Goal: Task Accomplishment & Management: Manage account settings

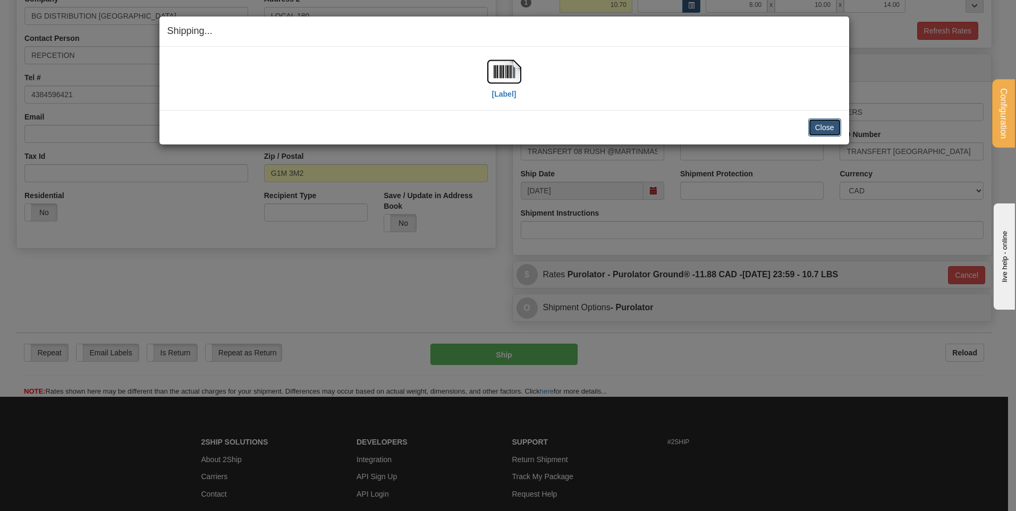
scroll to position [190, 0]
click at [821, 121] on button "Close" at bounding box center [824, 127] width 33 height 18
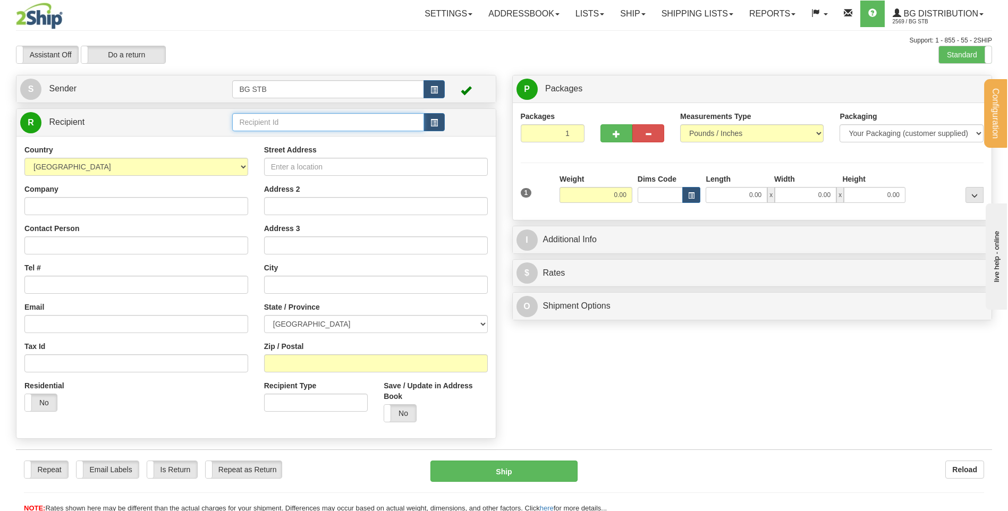
click at [245, 124] on input "text" at bounding box center [327, 122] width 191 height 18
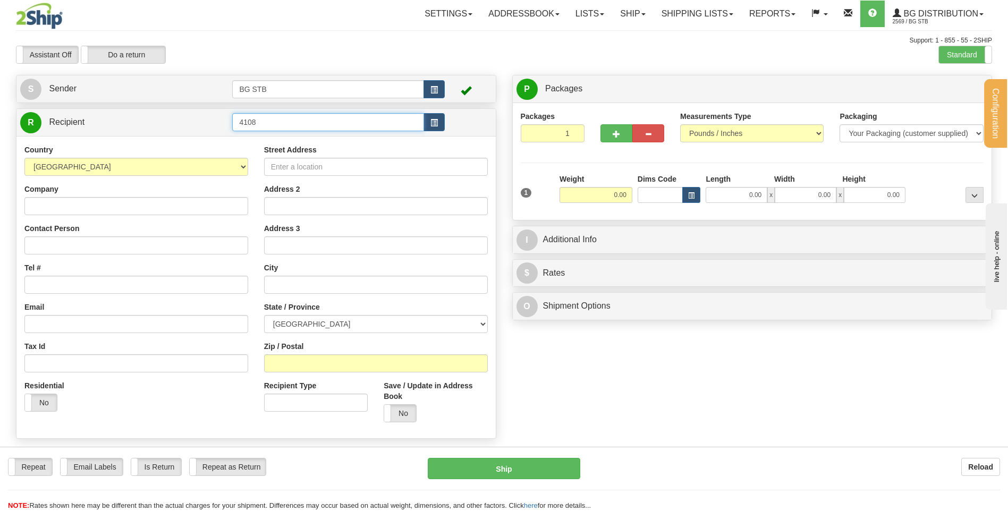
type input "4108"
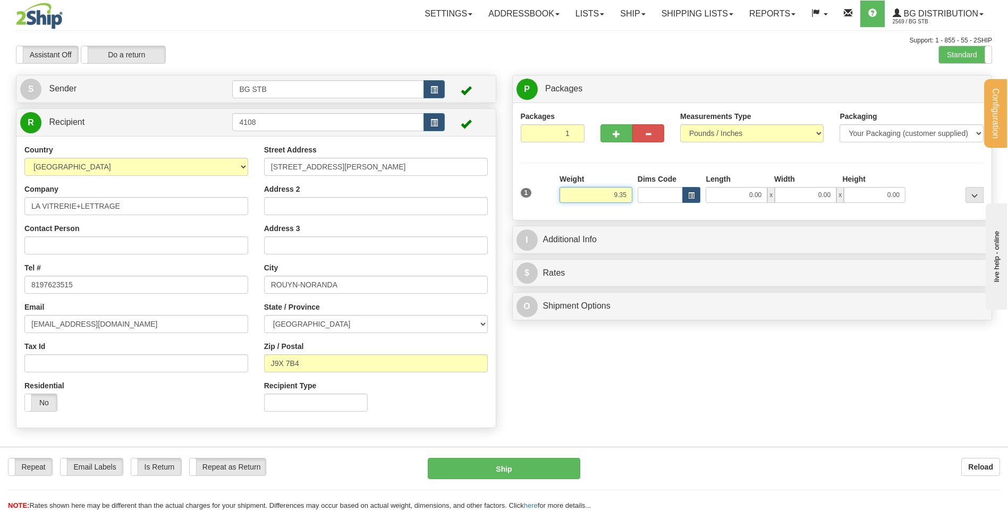
type input "9.35"
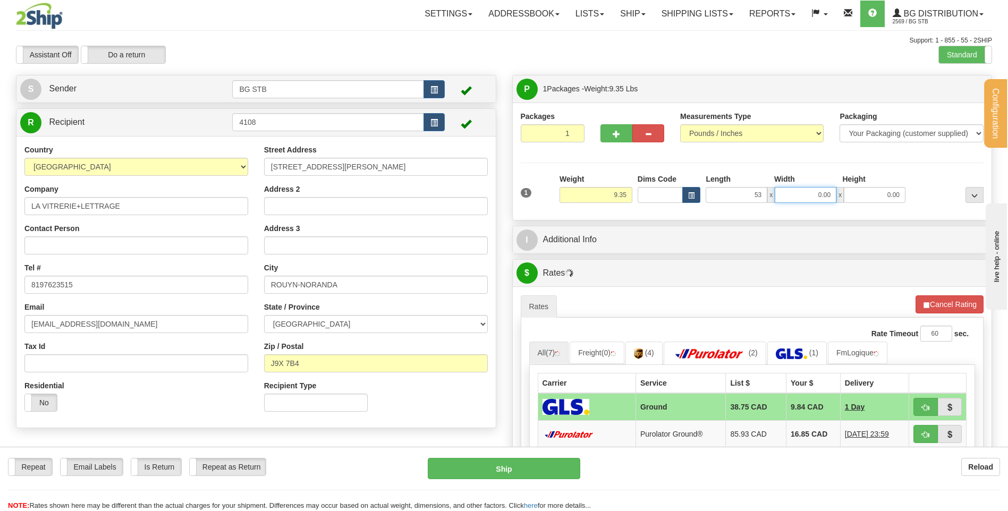
type input "53.00"
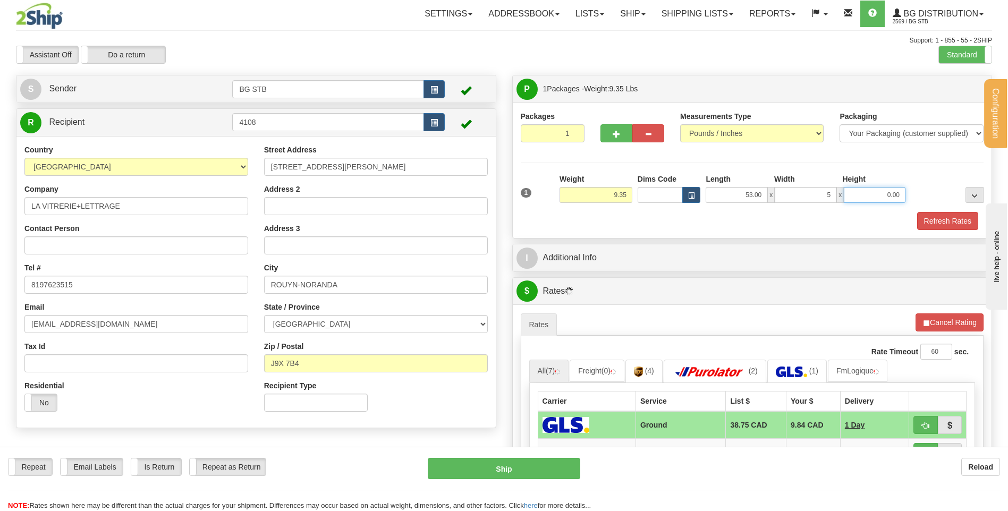
type input "5.00"
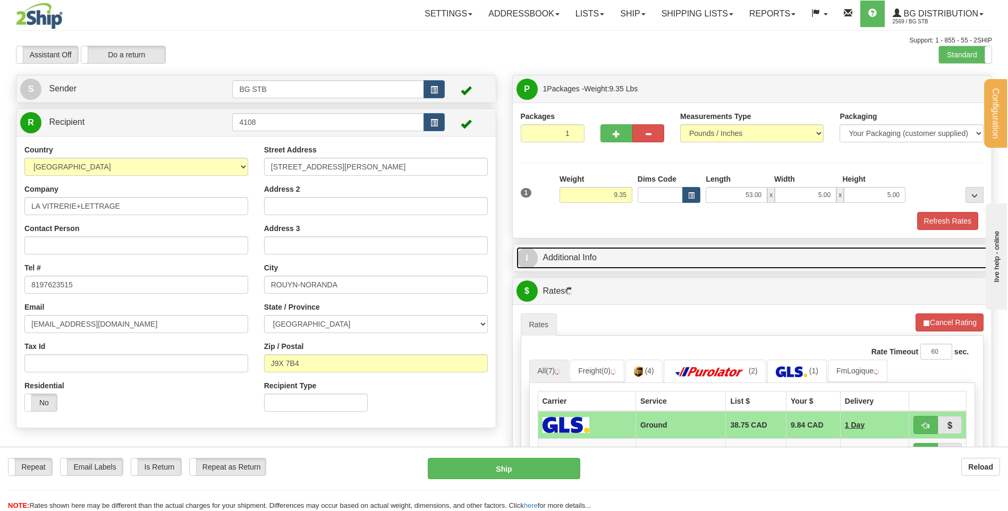
click at [629, 249] on link "I Additional Info" at bounding box center [752, 258] width 472 height 22
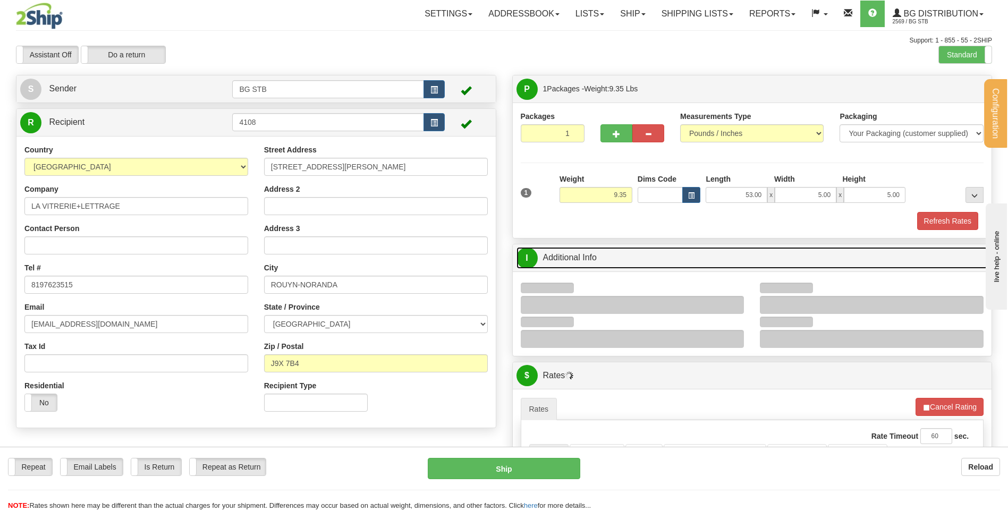
scroll to position [106, 0]
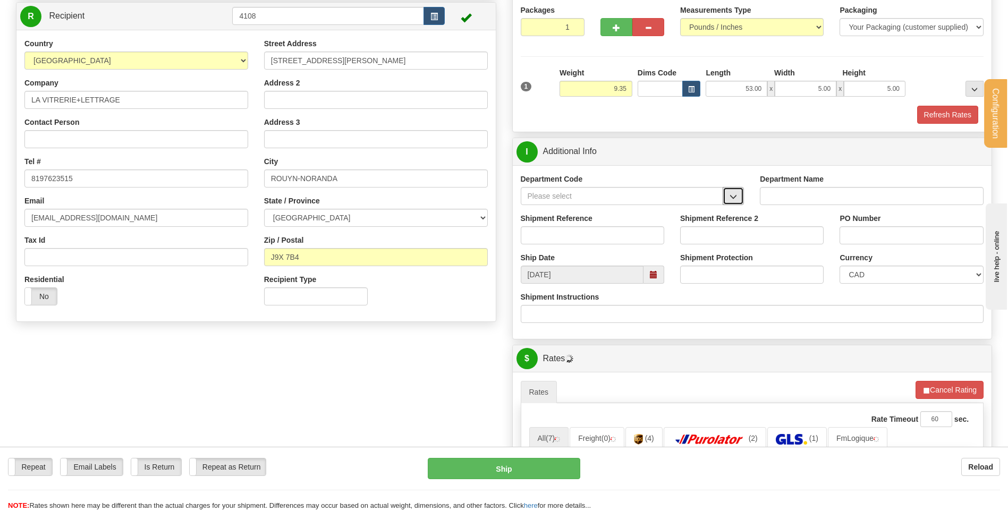
drag, startPoint x: 736, startPoint y: 193, endPoint x: 720, endPoint y: 199, distance: 16.5
click at [735, 193] on span "button" at bounding box center [732, 196] width 7 height 7
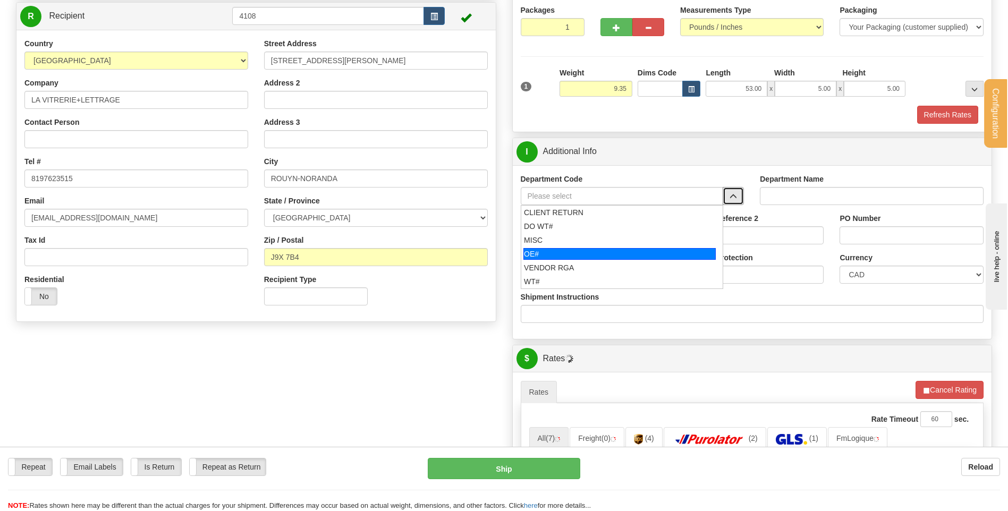
drag, startPoint x: 611, startPoint y: 252, endPoint x: 609, endPoint y: 242, distance: 10.3
click at [611, 252] on div "OE#" at bounding box center [619, 254] width 192 height 12
type input "OE#"
type input "ORDERS"
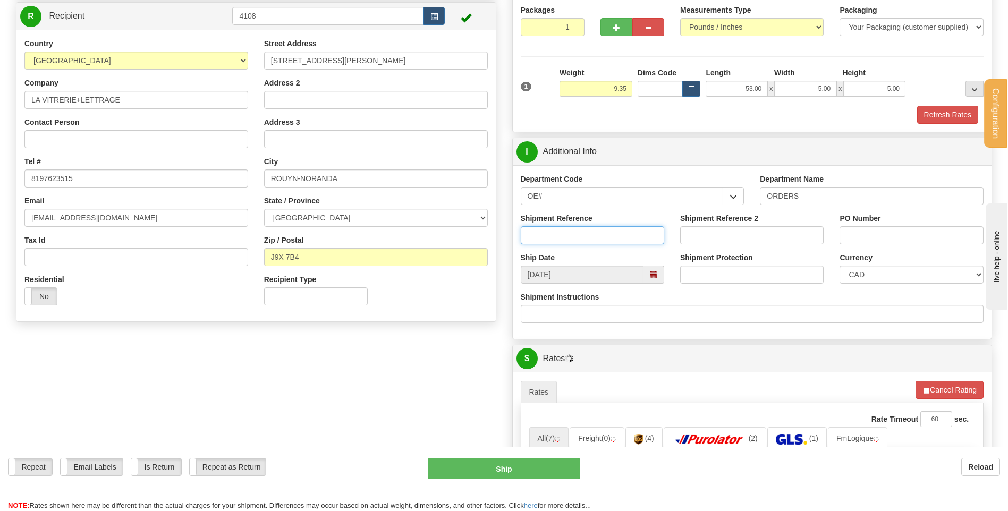
click at [609, 233] on input "Shipment Reference" at bounding box center [592, 235] width 143 height 18
type input "80004779-00"
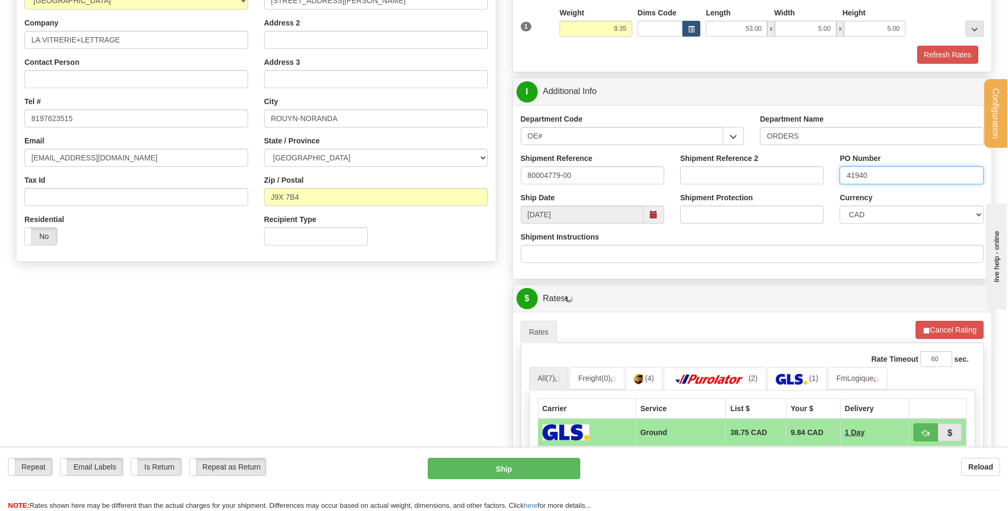
scroll to position [319, 0]
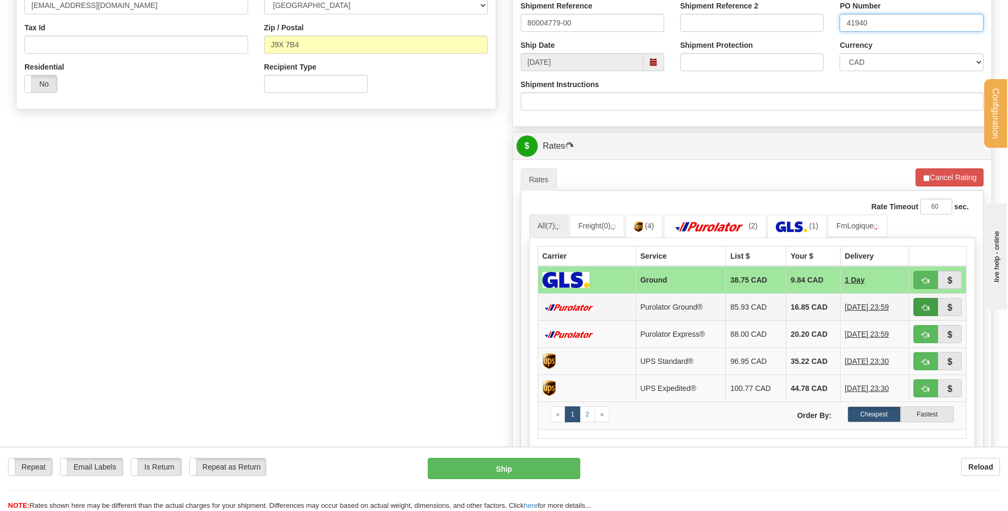
type input "41940"
click at [921, 309] on button "button" at bounding box center [925, 307] width 24 height 18
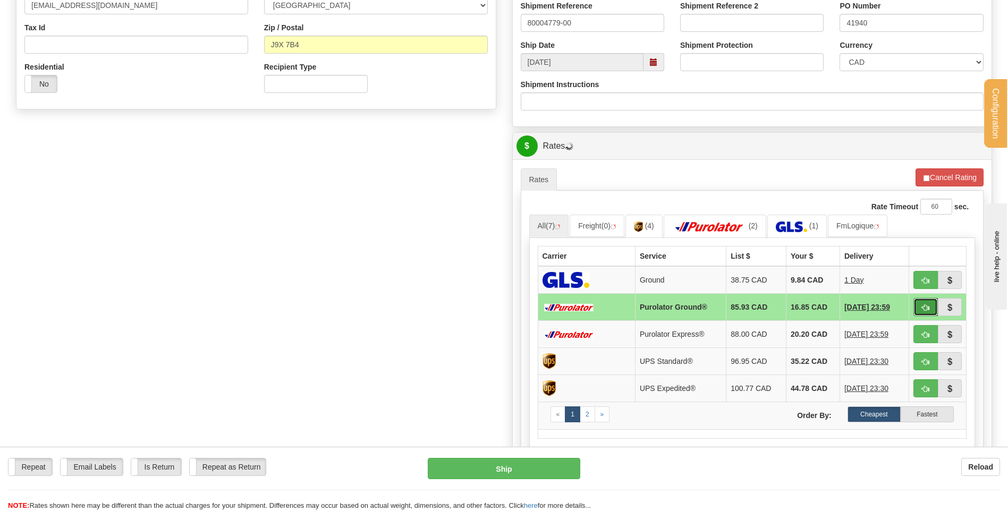
click at [917, 305] on button "button" at bounding box center [925, 307] width 24 height 18
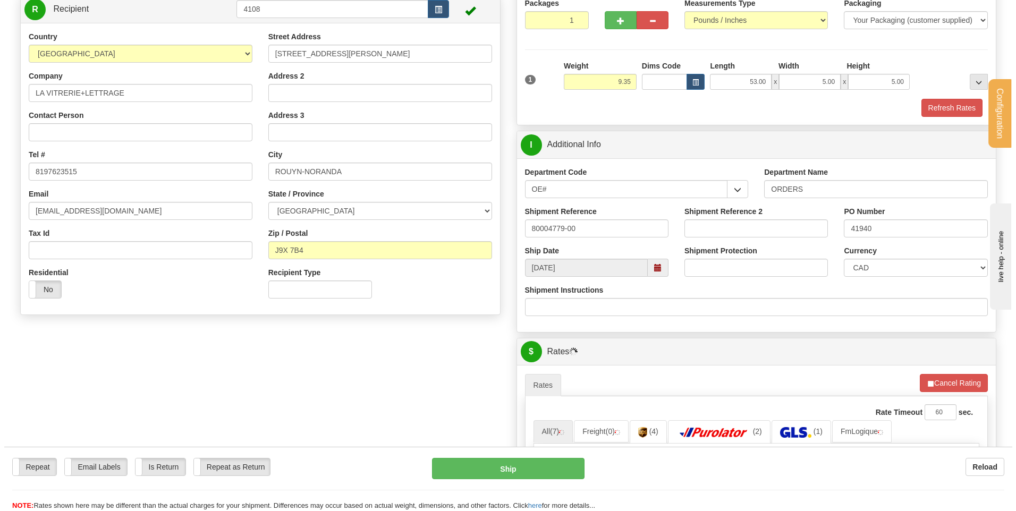
scroll to position [106, 0]
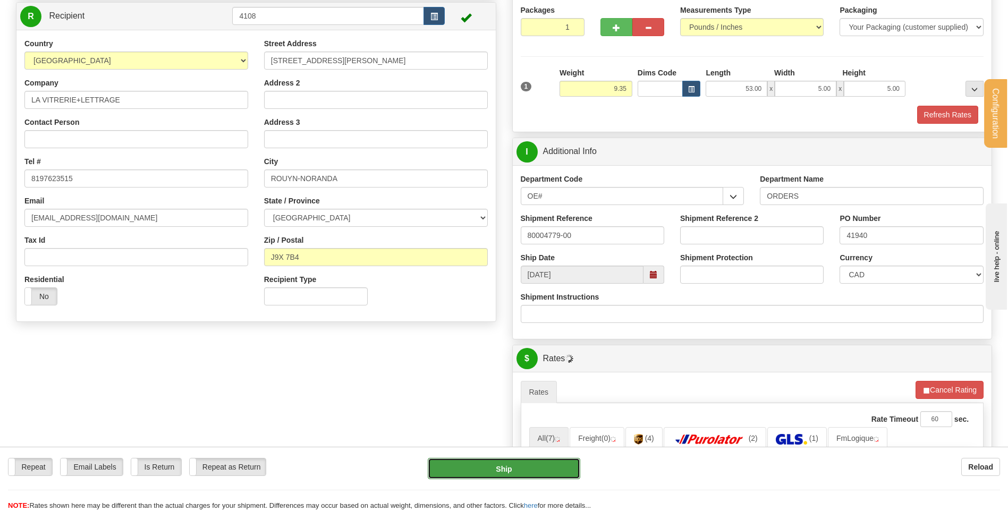
click at [515, 472] on button "Ship" at bounding box center [504, 468] width 152 height 21
type input "260"
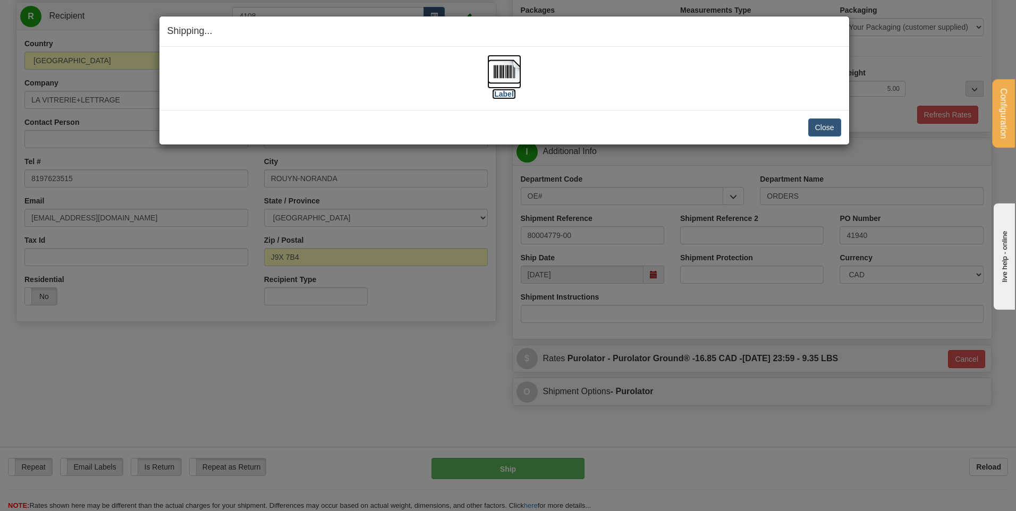
click at [498, 82] on img at bounding box center [504, 72] width 34 height 34
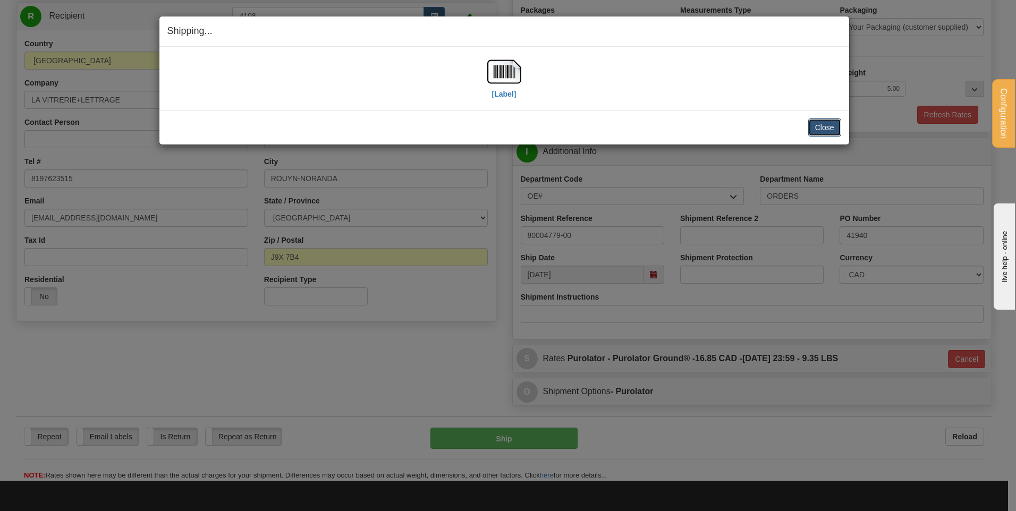
click at [831, 123] on button "Close" at bounding box center [824, 127] width 33 height 18
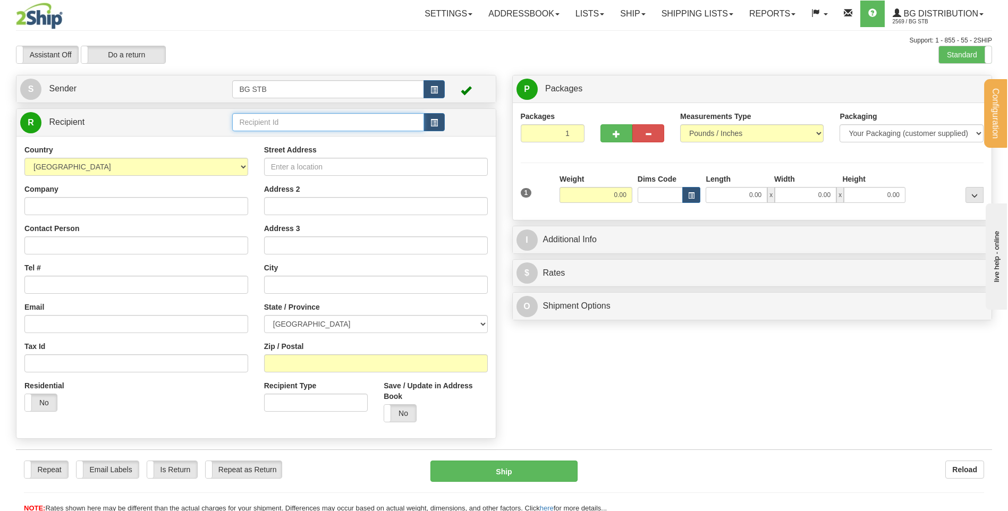
click at [267, 116] on input "text" at bounding box center [327, 122] width 191 height 18
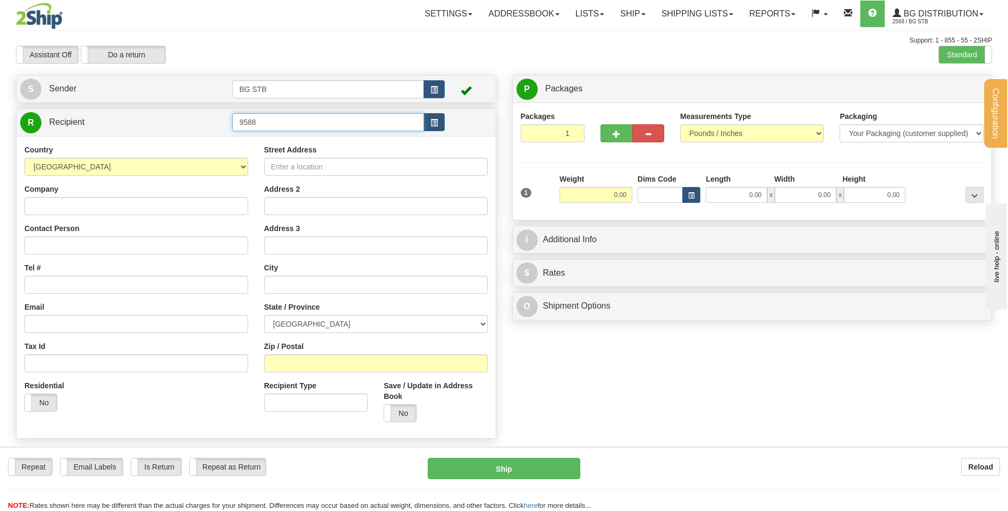
type input "9588"
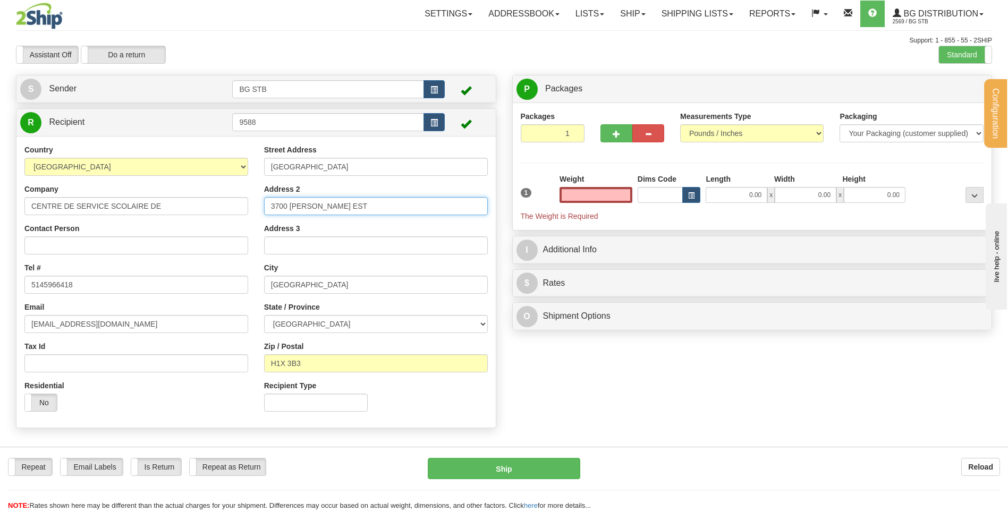
type input "0.00"
click at [133, 189] on div "Country AFGHANISTAN ALAND ISLANDS ALBANIA ALGERIA AMERICAN SAMOA ANDORRA ANGOLA…" at bounding box center [255, 282] width 479 height 275
drag, startPoint x: 310, startPoint y: 169, endPoint x: 215, endPoint y: 178, distance: 96.0
click at [230, 176] on div "Country AFGHANISTAN ALAND ISLANDS ALBANIA ALGERIA AMERICAN SAMOA ANDORRA ANGOLA…" at bounding box center [255, 282] width 479 height 275
type input "3735 DROLET"
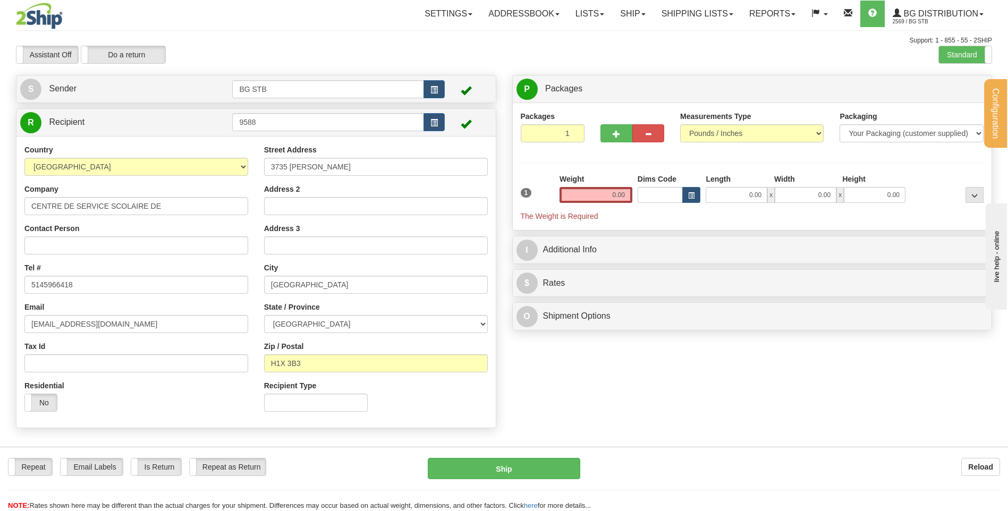
drag, startPoint x: 375, startPoint y: 192, endPoint x: 363, endPoint y: 201, distance: 14.9
click at [370, 196] on div "Address 2" at bounding box center [376, 199] width 224 height 31
click at [360, 203] on input "Address 2" at bounding box center [376, 206] width 224 height 18
type input "EDIFICE DES PINS"
type input "RECEPTION"
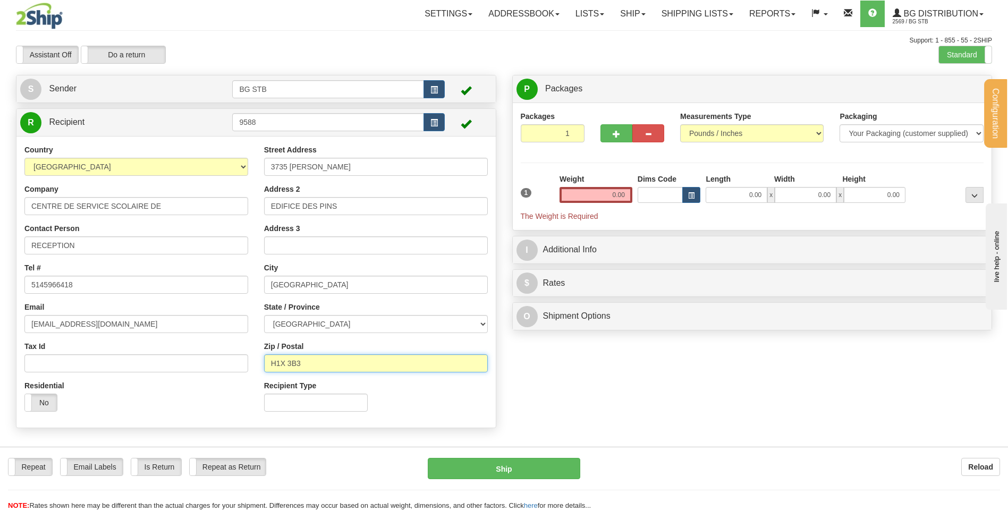
drag, startPoint x: 295, startPoint y: 361, endPoint x: 277, endPoint y: 362, distance: 18.1
click at [277, 362] on input "H1X 3B3" at bounding box center [376, 363] width 224 height 18
type input "H2X 3H7"
click at [619, 134] on span "button" at bounding box center [616, 134] width 7 height 7
click at [614, 135] on span "button" at bounding box center [616, 134] width 7 height 7
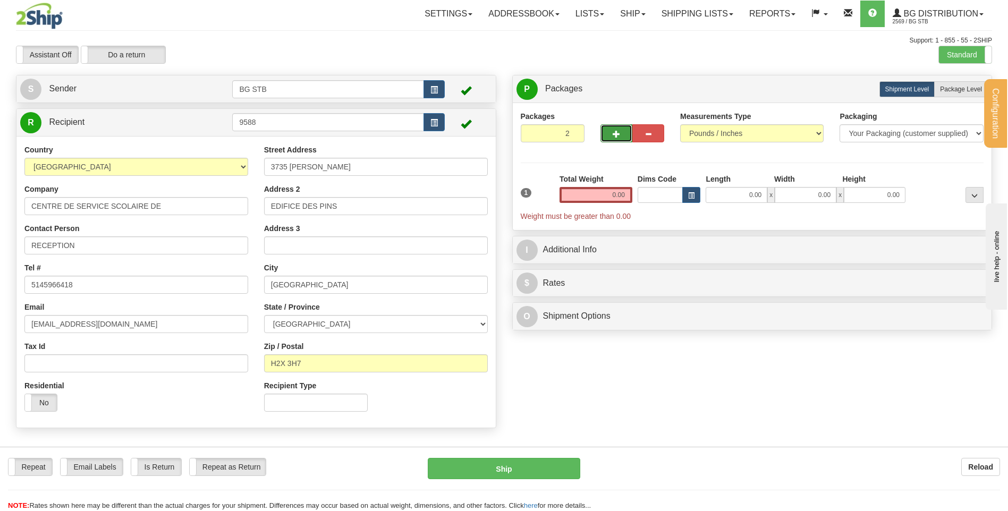
type input "3"
click at [948, 86] on span "Package Level" at bounding box center [961, 89] width 42 height 7
radio input "true"
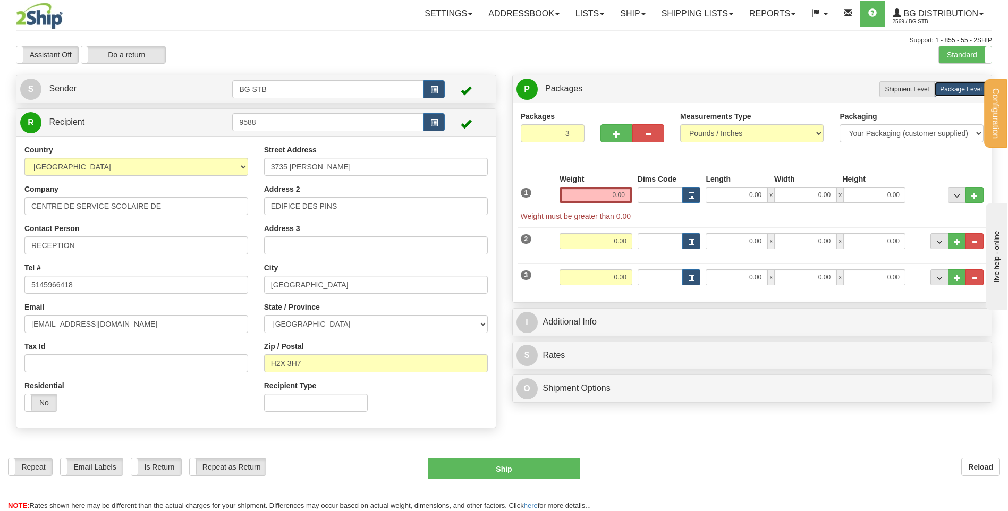
click at [596, 183] on div "Weight 0.00" at bounding box center [595, 188] width 73 height 29
click at [615, 191] on input "0.00" at bounding box center [595, 195] width 73 height 16
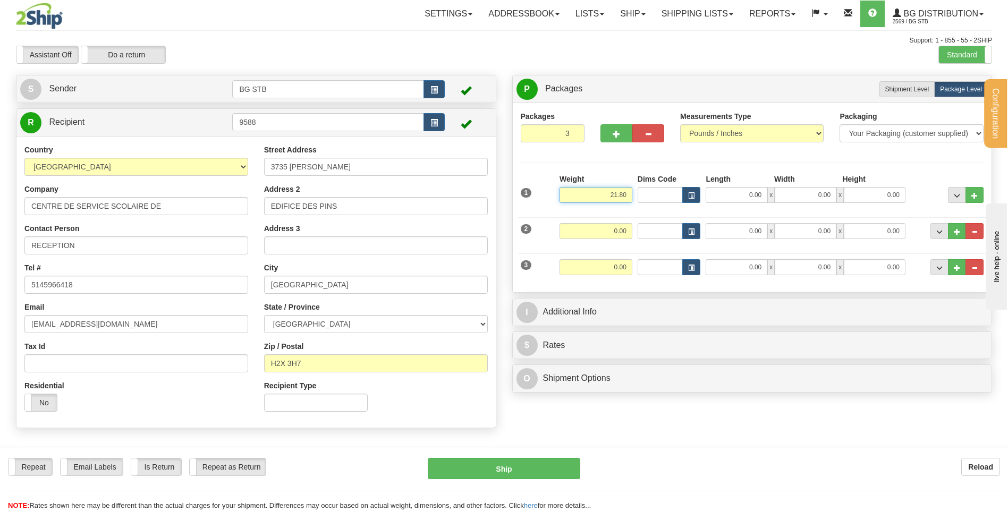
type input "21.80"
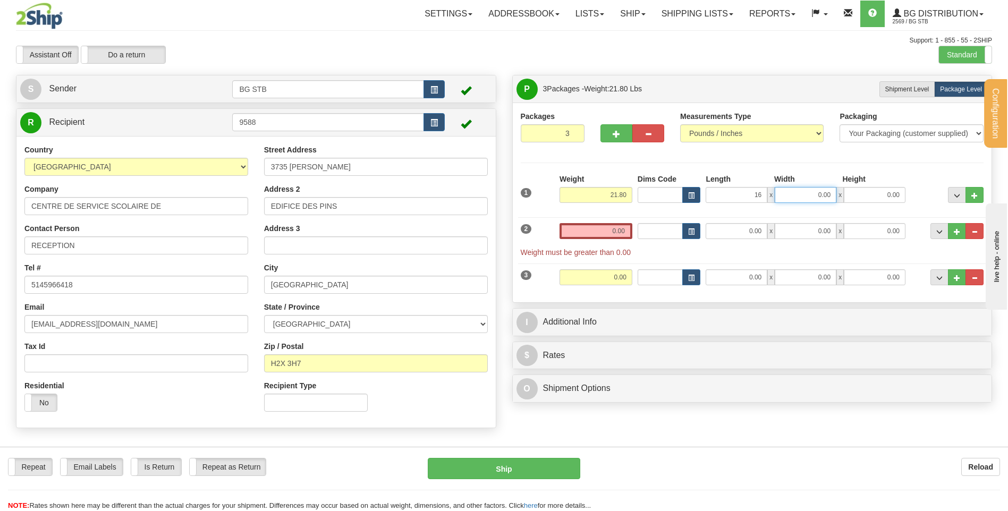
type input "16.00"
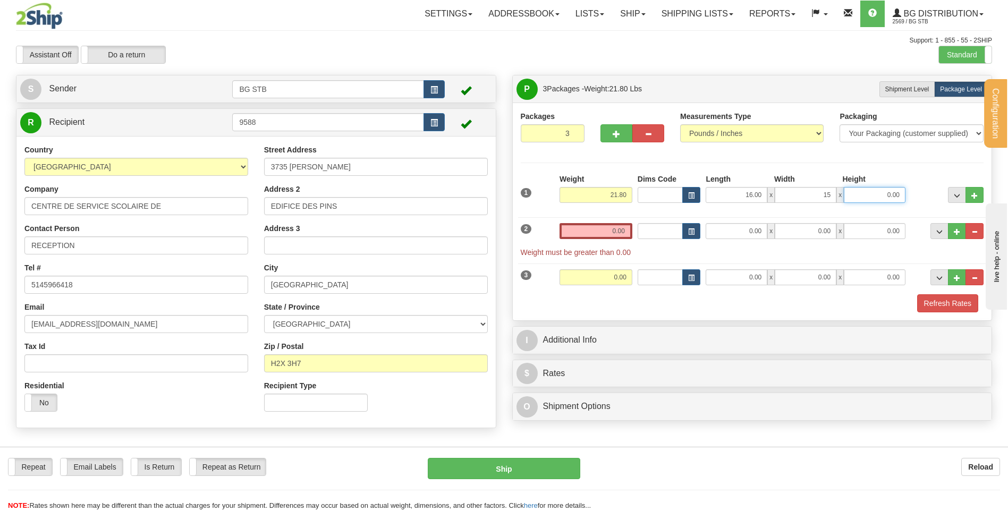
type input "15.00"
type input "10.00"
click at [771, 230] on span "x" at bounding box center [770, 231] width 7 height 16
click at [759, 228] on input "0.00" at bounding box center [737, 231] width 62 height 16
type input "16.00"
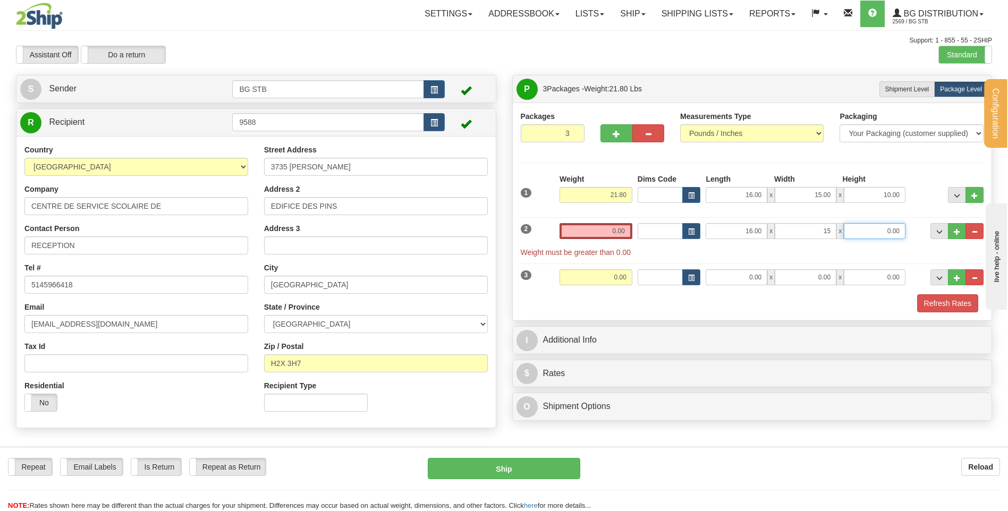
type input "15.00"
type input "10.00"
click at [613, 227] on input "0.00" at bounding box center [595, 231] width 73 height 16
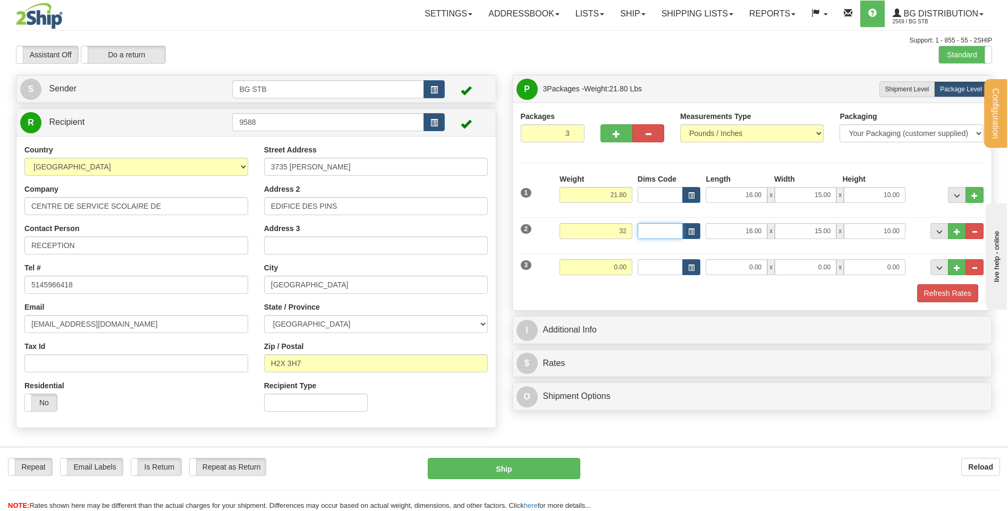
type input "32.00"
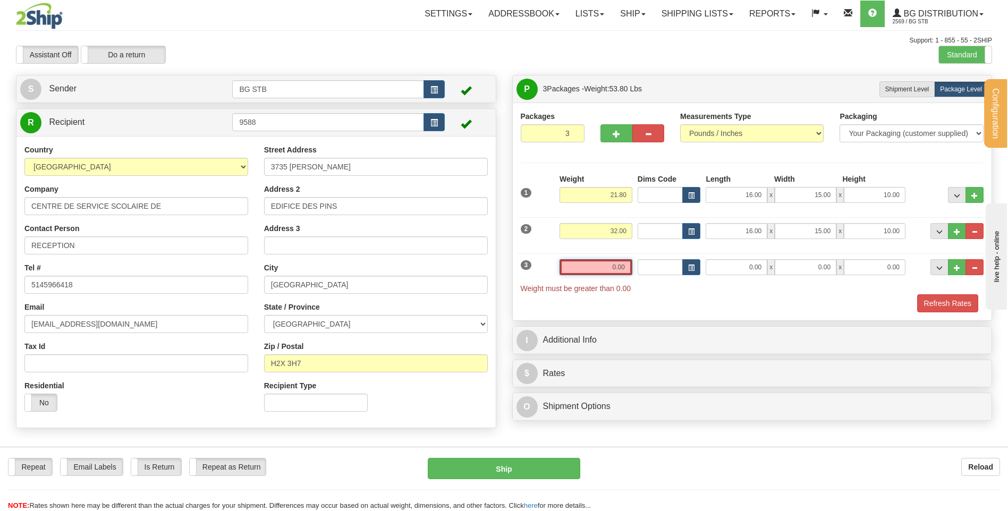
click at [585, 266] on input "0.00" at bounding box center [595, 267] width 73 height 16
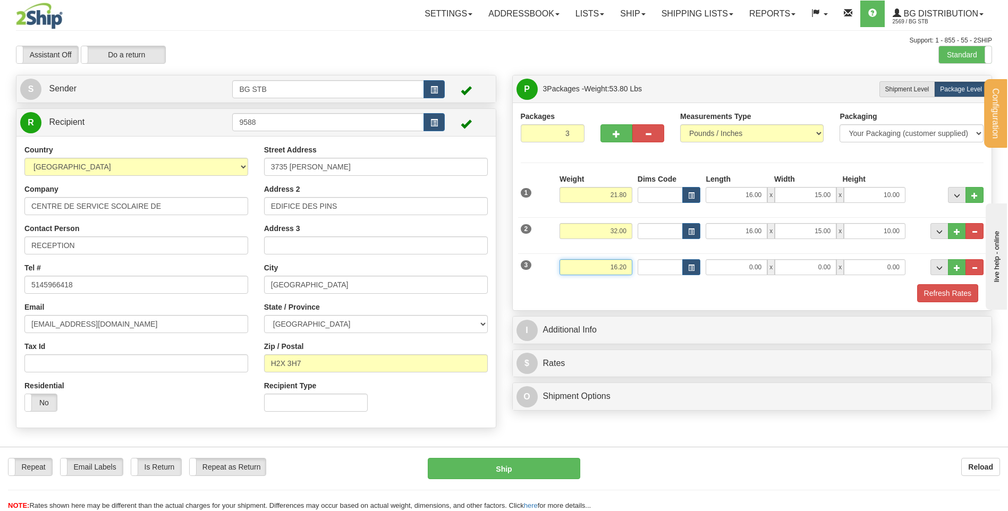
type input "16.20"
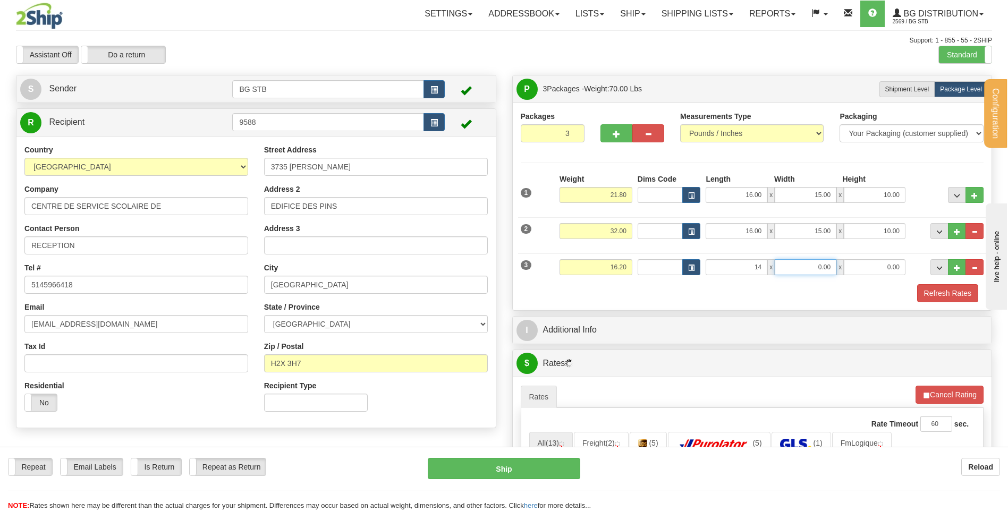
type input "14.00"
type input "13.00"
type input "9.00"
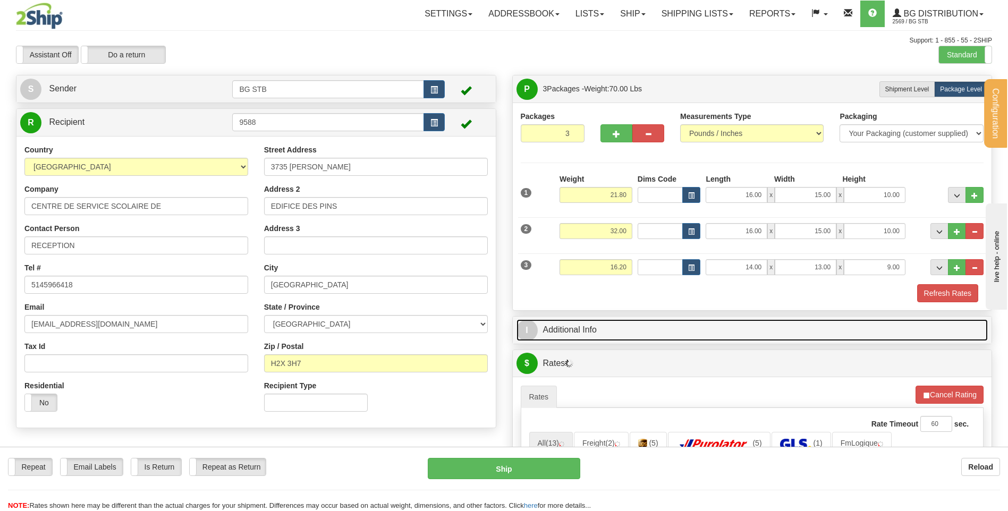
click at [609, 336] on link "I Additional Info" at bounding box center [752, 330] width 472 height 22
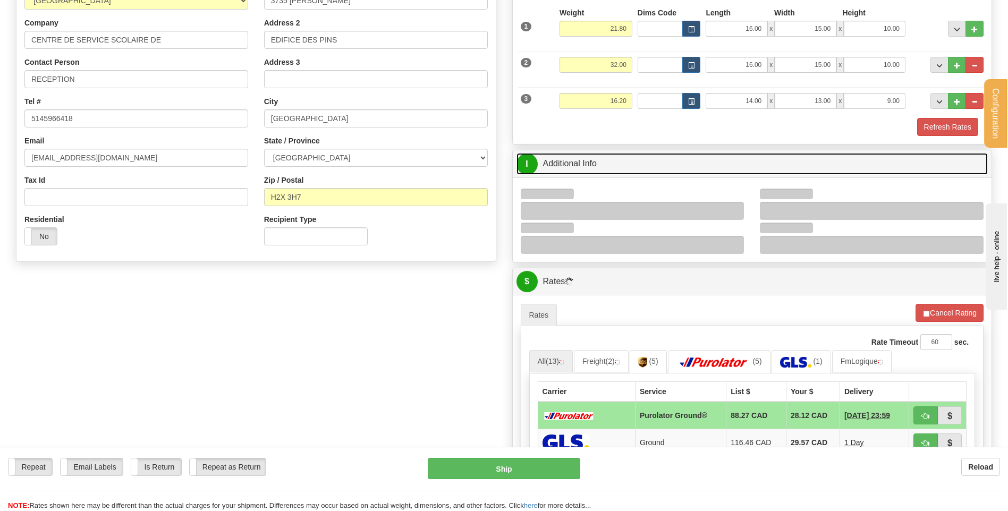
scroll to position [213, 0]
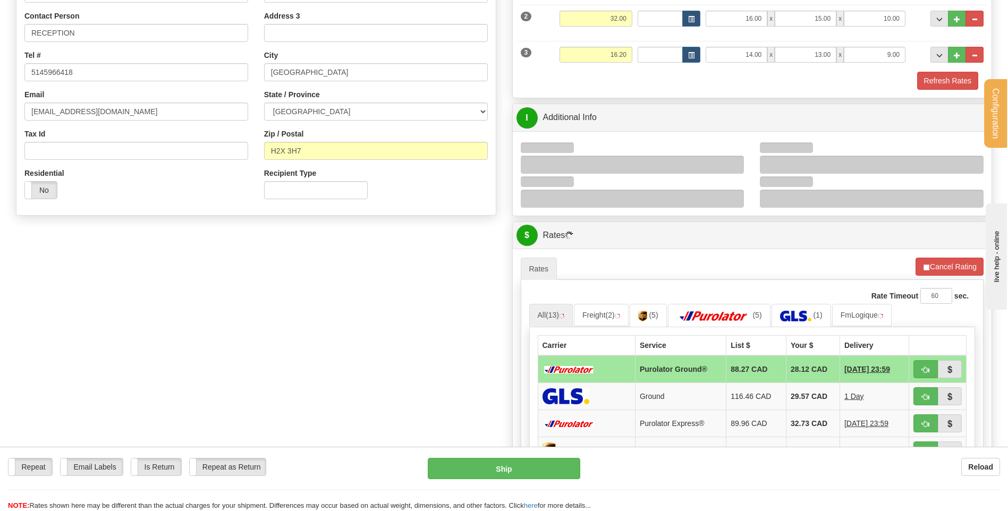
click at [728, 160] on div at bounding box center [633, 165] width 224 height 18
click at [732, 162] on div at bounding box center [633, 165] width 224 height 18
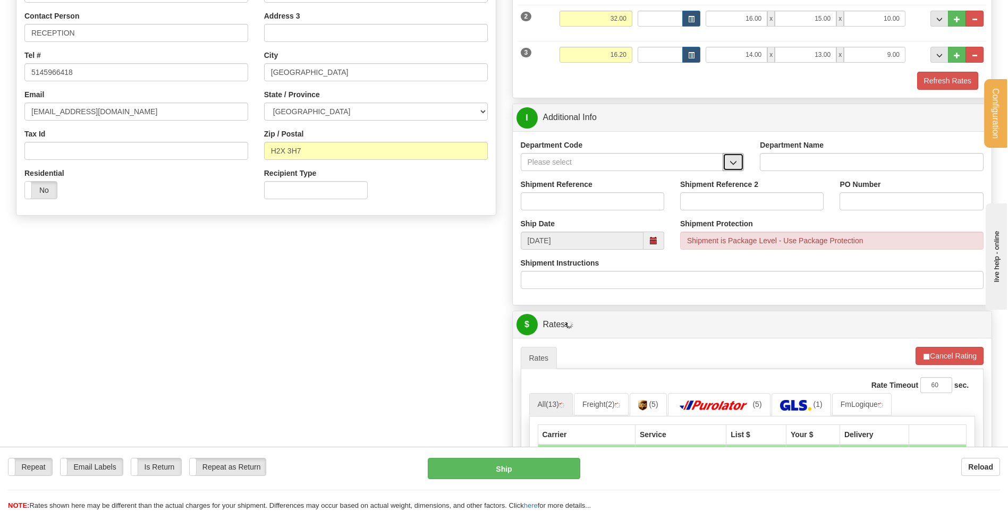
click at [735, 165] on span "button" at bounding box center [732, 162] width 7 height 7
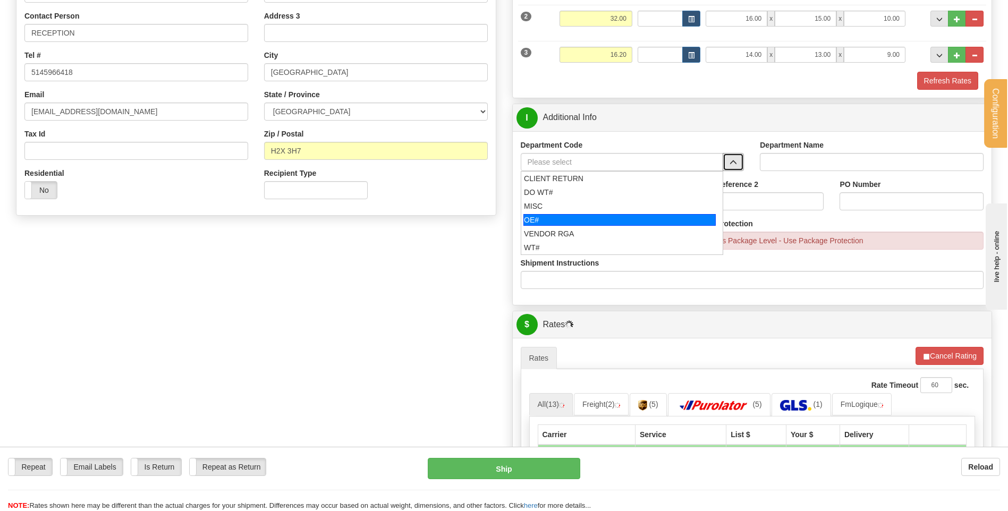
click at [624, 217] on div "OE#" at bounding box center [619, 220] width 192 height 12
type input "OE#"
type input "ORDERS"
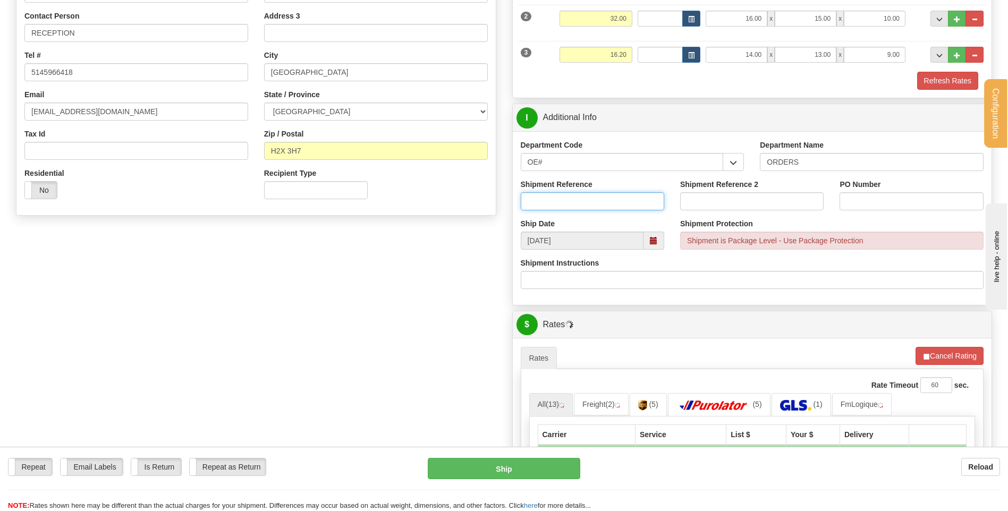
click at [624, 200] on input "Shipment Reference" at bounding box center [592, 201] width 143 height 18
type input "80003974-00 / 80004796-00 / 80004013-00"
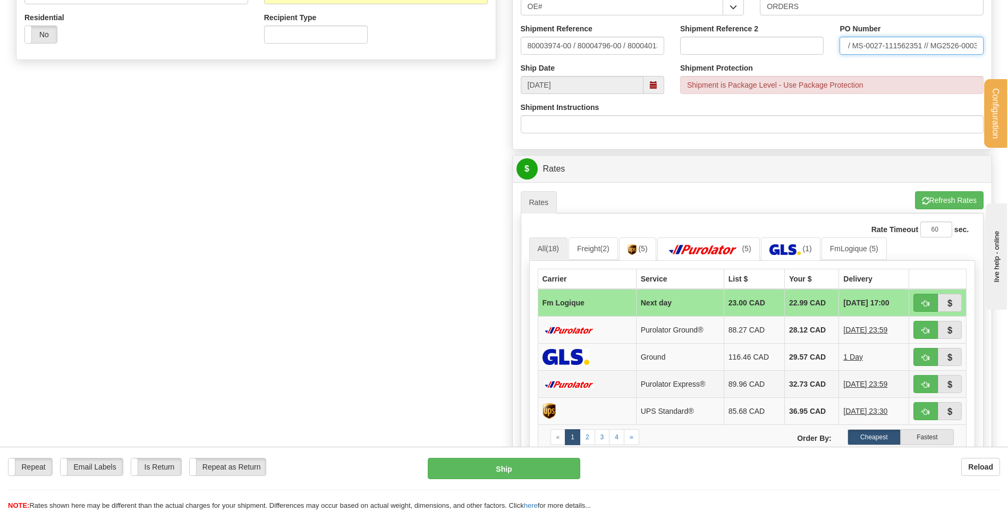
scroll to position [531, 0]
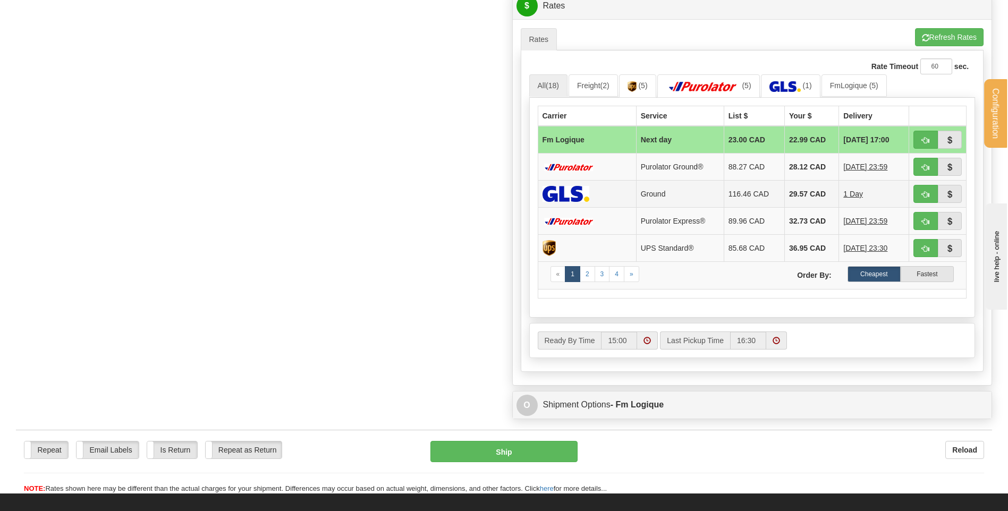
type input "MS-0003-107959777 / MS-0027-111562351 // MG2526-0003"
click at [920, 141] on button "button" at bounding box center [925, 140] width 24 height 18
type input "jour"
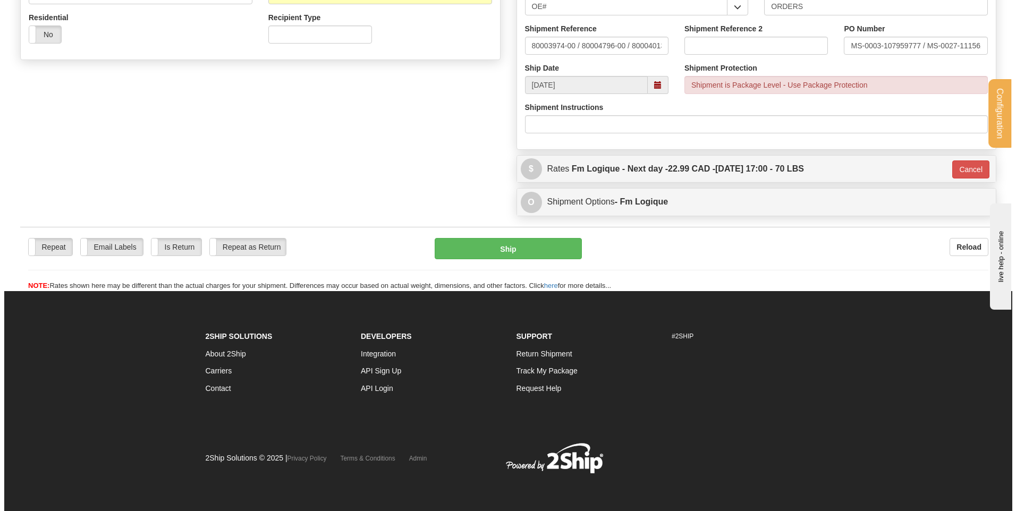
scroll to position [369, 0]
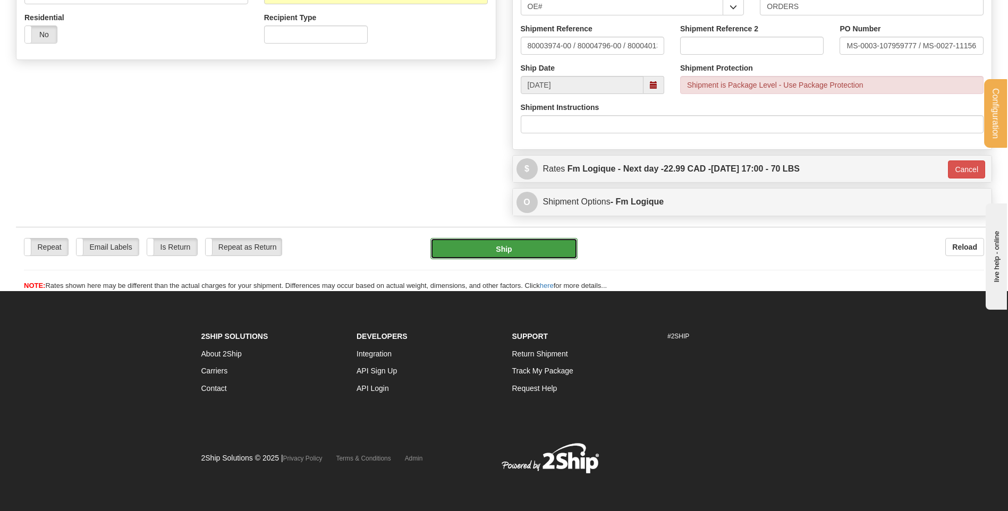
click at [505, 245] on button "Ship" at bounding box center [503, 248] width 147 height 21
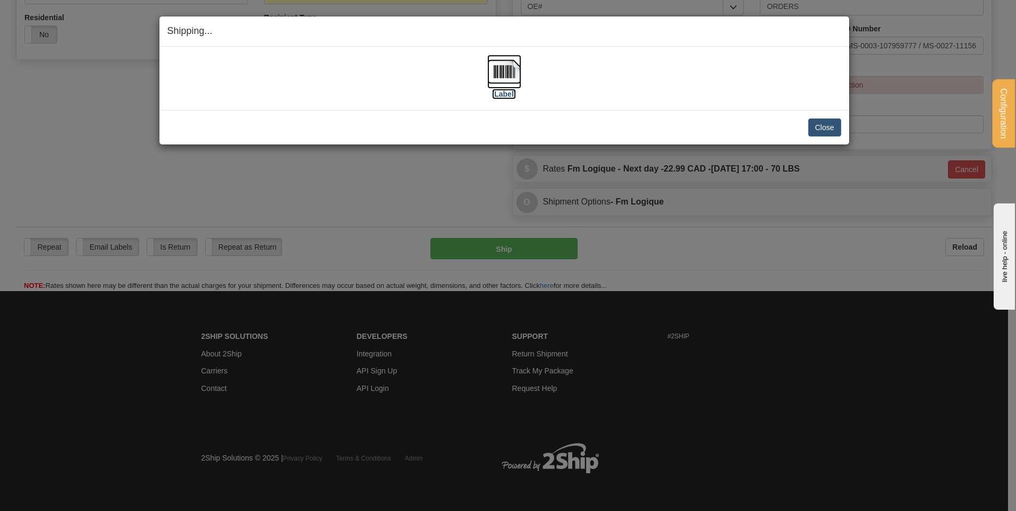
click at [499, 72] on img at bounding box center [504, 72] width 34 height 34
click at [836, 128] on button "Close" at bounding box center [824, 127] width 33 height 18
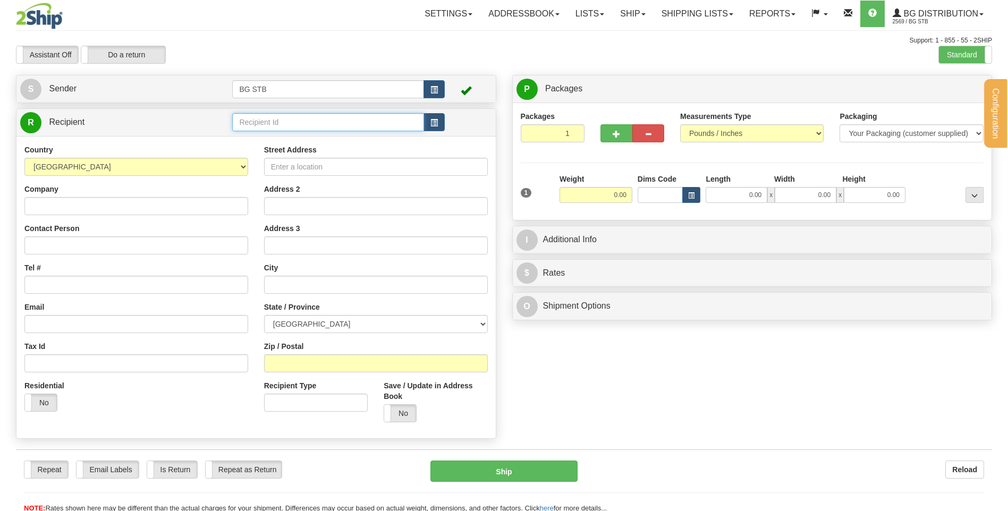
drag, startPoint x: 0, startPoint y: 0, endPoint x: 284, endPoint y: 120, distance: 308.6
click at [284, 120] on input "text" at bounding box center [327, 122] width 191 height 18
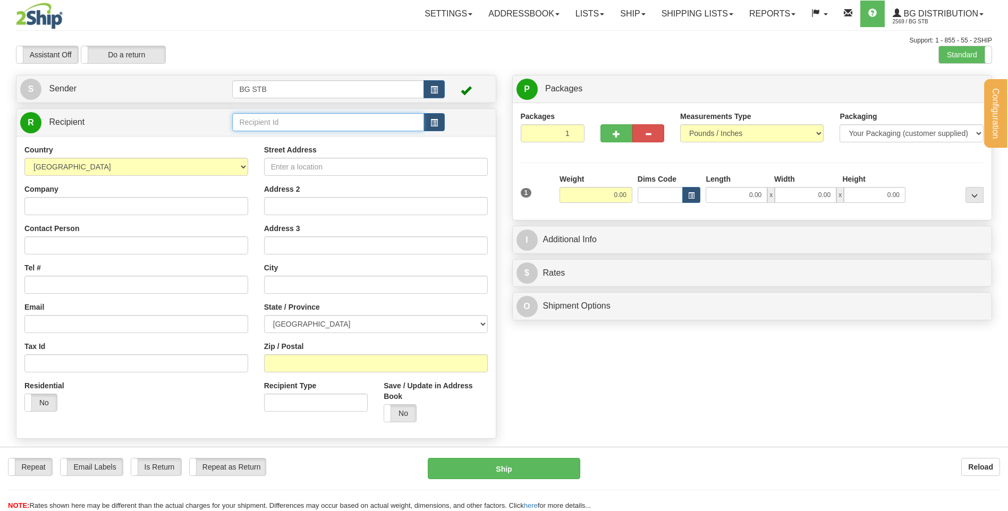
click at [284, 120] on input "text" at bounding box center [327, 122] width 191 height 18
type input "4068"
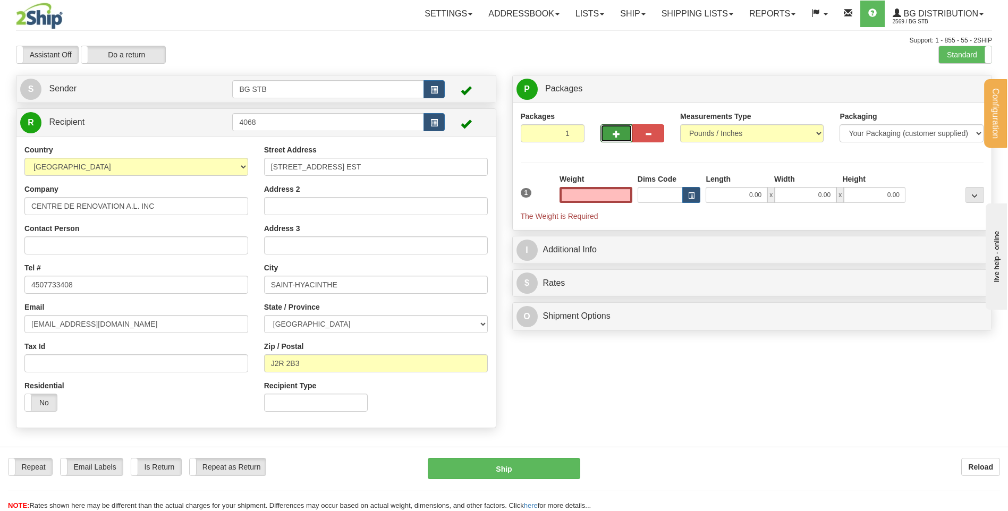
type input "0.00"
click at [610, 133] on button "button" at bounding box center [616, 133] width 32 height 18
type input "2"
click at [949, 86] on span "Package Level" at bounding box center [961, 89] width 42 height 7
radio input "true"
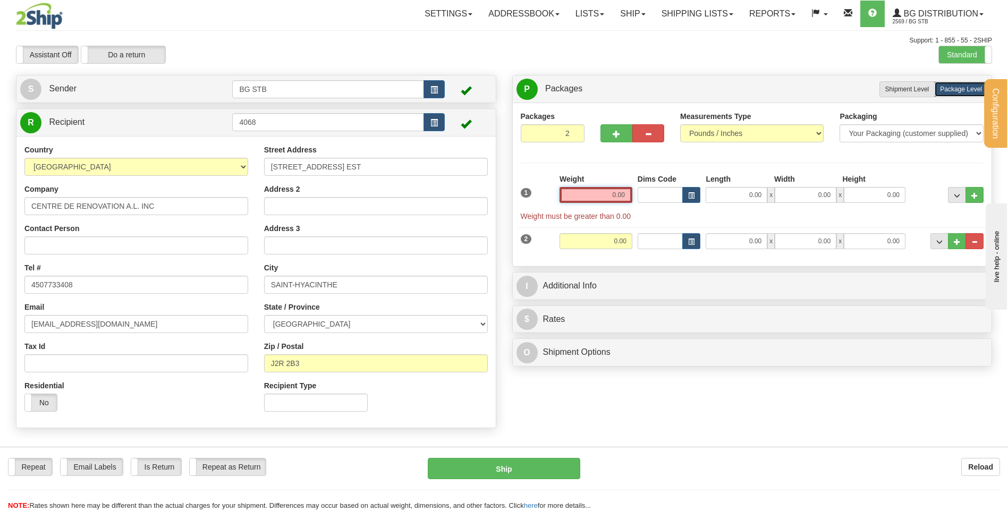
click at [575, 190] on input "0.00" at bounding box center [595, 195] width 73 height 16
type input "6.00"
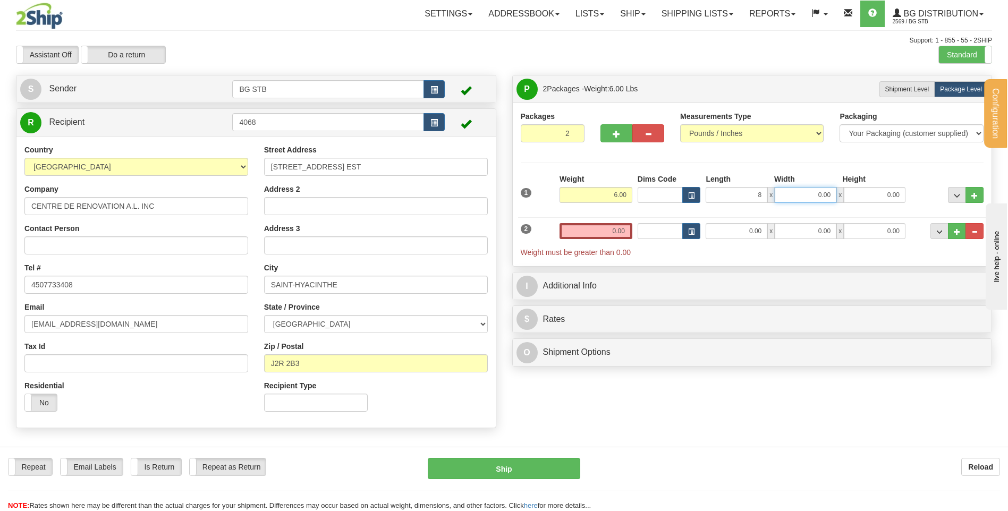
type input "8.00"
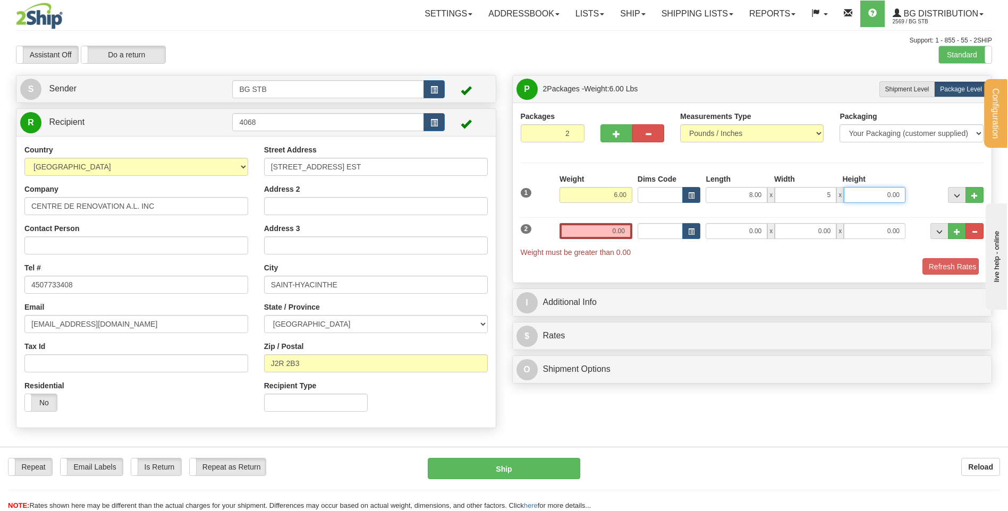
type input "5.00"
type input "15.00"
click at [605, 233] on input "0.00" at bounding box center [595, 231] width 73 height 16
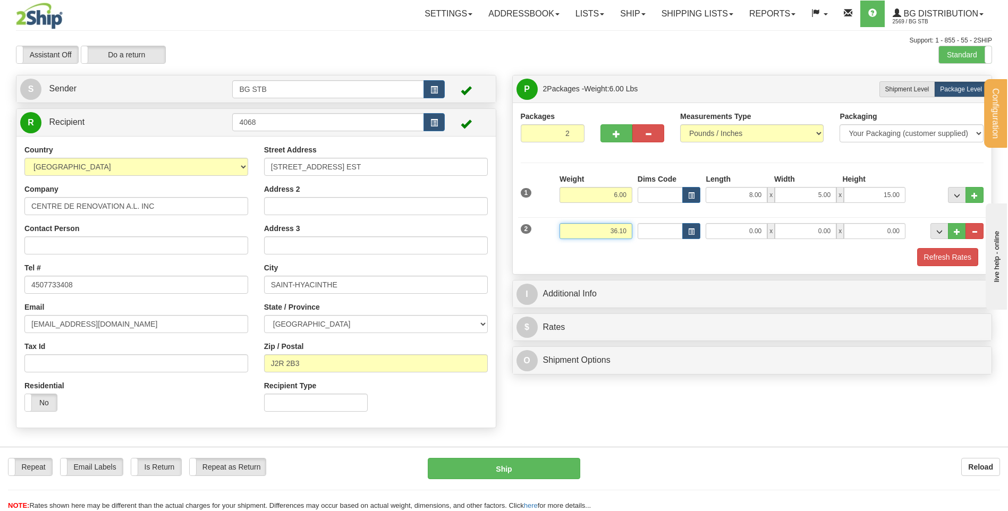
type input "36.10"
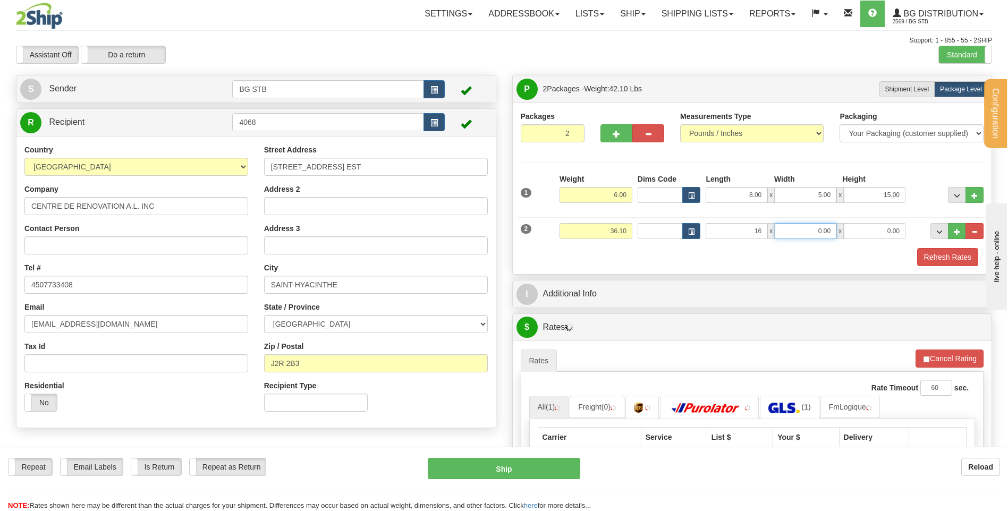
type input "16.00"
type input "12.00"
type input "11.00"
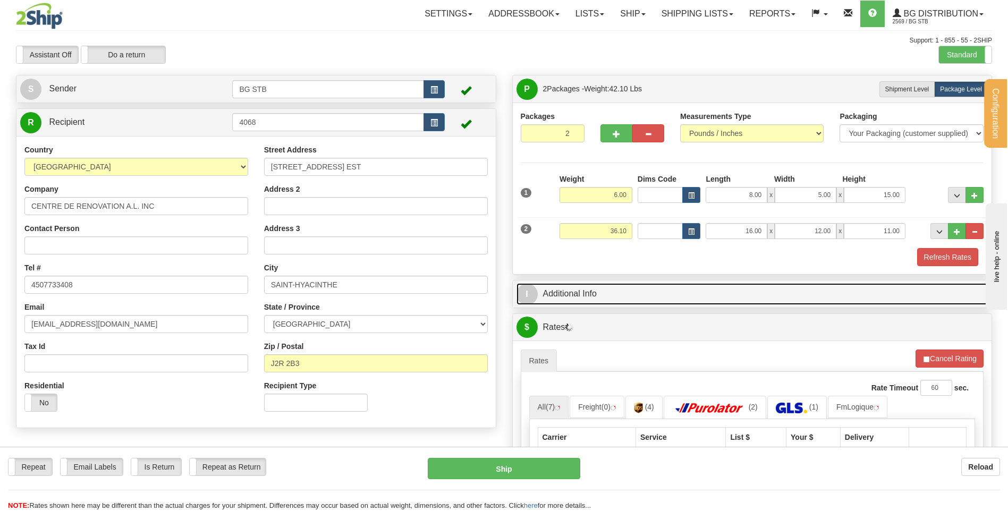
click at [565, 296] on link "I Additional Info" at bounding box center [752, 294] width 472 height 22
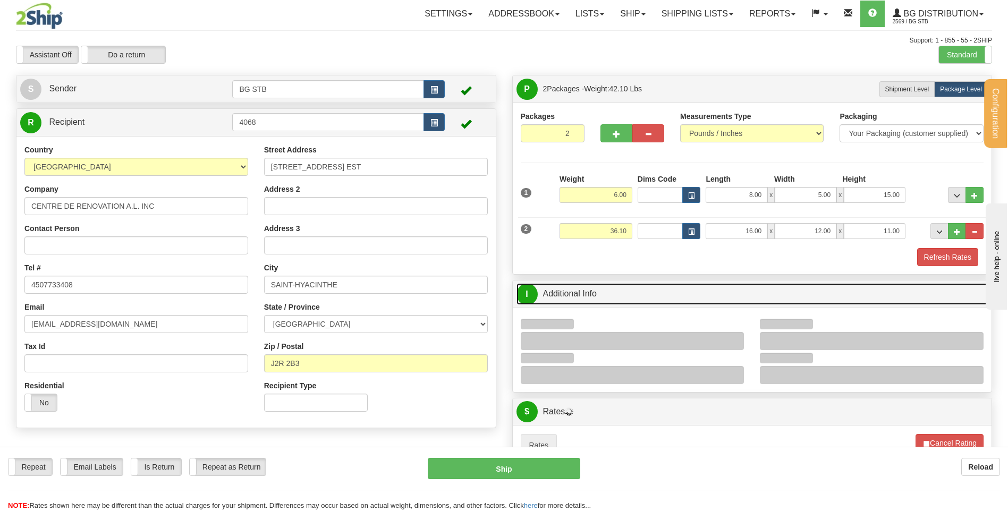
scroll to position [106, 0]
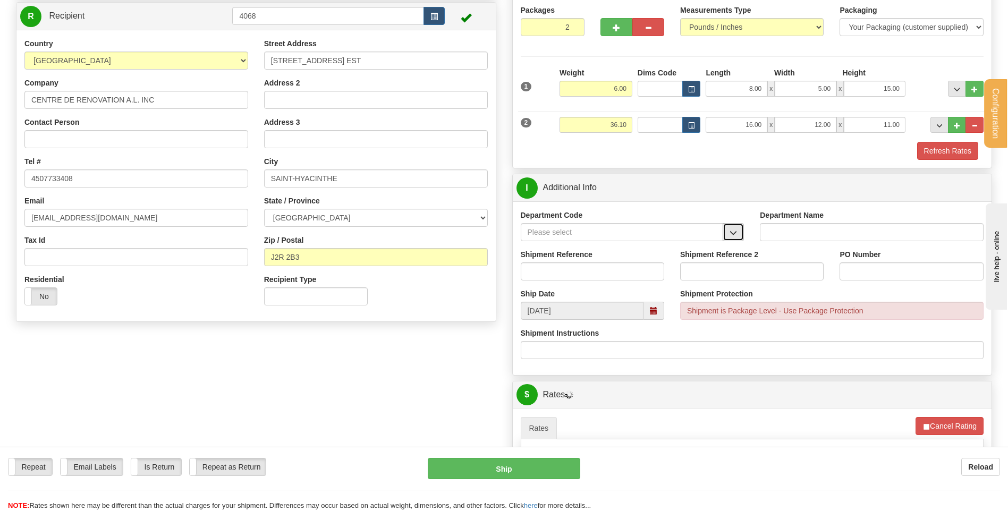
click at [727, 233] on button "button" at bounding box center [733, 232] width 21 height 18
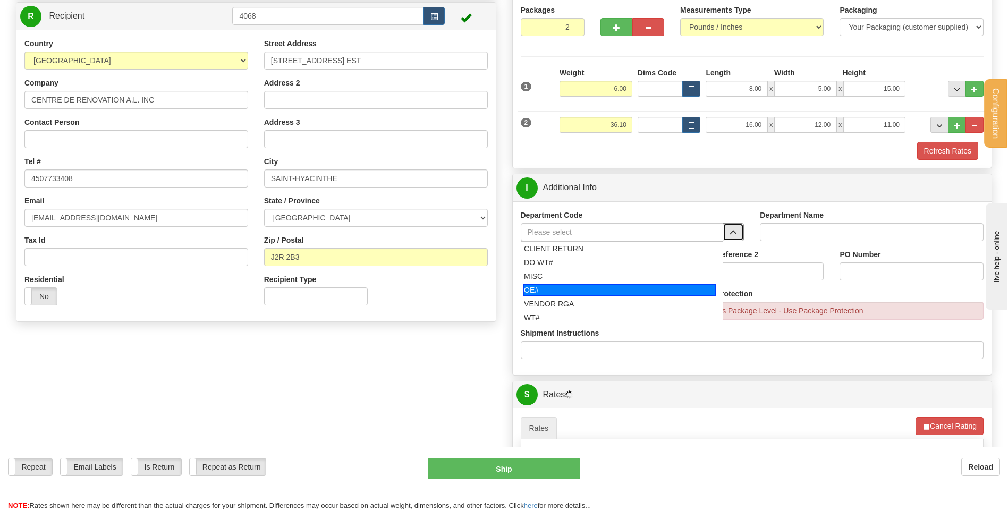
click at [610, 285] on div "OE#" at bounding box center [619, 290] width 192 height 12
type input "OE#"
type input "ORDERS"
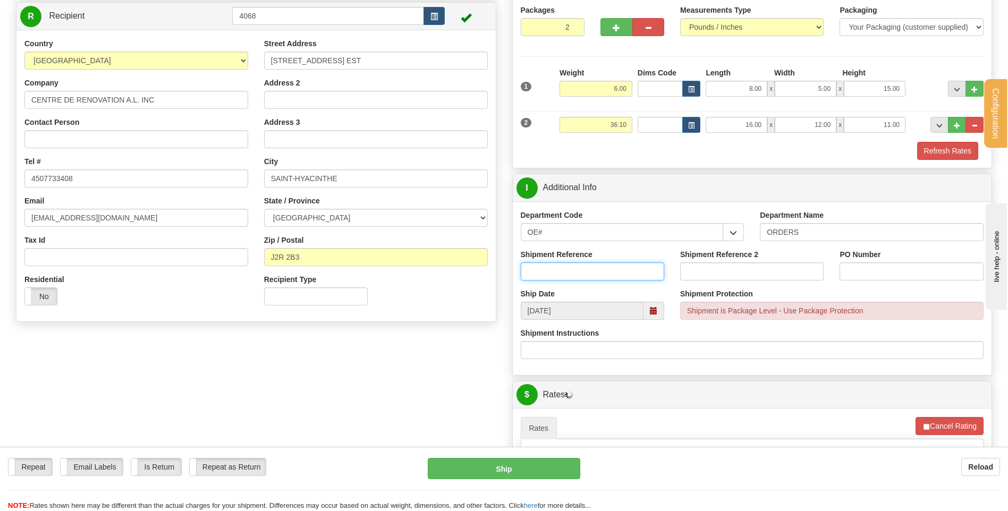
click at [609, 270] on input "Shipment Reference" at bounding box center [592, 271] width 143 height 18
type input "80004682-00 / 50322526-00 / 80004788-00 /80004778-00"
click at [919, 275] on input "PO Number" at bounding box center [910, 271] width 143 height 18
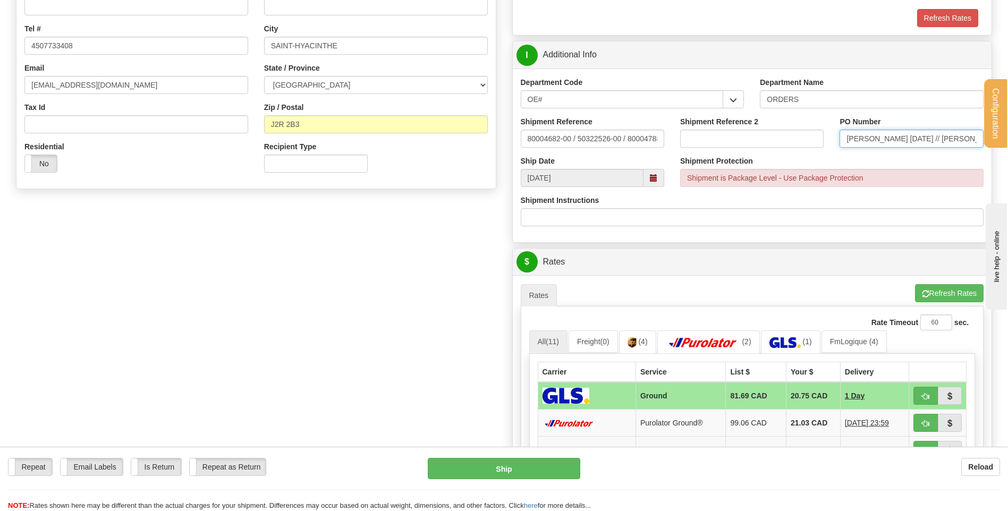
scroll to position [319, 0]
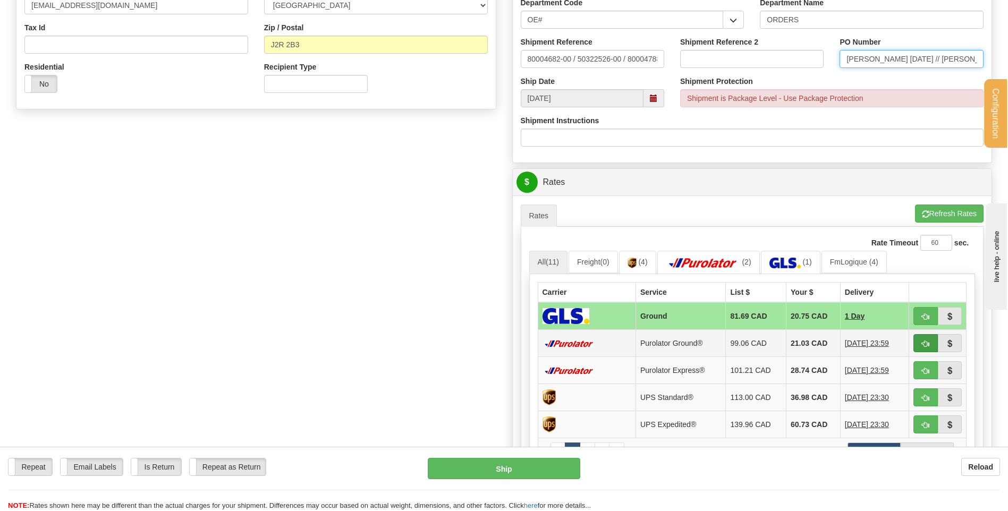
type input "JESSY 20/08/25 // LOISELLE 18/08/25"
click at [920, 343] on button "button" at bounding box center [925, 343] width 24 height 18
type input "260"
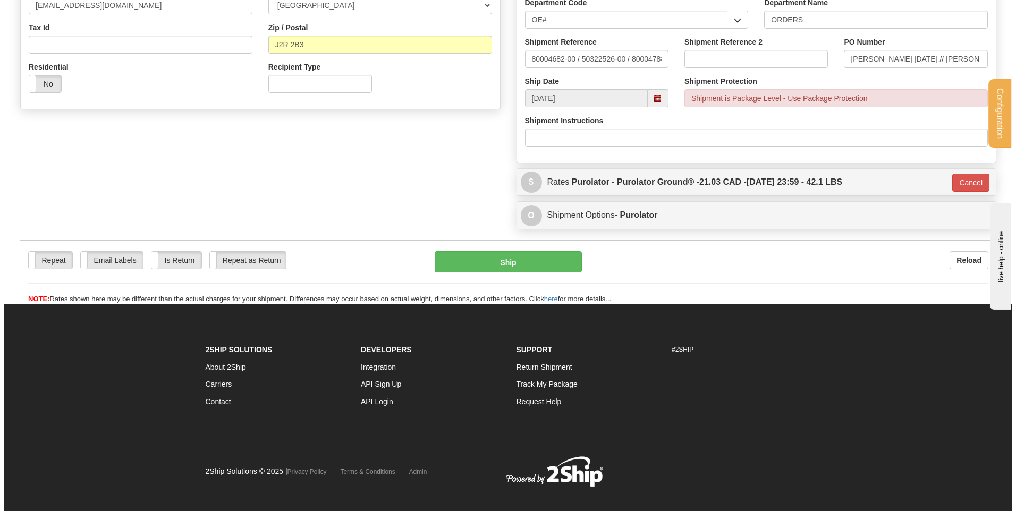
scroll to position [317, 0]
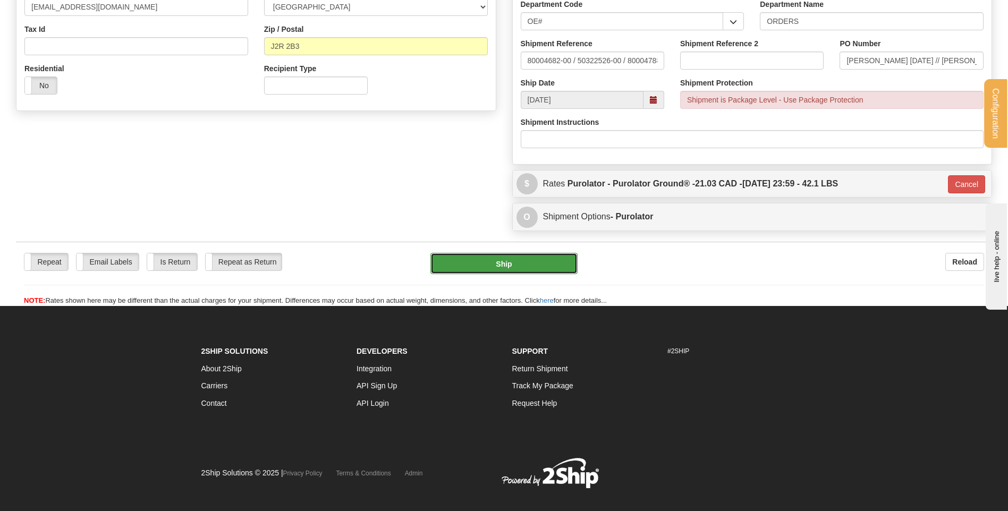
click at [506, 258] on button "Ship" at bounding box center [503, 263] width 147 height 21
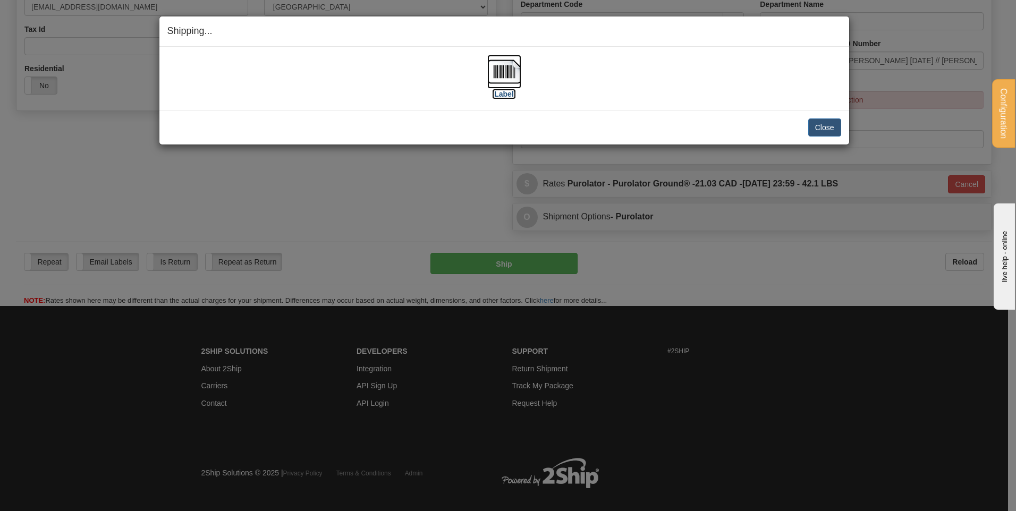
click at [502, 73] on img at bounding box center [504, 72] width 34 height 34
click at [837, 128] on button "Close" at bounding box center [824, 127] width 33 height 18
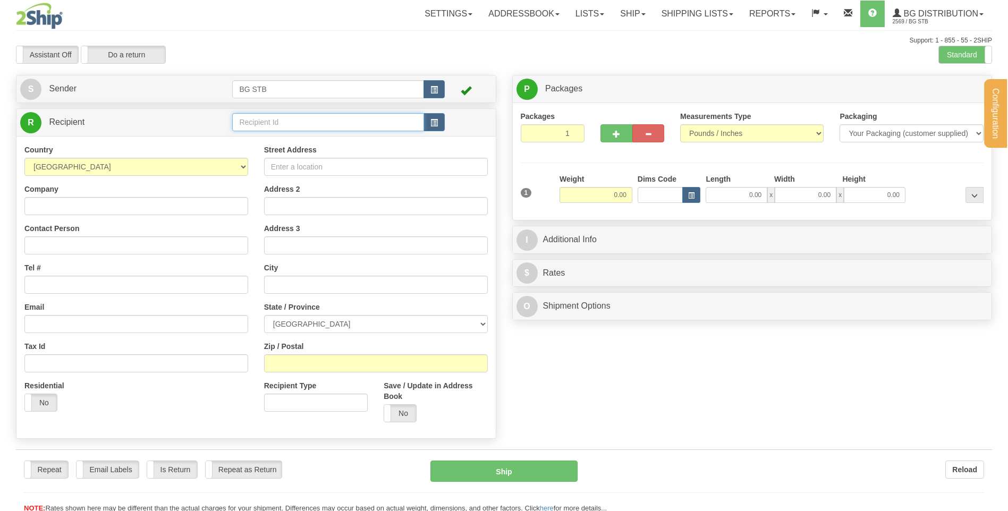
click at [260, 124] on input "text" at bounding box center [327, 122] width 191 height 18
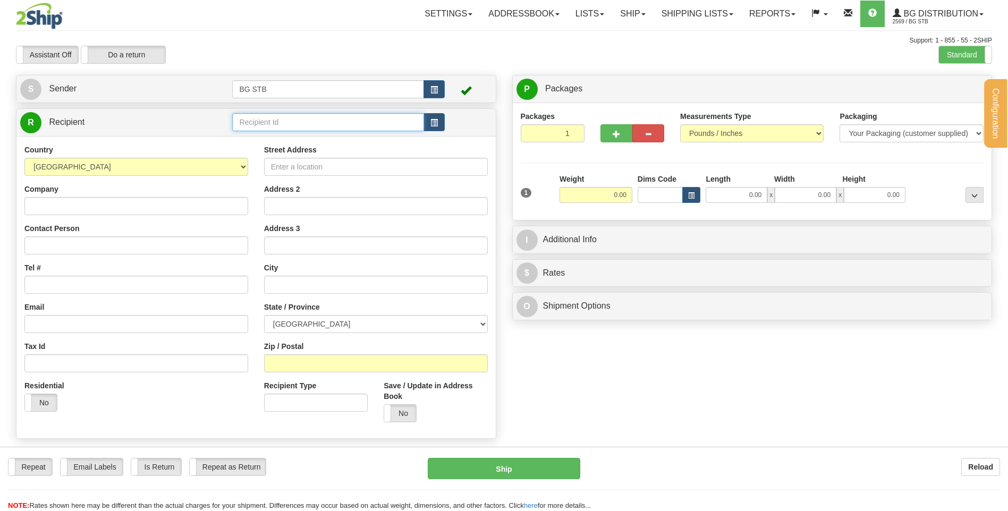
click at [260, 124] on input "text" at bounding box center [327, 122] width 191 height 18
type input "4148"
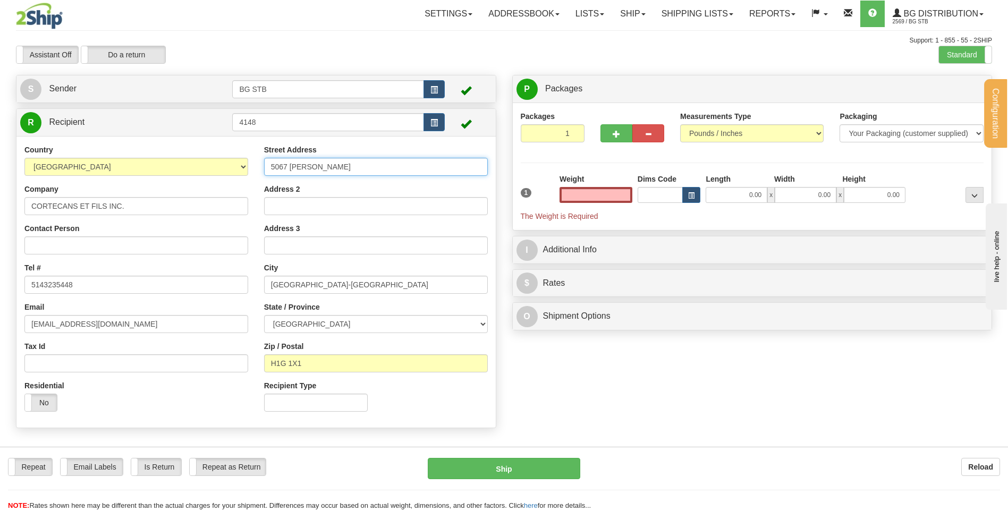
type input "0.00"
drag, startPoint x: 345, startPoint y: 167, endPoint x: 214, endPoint y: 158, distance: 131.6
click at [215, 158] on div "Country [GEOGRAPHIC_DATA] [GEOGRAPHIC_DATA] [GEOGRAPHIC_DATA] [GEOGRAPHIC_DATA]…" at bounding box center [255, 282] width 479 height 275
type input "982 DES CENDRES"
drag, startPoint x: 319, startPoint y: 282, endPoint x: 216, endPoint y: 294, distance: 103.8
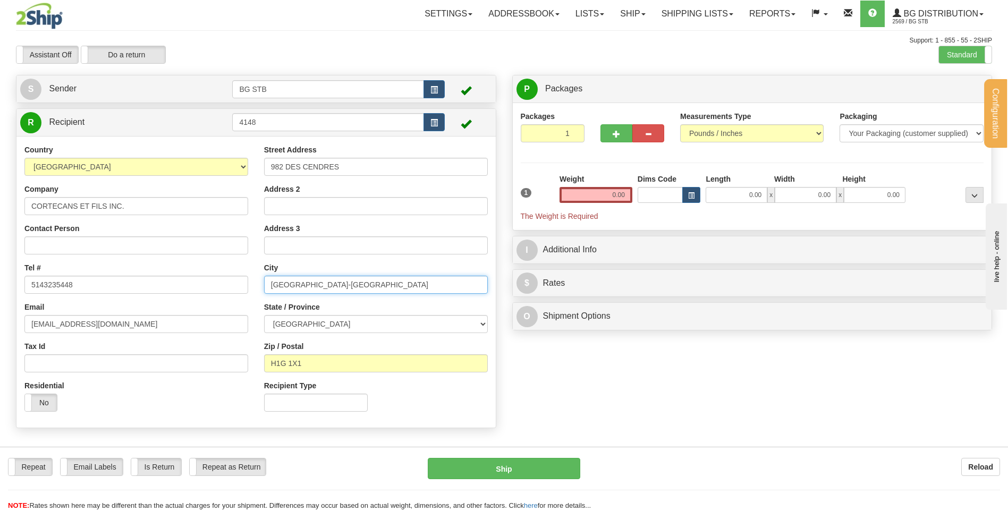
click at [221, 292] on div "Country [GEOGRAPHIC_DATA] [GEOGRAPHIC_DATA] [GEOGRAPHIC_DATA] [GEOGRAPHIC_DATA]…" at bounding box center [255, 282] width 479 height 275
type input "[GEOGRAPHIC_DATA]"
drag, startPoint x: 326, startPoint y: 371, endPoint x: 237, endPoint y: 365, distance: 88.9
click at [243, 365] on div "Country [GEOGRAPHIC_DATA] [GEOGRAPHIC_DATA] [GEOGRAPHIC_DATA] [GEOGRAPHIC_DATA]…" at bounding box center [255, 282] width 479 height 275
click at [330, 378] on div "Street Address 982 DES CENDRES Address 2 Address 3 City [GEOGRAPHIC_DATA] State…" at bounding box center [376, 282] width 240 height 275
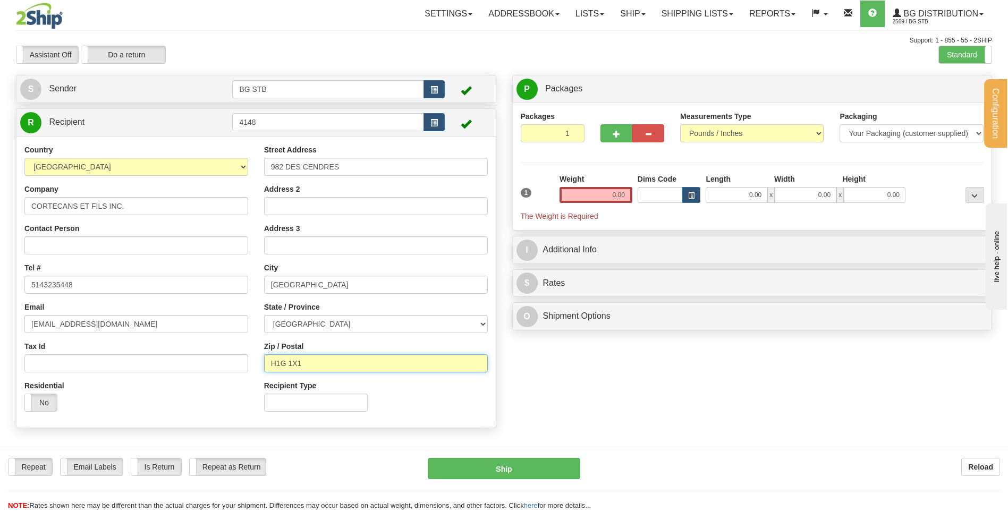
drag, startPoint x: 295, startPoint y: 367, endPoint x: 185, endPoint y: 368, distance: 110.5
click at [188, 368] on div "Country [GEOGRAPHIC_DATA] [GEOGRAPHIC_DATA] [GEOGRAPHIC_DATA] [GEOGRAPHIC_DATA]…" at bounding box center [255, 282] width 479 height 275
type input "J6W 3V3"
click at [610, 127] on button "button" at bounding box center [616, 133] width 32 height 18
type input "2"
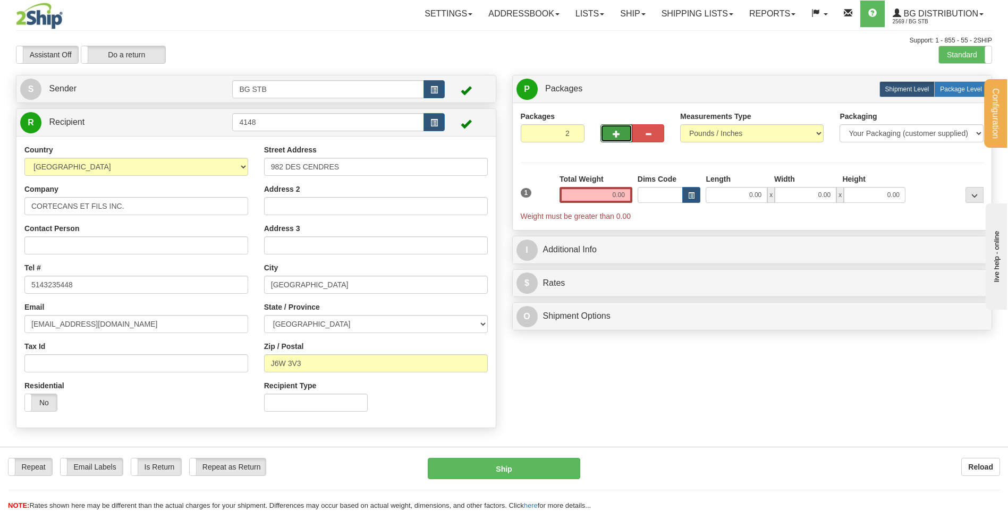
click at [965, 84] on label "Package Level Pack.." at bounding box center [961, 89] width 54 height 16
radio input "true"
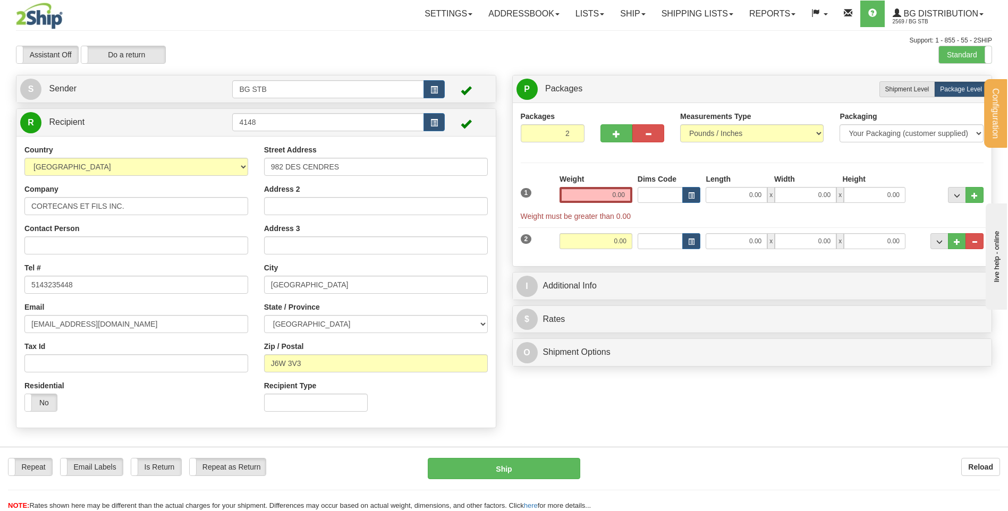
click at [609, 195] on input "0.00" at bounding box center [595, 195] width 73 height 16
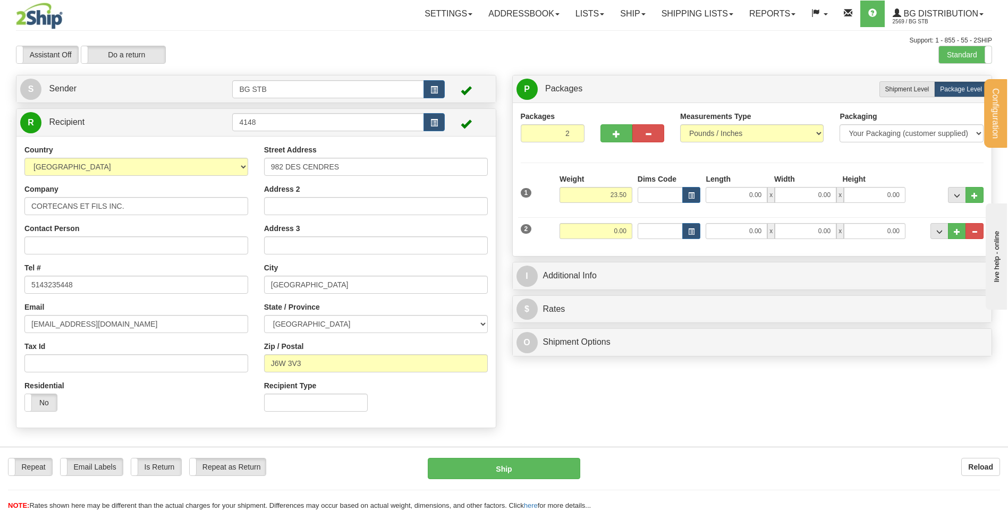
type input "23.50"
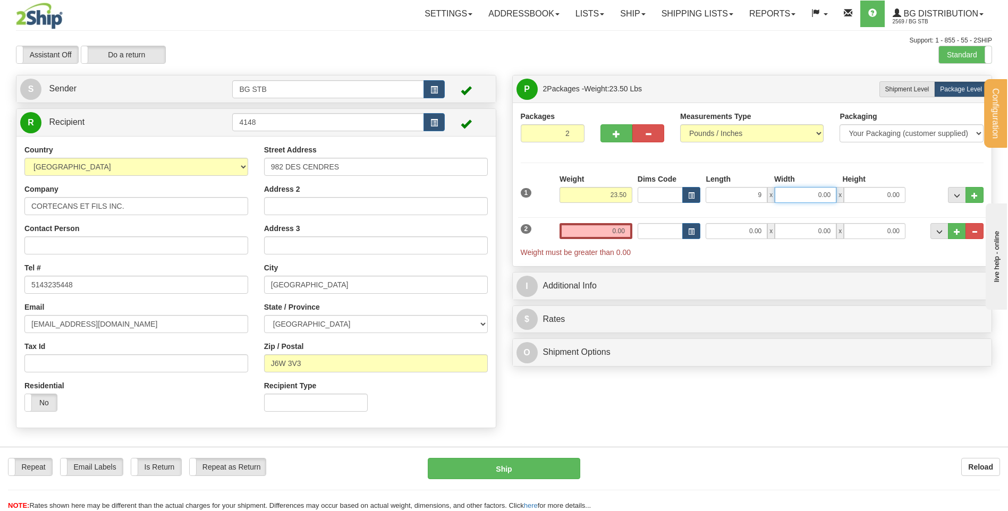
type input "9.00"
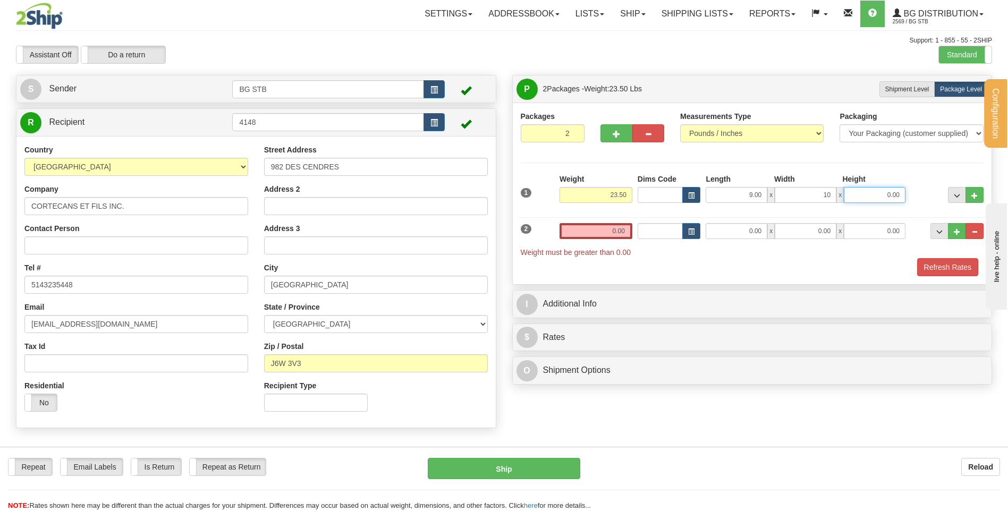
type input "10.00"
type input "14.00"
click at [745, 232] on div "2 Weight 0.00 Dims Code Length Width Height" at bounding box center [752, 235] width 469 height 46
click at [743, 232] on input "0.00" at bounding box center [737, 231] width 62 height 16
type input "9.00"
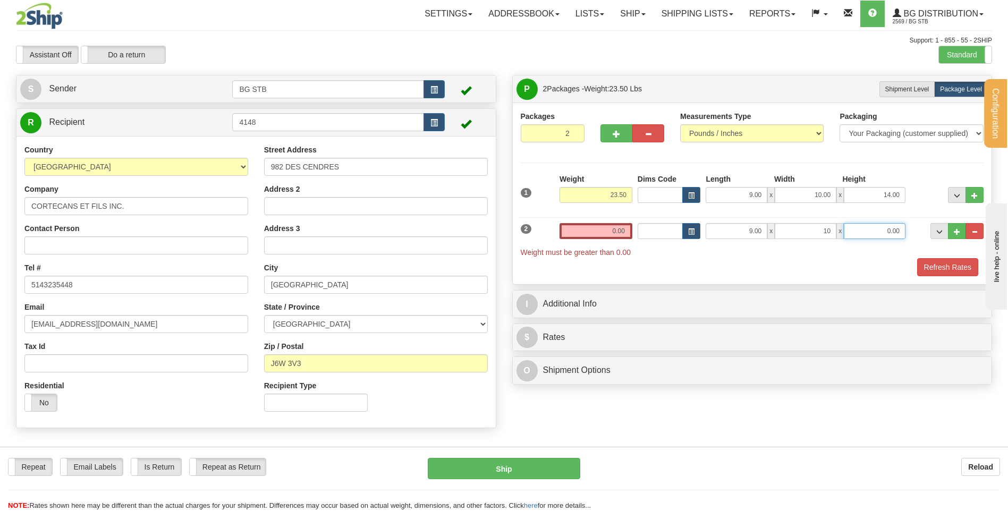
type input "10.00"
type input "14.00"
click at [624, 225] on input "0.00" at bounding box center [595, 231] width 73 height 16
type input "45.60"
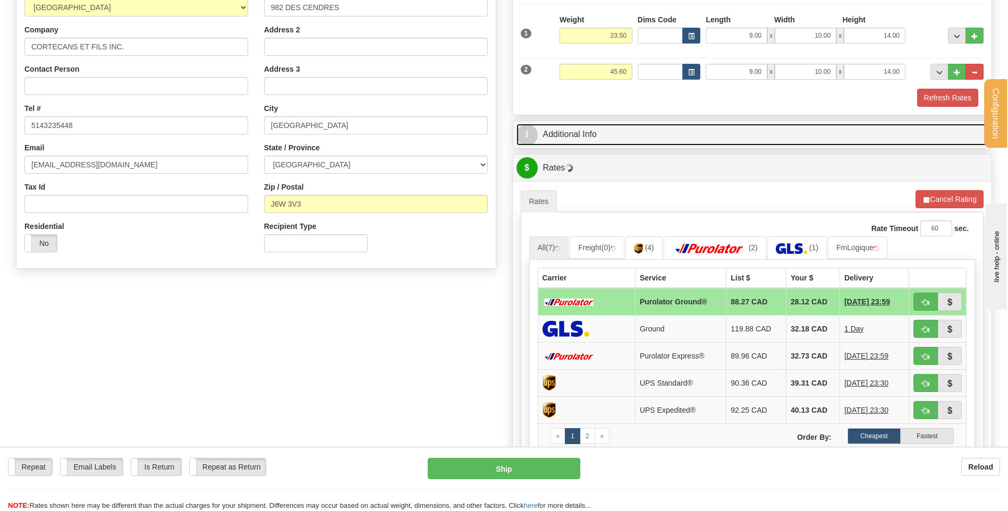
drag, startPoint x: 576, startPoint y: 128, endPoint x: 581, endPoint y: 133, distance: 7.9
click at [576, 128] on link "I Additional Info" at bounding box center [752, 135] width 472 height 22
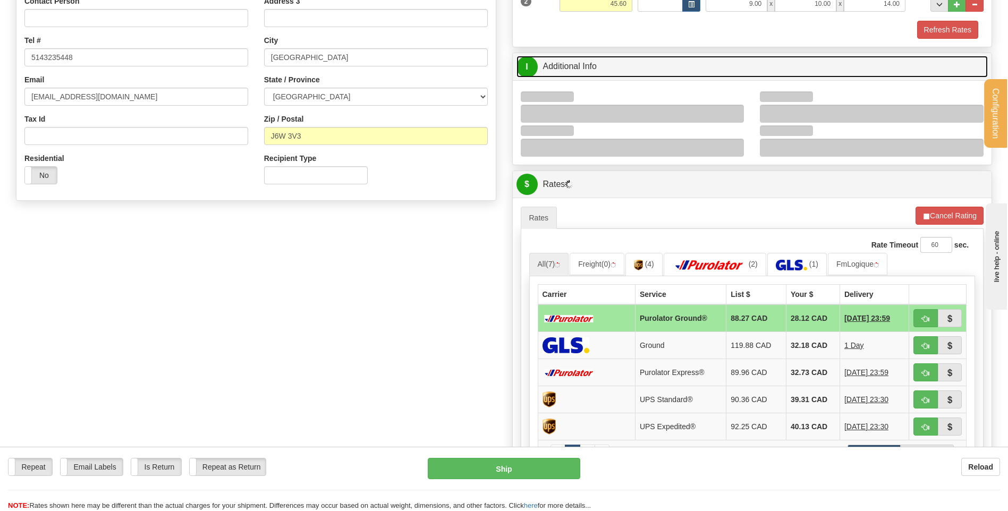
scroll to position [266, 0]
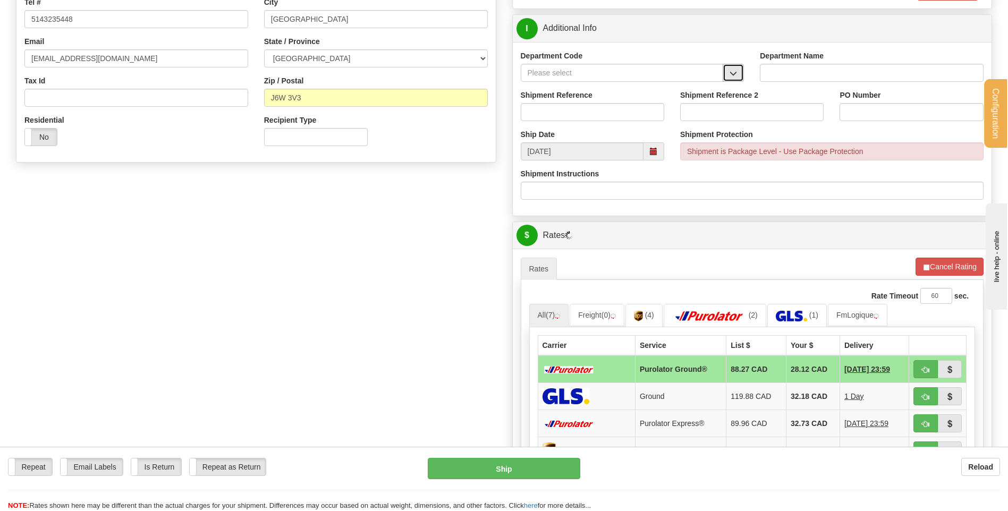
click at [732, 69] on button "button" at bounding box center [733, 73] width 21 height 18
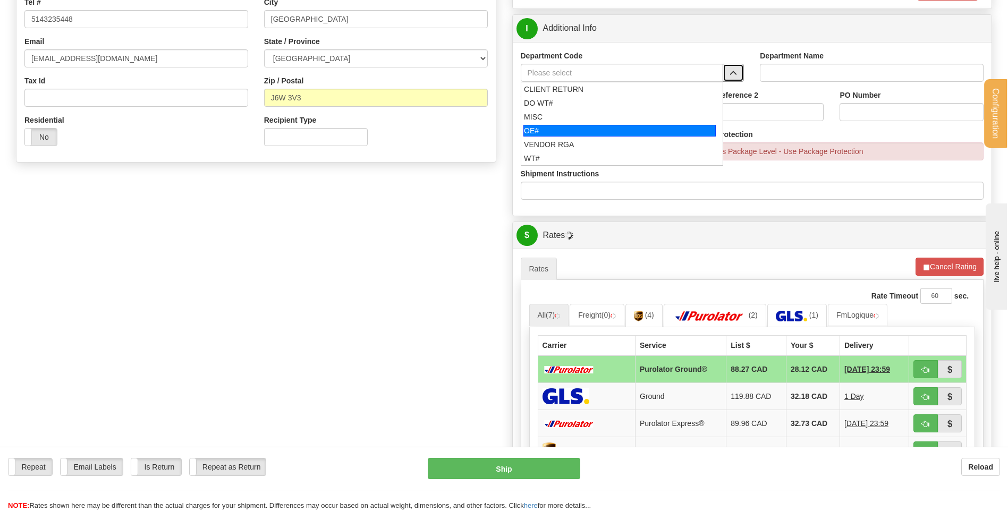
drag, startPoint x: 587, startPoint y: 128, endPoint x: 581, endPoint y: 115, distance: 14.0
click at [585, 126] on div "OE#" at bounding box center [619, 131] width 192 height 12
type input "OE#"
type input "ORDERS"
click at [581, 115] on input "Shipment Reference" at bounding box center [592, 112] width 143 height 18
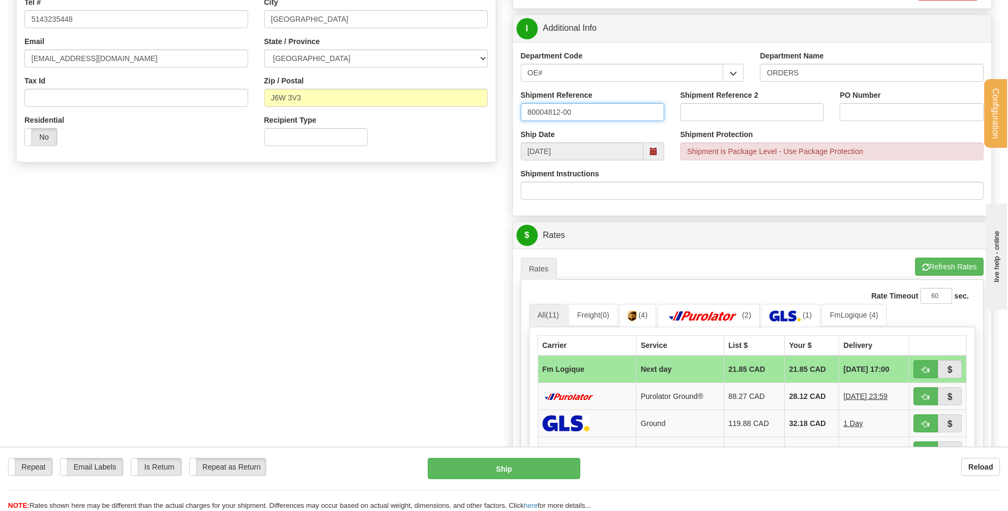
type input "80004812-00"
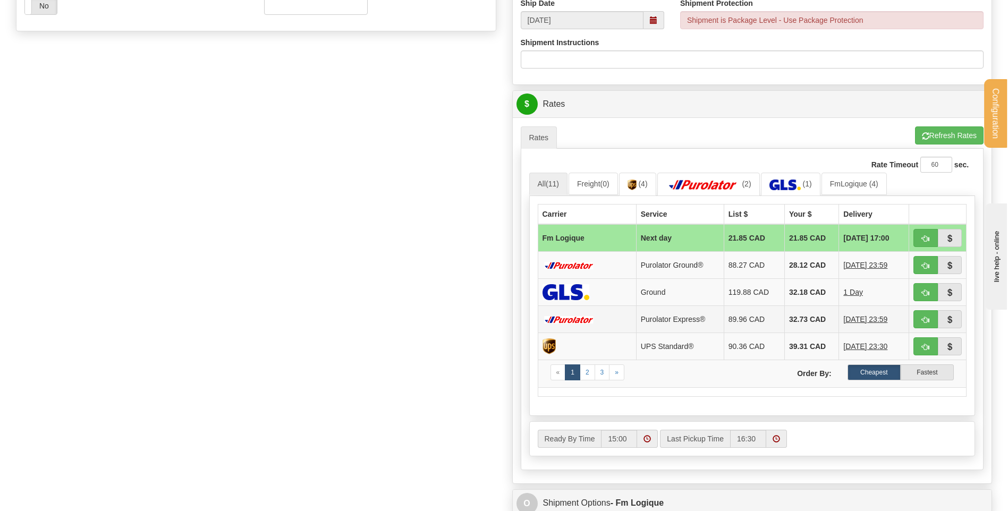
scroll to position [531, 0]
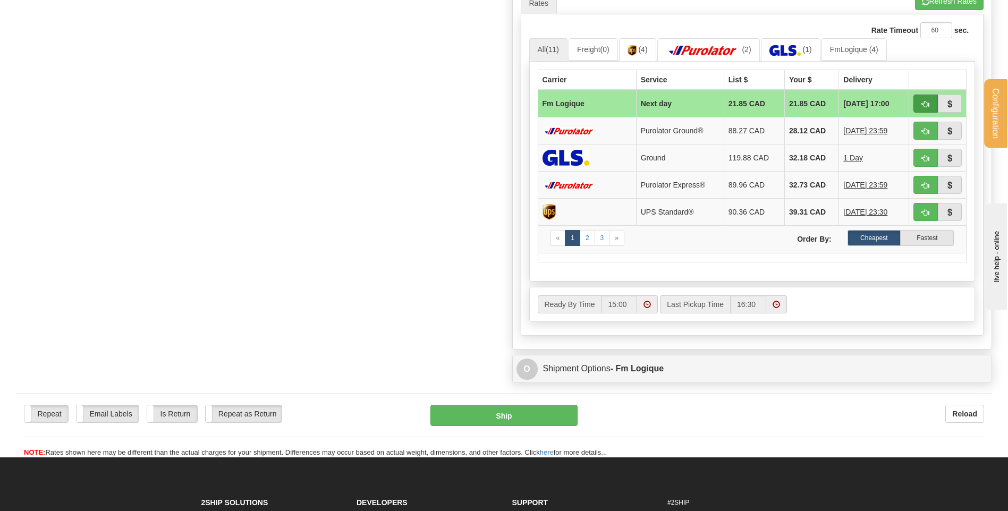
type input "8615"
click at [918, 111] on button "button" at bounding box center [925, 104] width 24 height 18
type input "jour"
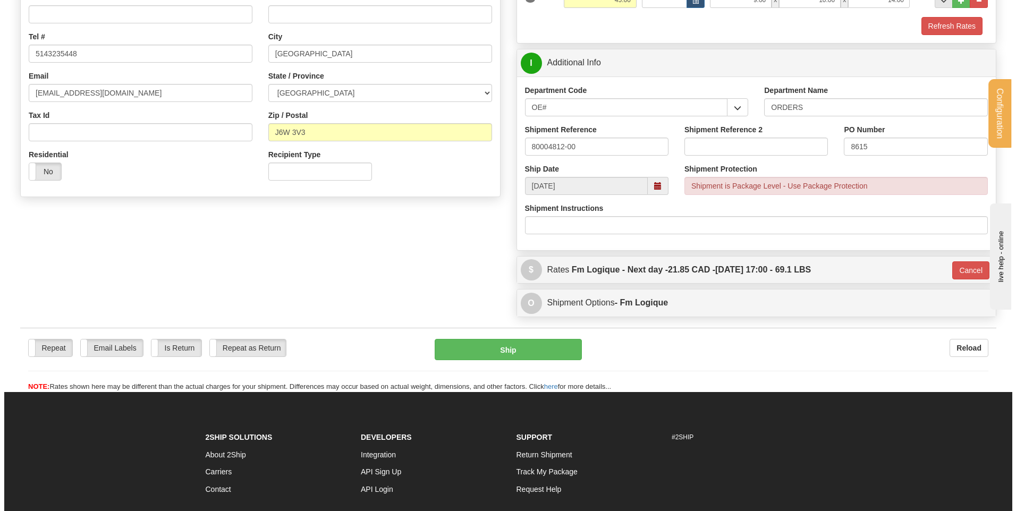
scroll to position [231, 0]
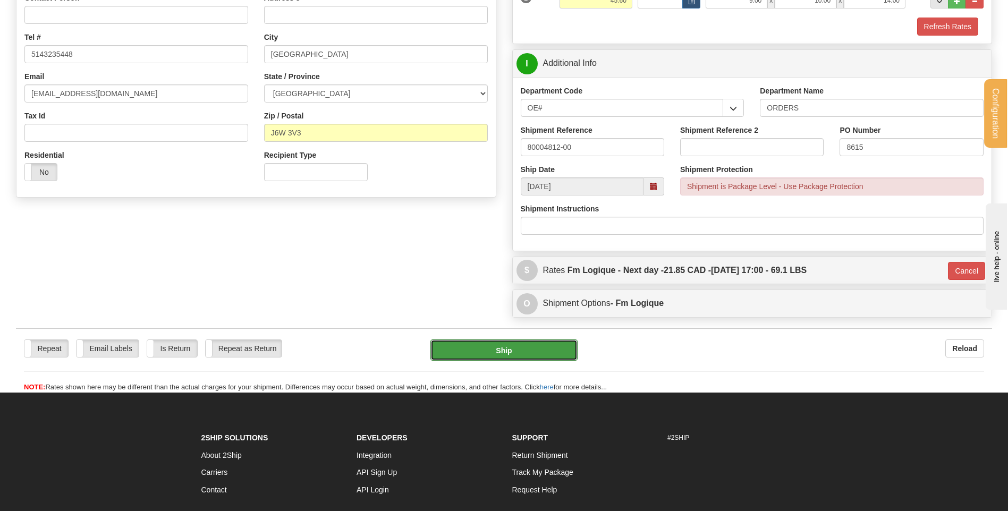
click at [501, 358] on button "Ship" at bounding box center [503, 349] width 147 height 21
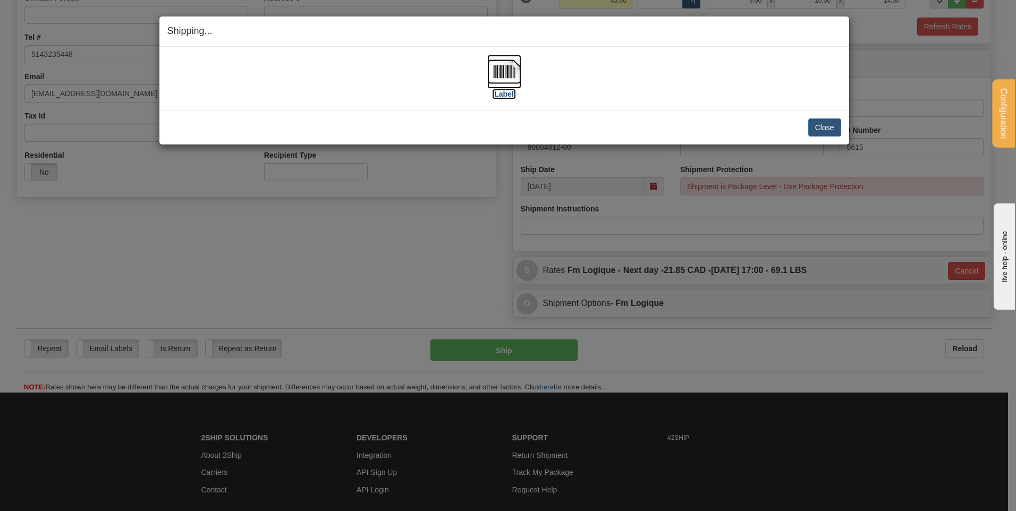
click at [510, 76] on img at bounding box center [504, 72] width 34 height 34
click at [833, 126] on button "Close" at bounding box center [824, 127] width 33 height 18
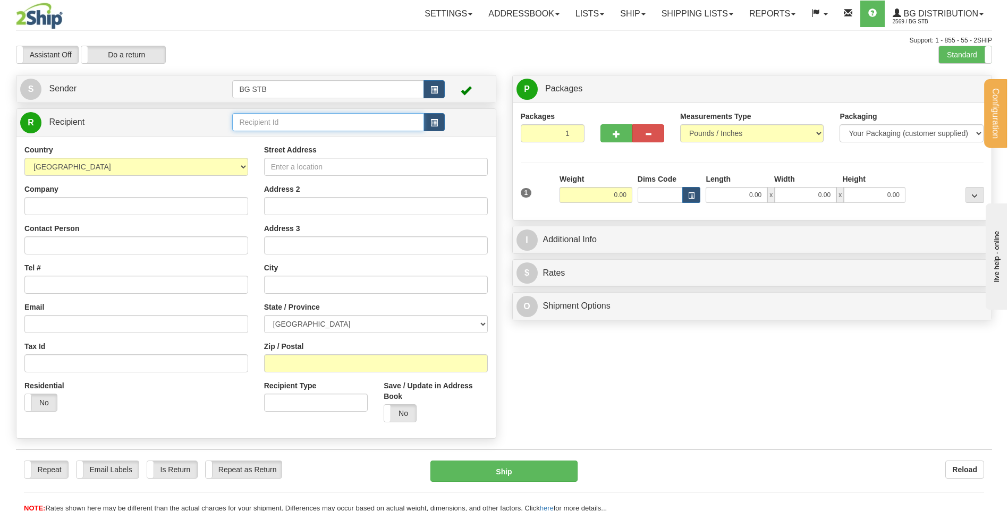
click at [274, 120] on input "text" at bounding box center [327, 122] width 191 height 18
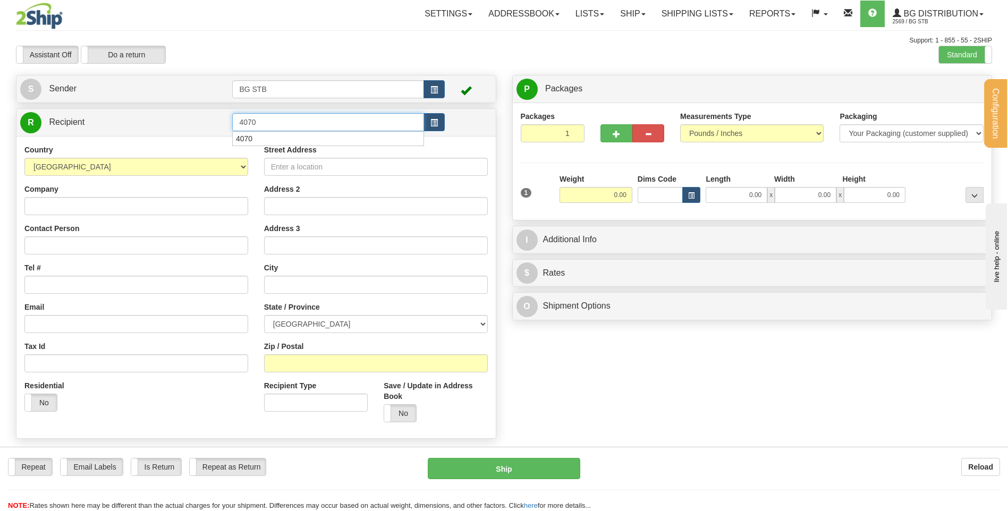
type input "4070"
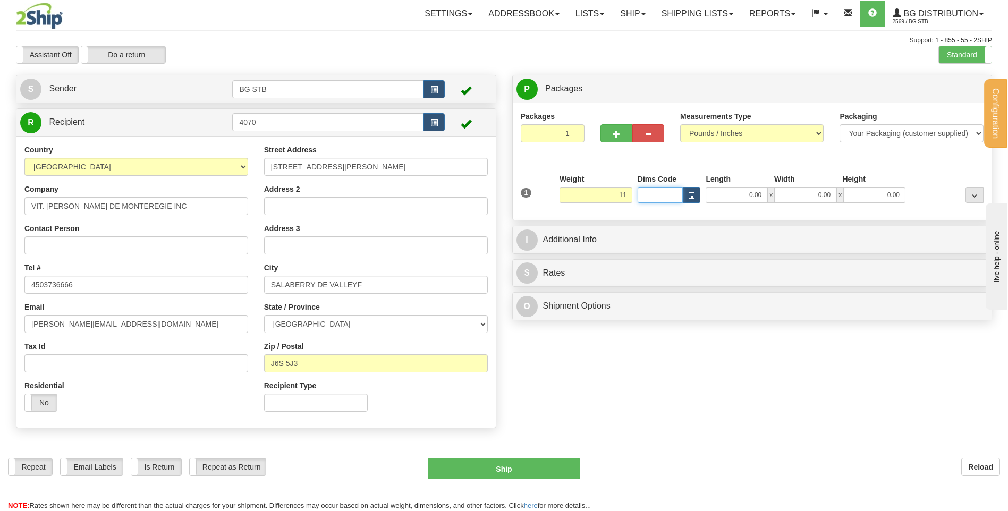
type input "11.00"
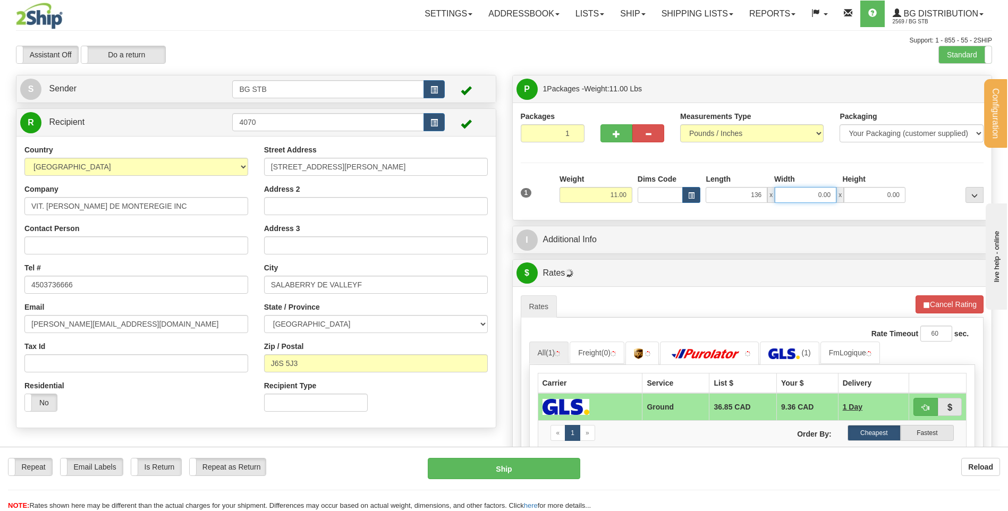
type input "136.00"
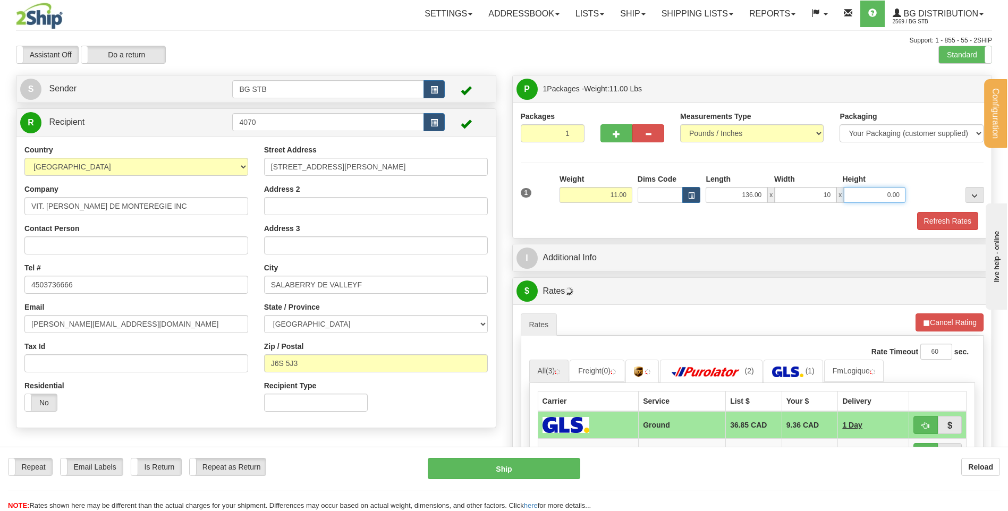
type input "10.00"
type input "13.00"
drag, startPoint x: 720, startPoint y: 192, endPoint x: 785, endPoint y: 194, distance: 65.4
click at [785, 194] on div "136.00 x 10.00 x 13.00" at bounding box center [806, 195] width 200 height 16
type input "13.00"
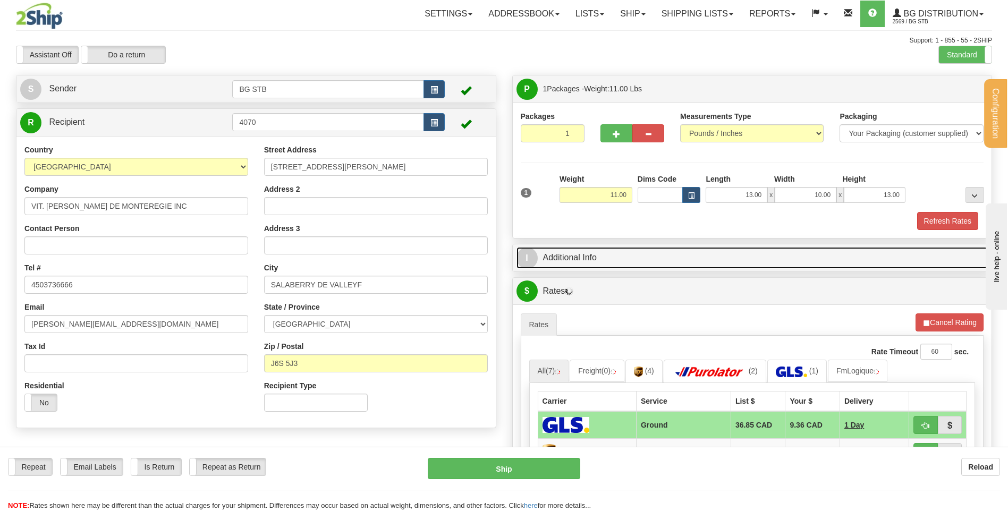
drag, startPoint x: 778, startPoint y: 190, endPoint x: 642, endPoint y: 251, distance: 148.6
click at [642, 251] on link "I Additional Info" at bounding box center [752, 258] width 472 height 22
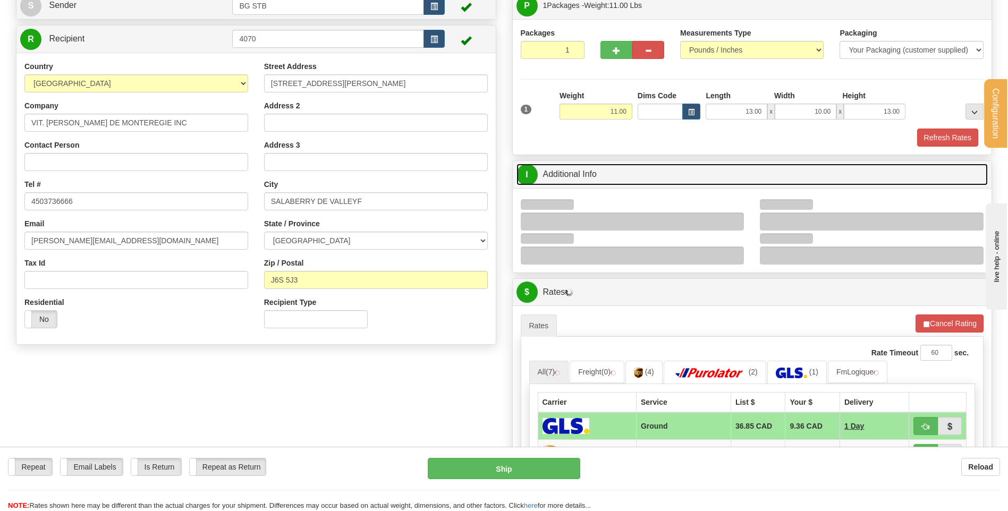
scroll to position [159, 0]
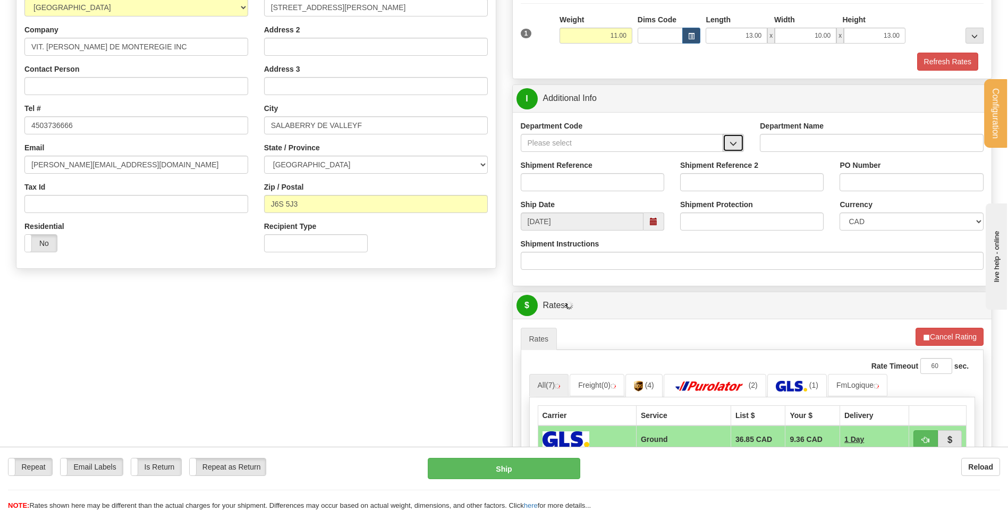
click at [737, 137] on button "button" at bounding box center [733, 143] width 21 height 18
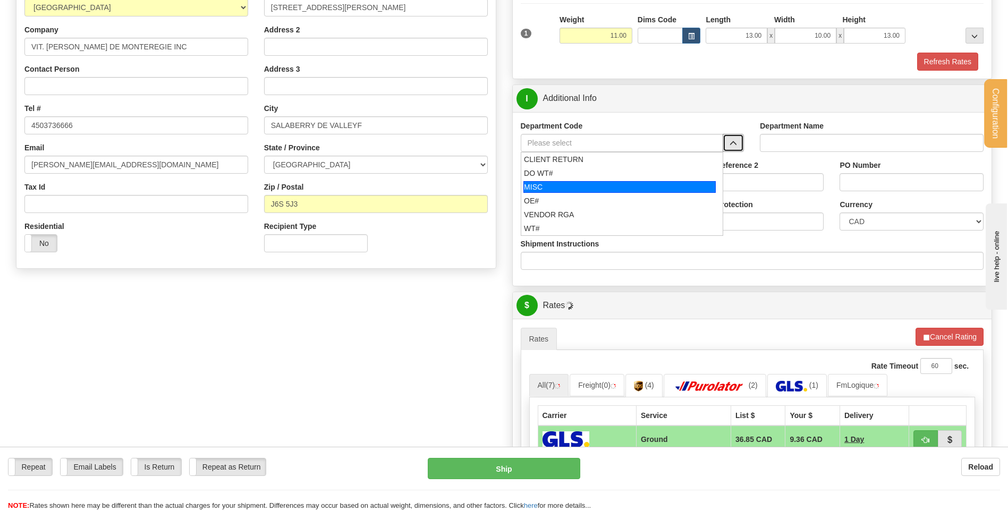
click at [607, 199] on div "OE#" at bounding box center [619, 201] width 191 height 11
type input "OE#"
type input "ORDERS"
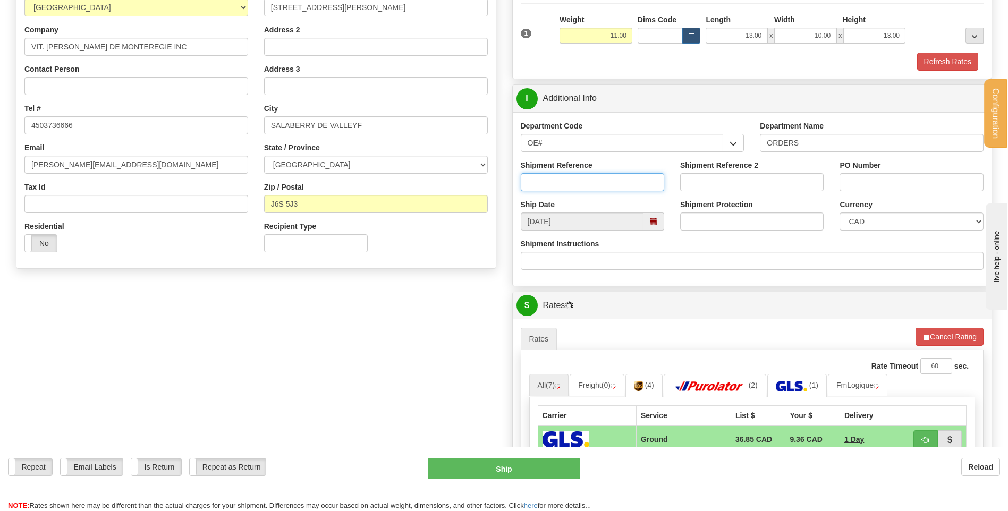
click at [606, 184] on input "Shipment Reference" at bounding box center [592, 182] width 143 height 18
type input "80004815-00"
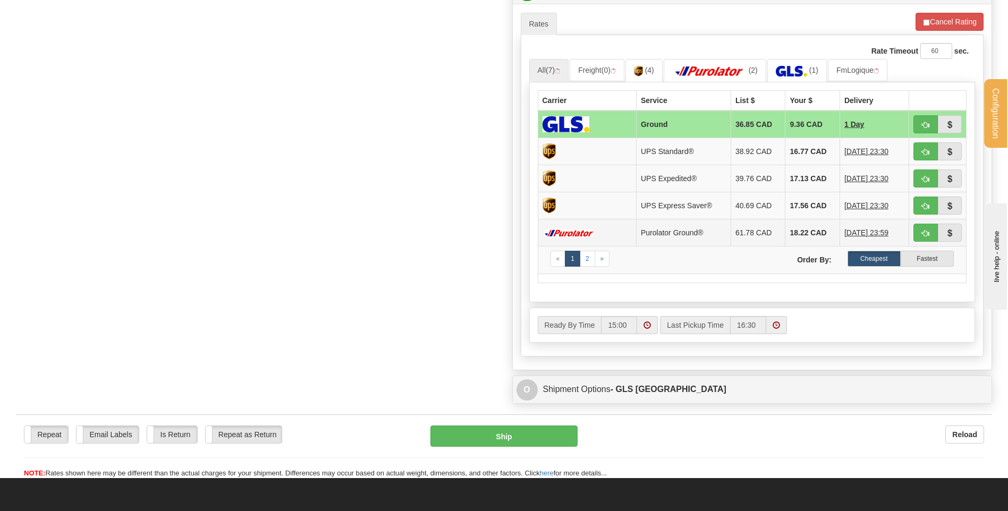
scroll to position [478, 0]
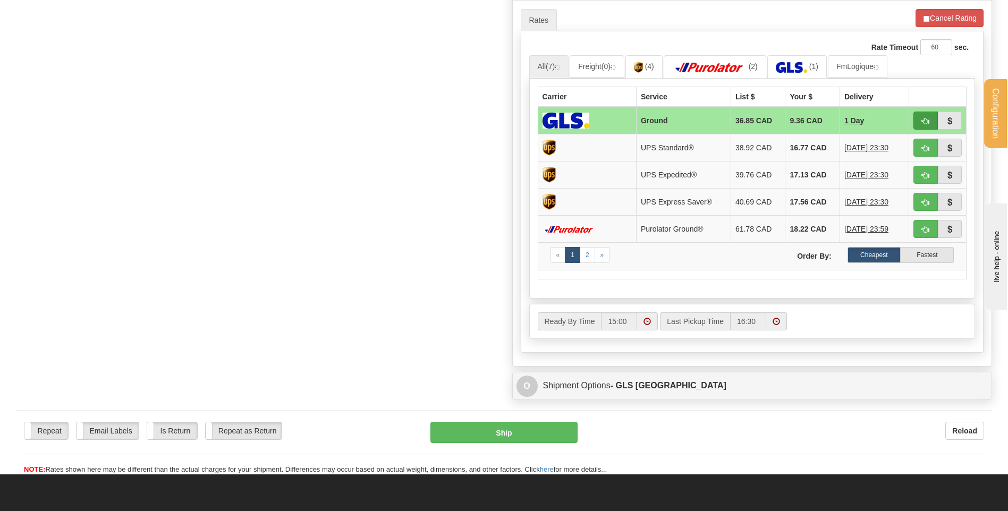
type input "50 [PERSON_NAME]"
click at [924, 123] on span "button" at bounding box center [925, 121] width 7 height 7
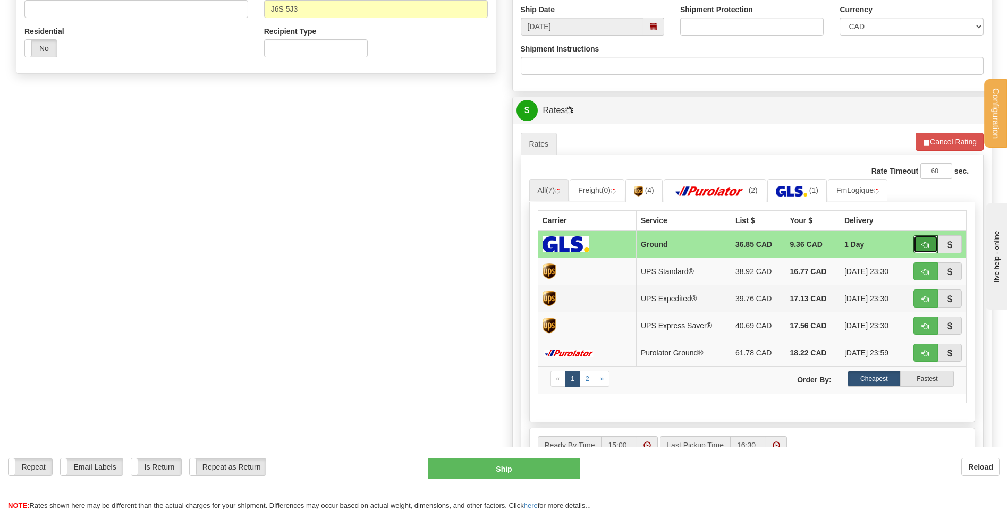
scroll to position [425, 0]
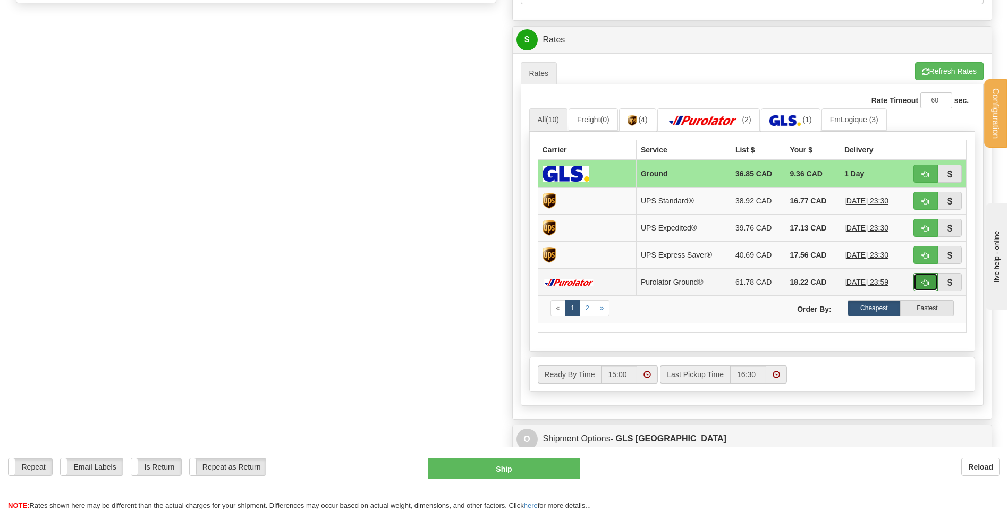
drag, startPoint x: 923, startPoint y: 279, endPoint x: 918, endPoint y: 275, distance: 6.9
click at [923, 279] on span "button" at bounding box center [925, 282] width 7 height 7
type input "260"
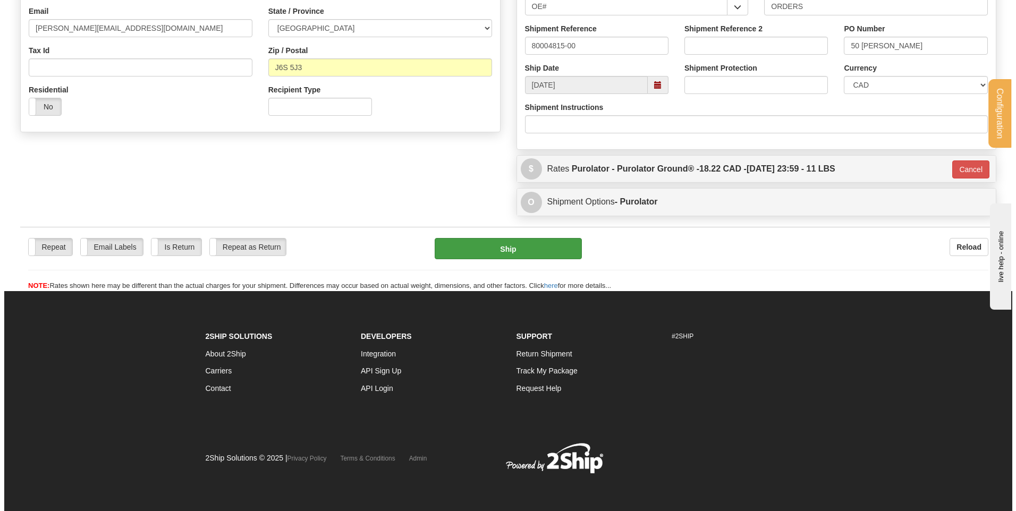
scroll to position [296, 0]
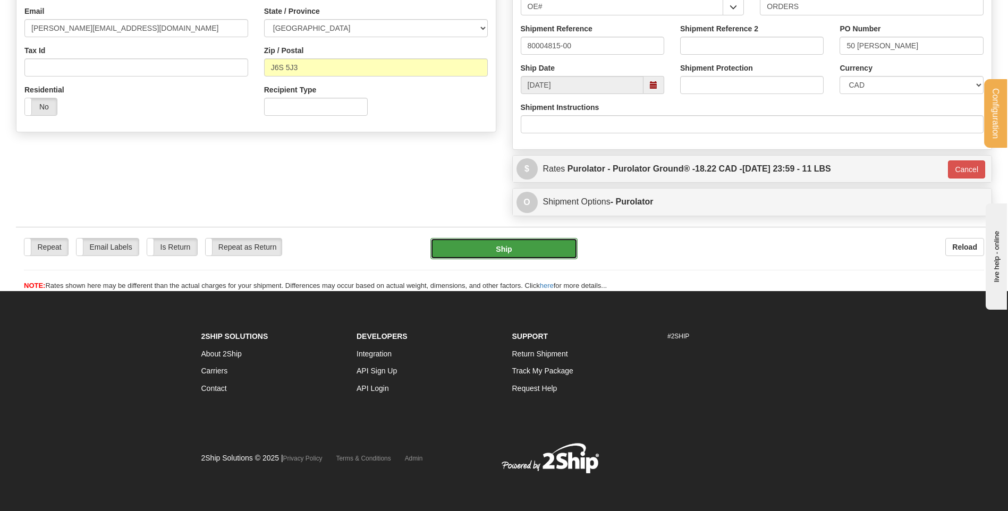
click at [521, 250] on button "Ship" at bounding box center [503, 248] width 147 height 21
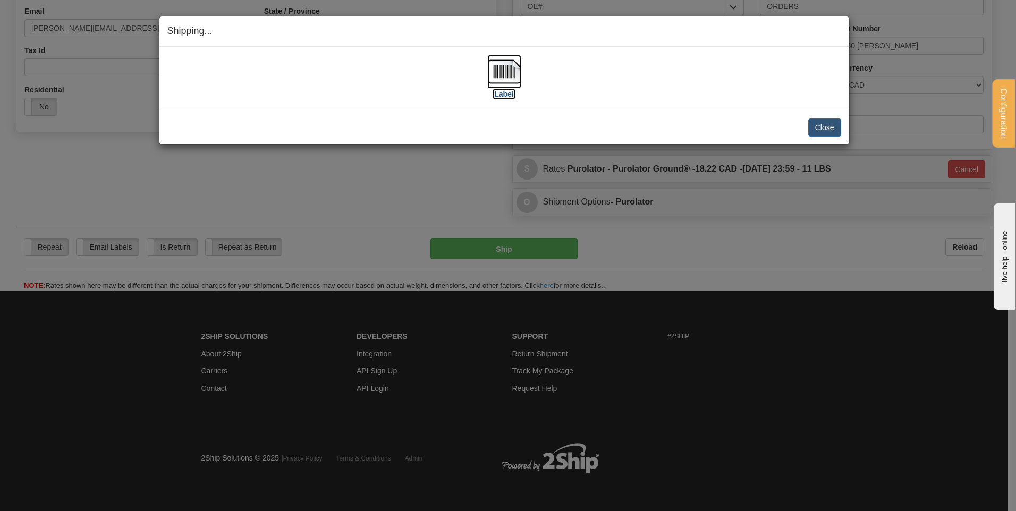
click at [499, 89] on label "[Label]" at bounding box center [504, 94] width 24 height 11
click at [837, 122] on button "Close" at bounding box center [824, 127] width 33 height 18
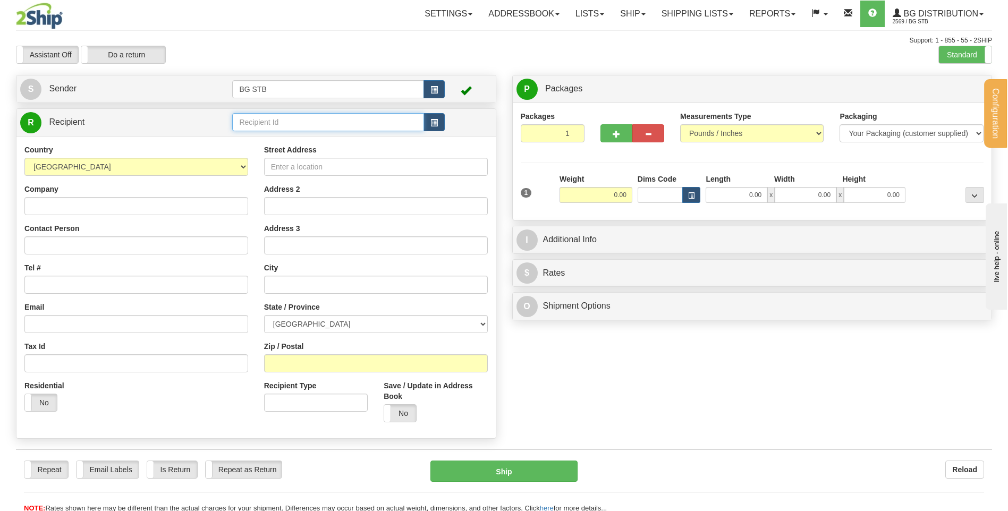
click at [310, 121] on input "text" at bounding box center [327, 122] width 191 height 18
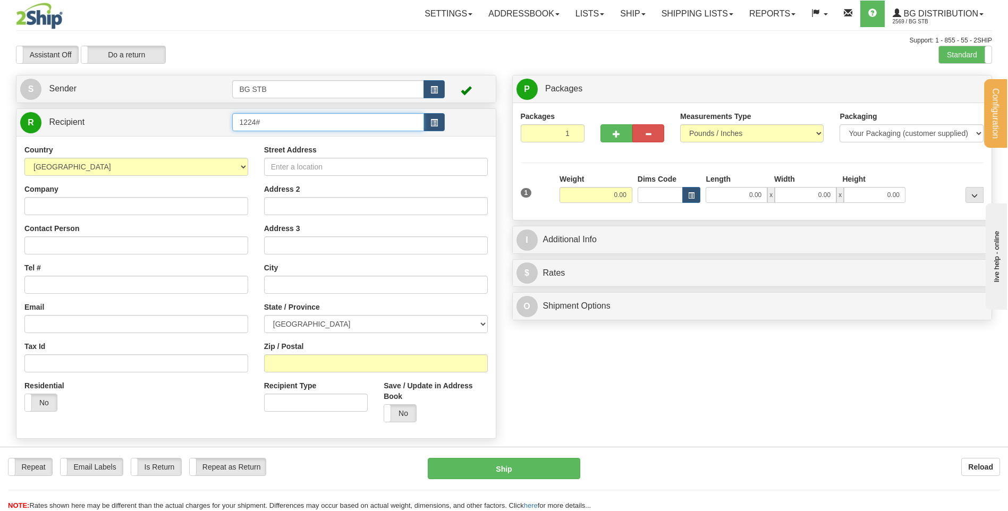
type input "1224#"
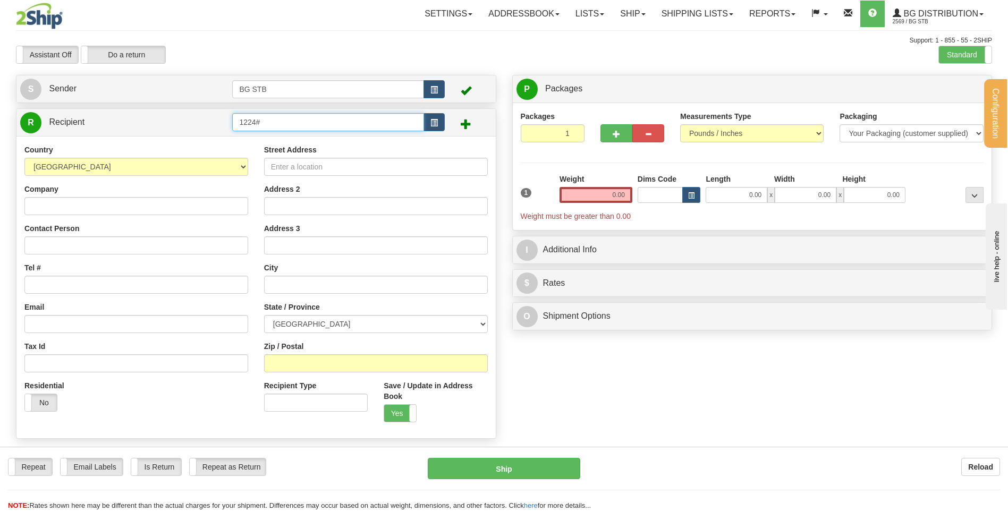
click at [310, 121] on input "1224#" at bounding box center [327, 122] width 191 height 18
type input "1224"
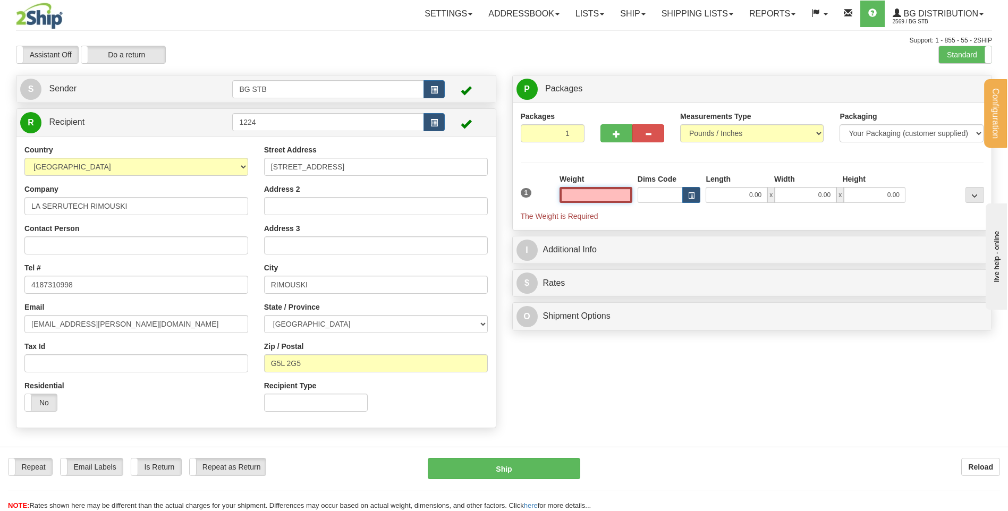
click at [598, 193] on input "text" at bounding box center [595, 195] width 73 height 16
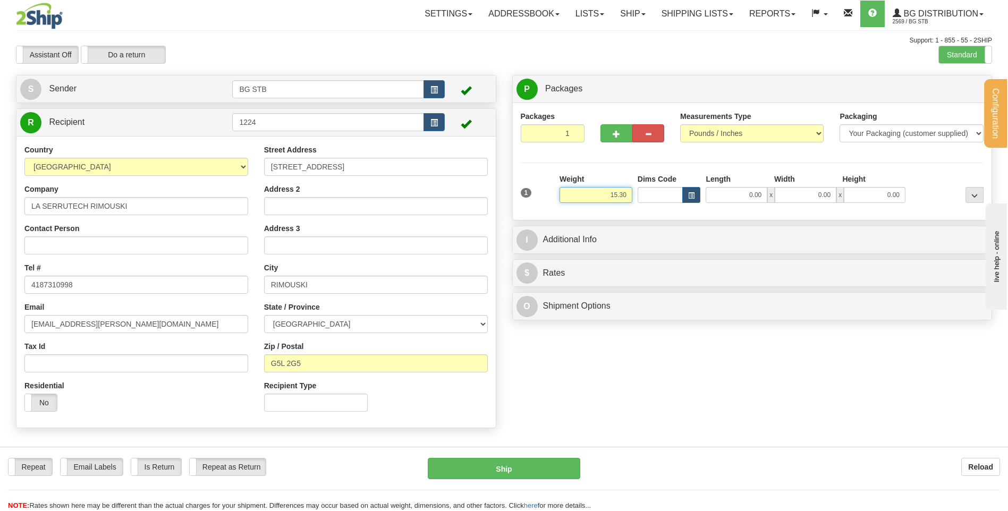
type input "15.30"
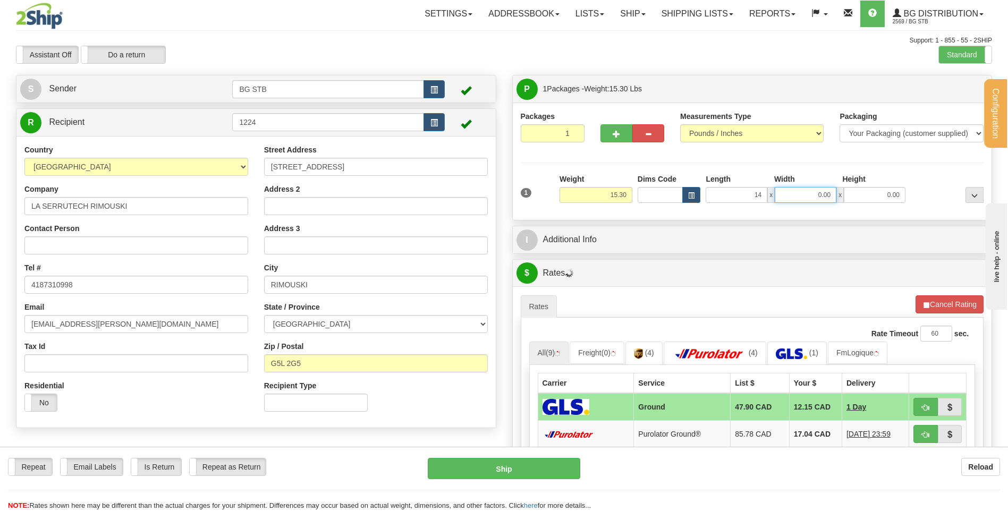
type input "14.00"
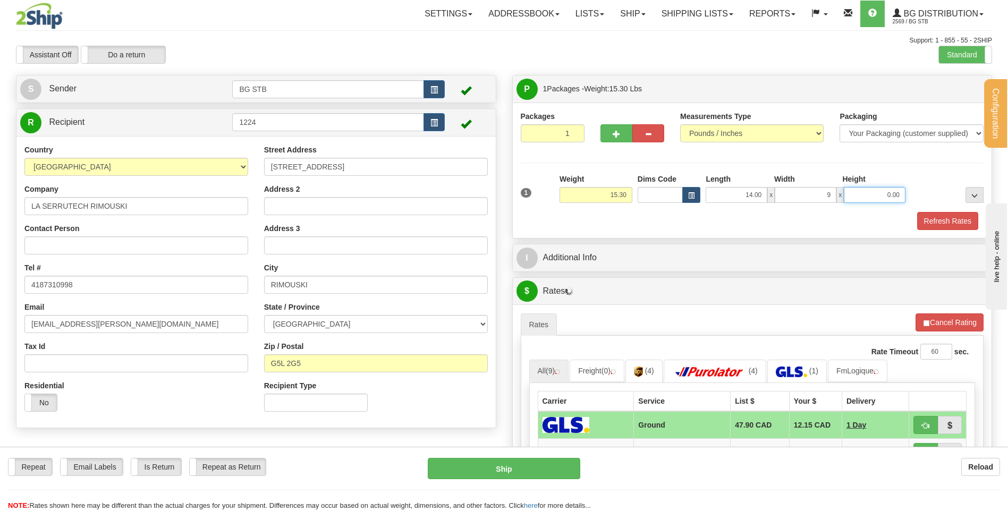
type input "9.00"
type input "10.00"
click at [663, 245] on div "I Additional Info" at bounding box center [752, 257] width 479 height 27
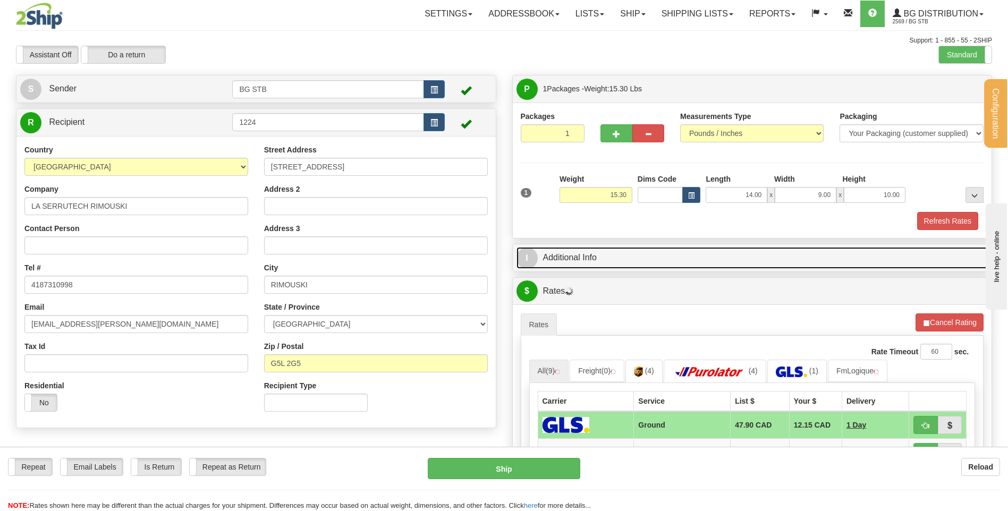
click at [667, 247] on link "I Additional Info" at bounding box center [752, 258] width 472 height 22
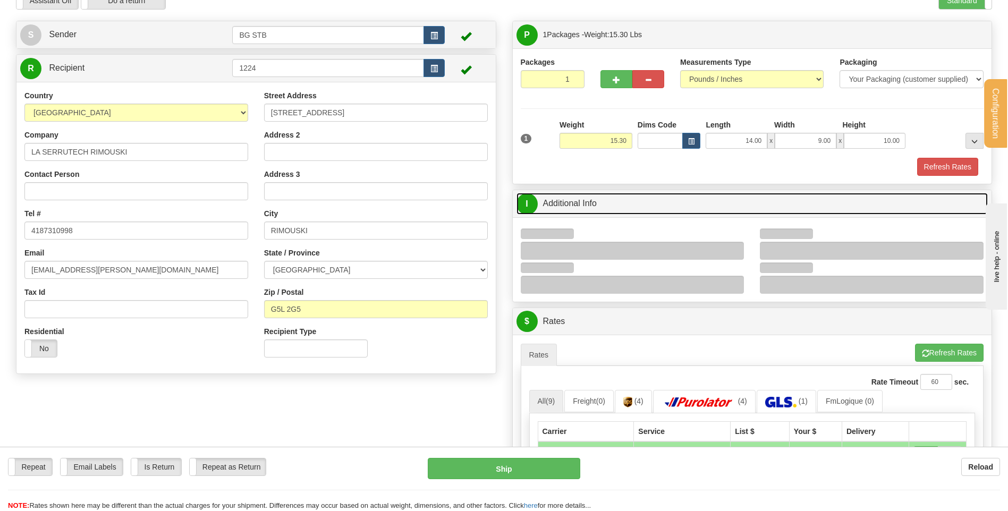
scroll to position [106, 0]
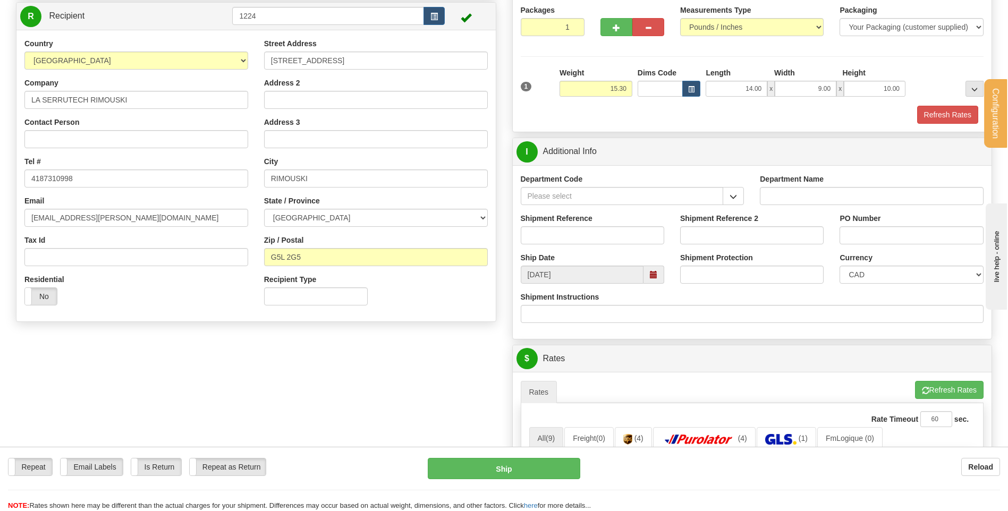
click at [735, 193] on span "button" at bounding box center [732, 196] width 7 height 7
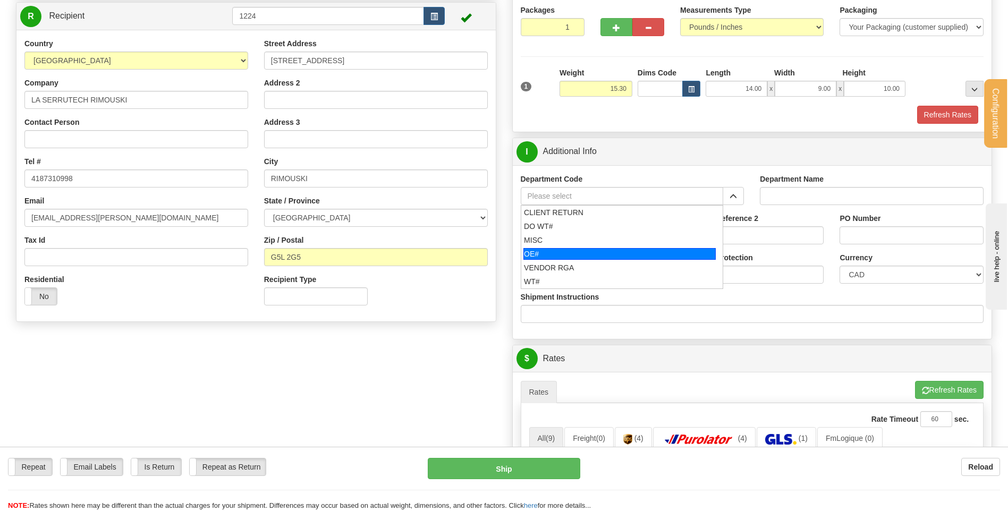
click at [559, 251] on div "OE#" at bounding box center [619, 254] width 192 height 12
type input "OE#"
type input "ORDERS"
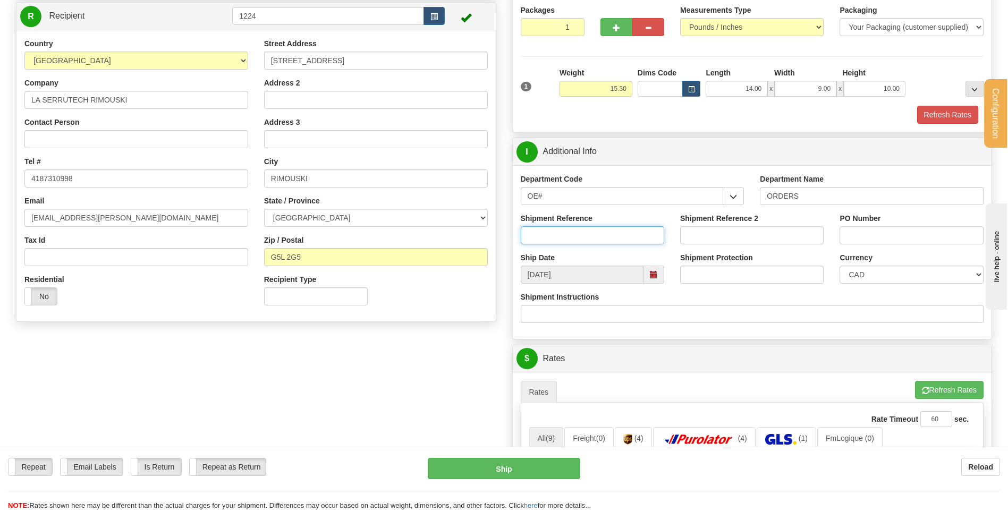
click at [563, 239] on input "Shipment Reference" at bounding box center [592, 235] width 143 height 18
click at [604, 233] on input "80004131-00" at bounding box center [592, 235] width 143 height 18
type input "80004131-01"
click at [864, 235] on input "PO Number" at bounding box center [910, 235] width 143 height 18
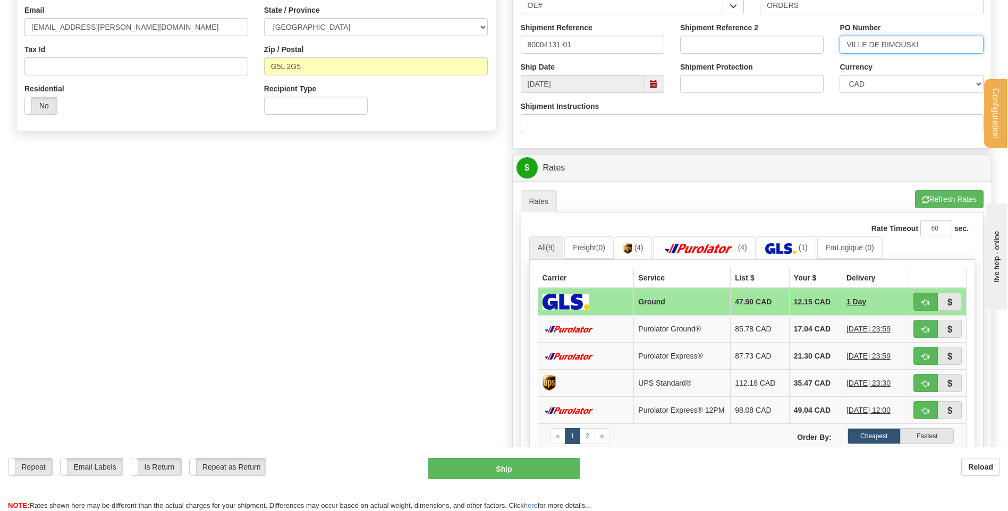
scroll to position [372, 0]
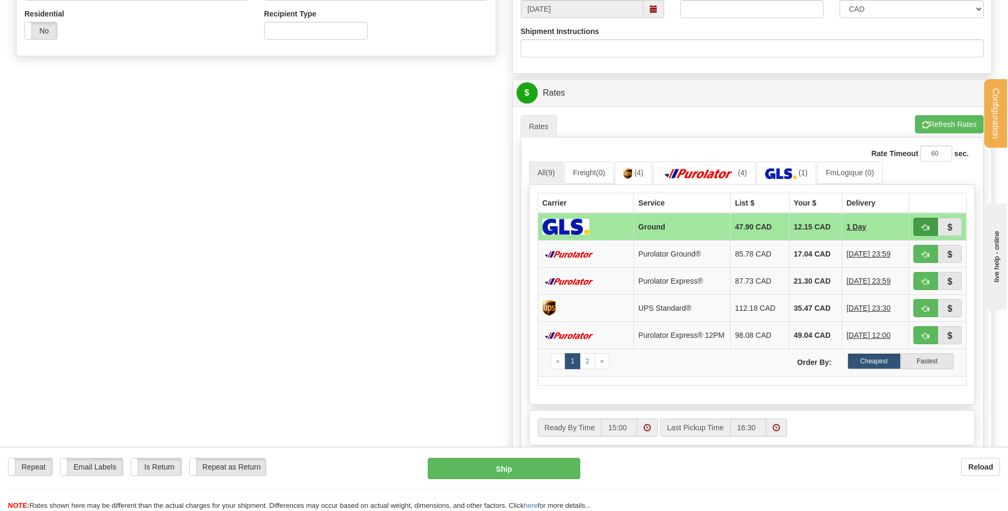
type input "VILLE DE RIMOUSKI"
click at [919, 224] on button "button" at bounding box center [925, 227] width 24 height 18
type input "1"
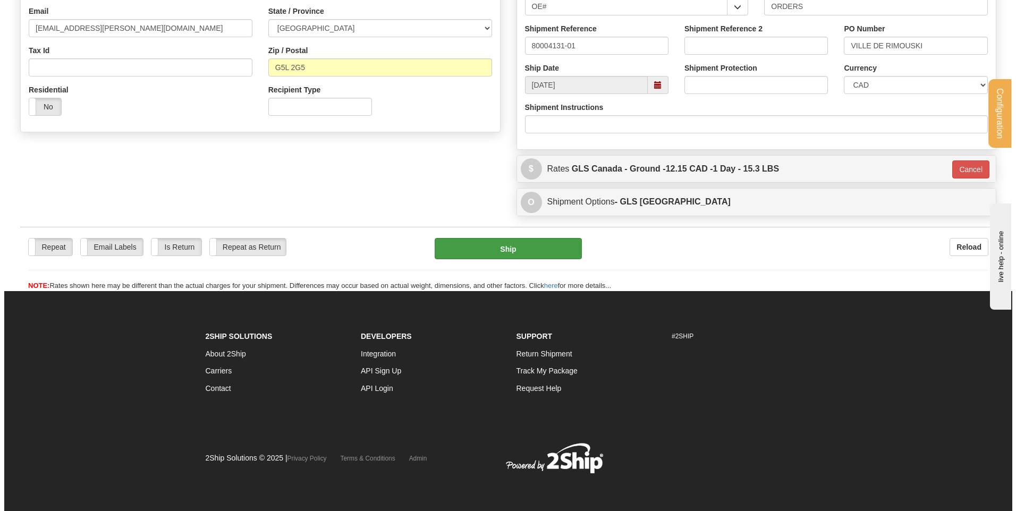
scroll to position [296, 0]
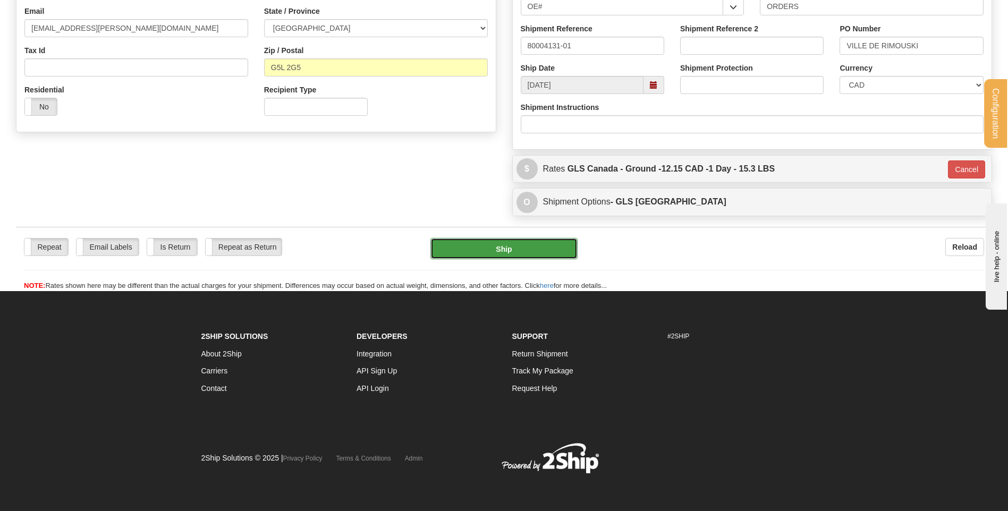
click at [471, 248] on button "Ship" at bounding box center [503, 248] width 147 height 21
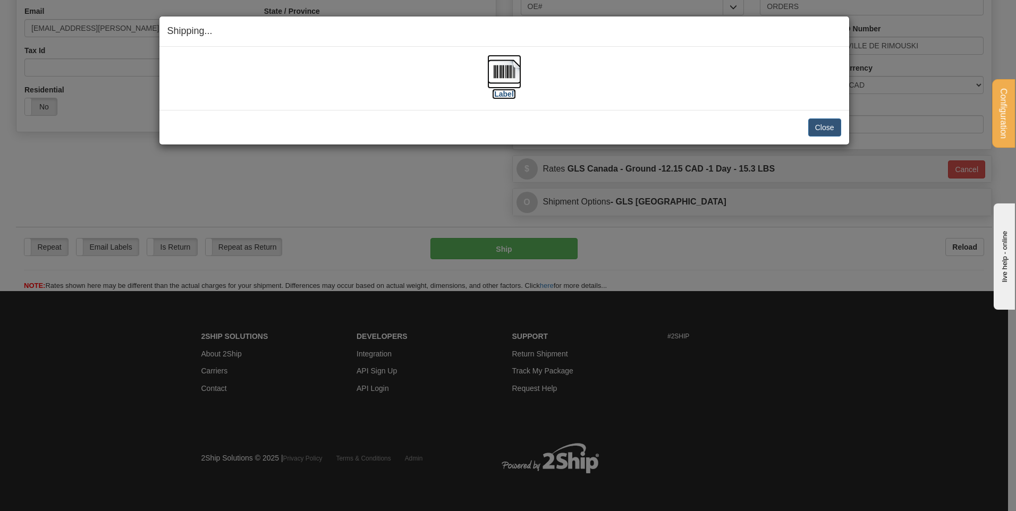
click at [508, 71] on img at bounding box center [504, 72] width 34 height 34
click at [812, 126] on button "Close" at bounding box center [824, 127] width 33 height 18
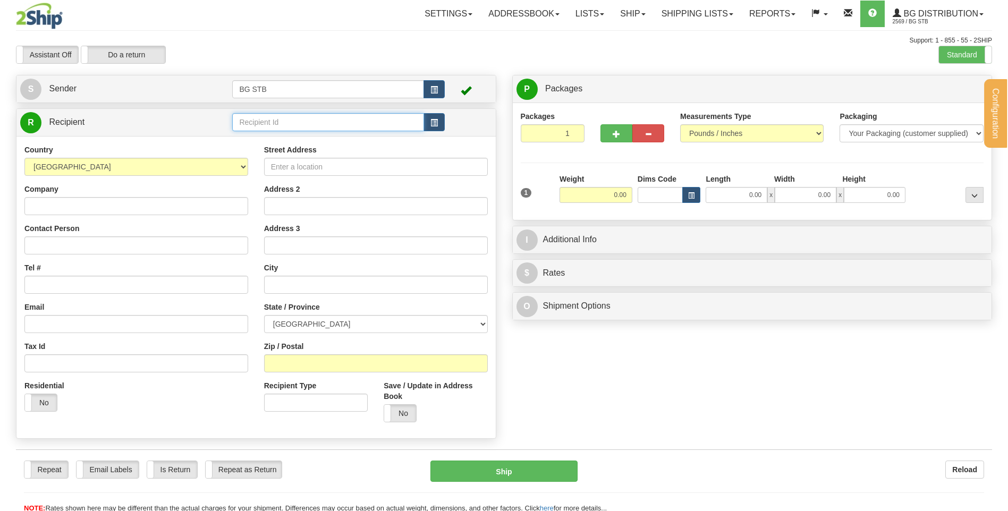
click at [307, 121] on input "text" at bounding box center [327, 122] width 191 height 18
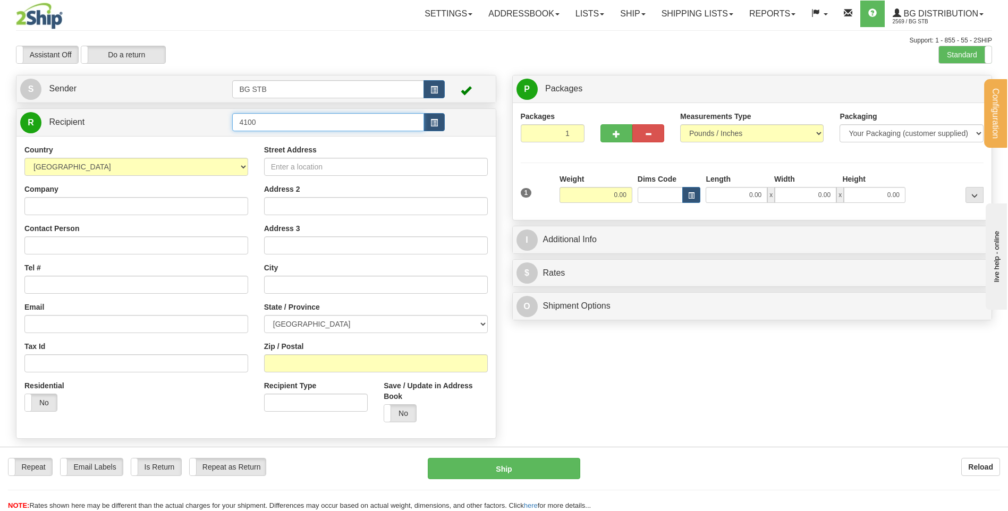
type input "4100"
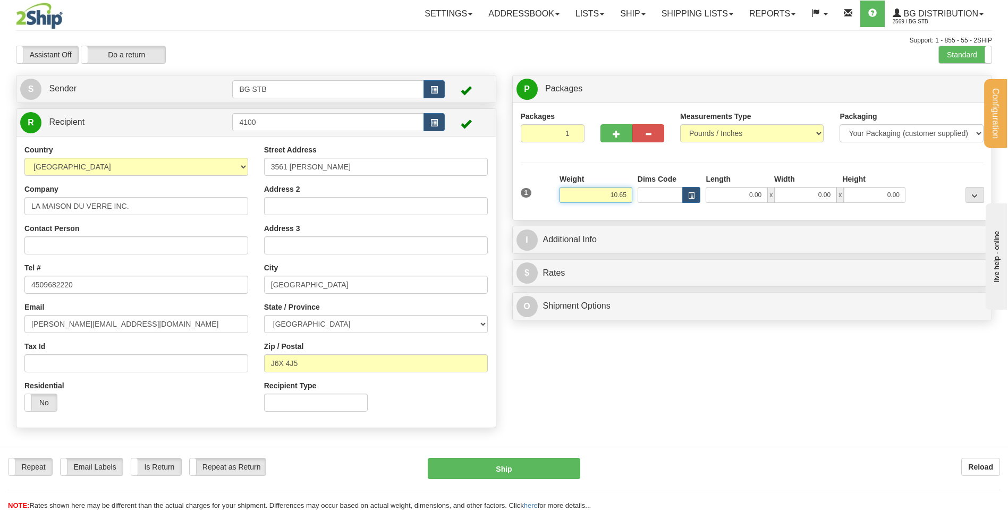
type input "10.65"
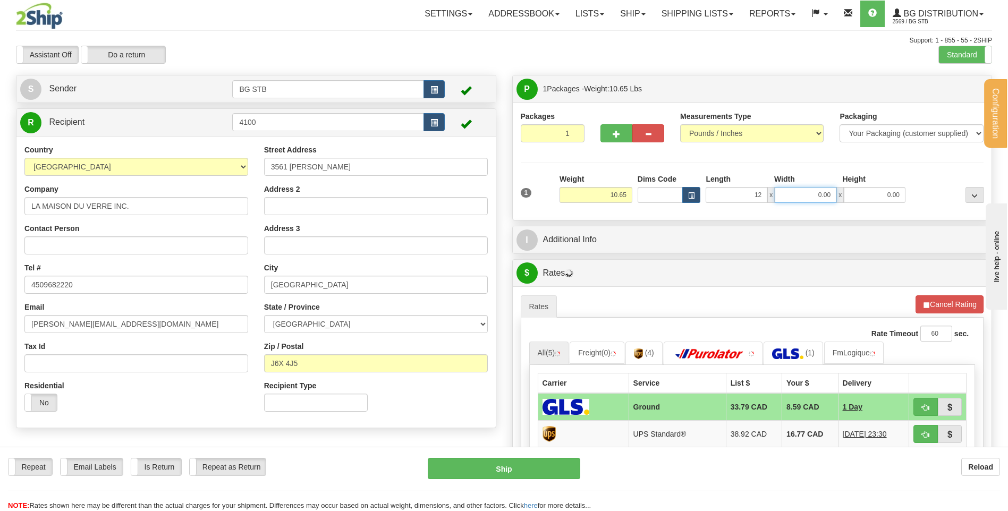
type input "12.00"
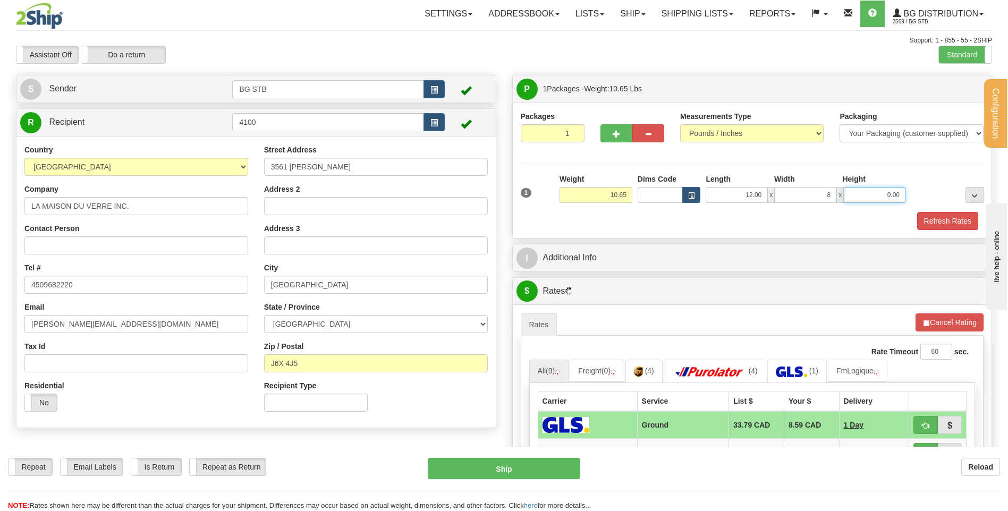
type input "8.00"
type input "6.00"
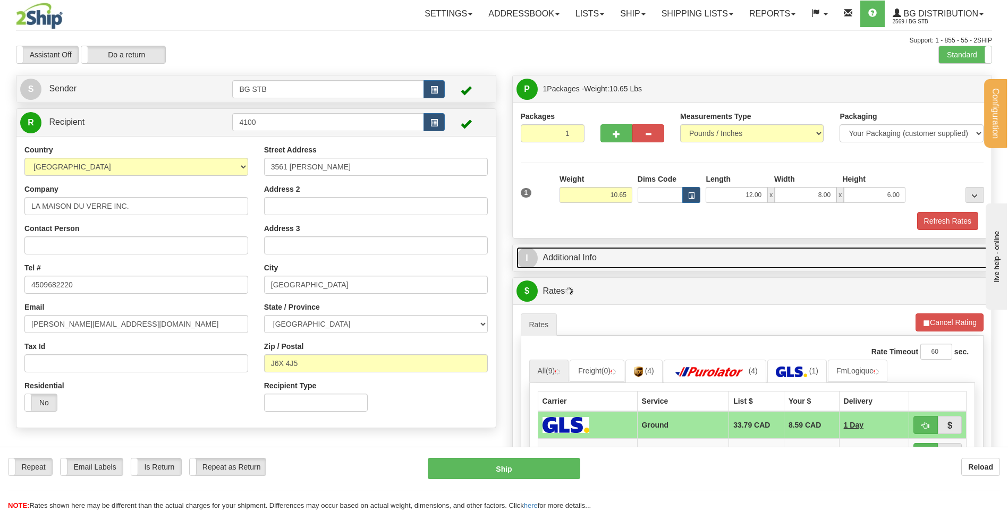
click at [621, 261] on link "I Additional Info" at bounding box center [752, 258] width 472 height 22
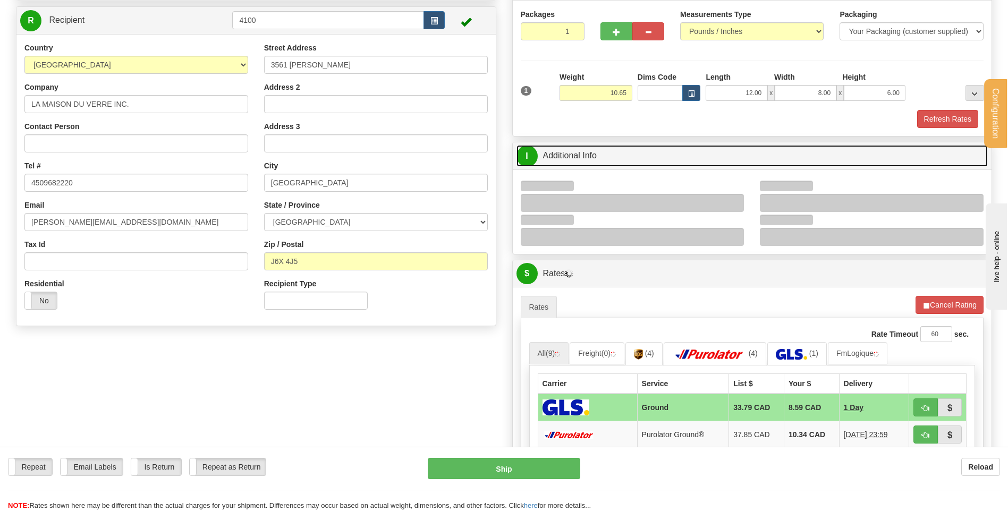
scroll to position [159, 0]
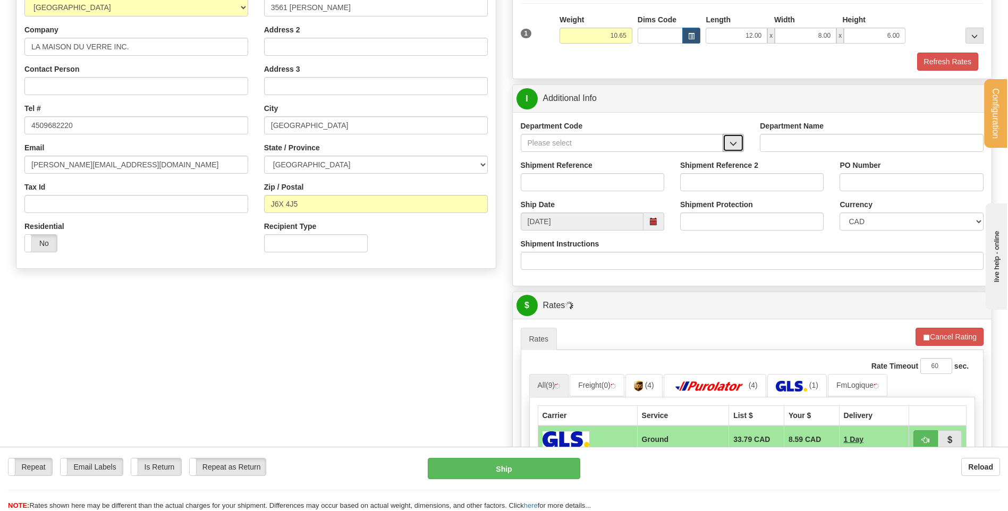
click at [734, 144] on span "button" at bounding box center [732, 143] width 7 height 7
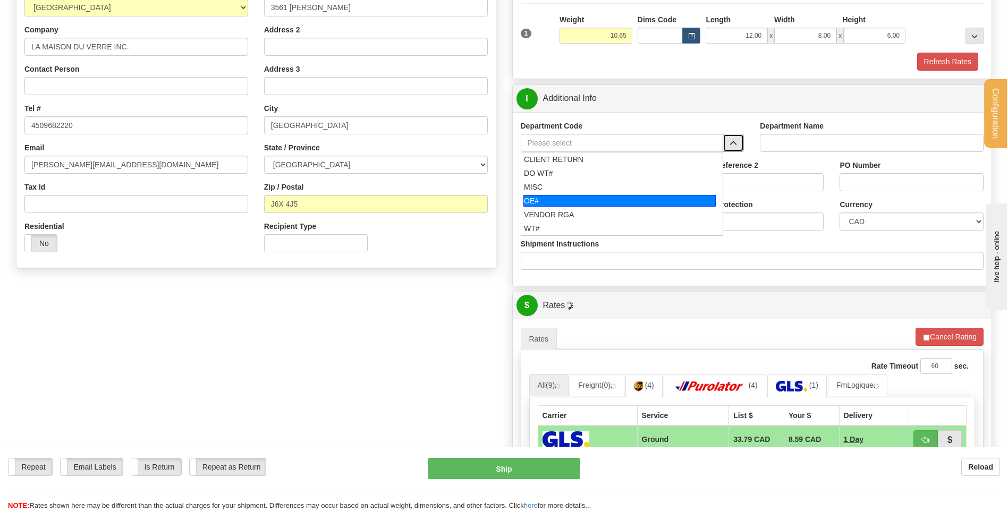
click at [575, 201] on div "OE#" at bounding box center [619, 201] width 192 height 12
type input "OE#"
type input "ORDERS"
click at [580, 173] on div "Shipment Reference" at bounding box center [592, 175] width 143 height 31
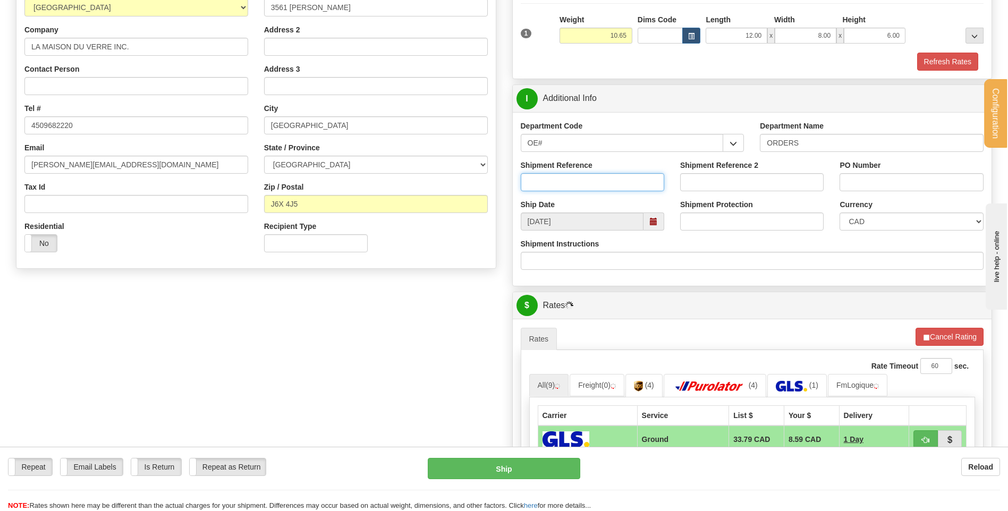
click at [567, 189] on input "Shipment Reference" at bounding box center [592, 182] width 143 height 18
type input "8"
type input "80004810-00"
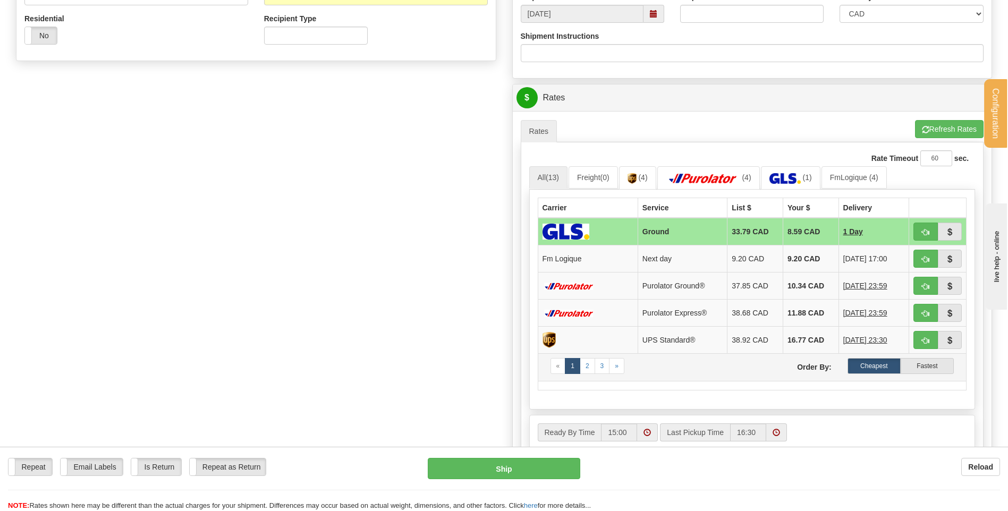
scroll to position [425, 0]
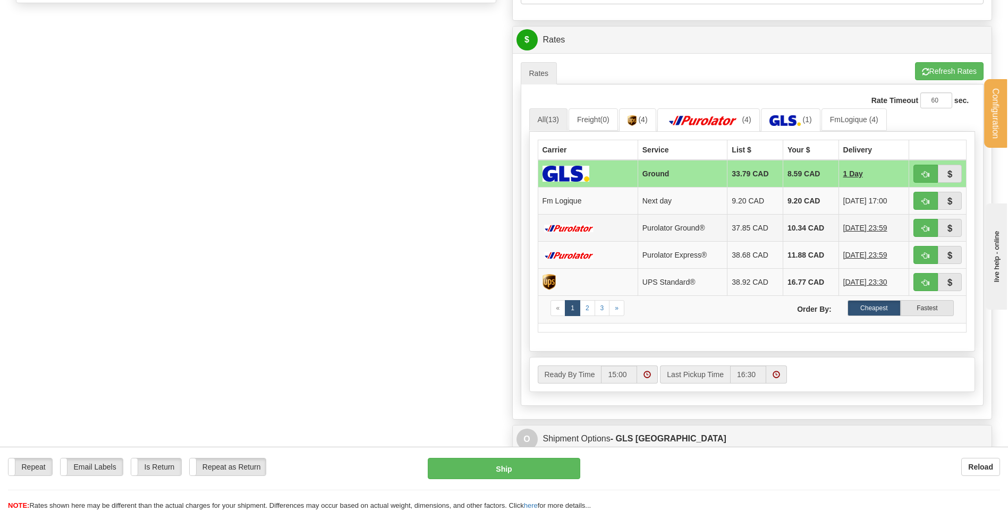
type input "49724"
click at [919, 195] on button "button" at bounding box center [925, 201] width 24 height 18
type input "jour"
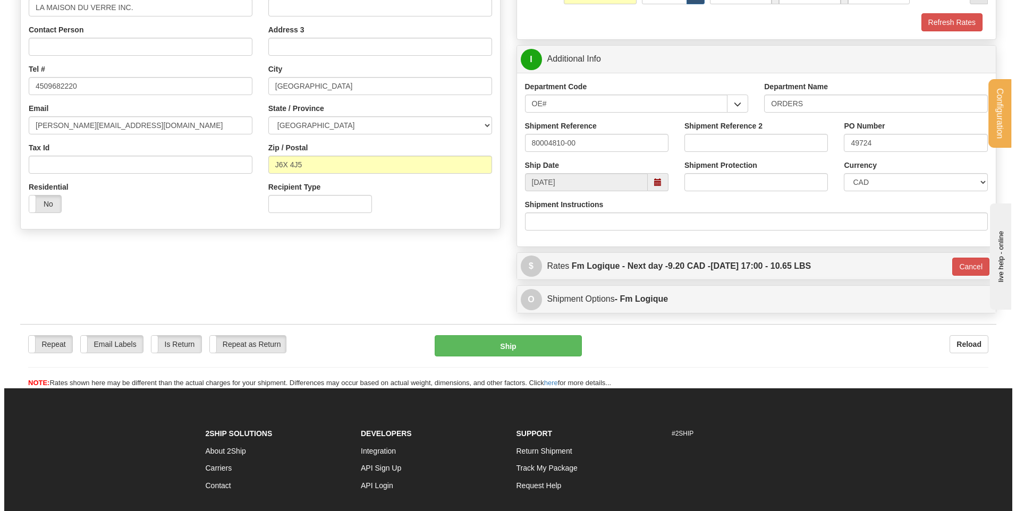
scroll to position [194, 0]
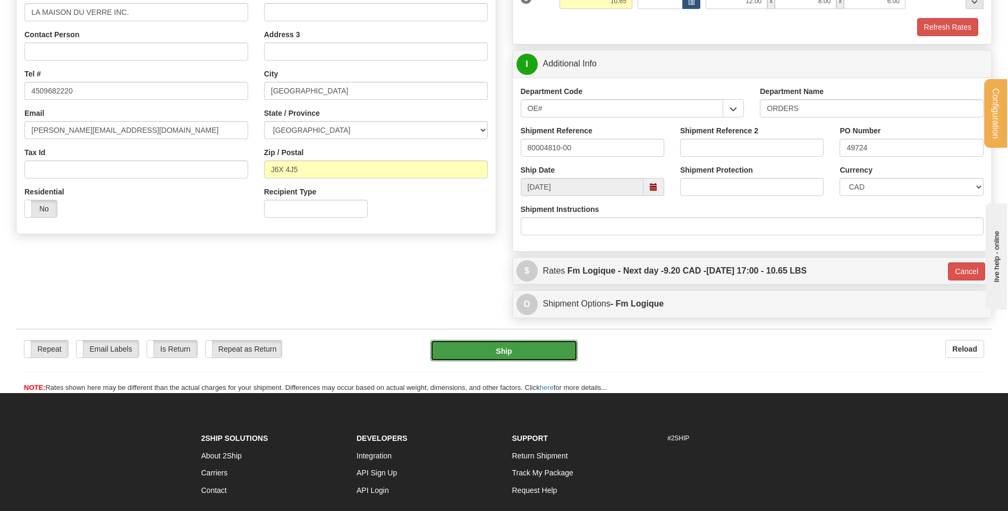
click at [501, 353] on button "Ship" at bounding box center [503, 350] width 147 height 21
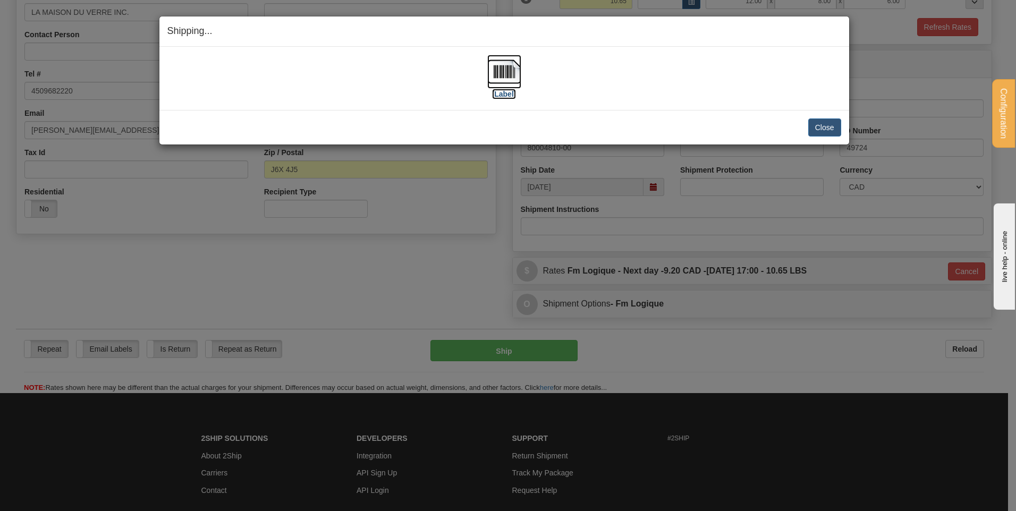
click at [514, 73] on img at bounding box center [504, 72] width 34 height 34
drag, startPoint x: 812, startPoint y: 126, endPoint x: 804, endPoint y: 130, distance: 9.5
click at [812, 126] on button "Close" at bounding box center [824, 127] width 33 height 18
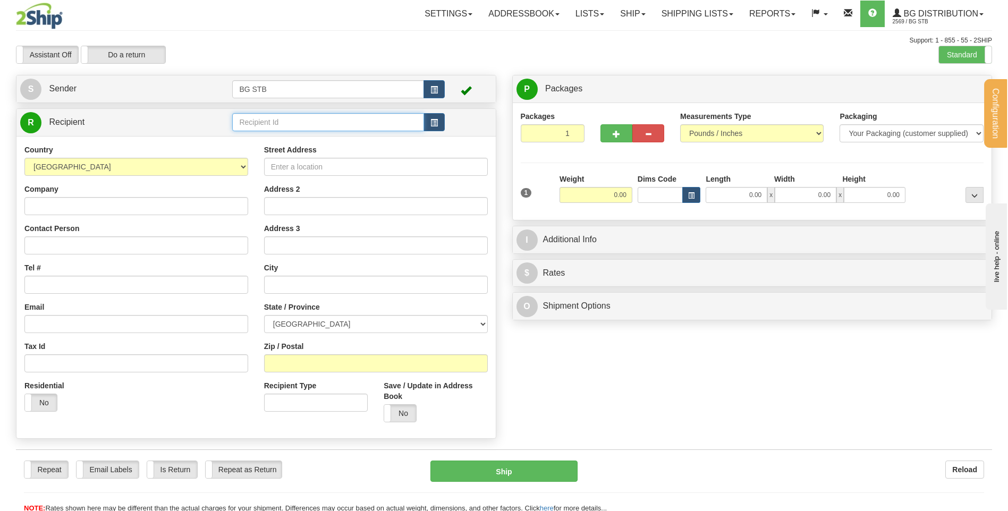
click at [251, 124] on input "text" at bounding box center [327, 122] width 191 height 18
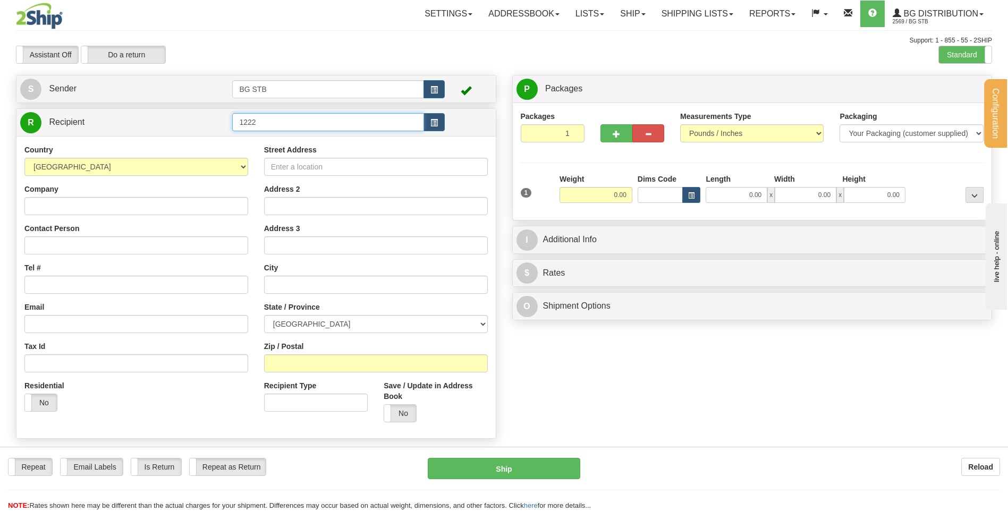
type input "1222"
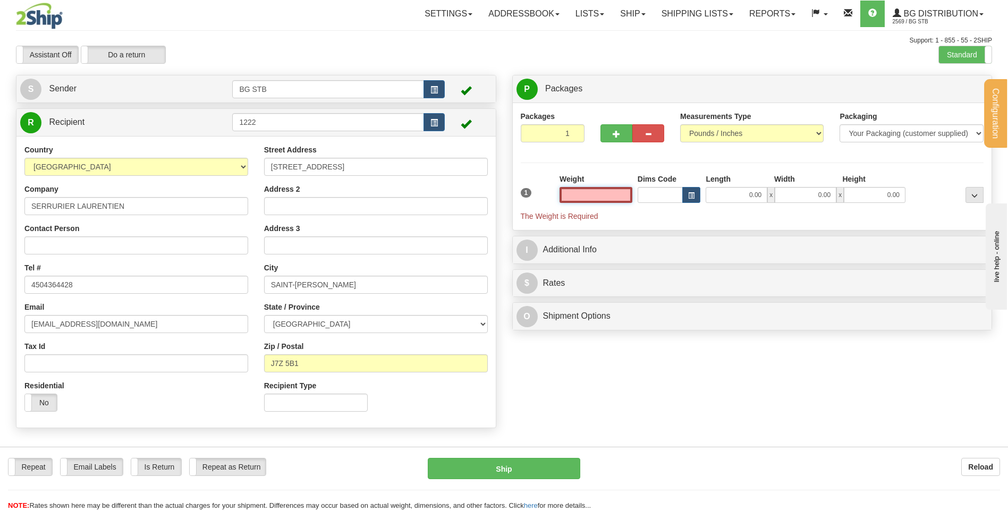
click at [596, 192] on input "text" at bounding box center [595, 195] width 73 height 16
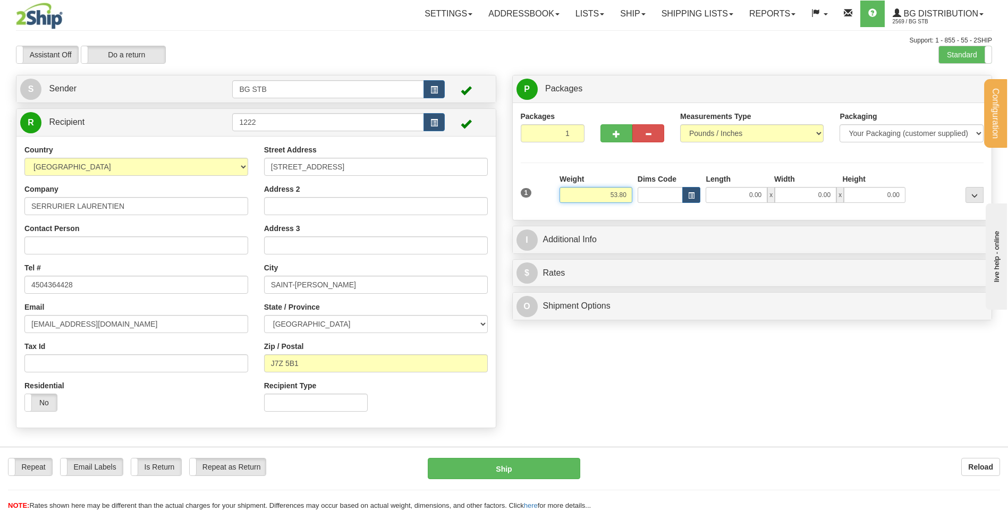
type input "53.80"
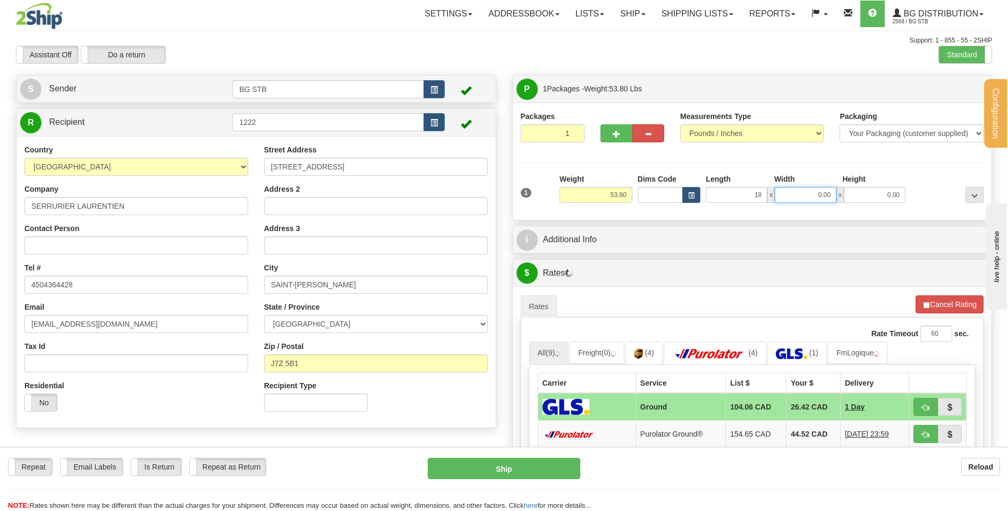
type input "18.00"
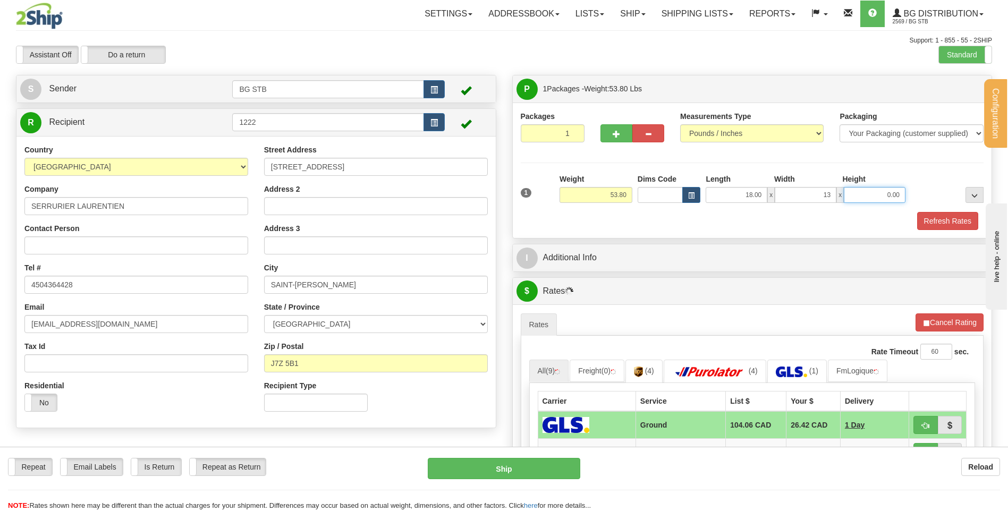
type input "13.00"
type input "8.00"
click at [610, 135] on button "button" at bounding box center [616, 133] width 32 height 18
type input "2"
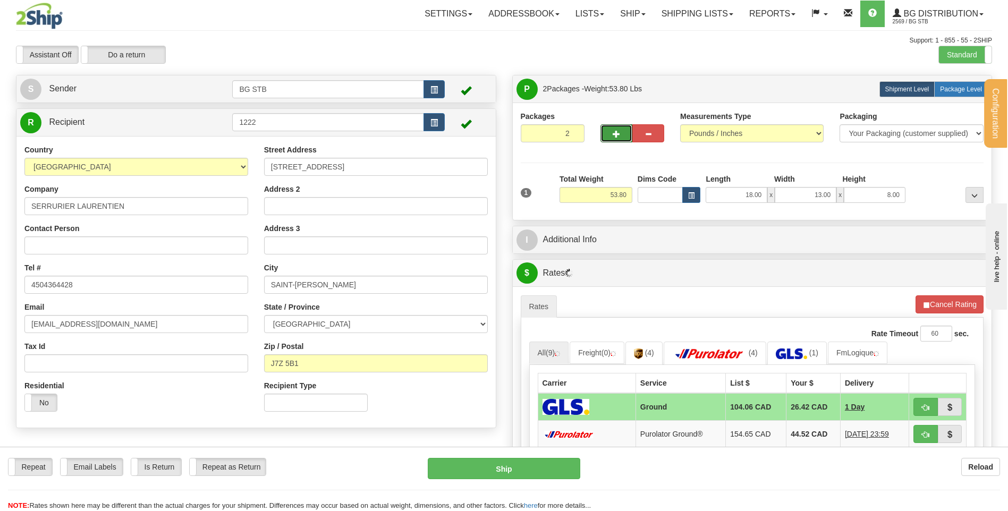
drag, startPoint x: 950, startPoint y: 91, endPoint x: 769, endPoint y: 183, distance: 203.2
click at [948, 93] on label "Package Level Pack.." at bounding box center [961, 89] width 54 height 16
radio input "true"
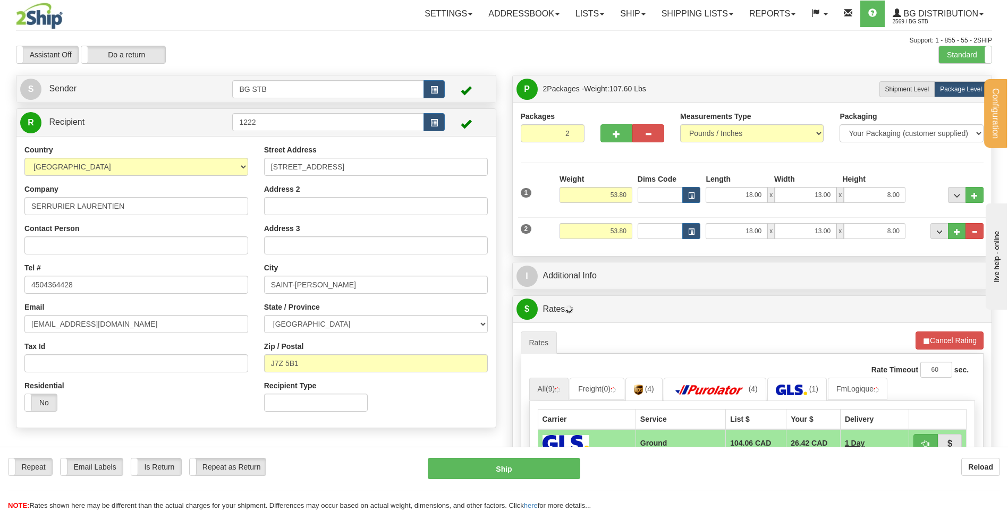
click at [576, 243] on div "Weight 53.80" at bounding box center [596, 235] width 78 height 24
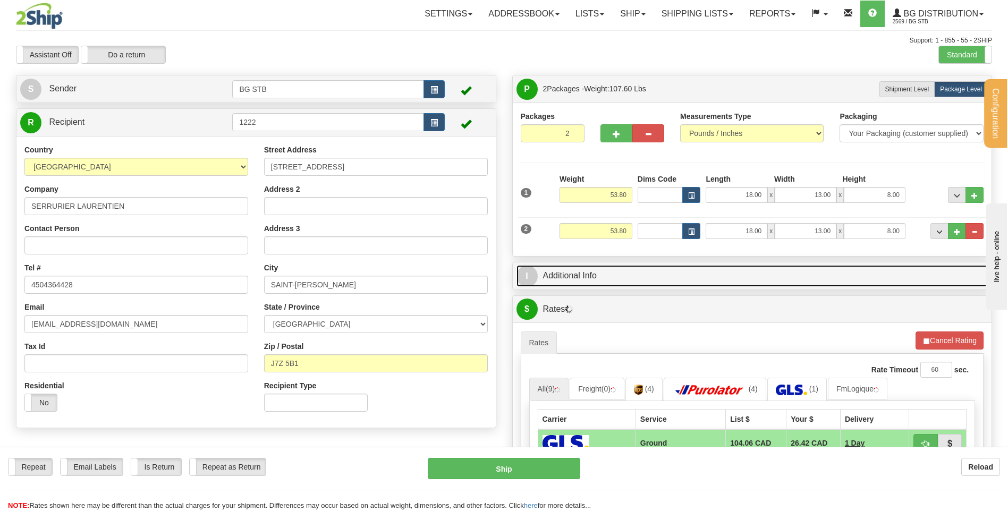
click at [587, 272] on link "I Additional Info" at bounding box center [752, 276] width 472 height 22
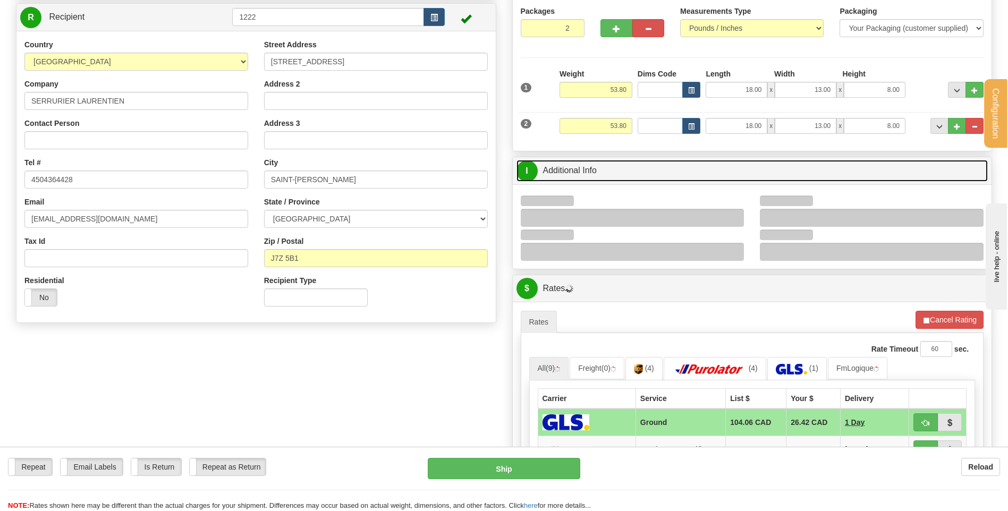
scroll to position [159, 0]
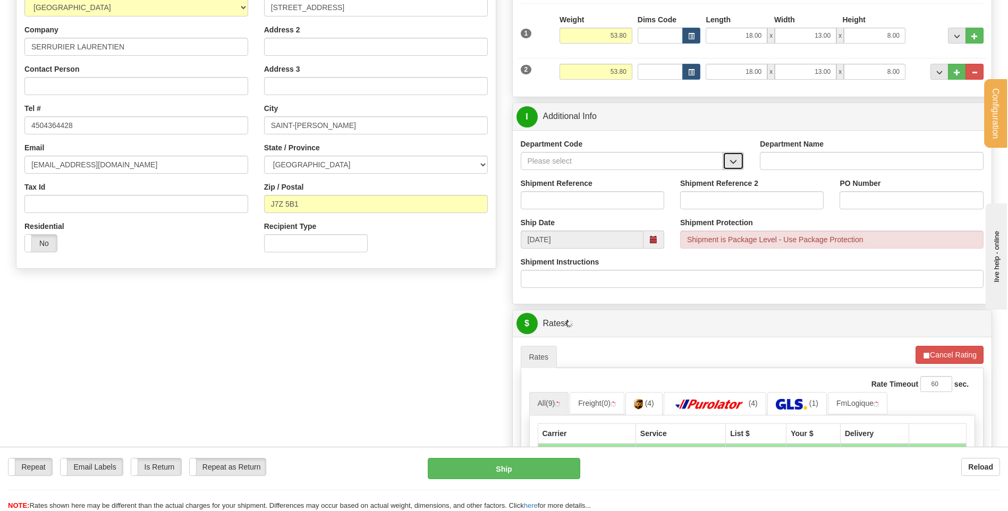
click at [737, 167] on button "button" at bounding box center [733, 161] width 21 height 18
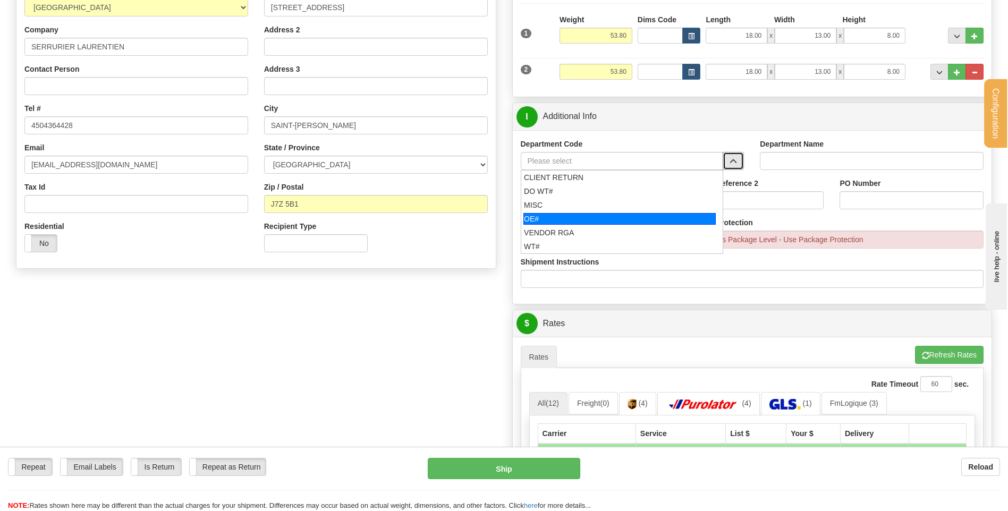
click at [622, 218] on div "OE#" at bounding box center [619, 219] width 192 height 12
type input "OE#"
type input "ORDERS"
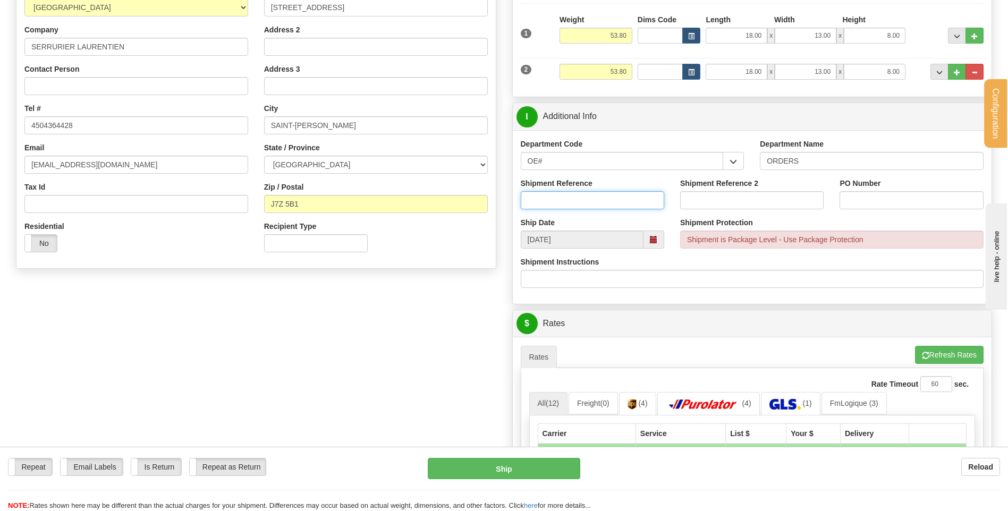
click at [618, 204] on input "Shipment Reference" at bounding box center [592, 200] width 143 height 18
type input "80004809-00"
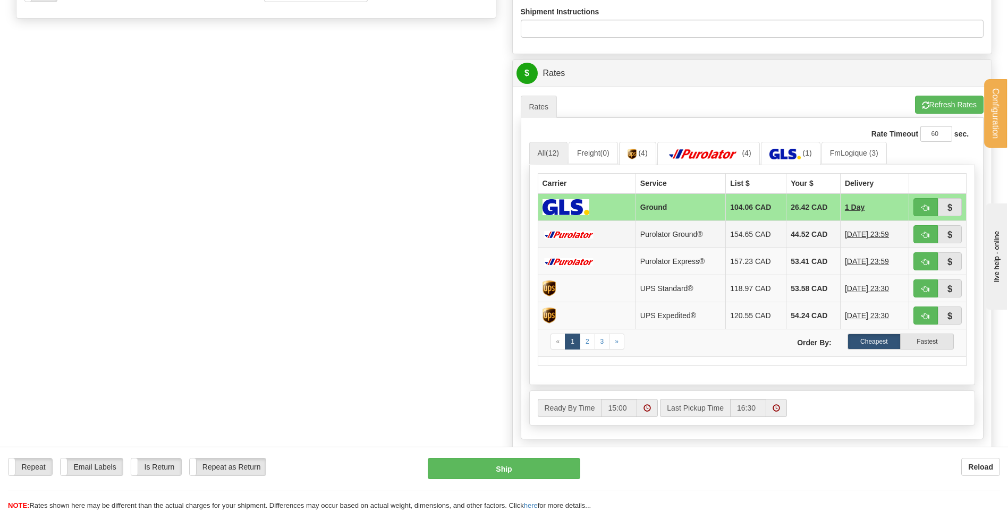
scroll to position [425, 0]
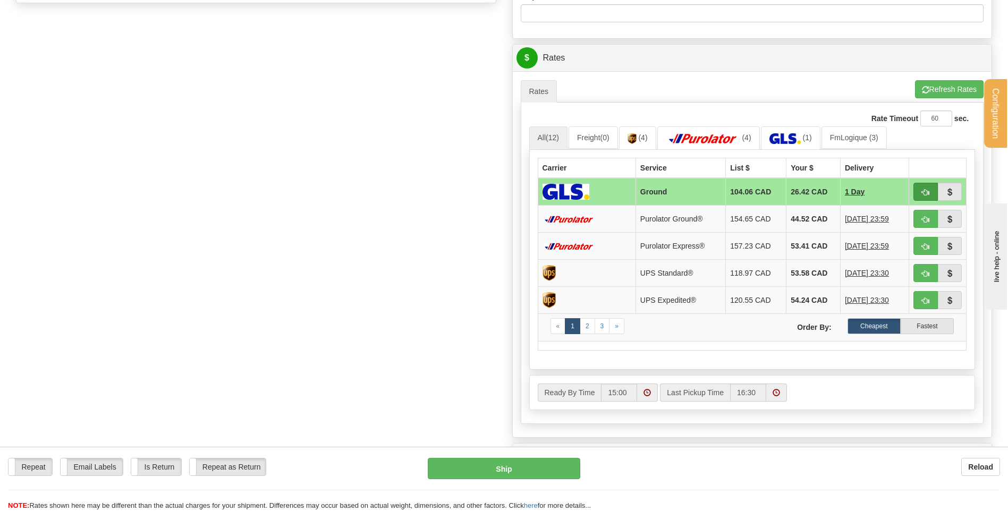
type input "COMMANDE 20/08/25"
drag, startPoint x: 922, startPoint y: 190, endPoint x: 891, endPoint y: 200, distance: 32.8
click at [923, 190] on span "button" at bounding box center [925, 192] width 7 height 7
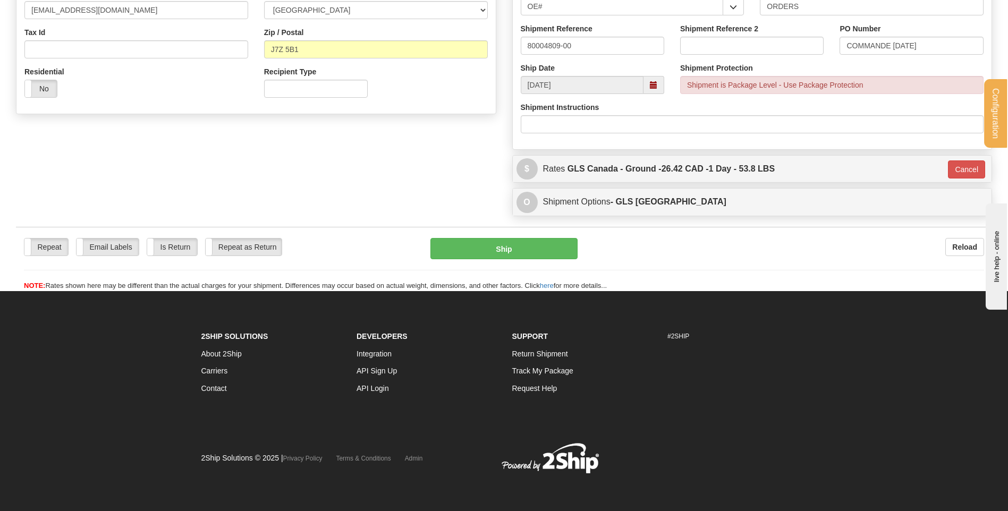
scroll to position [315, 0]
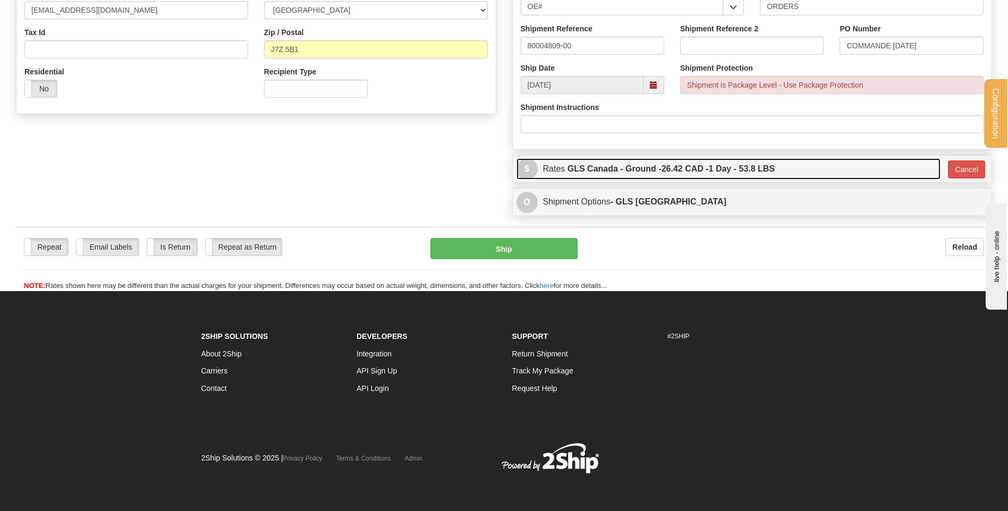
click at [606, 167] on label "GLS Canada - Ground - 26.42 CAD - 1 Day - 53.8 LBS" at bounding box center [670, 168] width 207 height 21
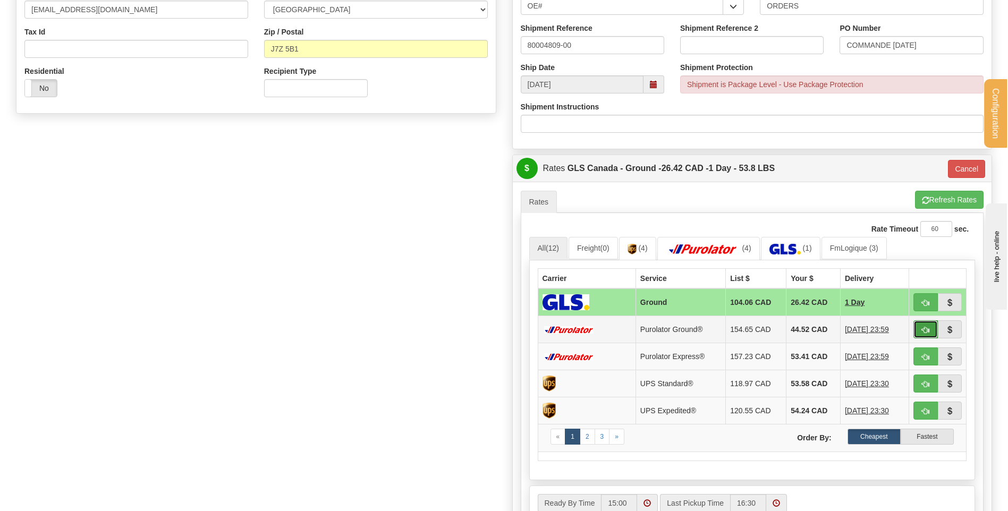
click at [923, 327] on span "button" at bounding box center [925, 330] width 7 height 7
type input "260"
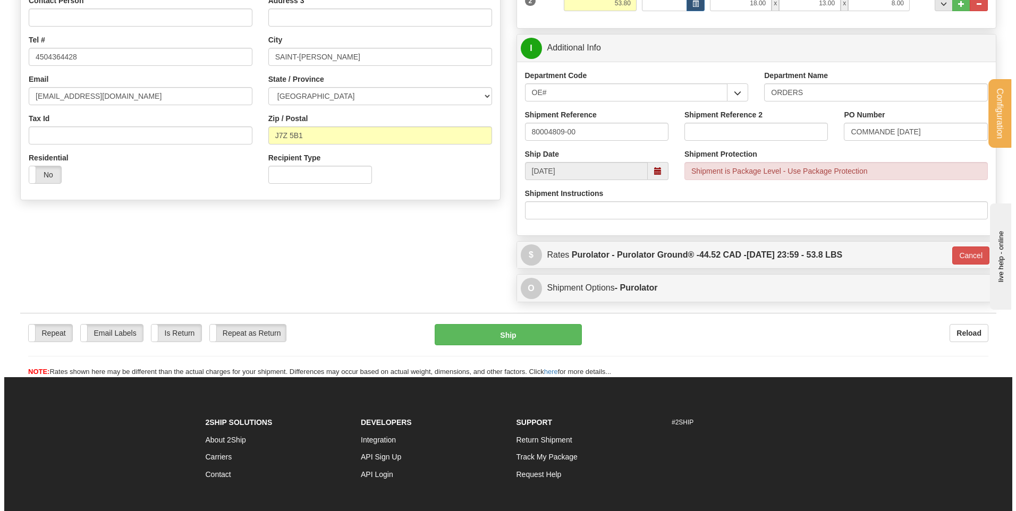
scroll to position [259, 0]
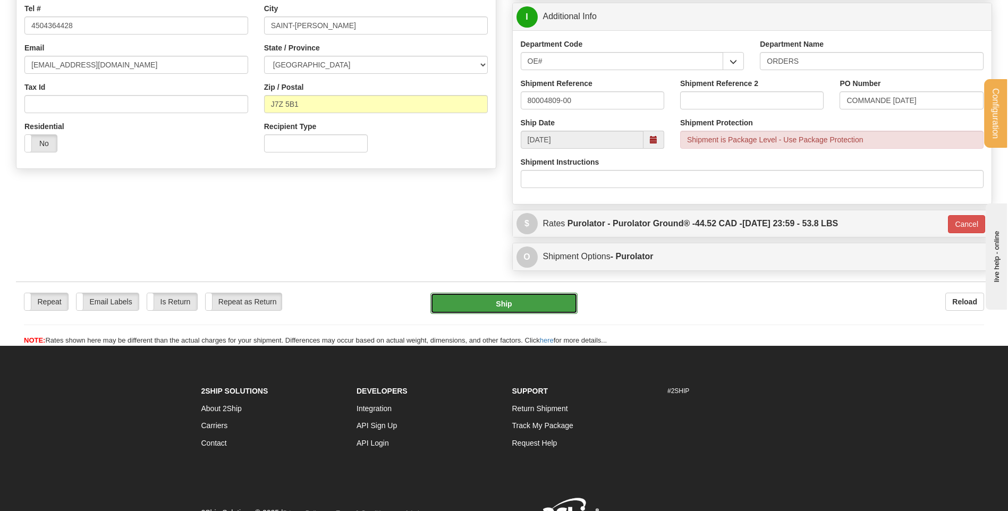
click at [520, 306] on button "Ship" at bounding box center [503, 303] width 147 height 21
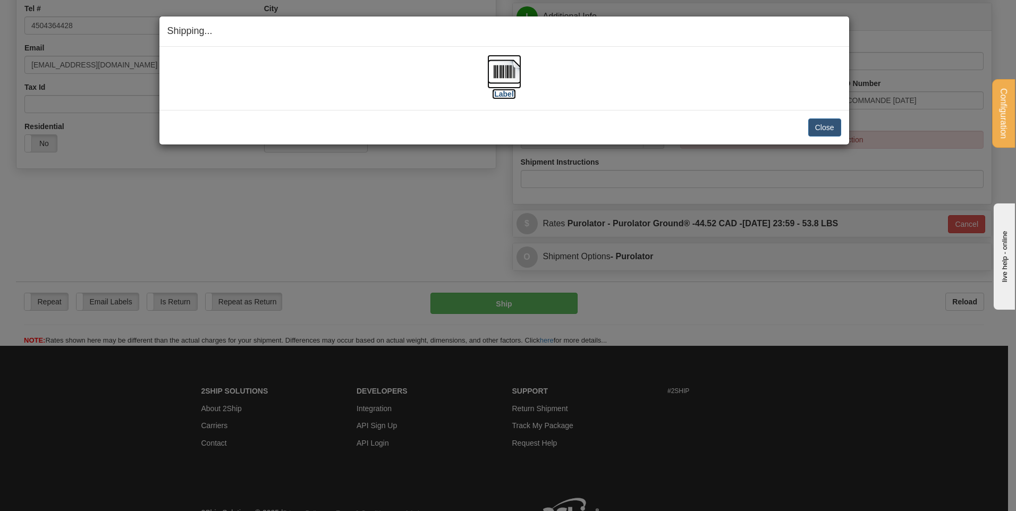
click at [491, 63] on img at bounding box center [504, 72] width 34 height 34
click at [825, 127] on button "Close" at bounding box center [824, 127] width 33 height 18
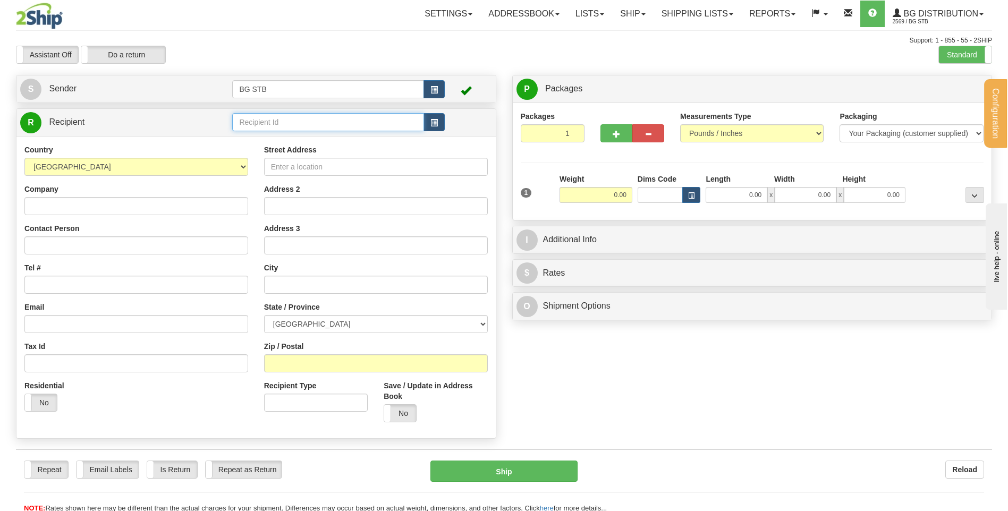
click at [344, 129] on input "text" at bounding box center [327, 122] width 191 height 18
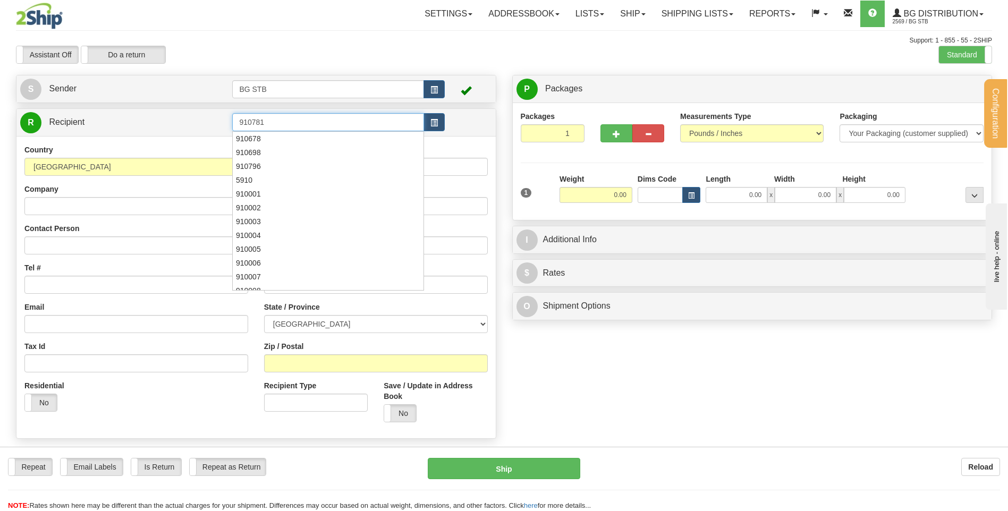
type input "910781"
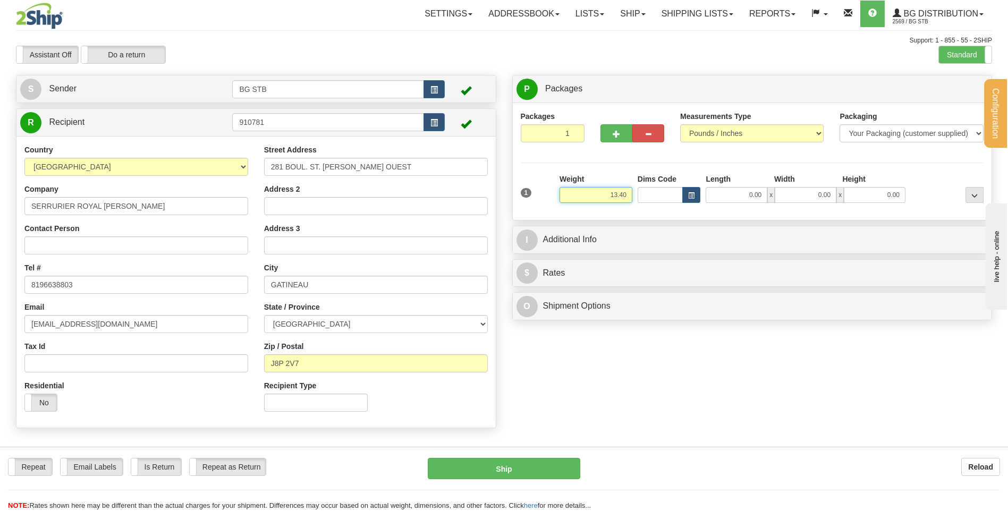
type input "13.40"
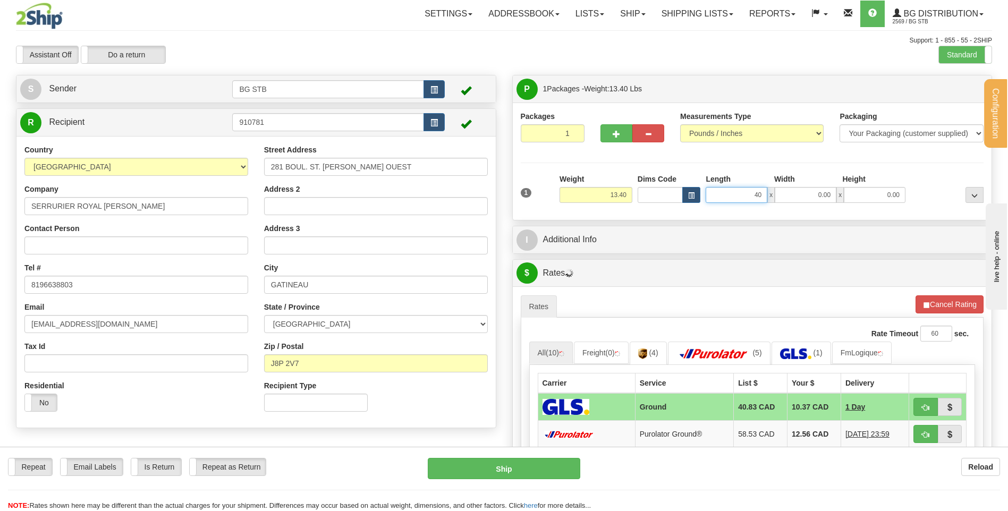
type input "40.00"
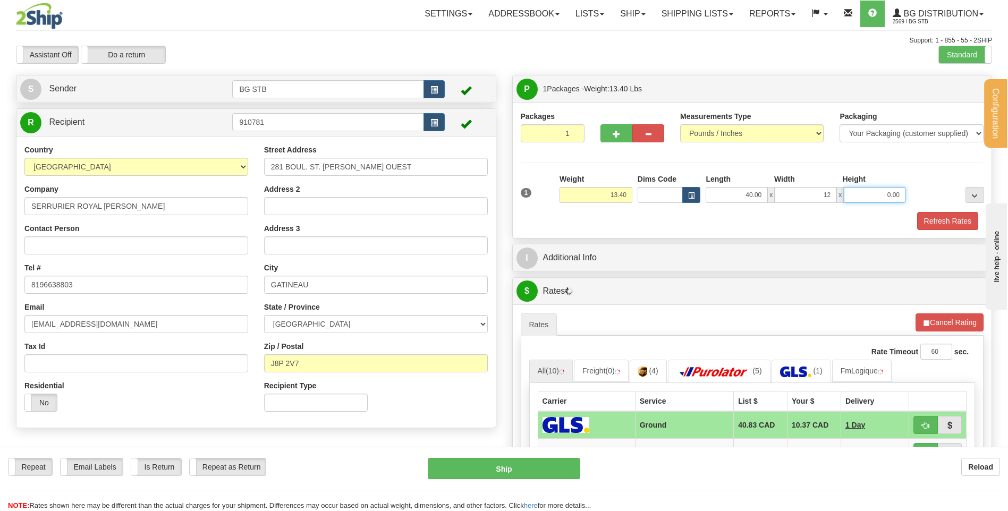
type input "12.00"
type input "6.00"
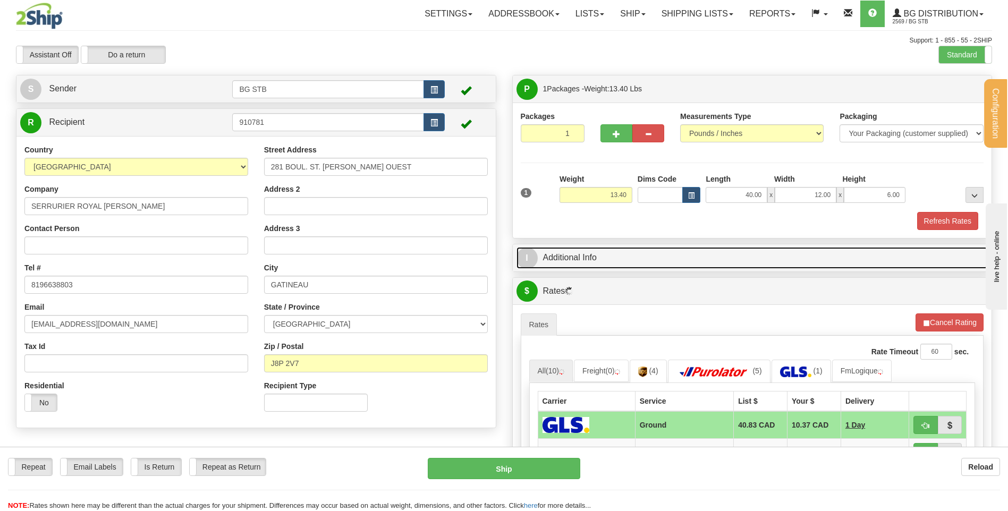
click at [595, 253] on link "I Additional Info" at bounding box center [752, 258] width 472 height 22
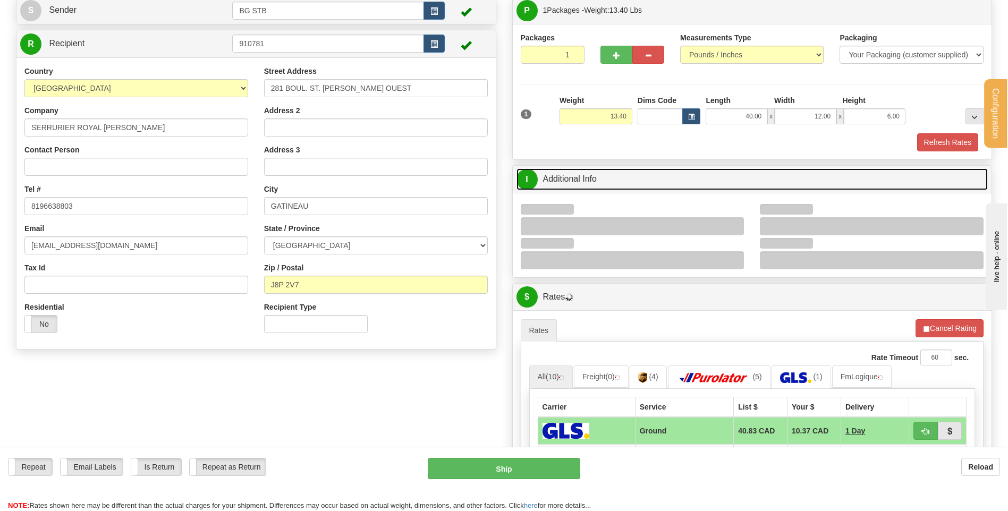
scroll to position [159, 0]
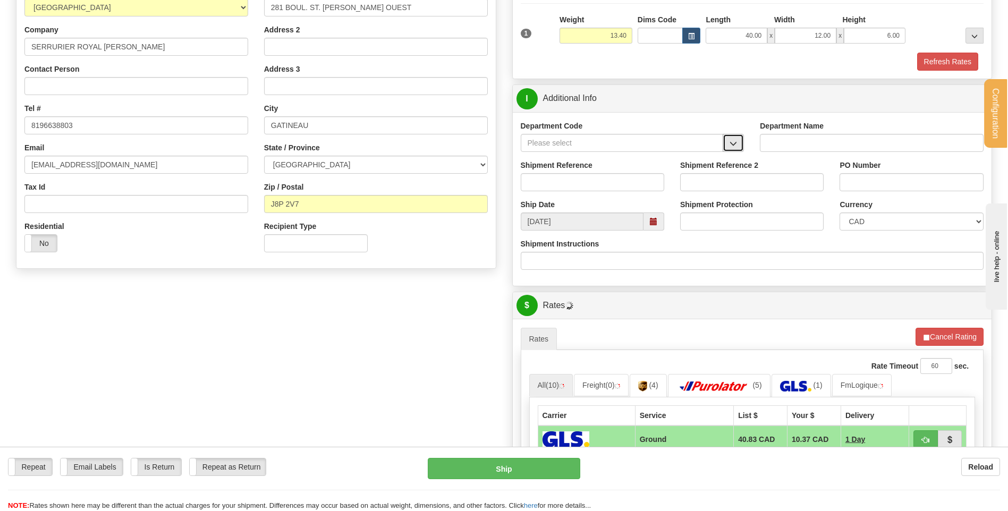
click at [741, 145] on button "button" at bounding box center [733, 143] width 21 height 18
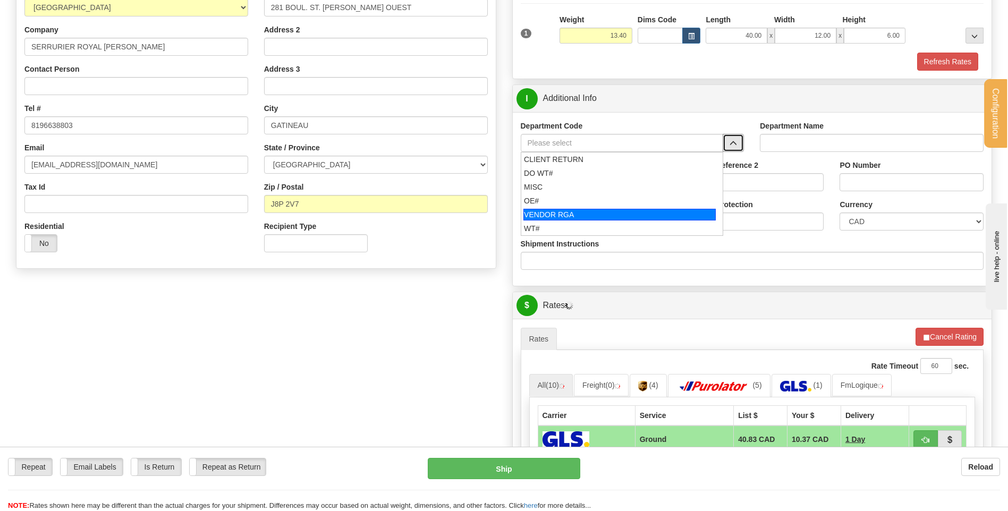
click at [531, 203] on div "OE#" at bounding box center [619, 201] width 191 height 11
type input "OE#"
type input "ORDERS"
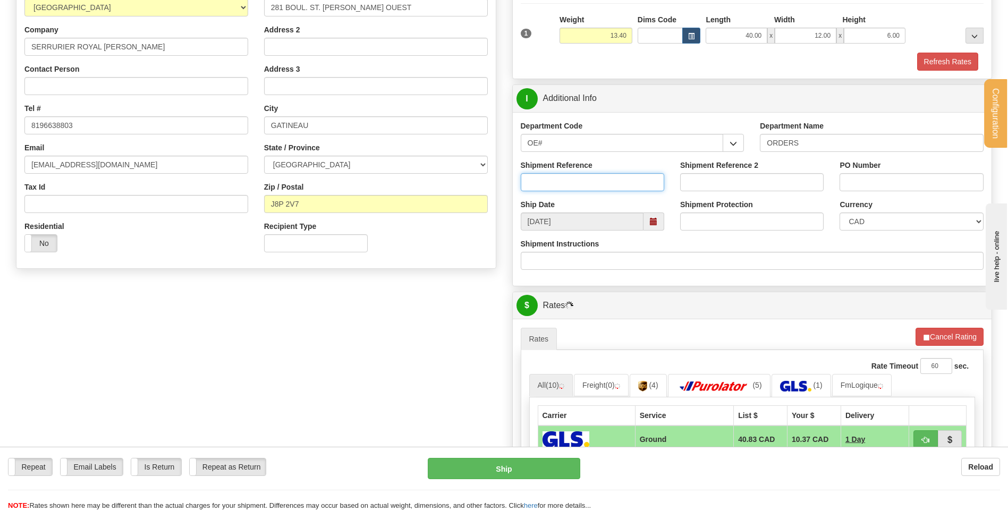
click at [553, 182] on input "Shipment Reference" at bounding box center [592, 182] width 143 height 18
type input "80004801-00"
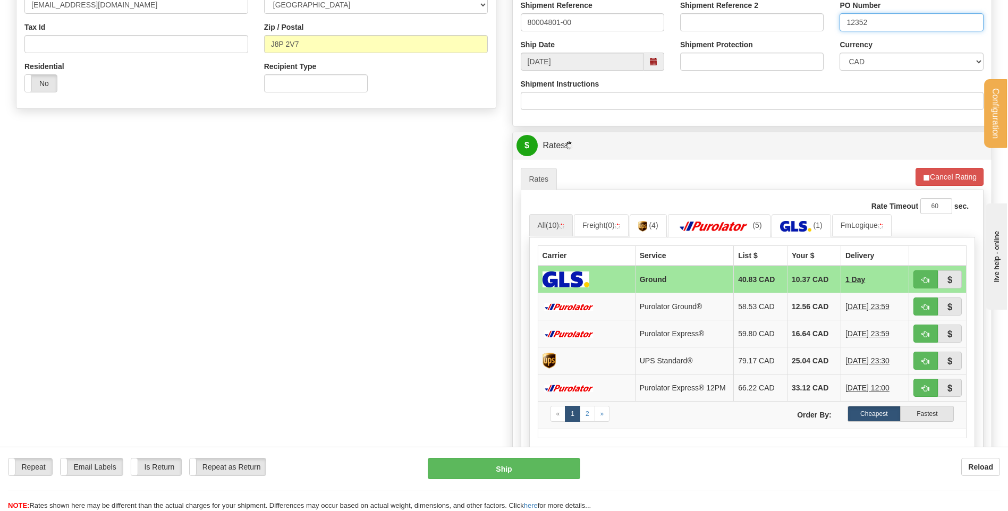
scroll to position [425, 0]
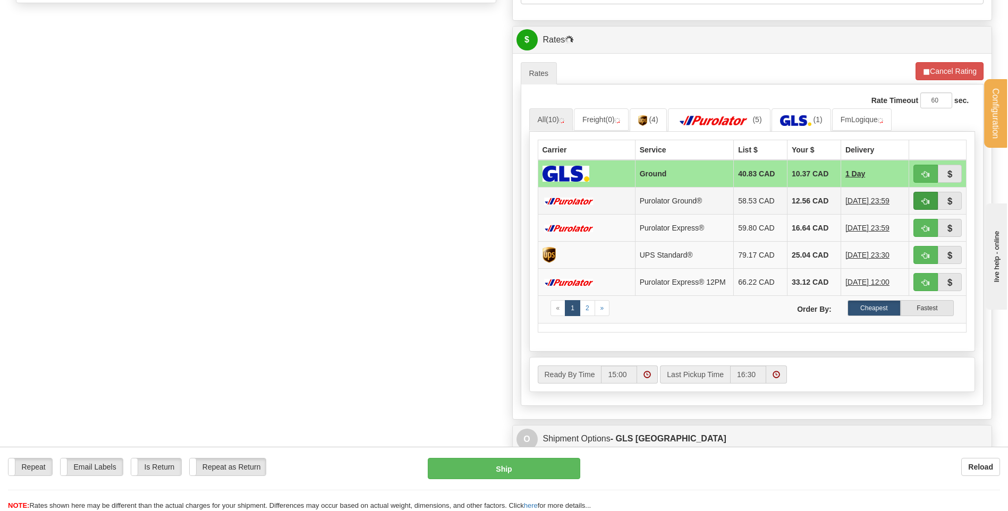
type input "12352"
click at [926, 200] on span "button" at bounding box center [925, 201] width 7 height 7
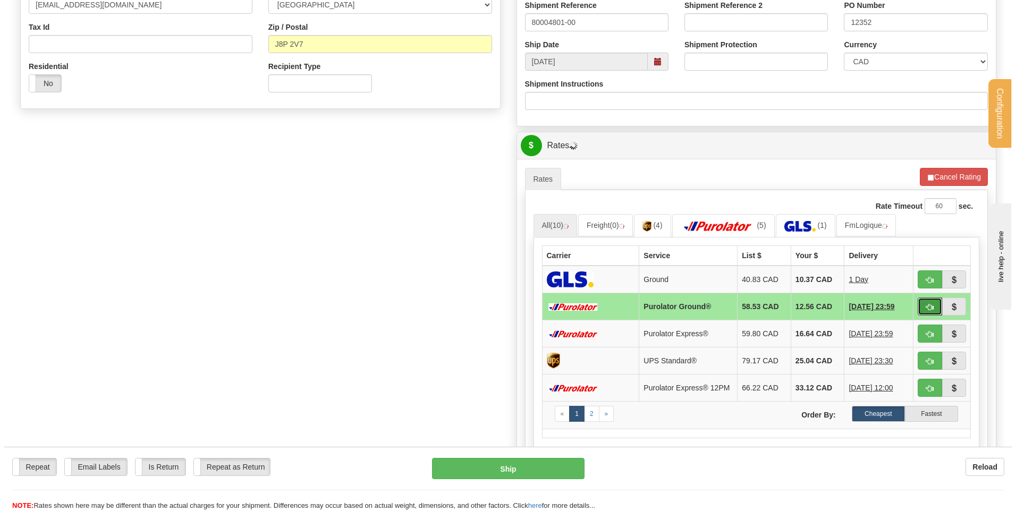
scroll to position [319, 0]
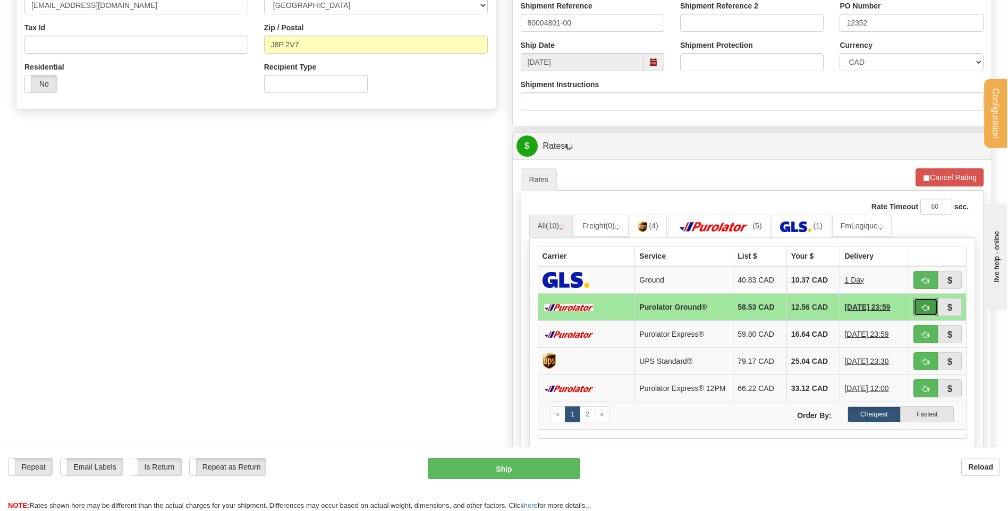
click at [924, 306] on span "button" at bounding box center [925, 307] width 7 height 7
click at [507, 462] on button "Ship" at bounding box center [504, 468] width 152 height 21
type input "260"
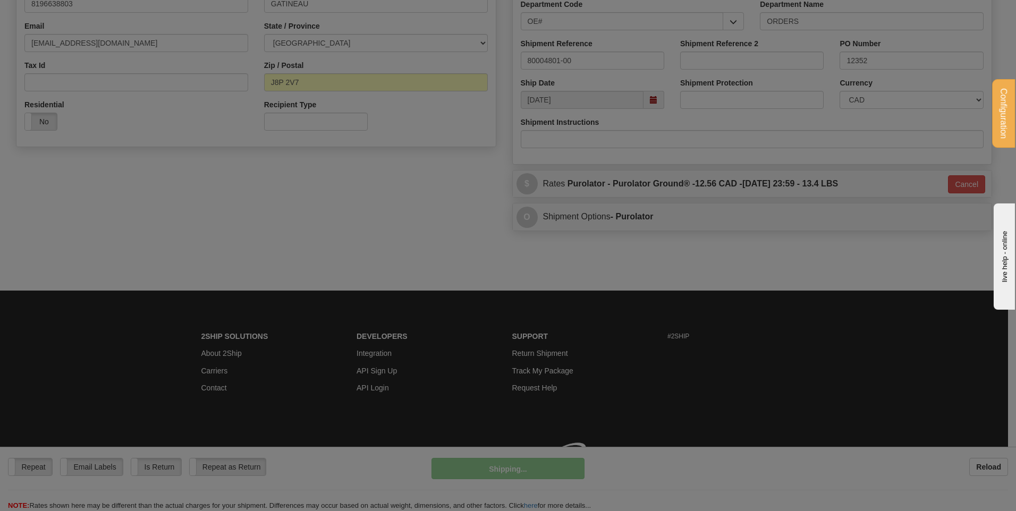
scroll to position [281, 0]
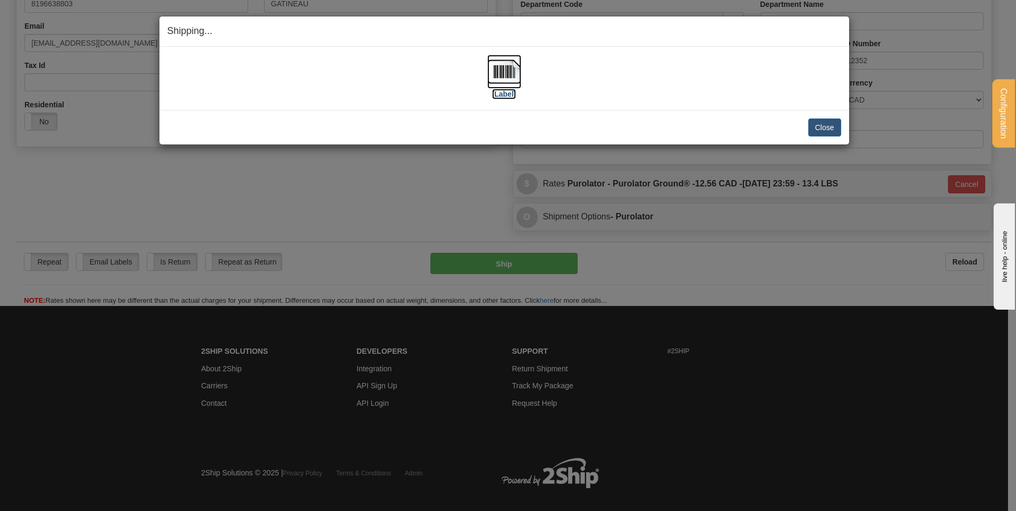
click at [498, 60] on img at bounding box center [504, 72] width 34 height 34
click at [831, 121] on button "Close" at bounding box center [824, 127] width 33 height 18
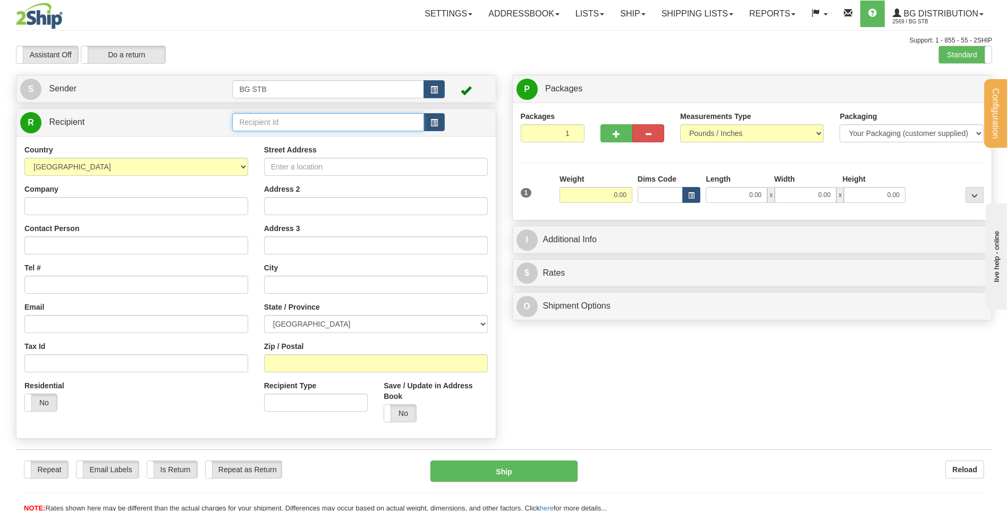
click at [248, 126] on input "text" at bounding box center [327, 122] width 191 height 18
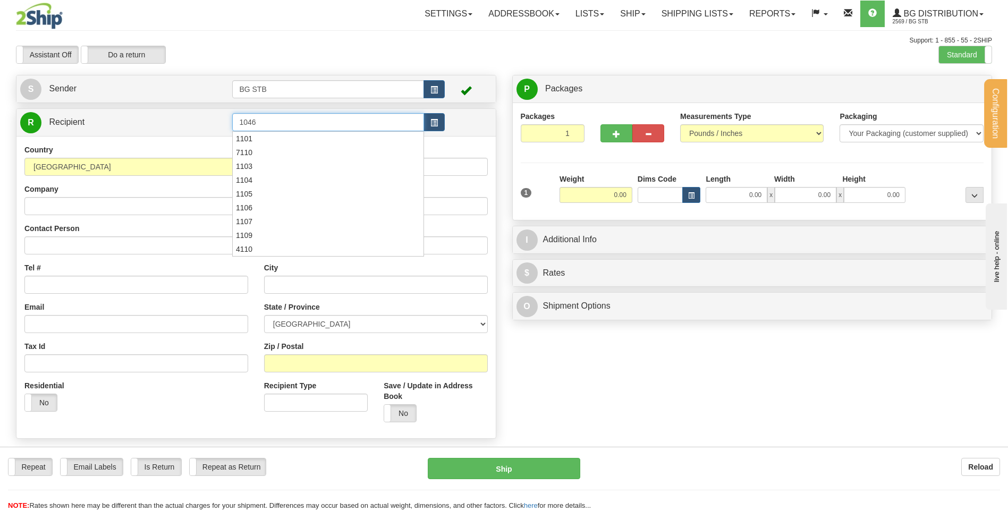
type input "1046"
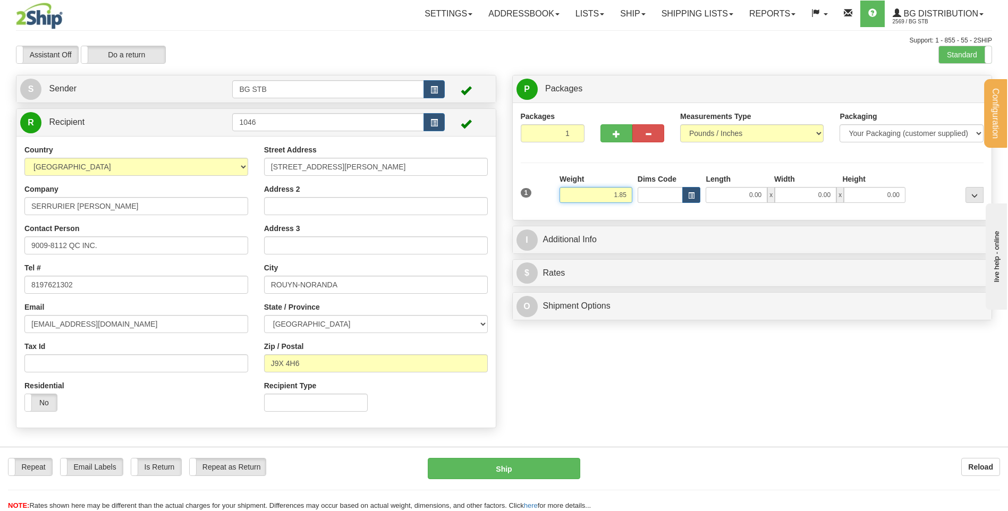
type input "1.85"
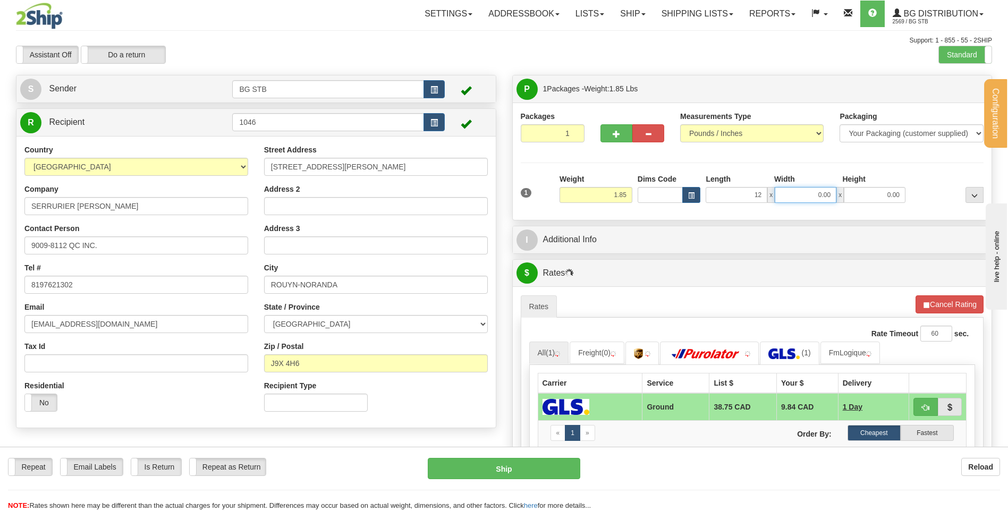
type input "12.00"
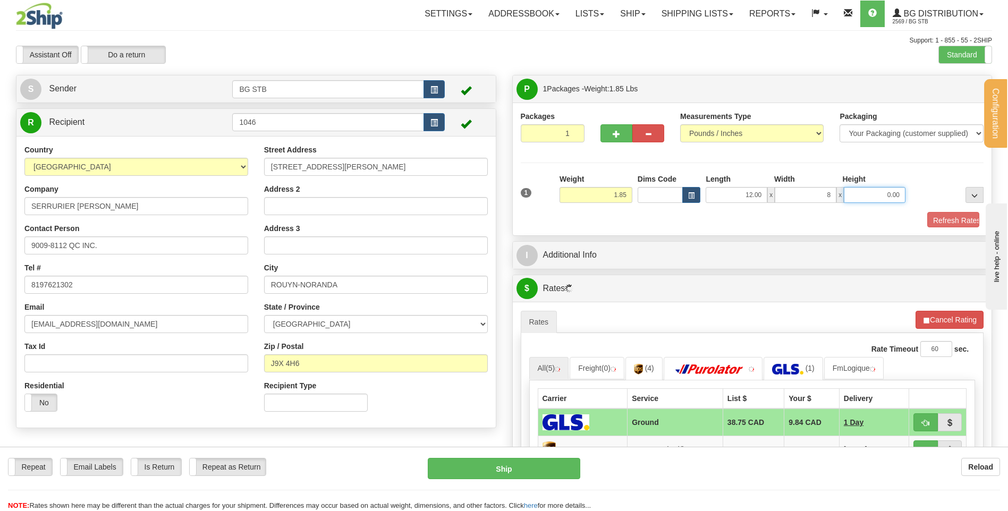
type input "8.00"
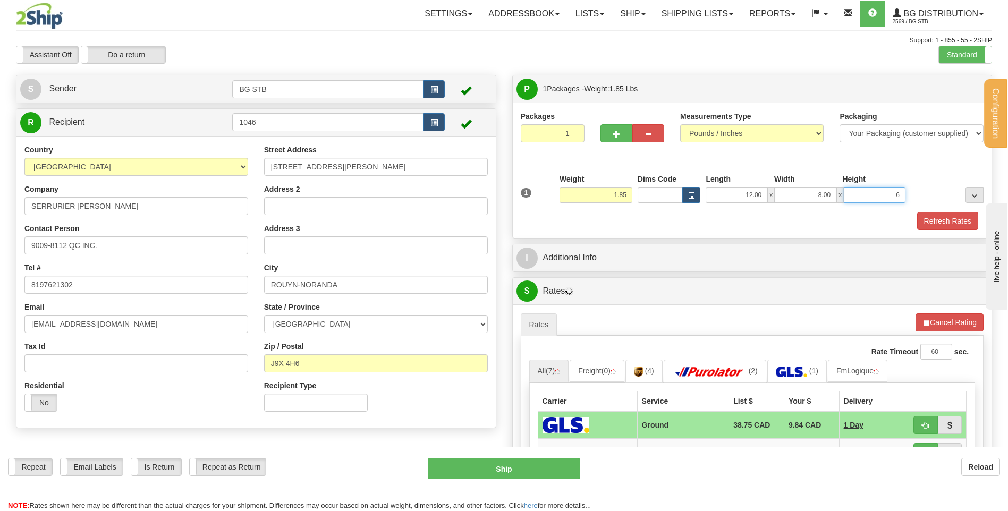
type input "6"
type input "6.00"
click at [609, 240] on div "P Packages 1 Packages - Weight: 1.85 Lbs Shipment Level Shipm. Package Level Pa…" at bounding box center [752, 392] width 496 height 634
click at [610, 243] on div "P Packages 1 Packages - Weight: 1.85 Lbs Shipment Level Shipm. Package Level Pa…" at bounding box center [752, 392] width 496 height 634
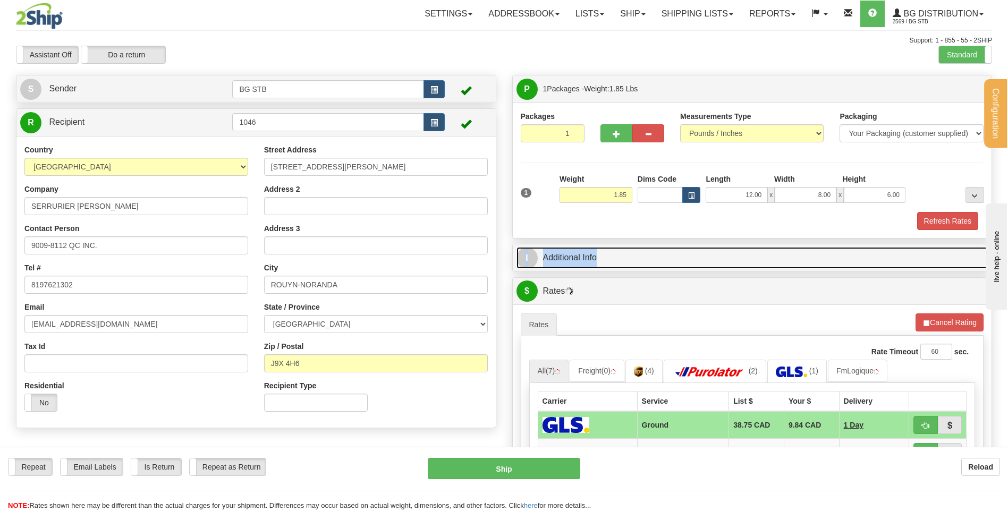
click at [625, 253] on link "I Additional Info" at bounding box center [752, 258] width 472 height 22
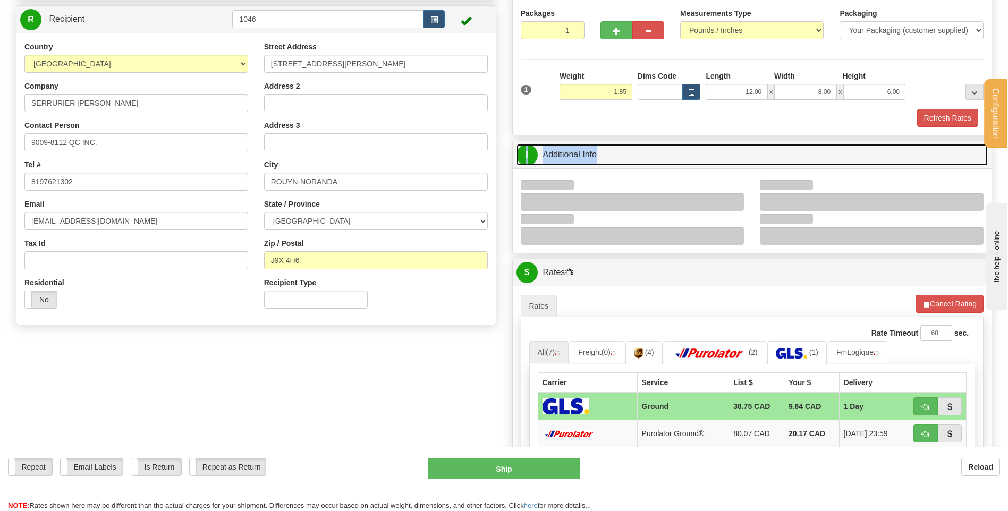
scroll to position [159, 0]
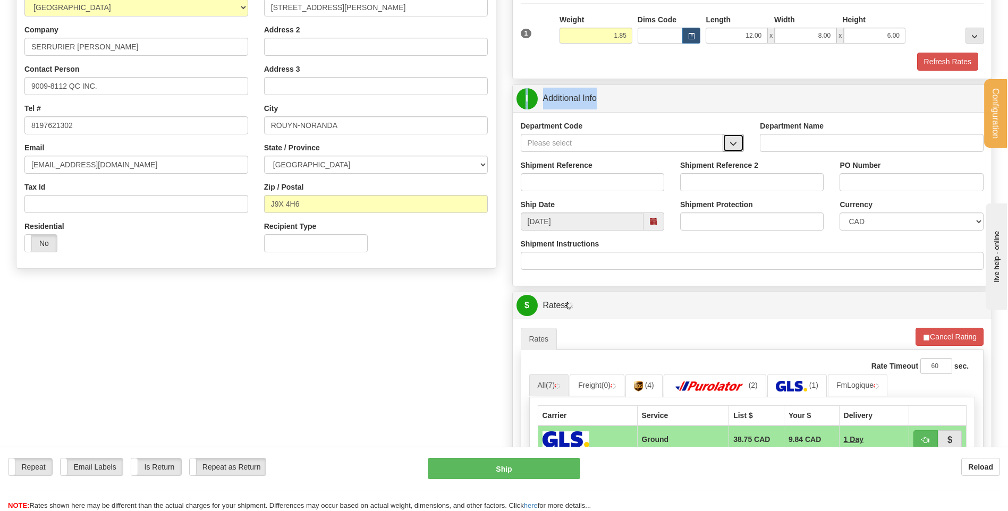
click at [737, 145] on button "button" at bounding box center [733, 143] width 21 height 18
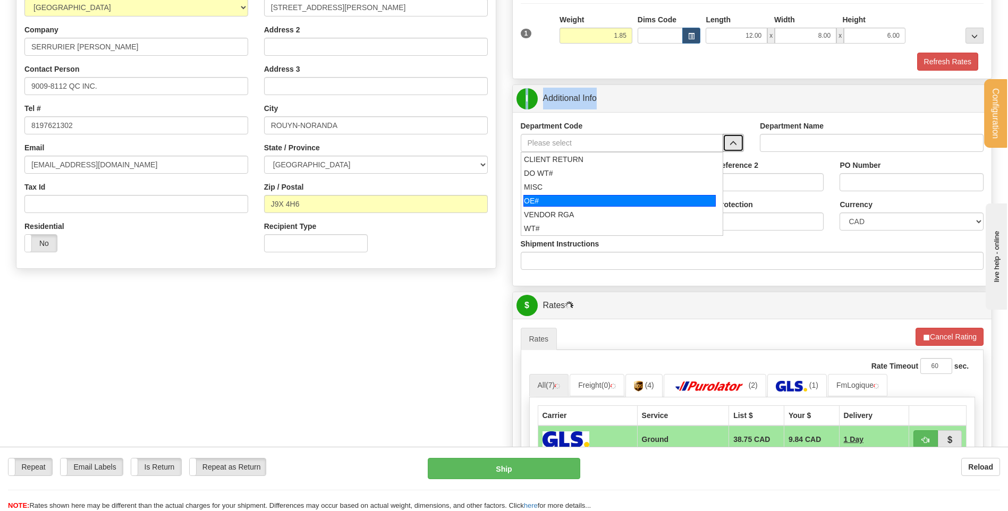
click at [635, 199] on div "OE#" at bounding box center [619, 201] width 192 height 12
type input "OE#"
type input "ORDERS"
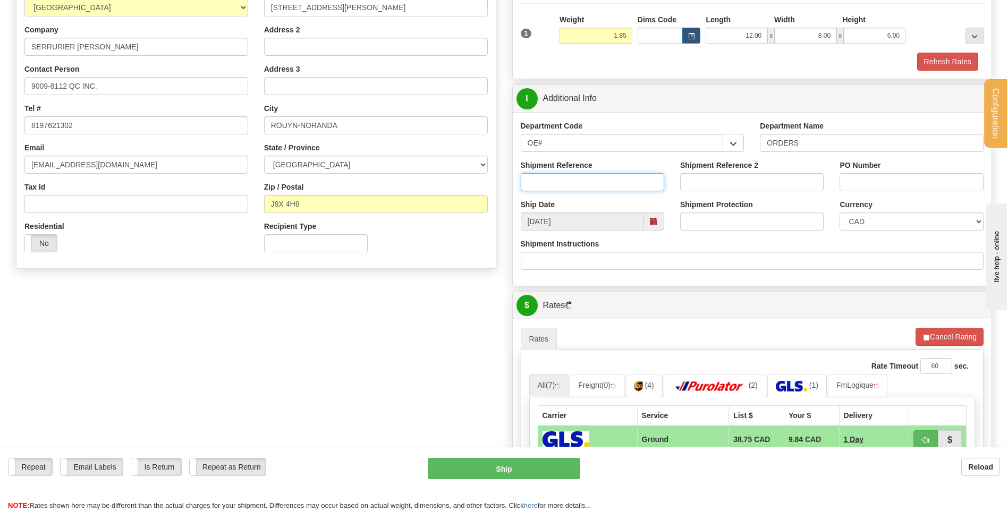
click at [635, 185] on input "Shipment Reference" at bounding box center [592, 182] width 143 height 18
type input "80004804-00"
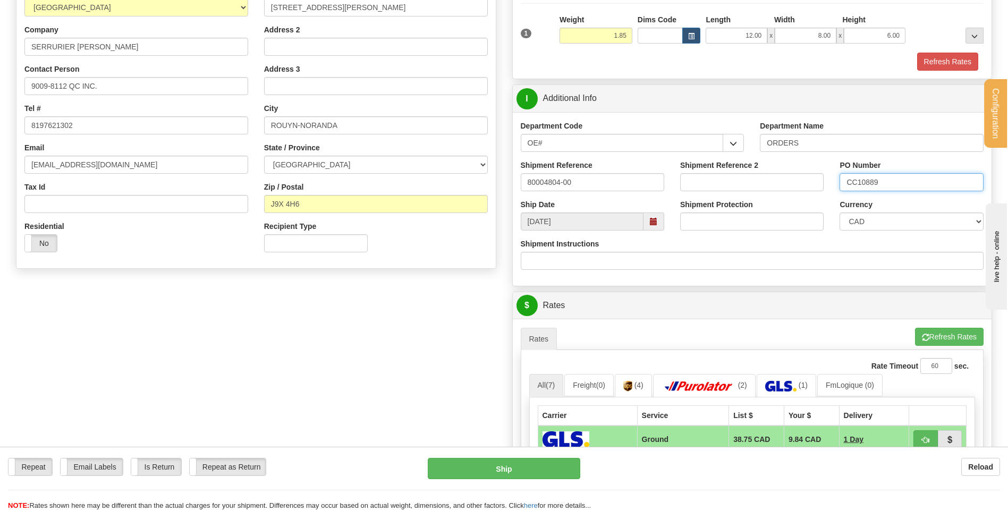
scroll to position [425, 0]
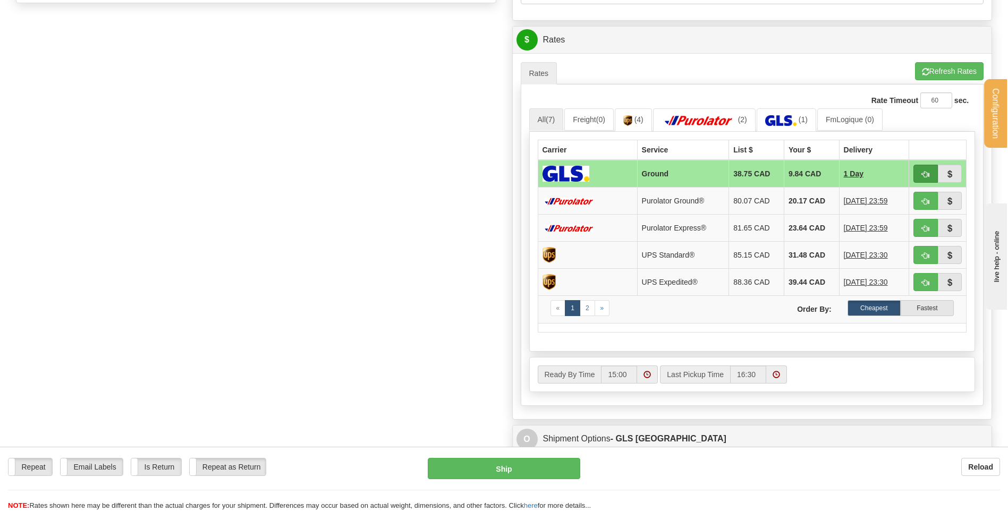
type input "CC10889"
click at [929, 178] on span "button" at bounding box center [925, 174] width 7 height 7
type input "1"
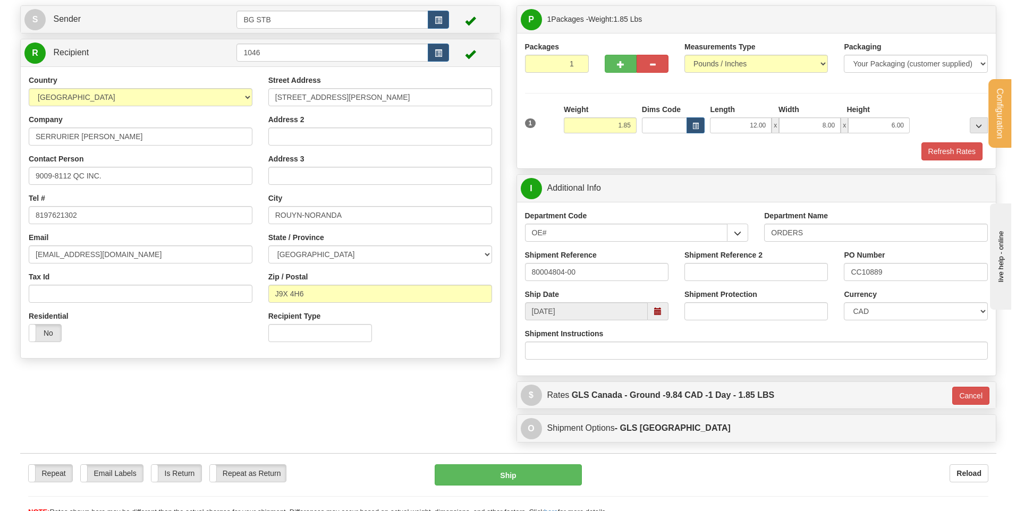
scroll to position [62, 0]
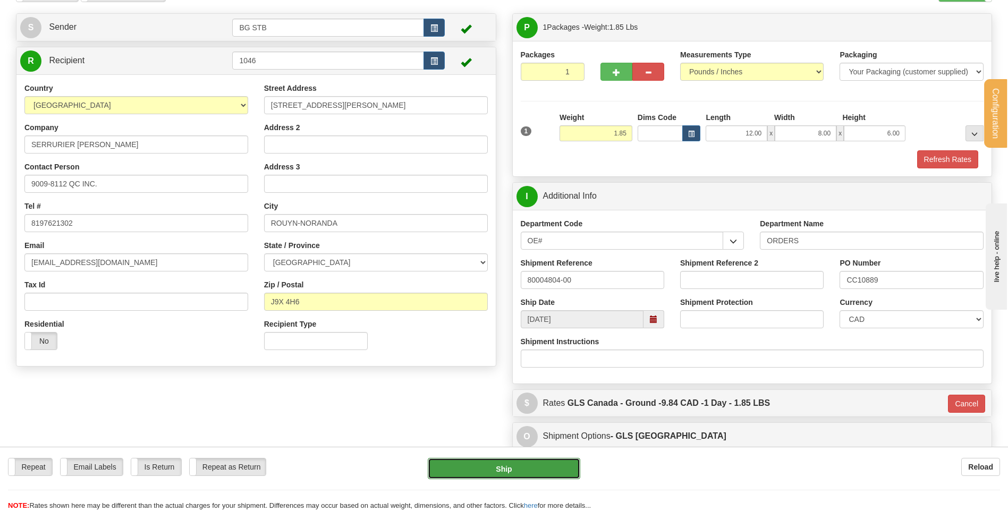
click at [470, 465] on button "Ship" at bounding box center [504, 468] width 152 height 21
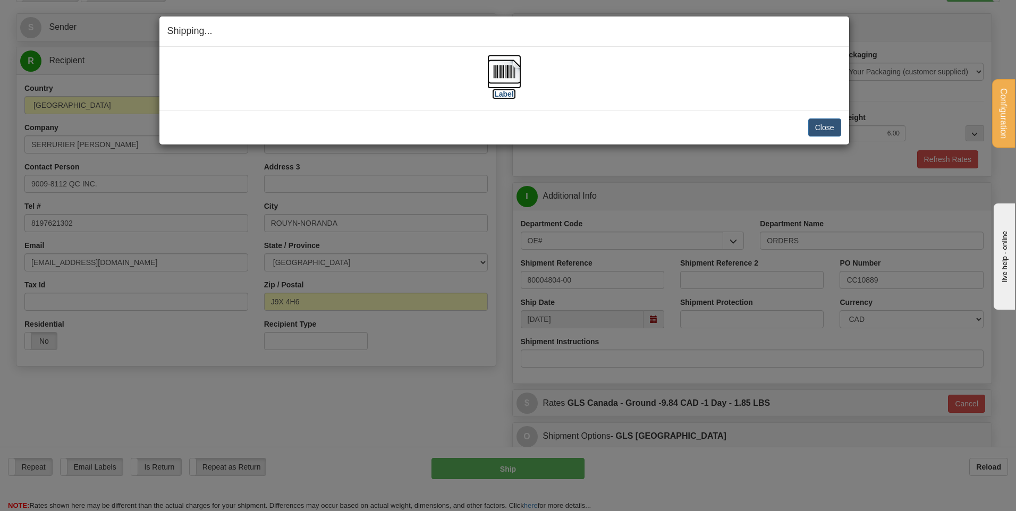
click at [505, 74] on img at bounding box center [504, 72] width 34 height 34
click at [826, 130] on button "Close" at bounding box center [824, 127] width 33 height 18
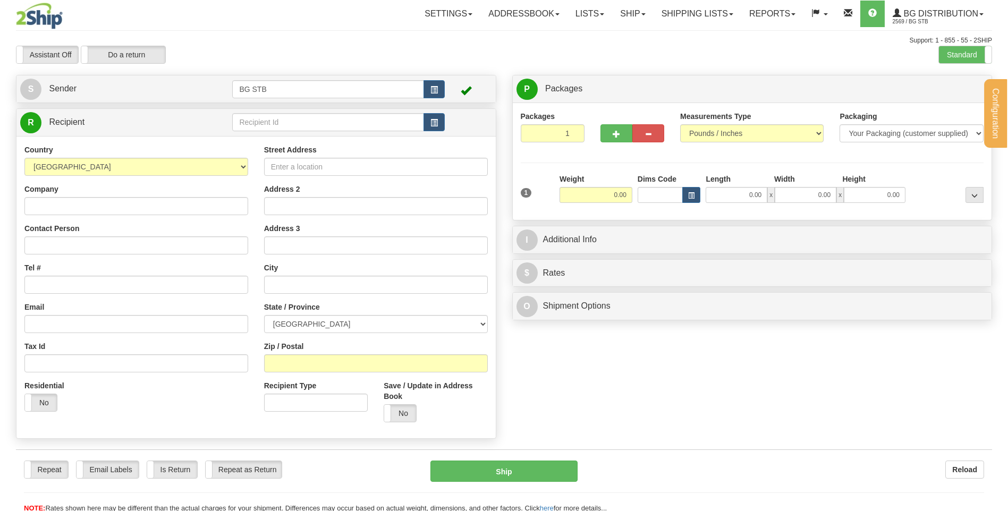
click at [276, 122] on div "Configuration My Configuration Panel Close Configure My Carriers" at bounding box center [504, 256] width 1008 height 513
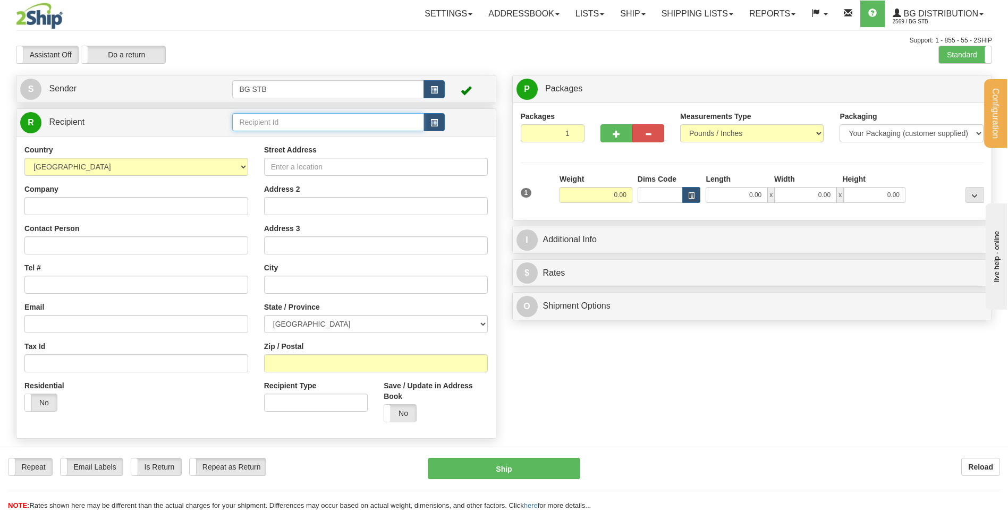
click at [275, 123] on input "text" at bounding box center [327, 122] width 191 height 18
type input "4068"
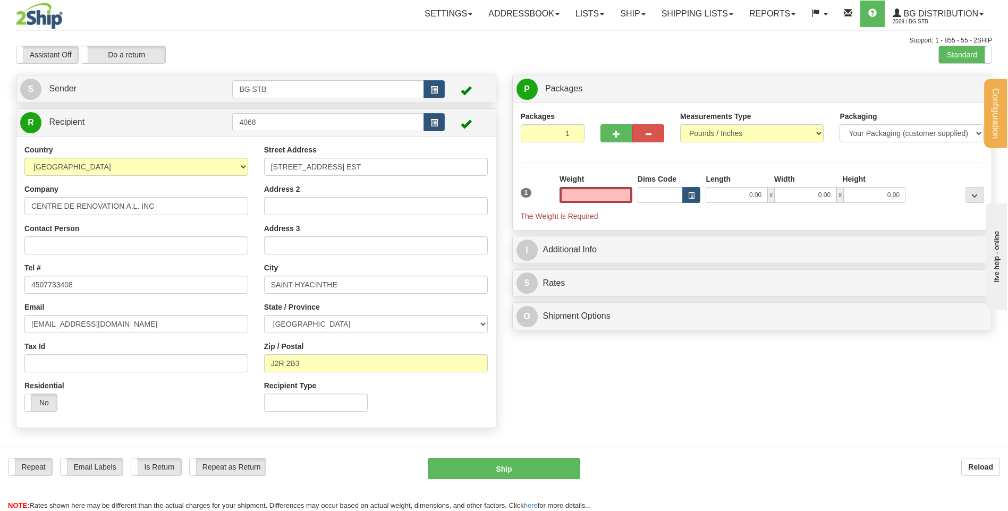
type input "0.00"
click at [626, 192] on input "0.00" at bounding box center [595, 195] width 73 height 16
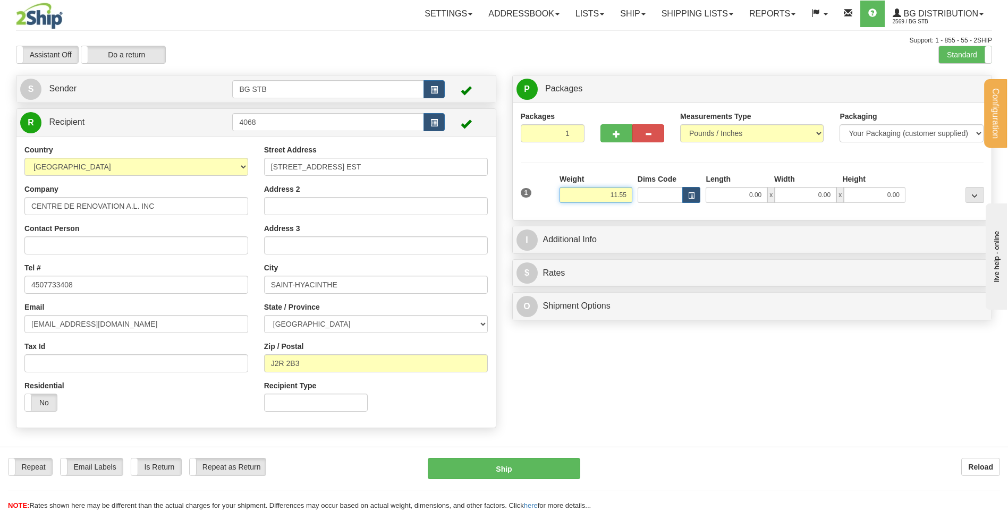
type input "11.55"
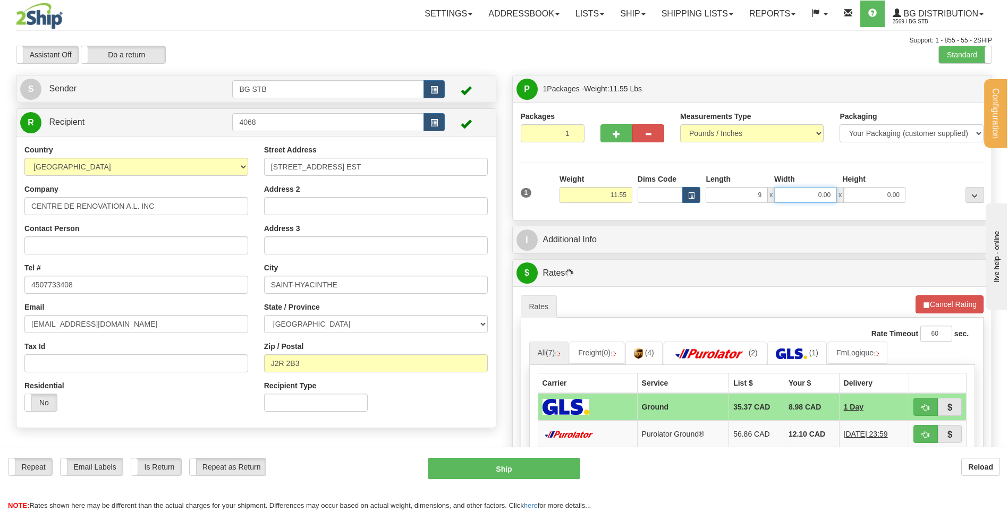
type input "9.00"
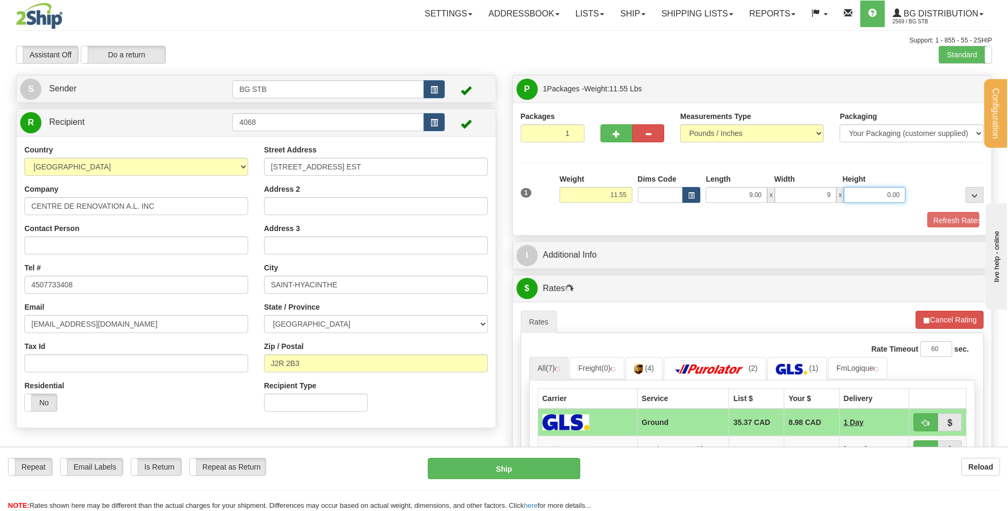
type input "9.00"
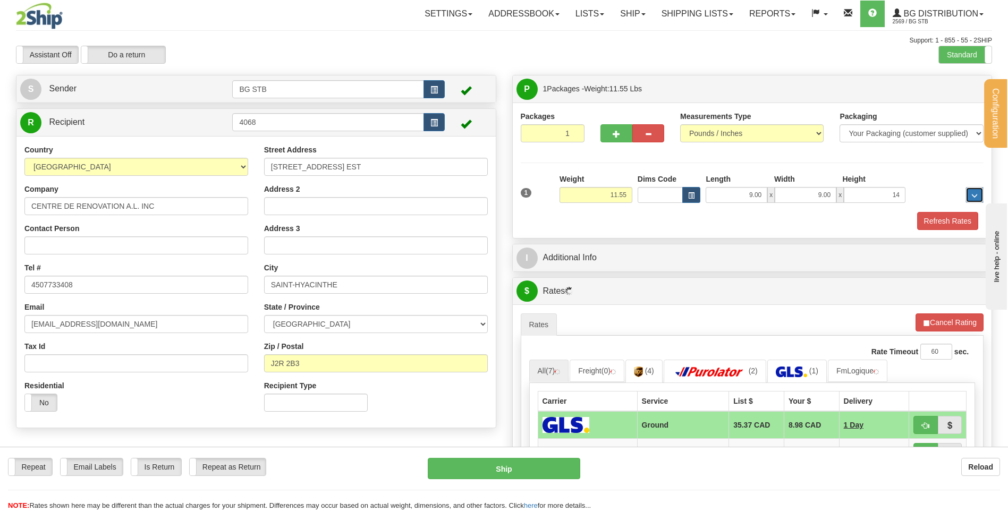
type input "14.00"
click at [572, 273] on div "P Packages 1 Packages - Weight: 11.55 Lbs Shipment Level Shipm. Package Level P…" at bounding box center [752, 392] width 496 height 634
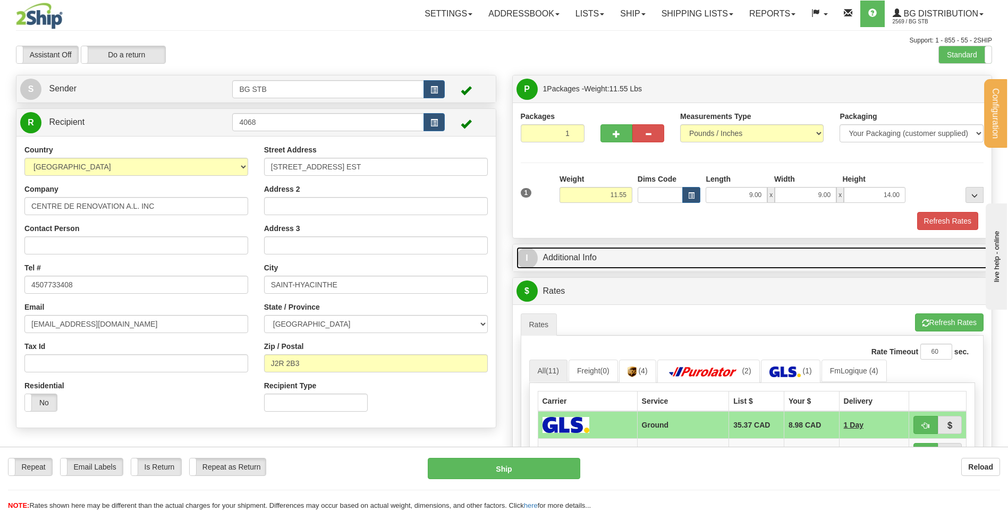
click at [592, 251] on link "I Additional Info" at bounding box center [752, 258] width 472 height 22
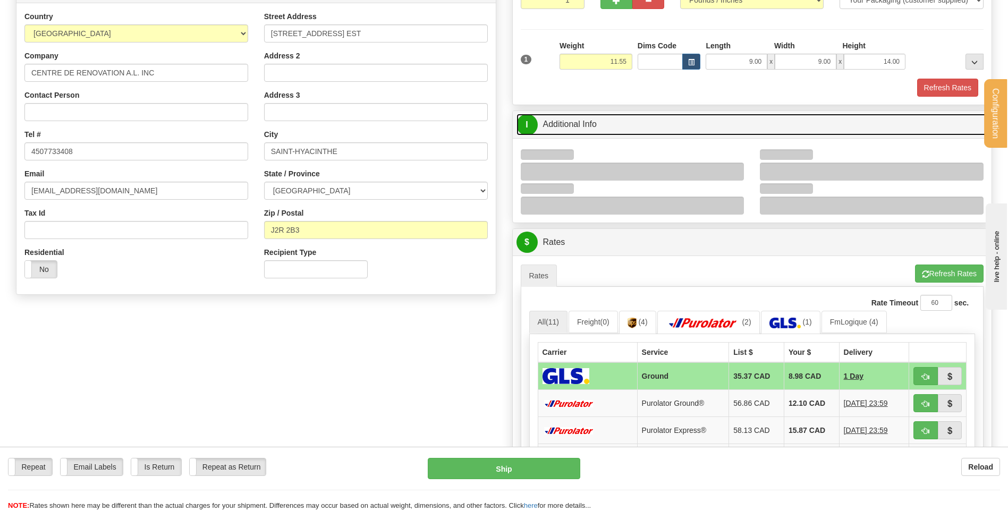
scroll to position [213, 0]
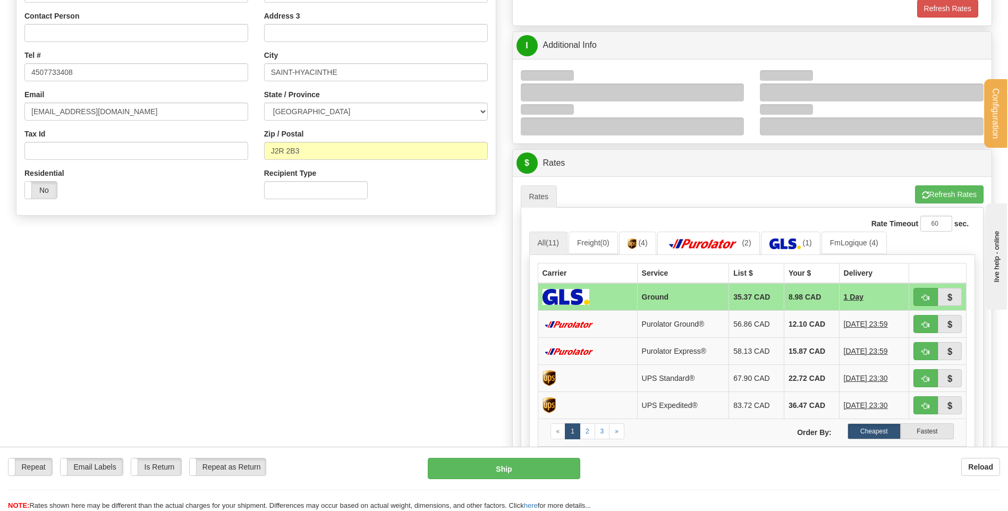
click at [725, 78] on div at bounding box center [633, 84] width 240 height 34
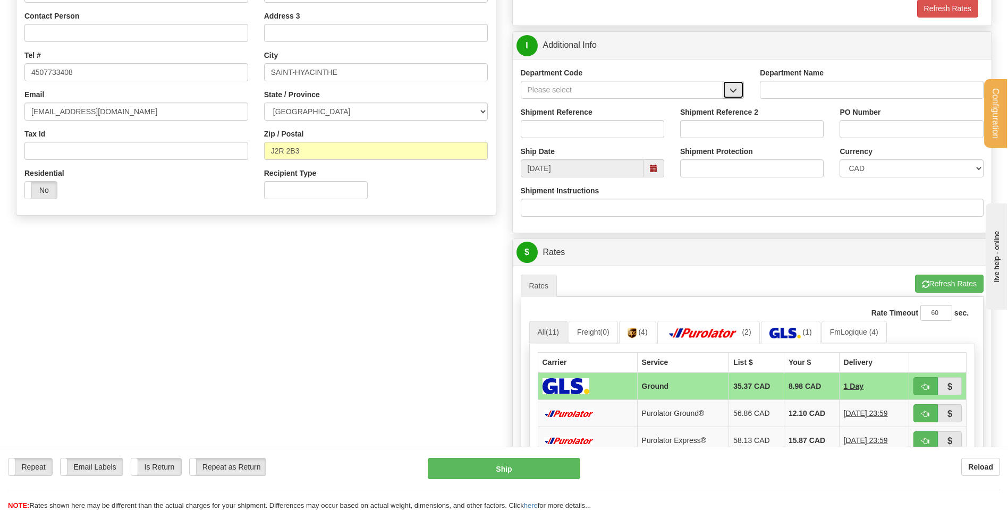
click at [733, 96] on button "button" at bounding box center [733, 90] width 21 height 18
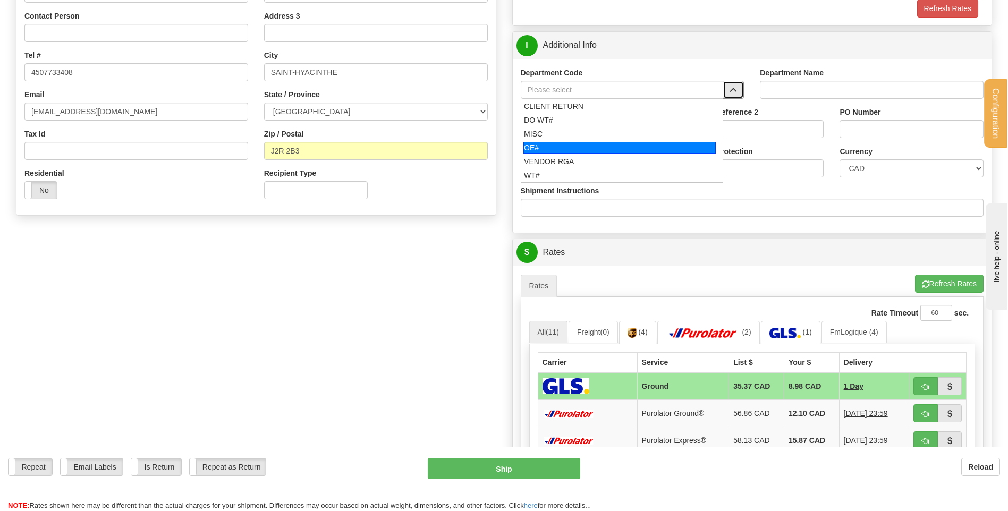
click at [522, 150] on li "OE#" at bounding box center [622, 148] width 202 height 14
type input "OE#"
type input "ORDERS"
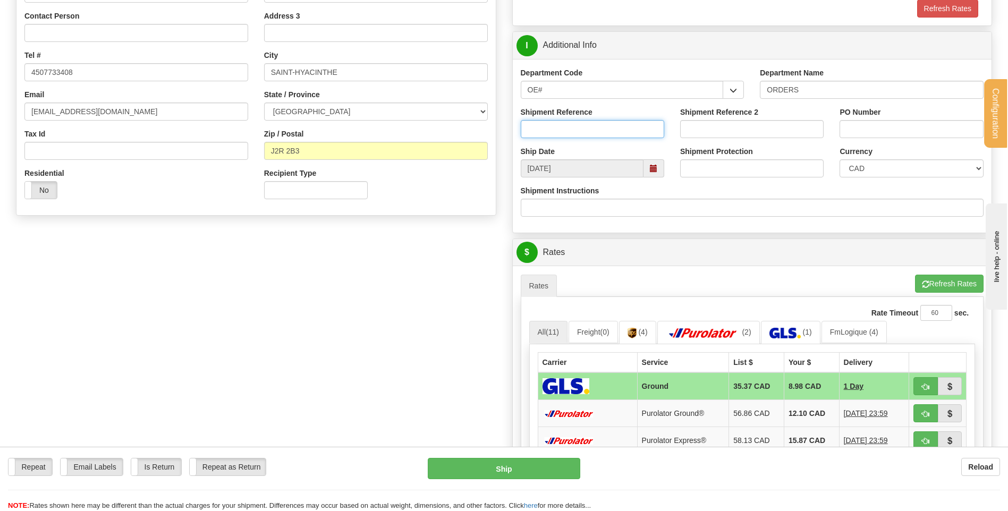
click at [578, 126] on input "Shipment Reference" at bounding box center [592, 129] width 143 height 18
type input "80004627-00"
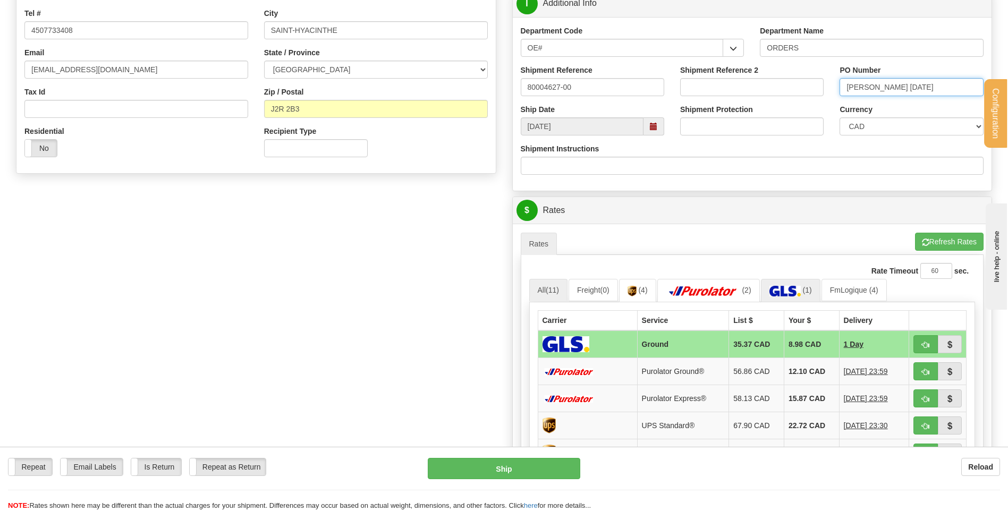
scroll to position [319, 0]
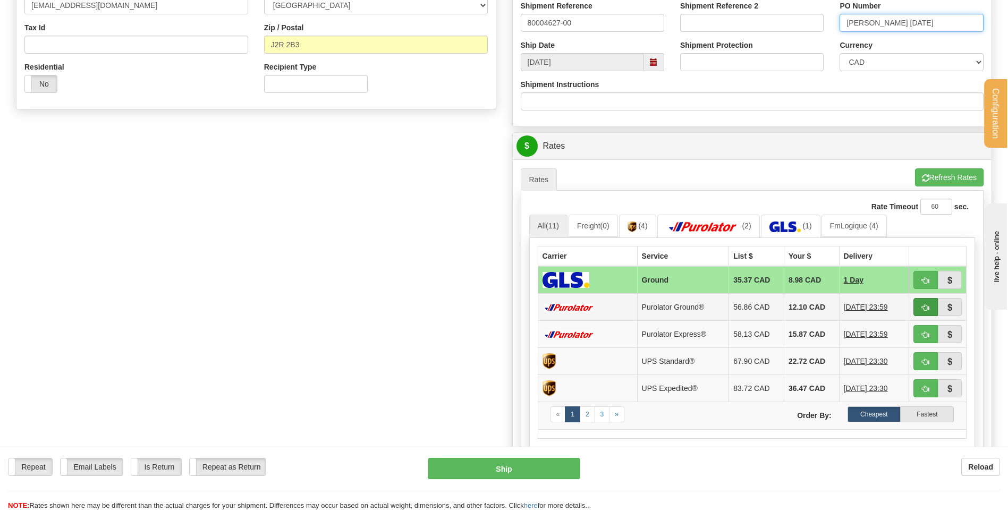
type input "JESSY 15/08/25"
click at [922, 305] on span "button" at bounding box center [925, 307] width 7 height 7
type input "260"
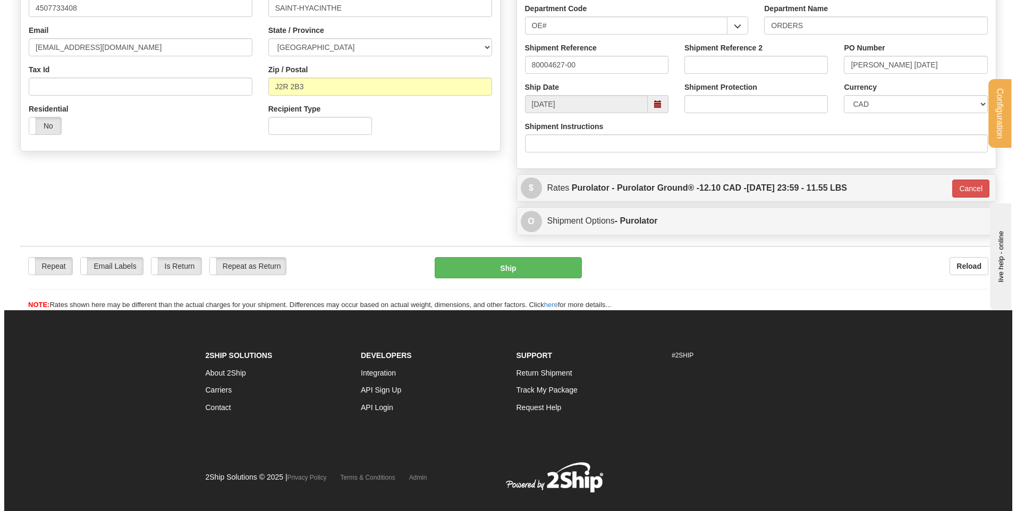
scroll to position [213, 0]
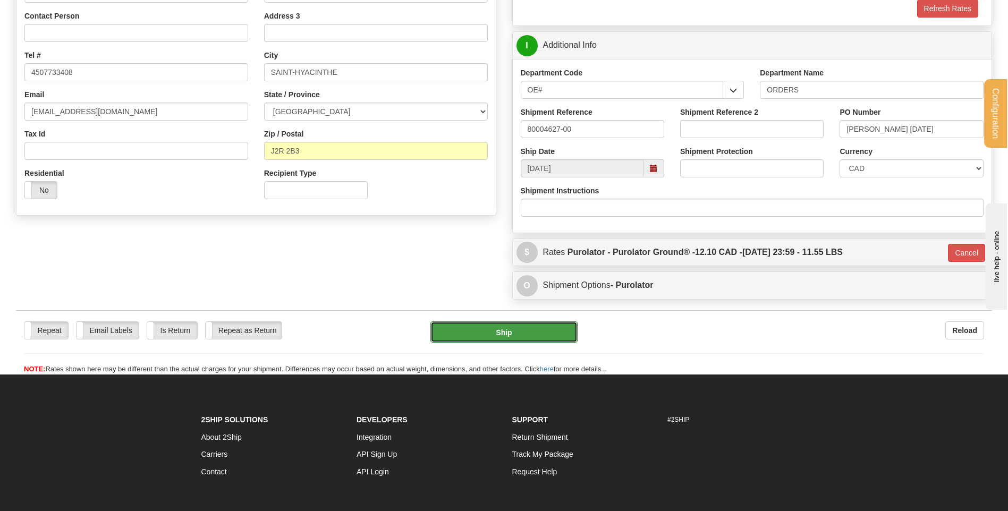
click at [552, 335] on button "Ship" at bounding box center [503, 331] width 147 height 21
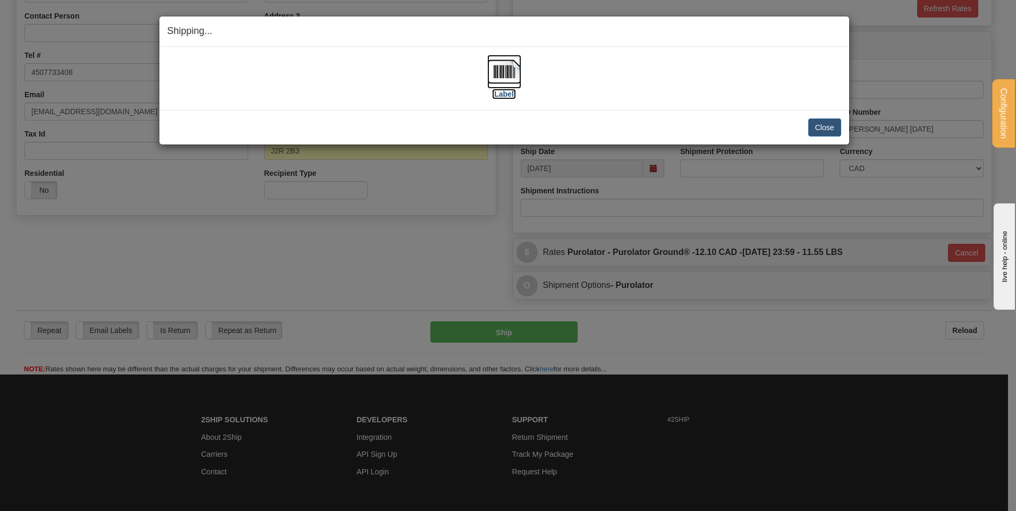
click at [517, 72] on img at bounding box center [504, 72] width 34 height 34
drag, startPoint x: 825, startPoint y: 129, endPoint x: 785, endPoint y: 117, distance: 41.5
click at [824, 128] on button "Close" at bounding box center [824, 127] width 33 height 18
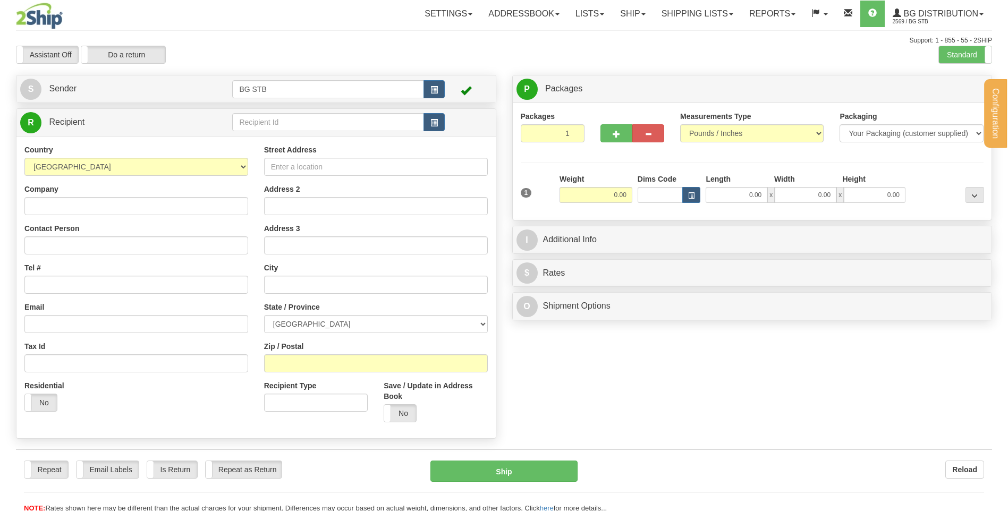
click at [269, 122] on div "Configuration My Configuration Panel Close Configure My Carriers" at bounding box center [504, 256] width 1008 height 513
click at [269, 122] on input "text" at bounding box center [327, 122] width 191 height 18
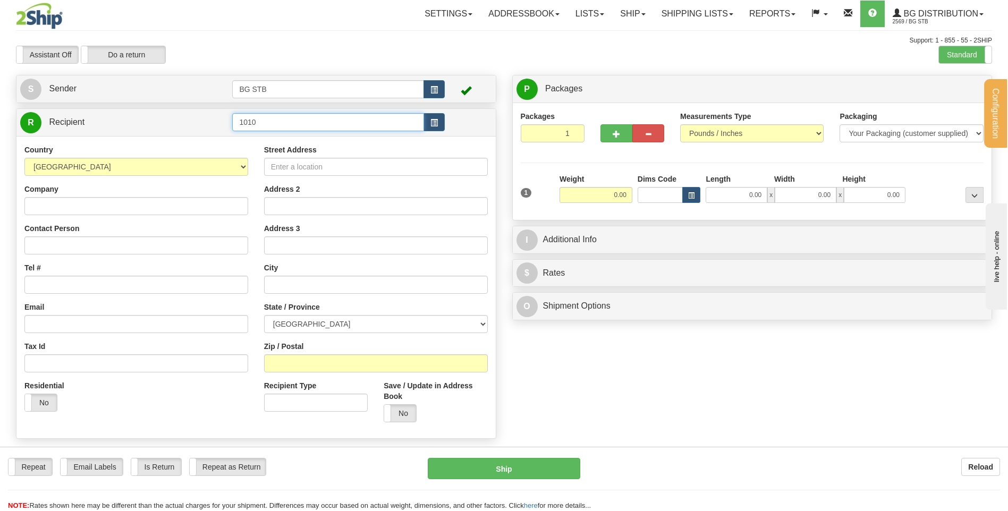
type input "1010"
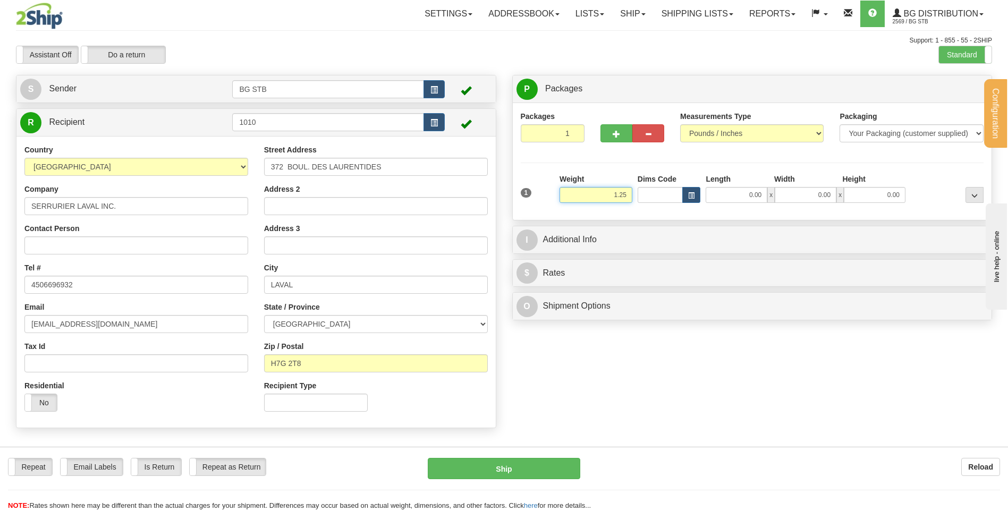
type input "1.25"
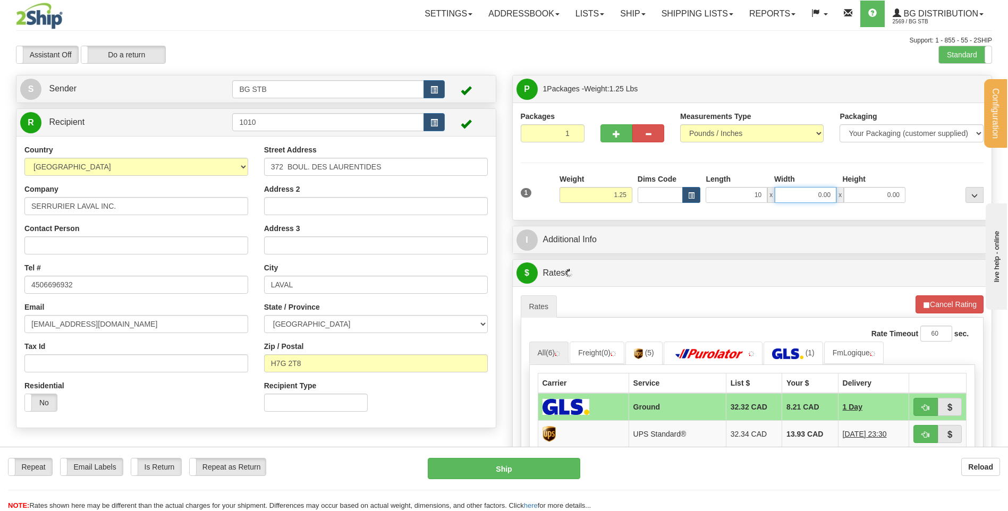
type input "10.00"
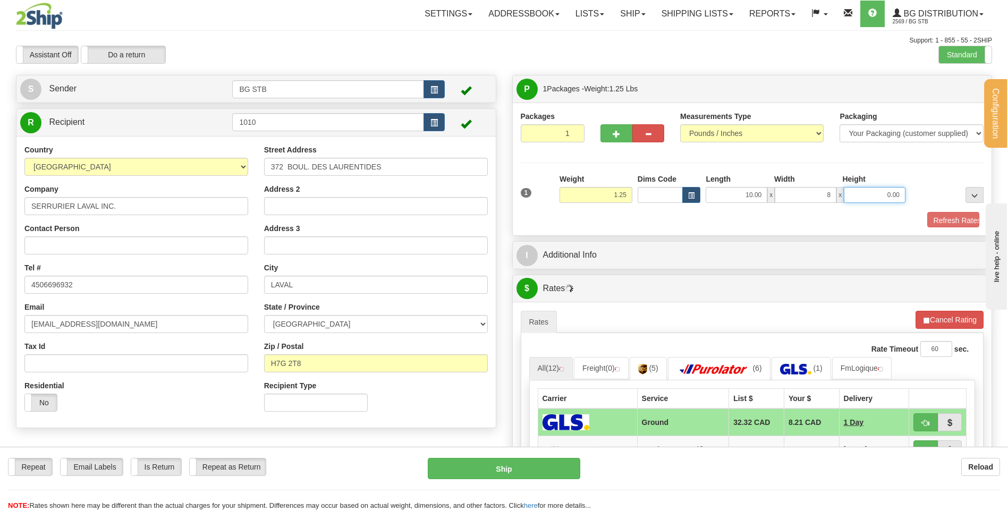
type input "8.00"
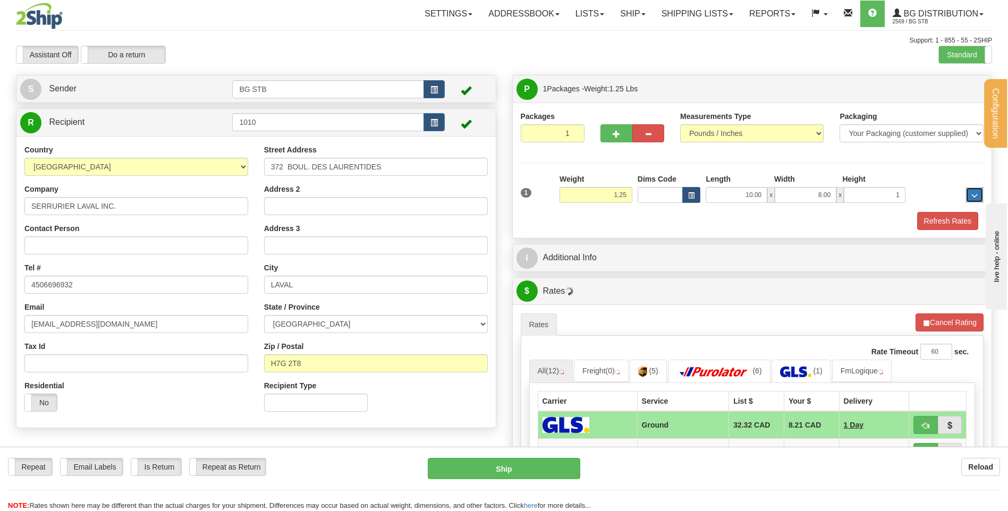
type input "1.00"
drag, startPoint x: 869, startPoint y: 196, endPoint x: 984, endPoint y: 182, distance: 116.6
click at [980, 185] on div "1 Weight 1.25 Dims Code x x" at bounding box center [752, 193] width 469 height 38
type input "2.00"
click at [686, 269] on div "I Additional Info" at bounding box center [752, 257] width 479 height 27
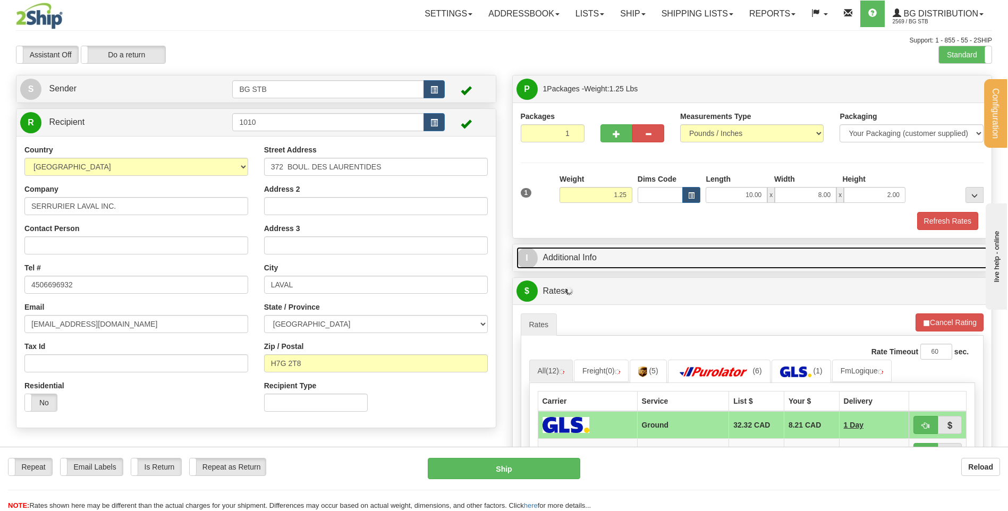
click at [682, 257] on link "I Additional Info" at bounding box center [752, 258] width 472 height 22
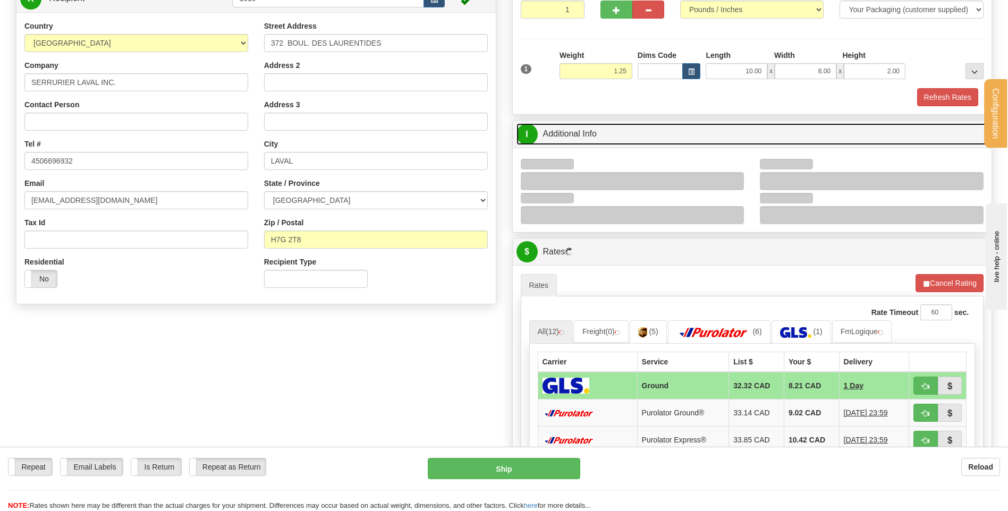
scroll to position [213, 0]
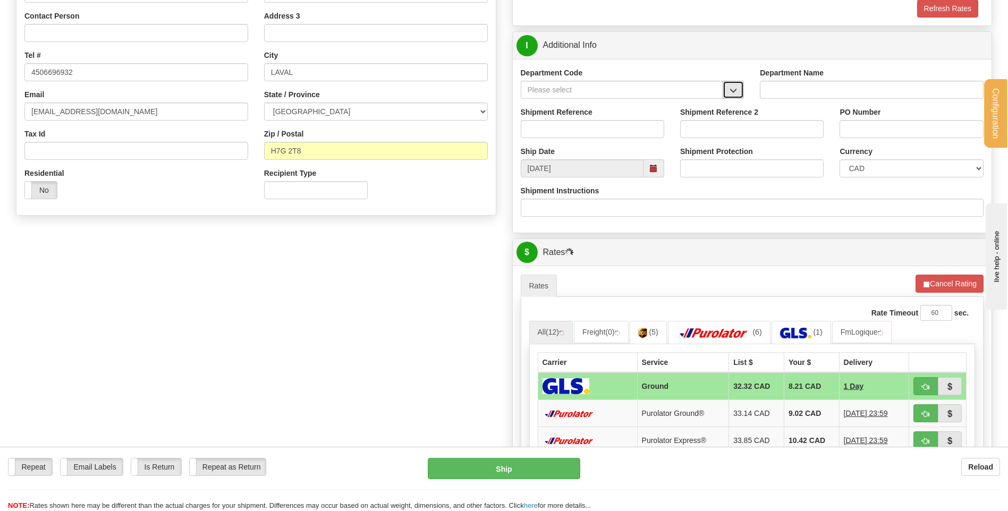
click at [737, 95] on button "button" at bounding box center [733, 90] width 21 height 18
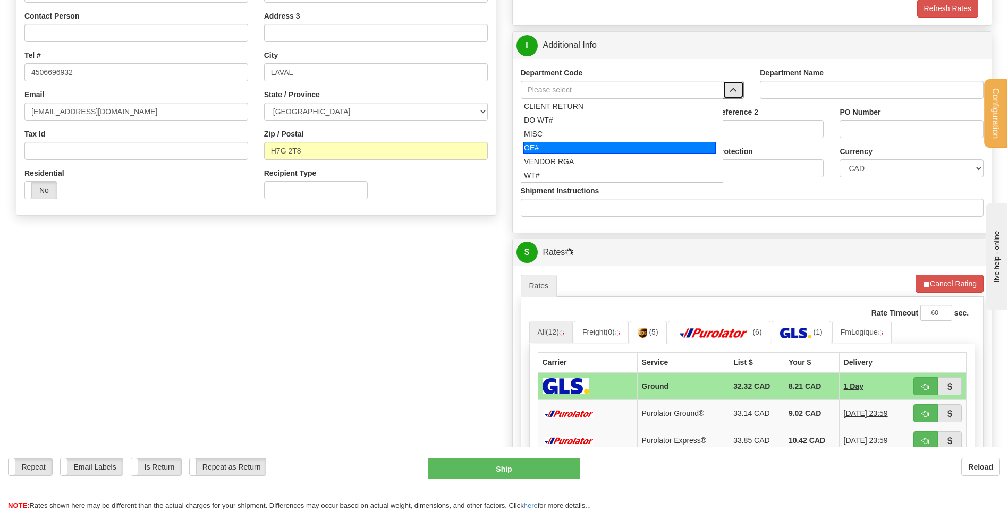
click at [596, 143] on div "OE#" at bounding box center [619, 148] width 192 height 12
type input "OE#"
type input "ORDERS"
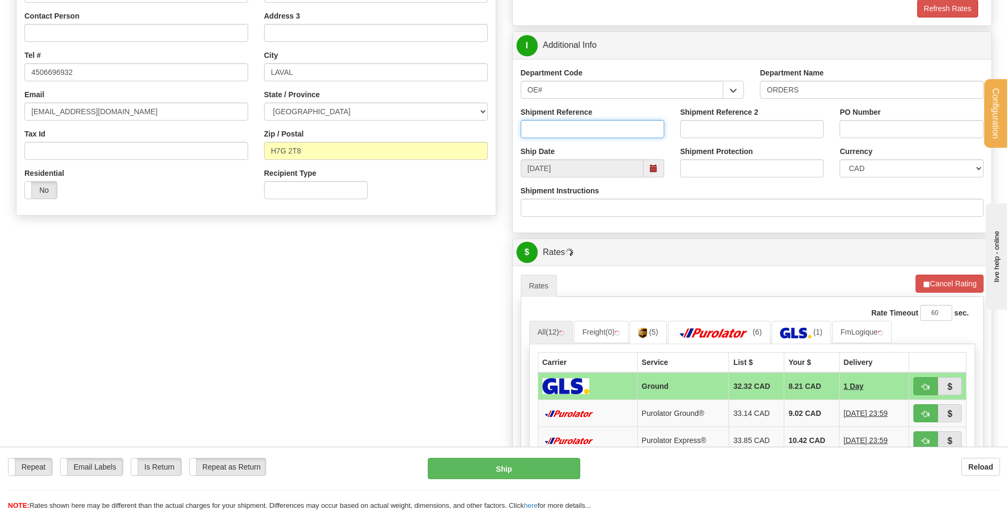
click at [592, 131] on input "Shipment Reference" at bounding box center [592, 129] width 143 height 18
type input "80004742-01"
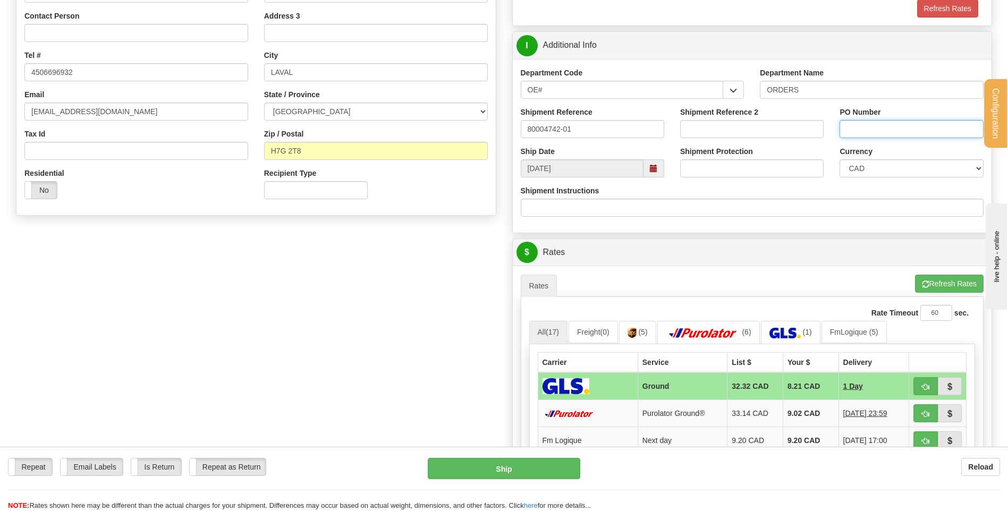
type input "H"
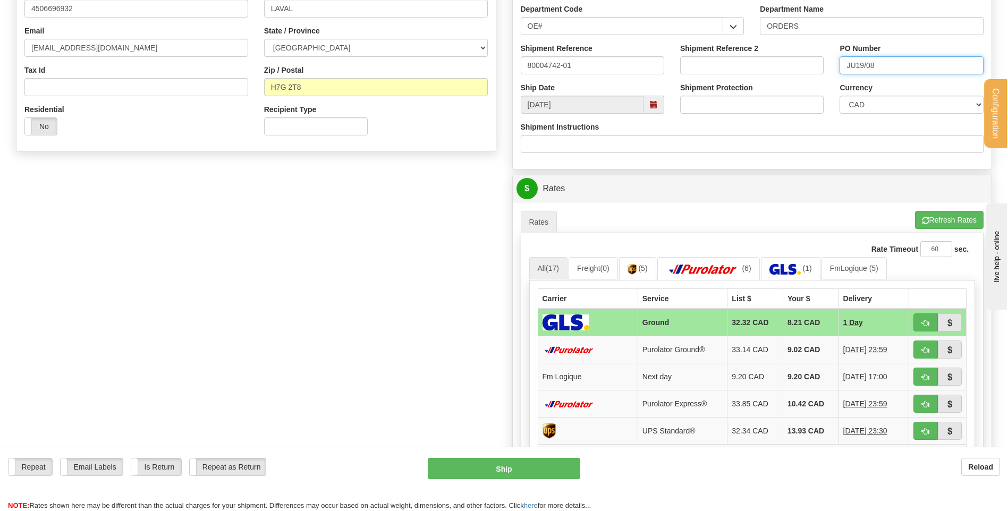
scroll to position [425, 0]
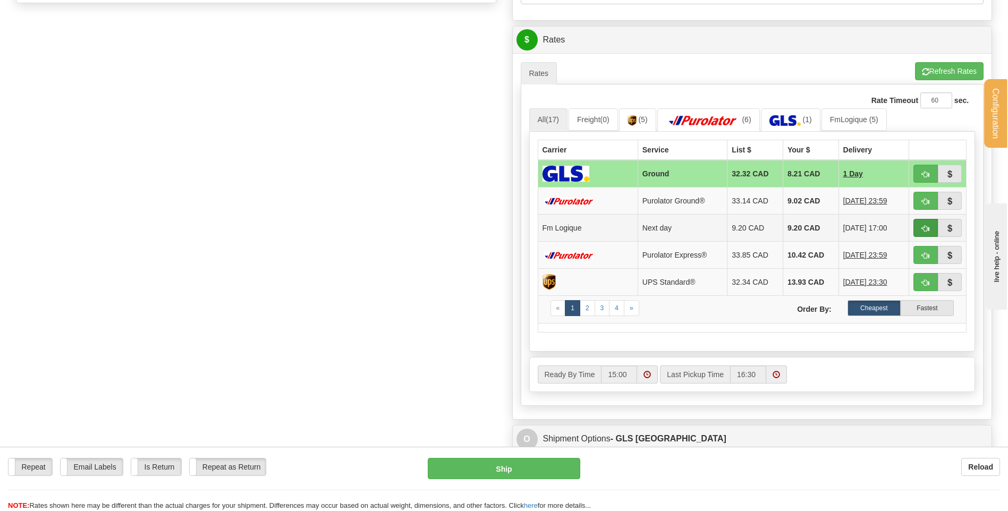
type input "JU19/08"
click at [918, 225] on button "button" at bounding box center [925, 228] width 24 height 18
type input "jour"
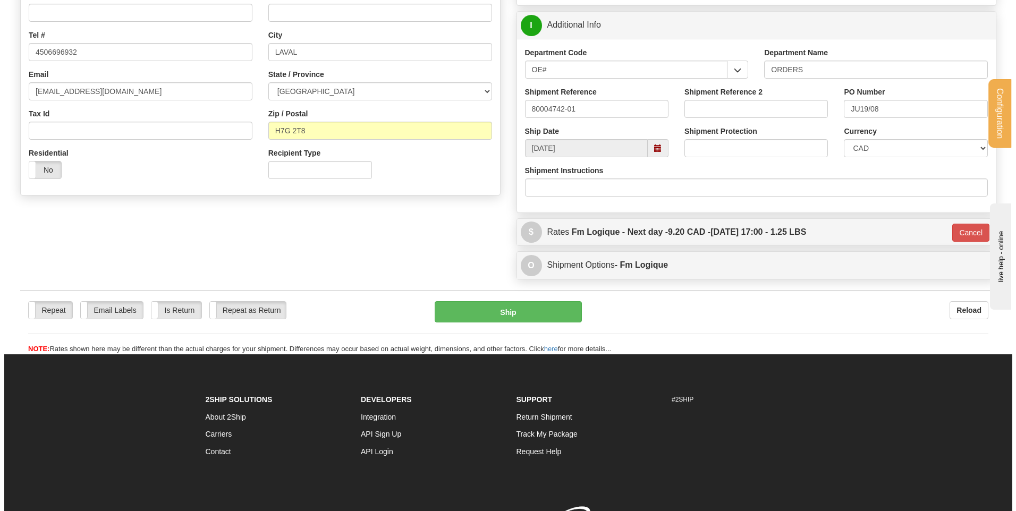
scroll to position [174, 0]
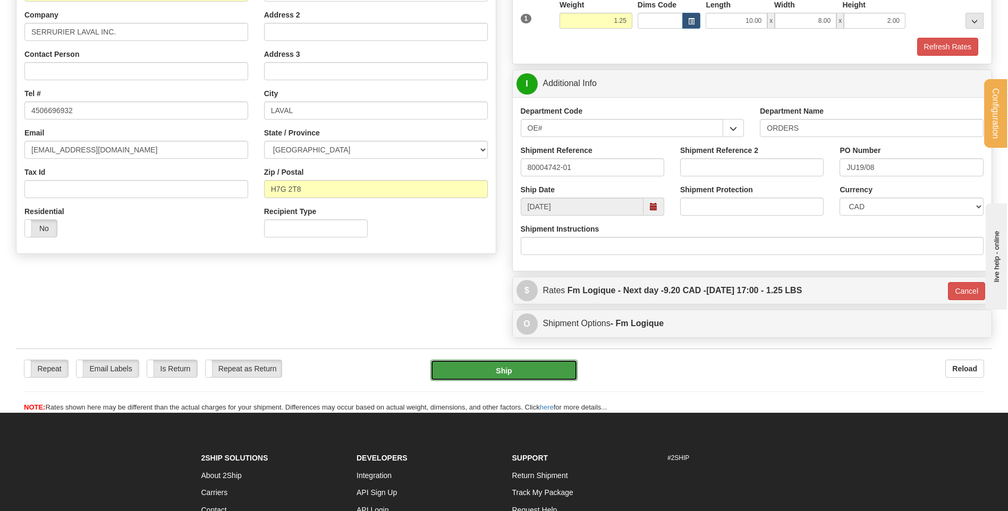
click at [497, 368] on button "Ship" at bounding box center [503, 370] width 147 height 21
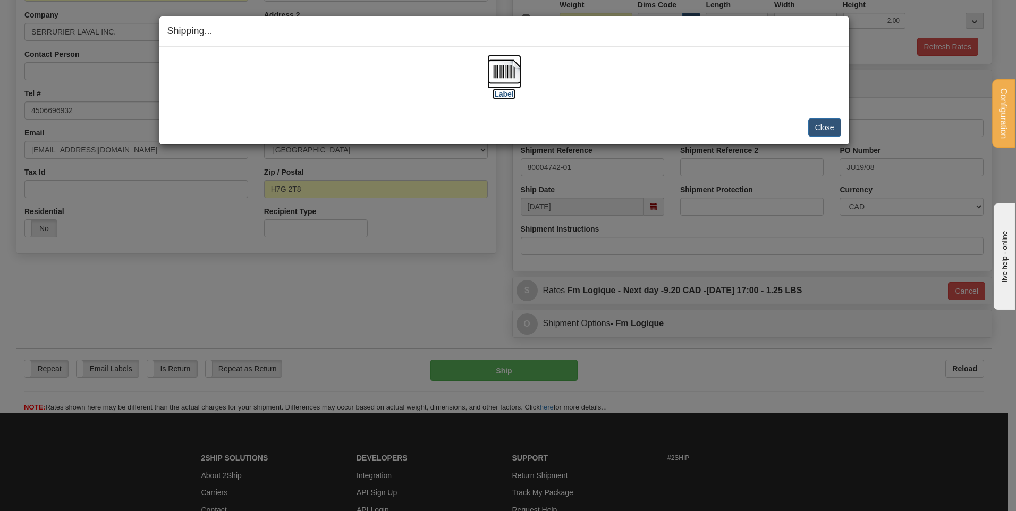
click at [493, 67] on img at bounding box center [504, 72] width 34 height 34
click at [824, 125] on button "Close" at bounding box center [824, 127] width 33 height 18
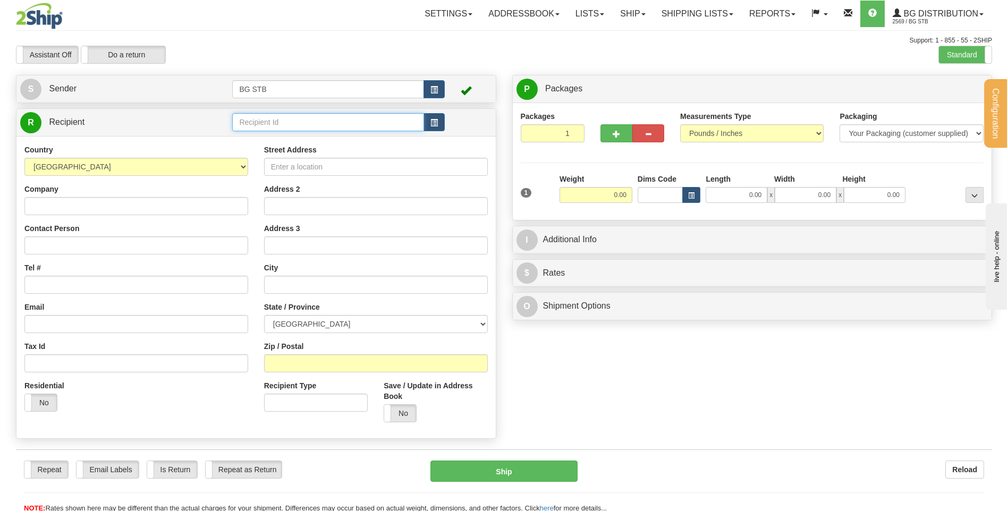
click at [293, 127] on input "text" at bounding box center [327, 122] width 191 height 18
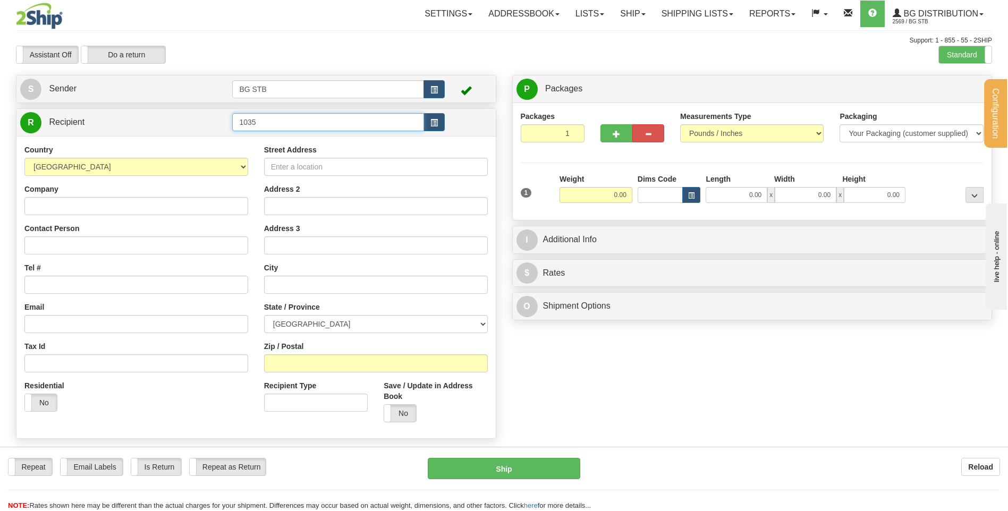
type input "1035"
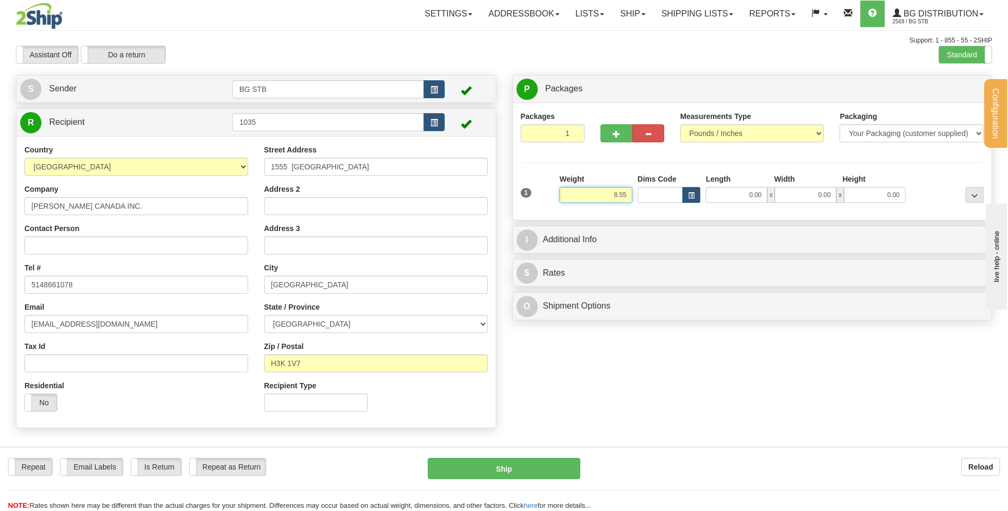
type input "8.55"
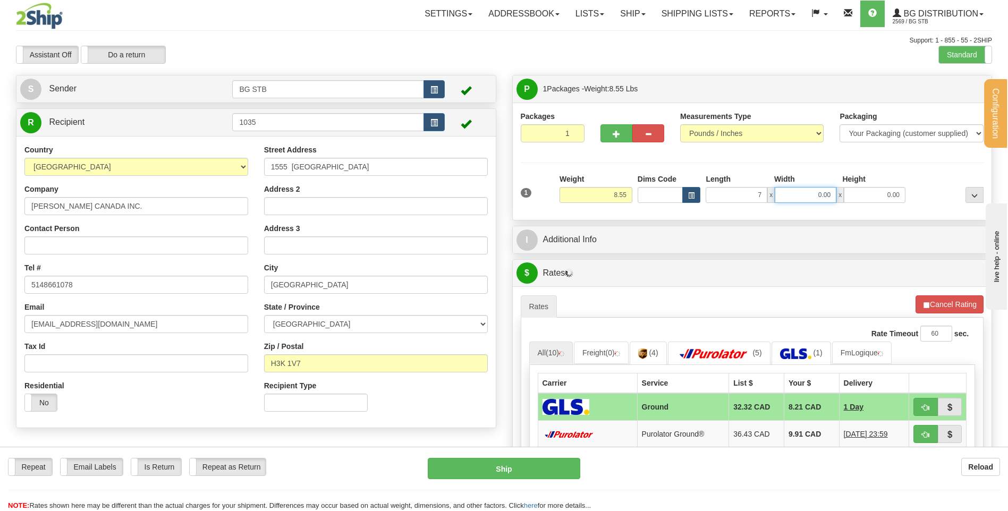
type input "7.00"
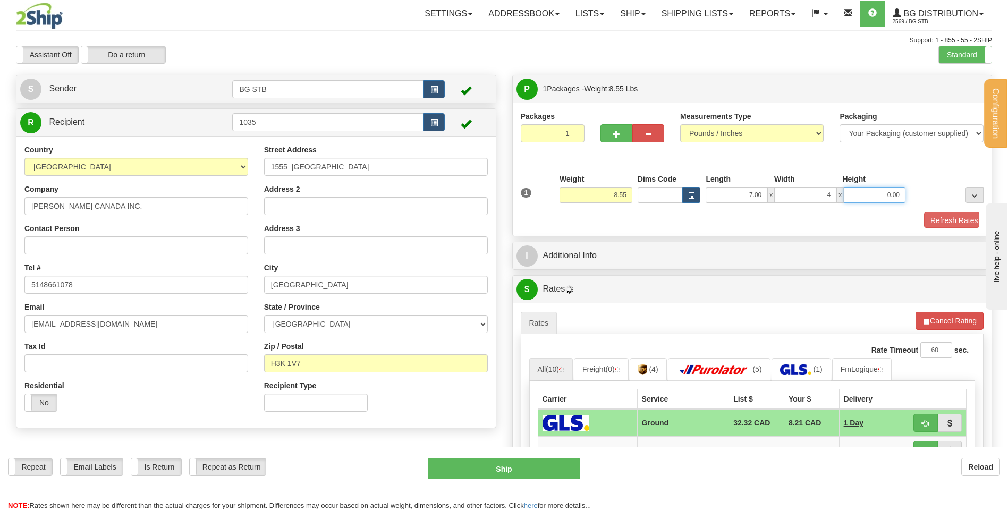
type input "4.00"
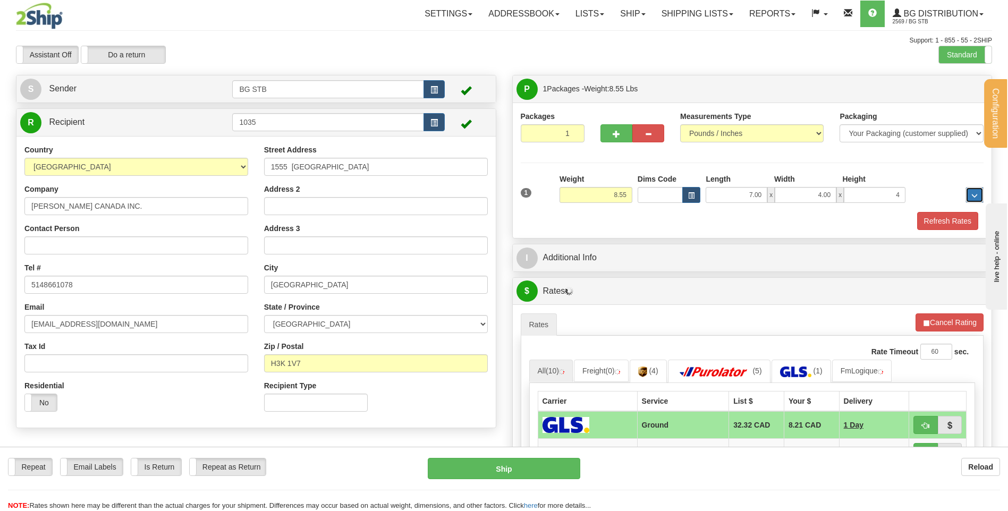
type input "4.00"
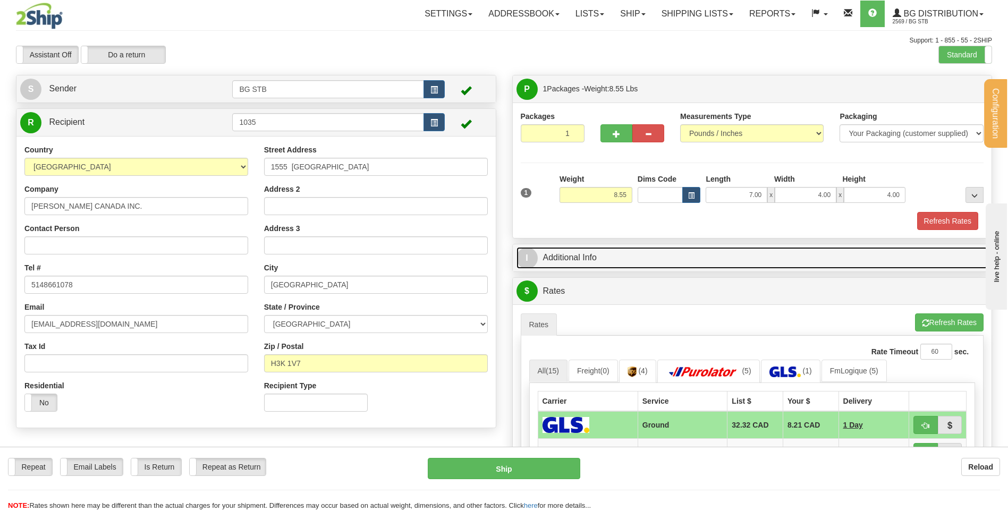
drag, startPoint x: 583, startPoint y: 248, endPoint x: 590, endPoint y: 247, distance: 7.0
click at [584, 249] on link "I Additional Info" at bounding box center [752, 258] width 472 height 22
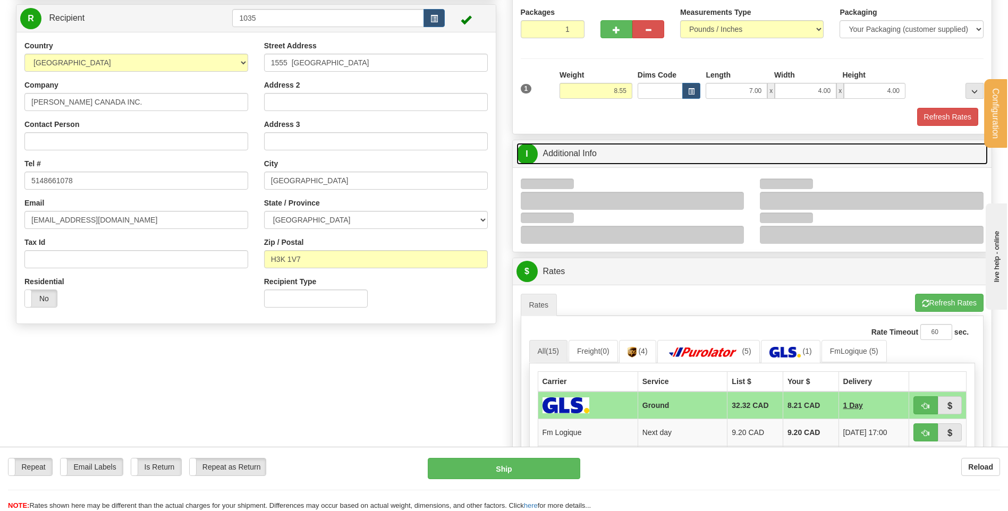
scroll to position [159, 0]
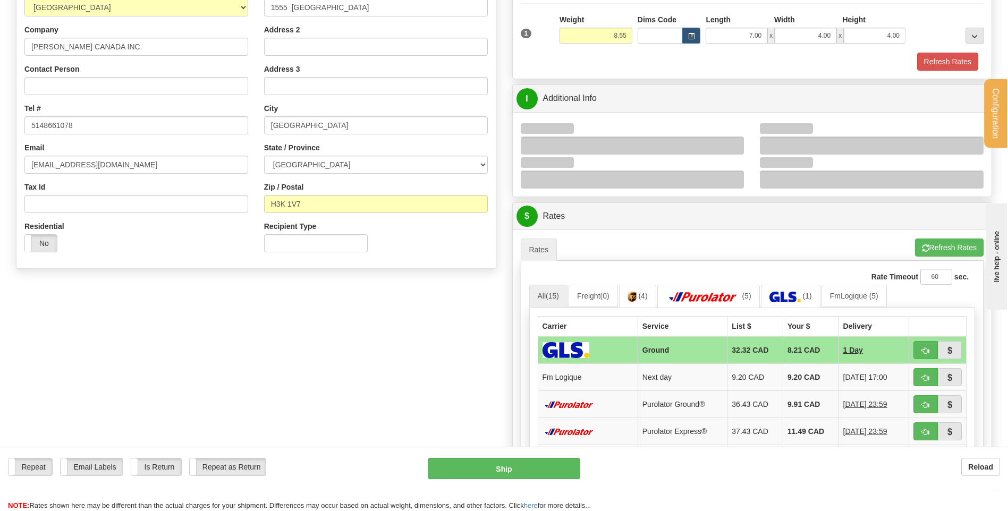
click at [732, 137] on div at bounding box center [633, 146] width 224 height 18
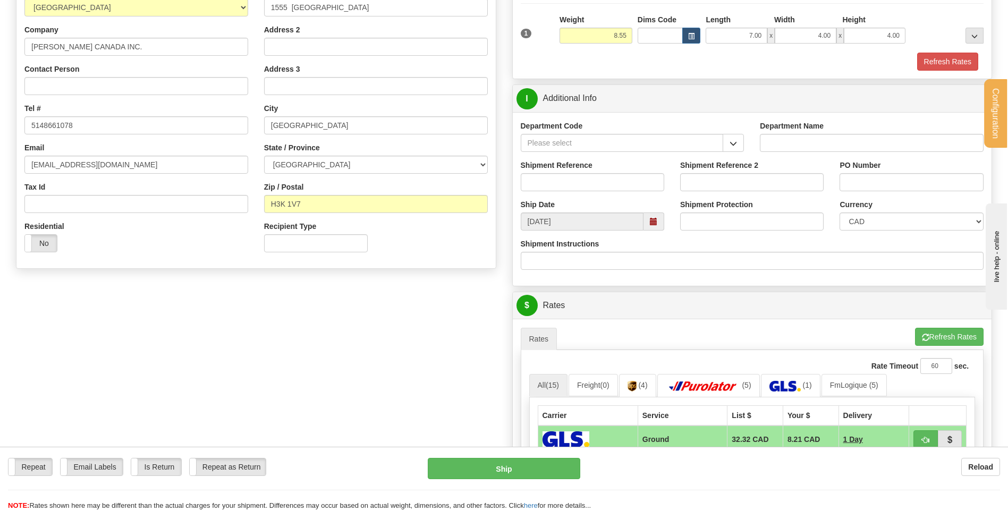
click at [731, 143] on span "button" at bounding box center [732, 143] width 7 height 7
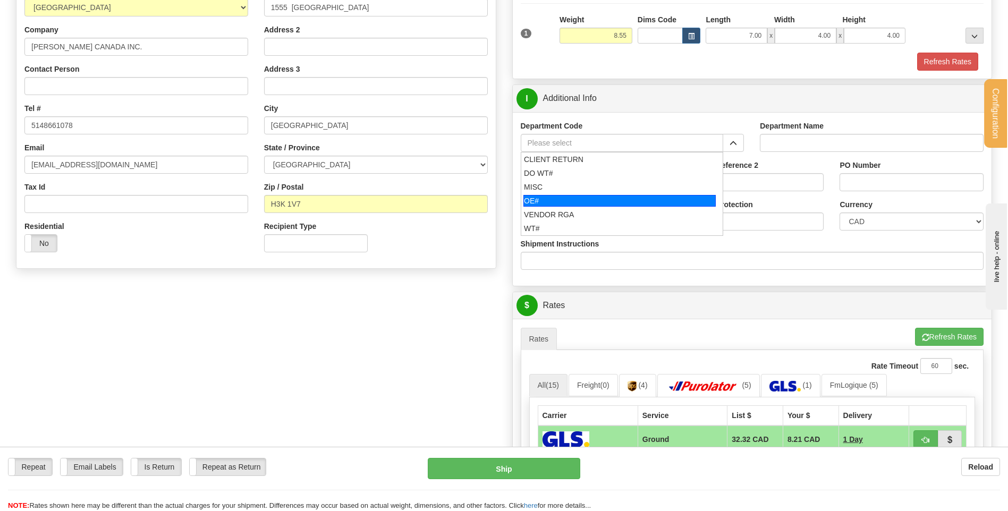
click at [584, 196] on div "OE#" at bounding box center [619, 201] width 192 height 12
type input "OE#"
type input "ORDERS"
click at [585, 185] on input "Shipment Reference" at bounding box center [592, 182] width 143 height 18
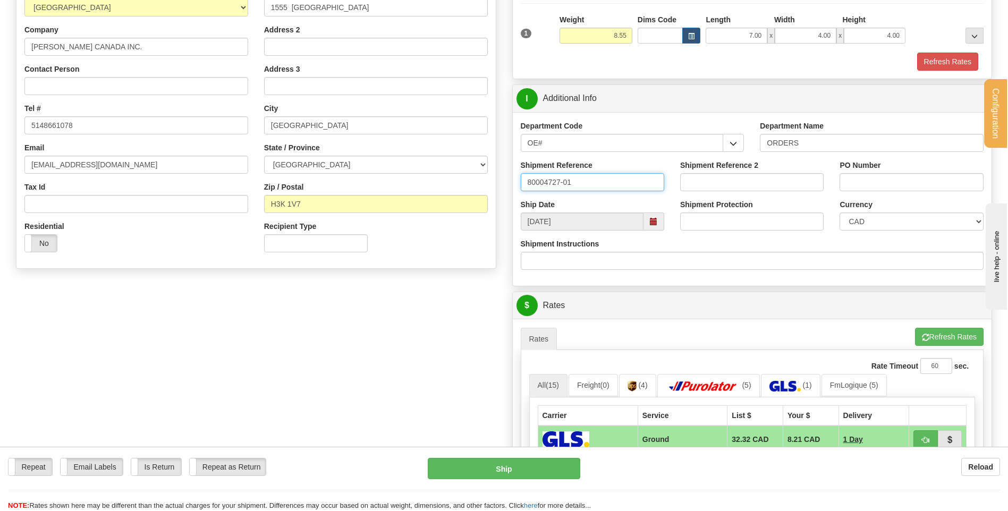
type input "80004727-01"
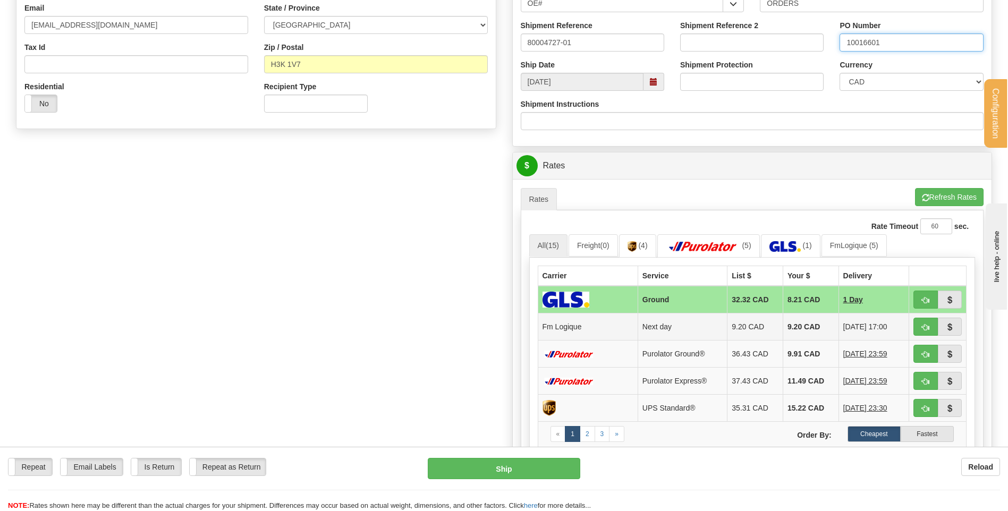
scroll to position [478, 0]
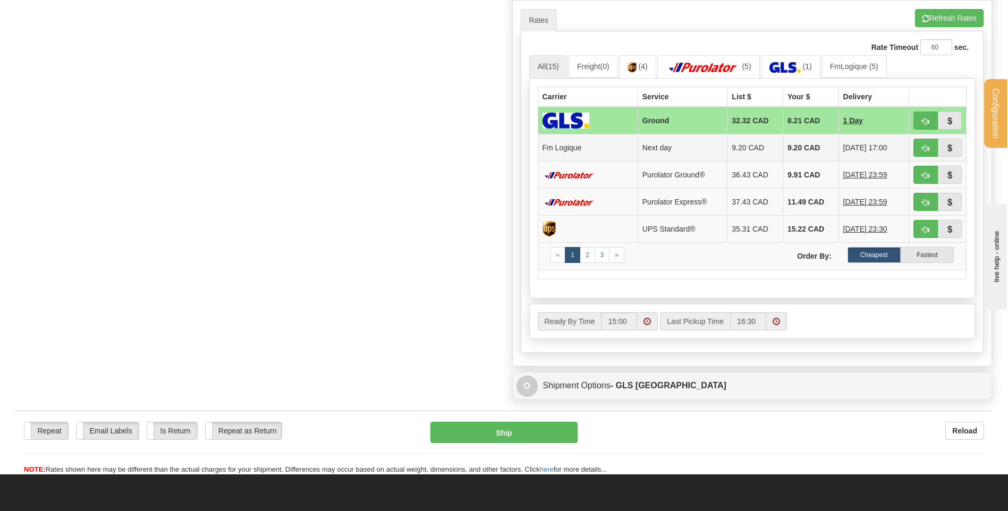
type input "10016601"
click at [926, 144] on button "button" at bounding box center [925, 148] width 24 height 18
type input "jour"
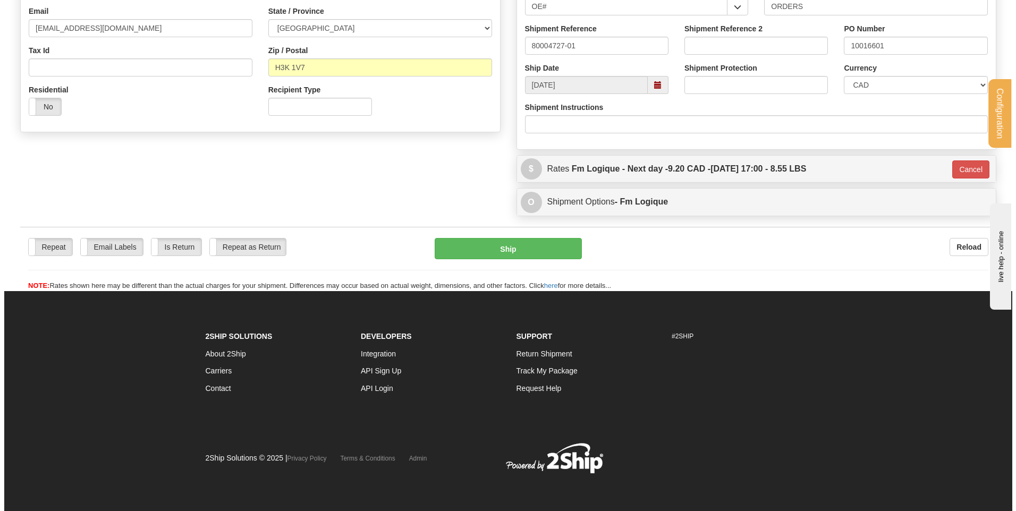
scroll to position [296, 0]
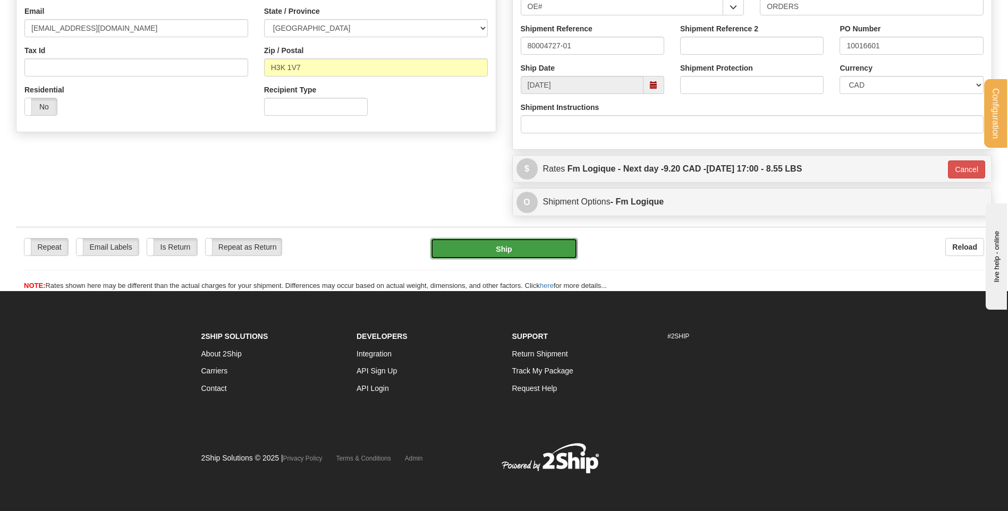
click at [526, 240] on button "Ship" at bounding box center [503, 248] width 147 height 21
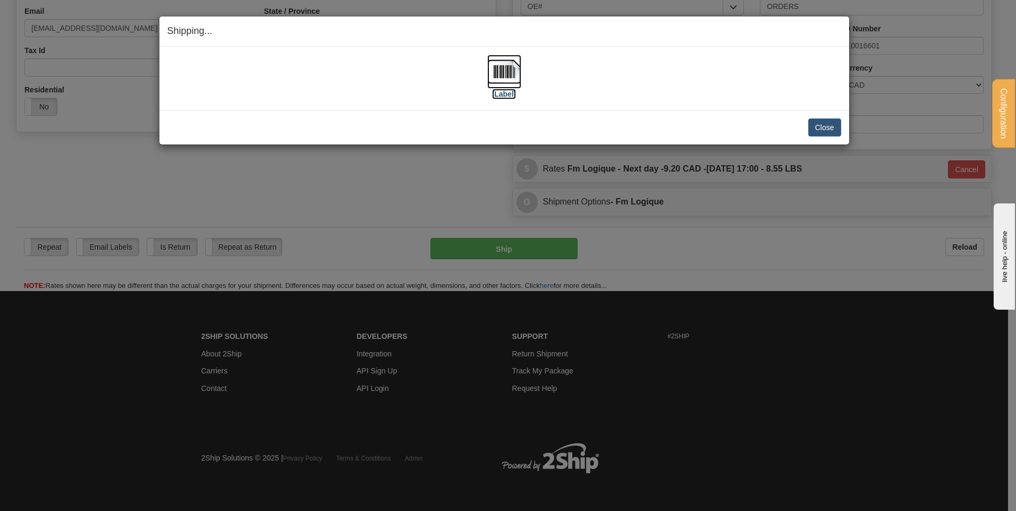
click at [503, 75] on img at bounding box center [504, 72] width 34 height 34
drag, startPoint x: 816, startPoint y: 109, endPoint x: 823, endPoint y: 121, distance: 13.1
click at [822, 120] on div "Shipping... Your SHIPMENT will EXPIRE in [Label] IMPORTANT NOTICE Embassy / Con…" at bounding box center [504, 80] width 691 height 129
click at [823, 121] on button "Close" at bounding box center [824, 127] width 33 height 18
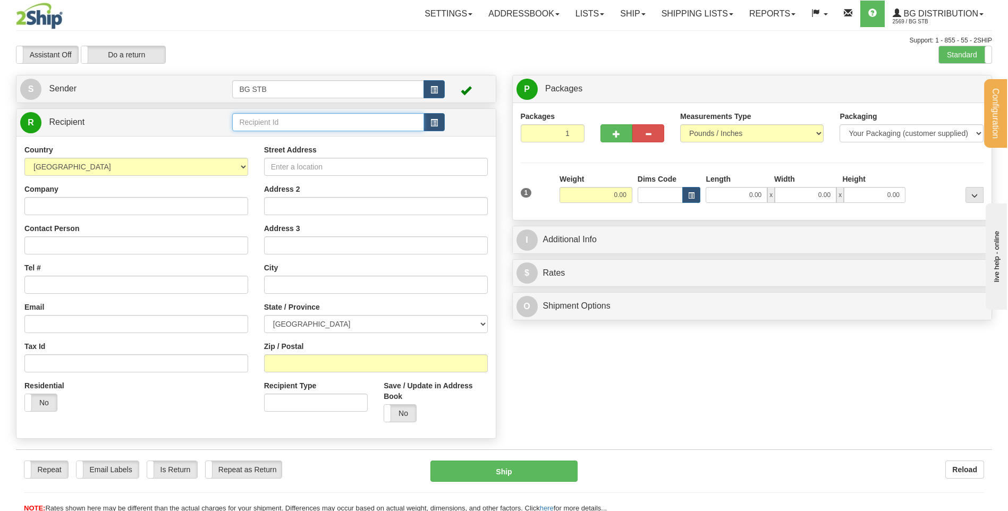
click at [281, 125] on input "text" at bounding box center [327, 122] width 191 height 18
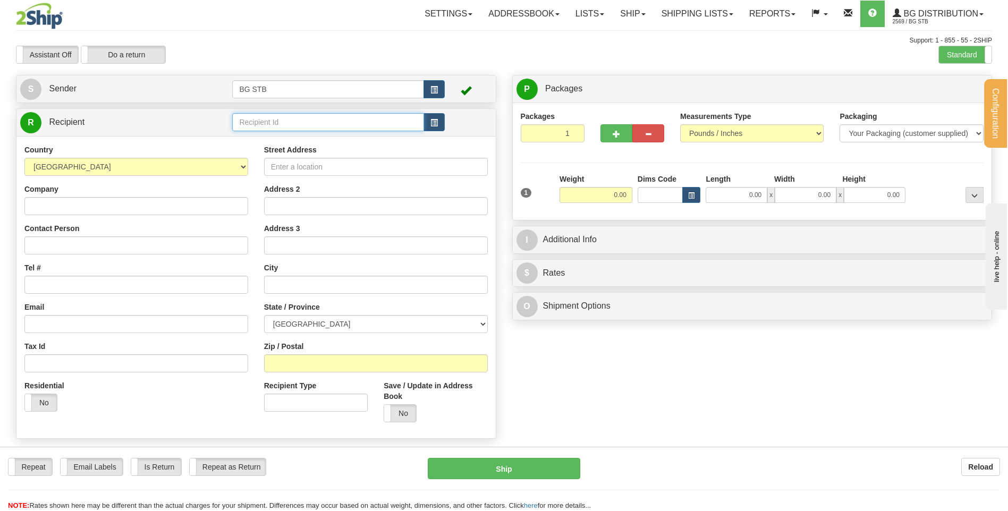
click at [330, 120] on input "text" at bounding box center [327, 122] width 191 height 18
type input "7099"
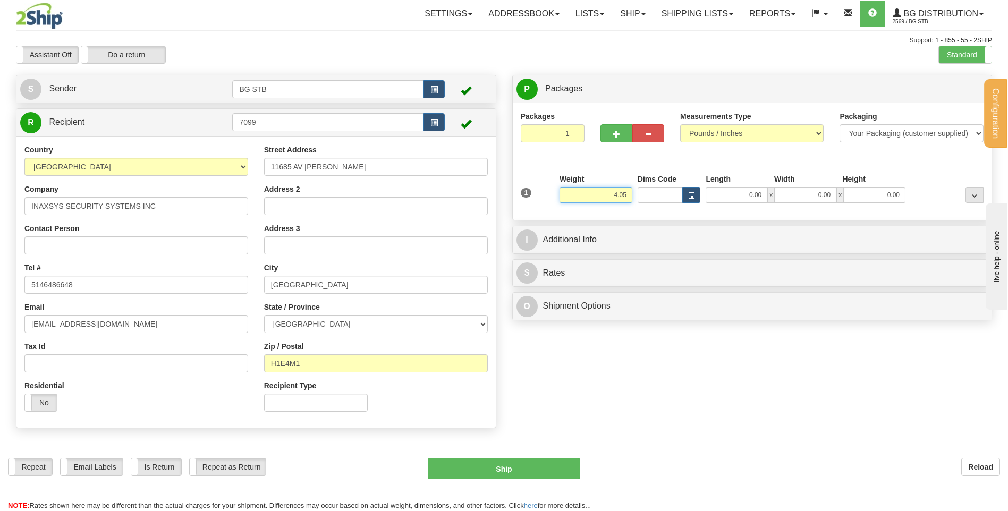
type input "4.05"
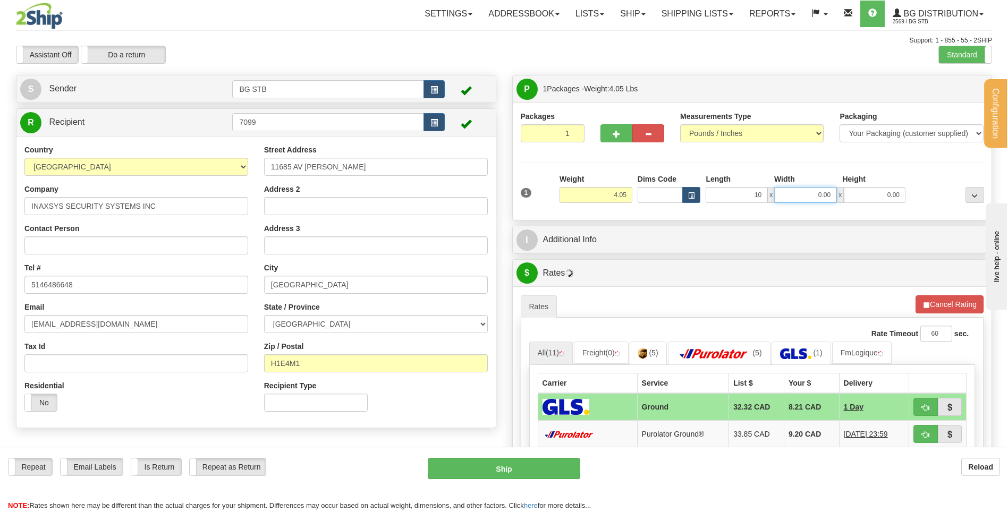
type input "10.00"
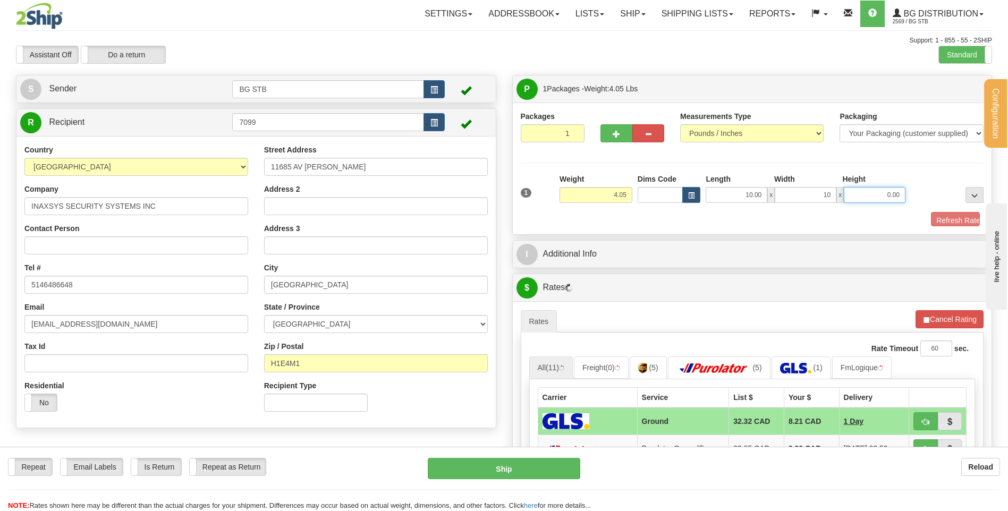
type input "10.00"
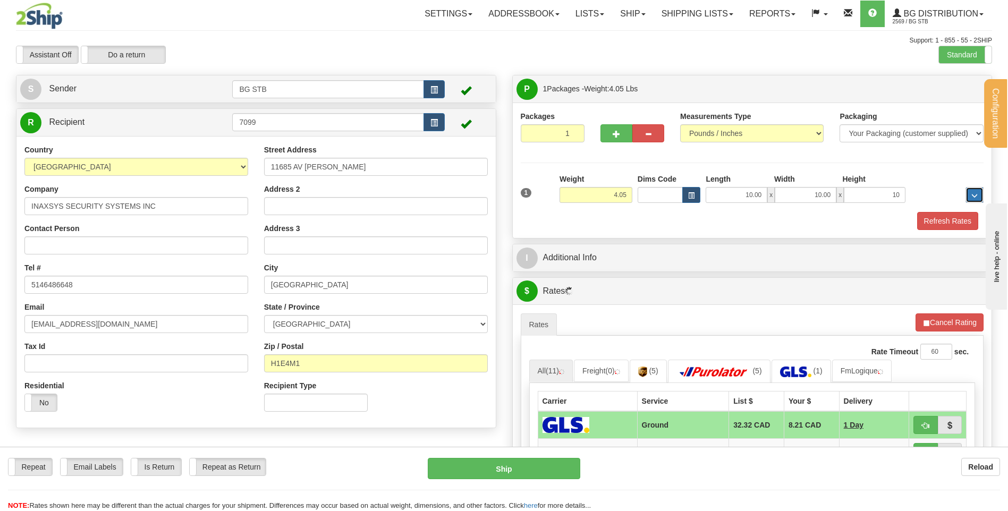
type input "10.00"
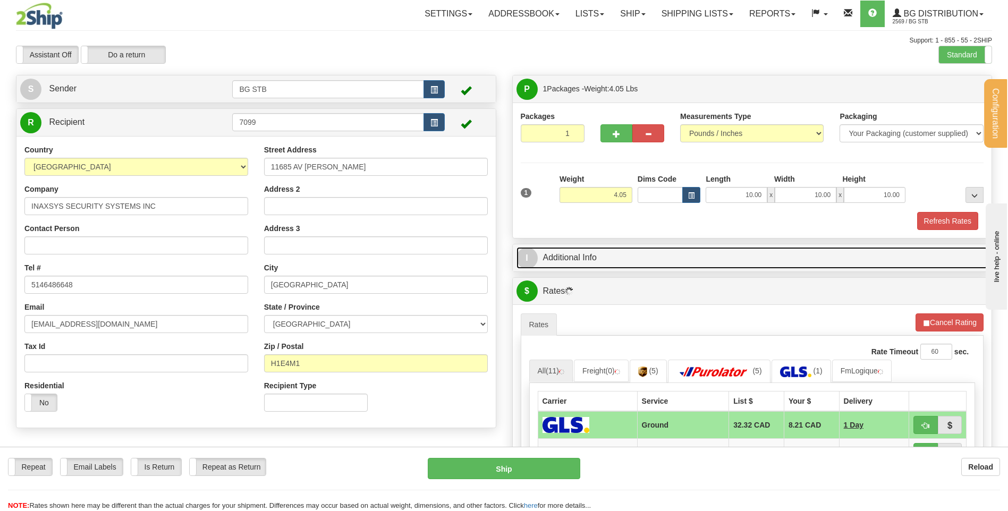
click at [574, 268] on link "I Additional Info" at bounding box center [752, 258] width 472 height 22
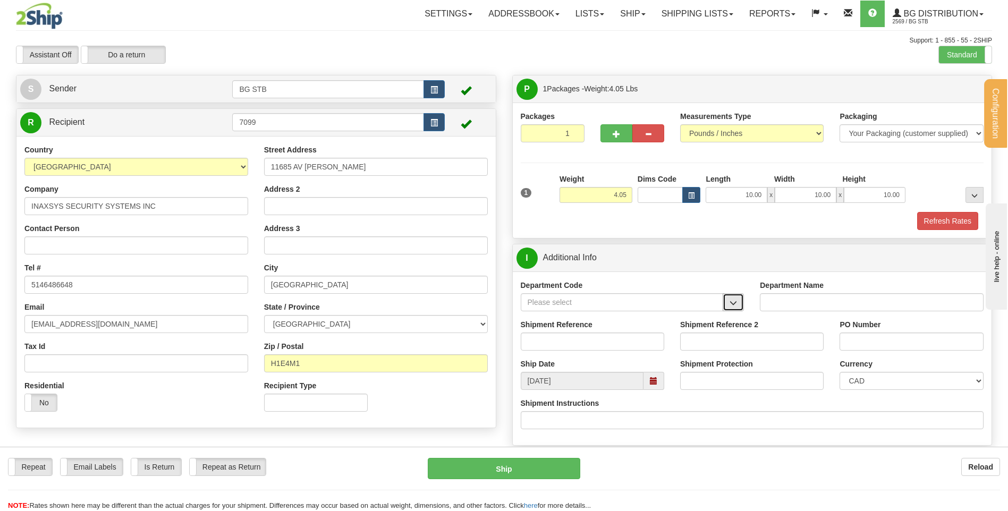
click at [725, 299] on button "button" at bounding box center [733, 302] width 21 height 18
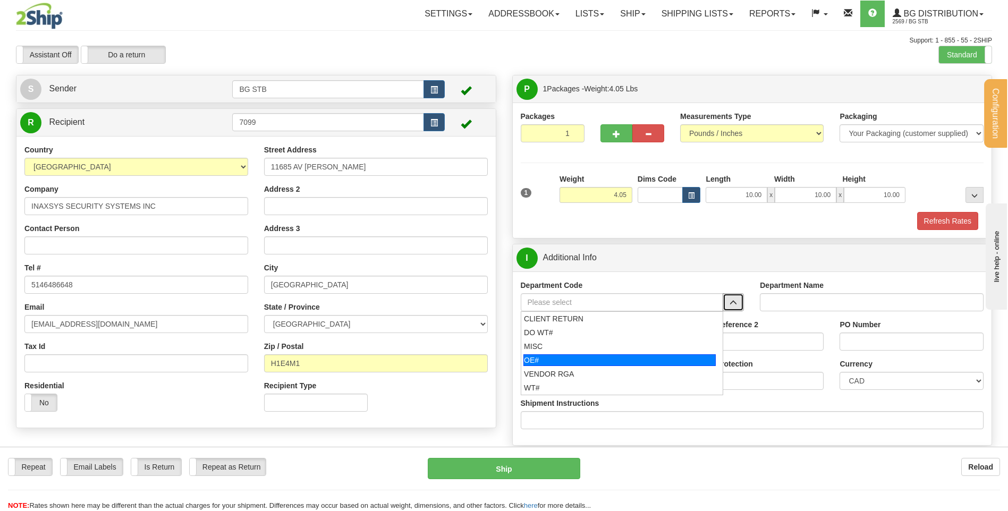
drag, startPoint x: 613, startPoint y: 359, endPoint x: 603, endPoint y: 341, distance: 20.4
click at [612, 359] on div "OE#" at bounding box center [619, 360] width 192 height 12
type input "OE#"
type input "ORDERS"
click at [603, 341] on input "Shipment Reference" at bounding box center [592, 342] width 143 height 18
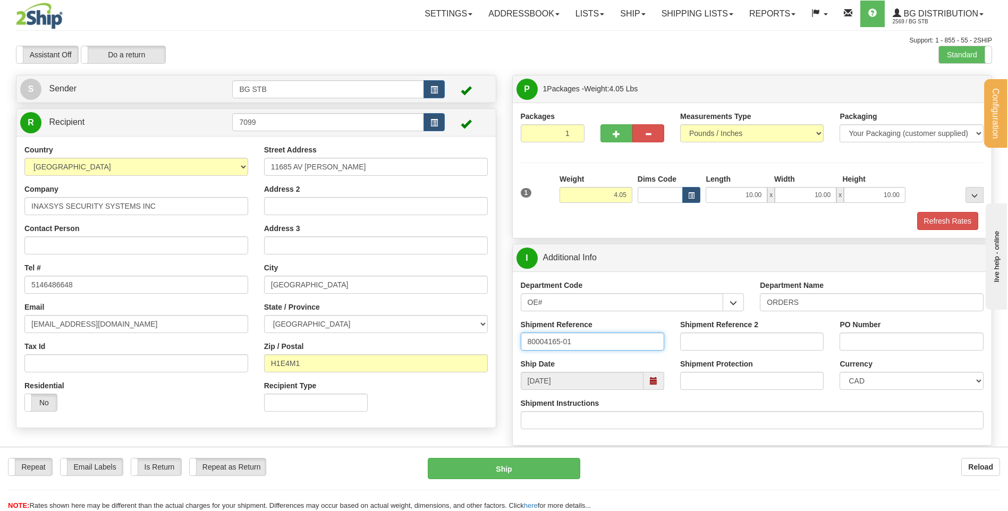
type input "80004165-01"
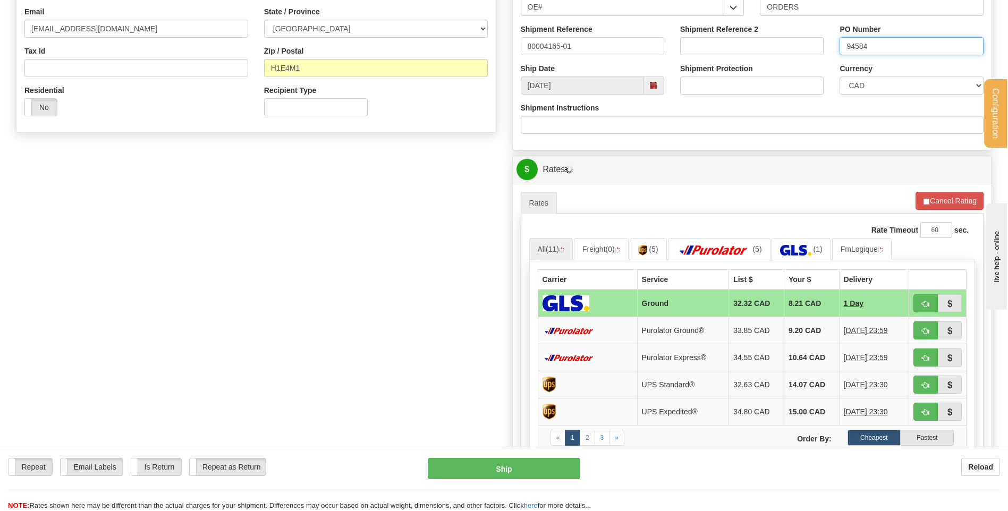
scroll to position [319, 0]
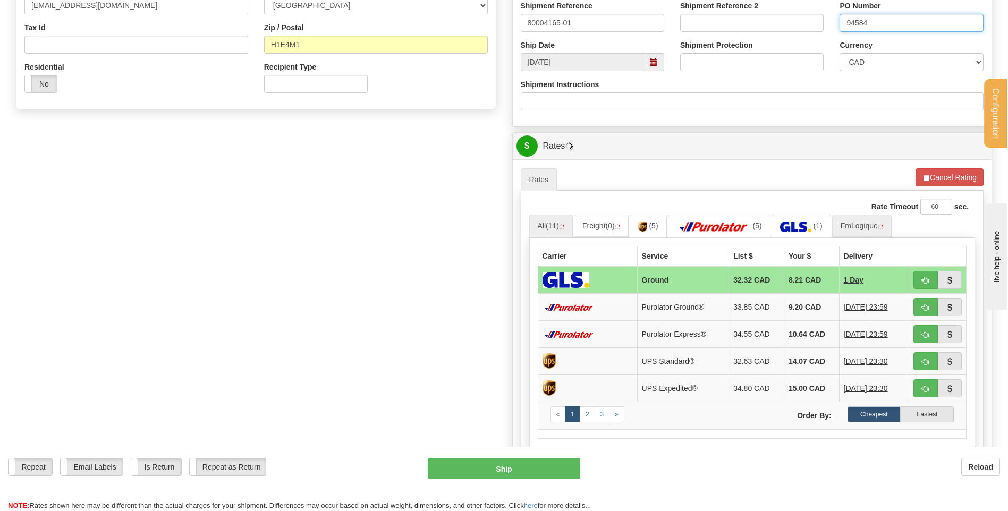
type input "94584"
drag, startPoint x: 854, startPoint y: 232, endPoint x: 843, endPoint y: 234, distance: 11.4
click at [854, 232] on link "FmLogique" at bounding box center [862, 226] width 60 height 22
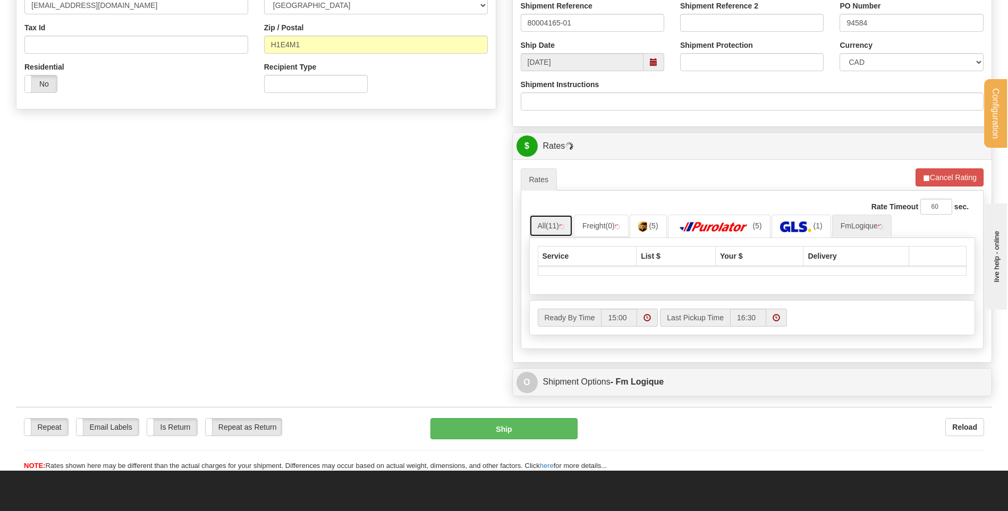
click at [551, 231] on link "All (11)" at bounding box center [551, 226] width 44 height 22
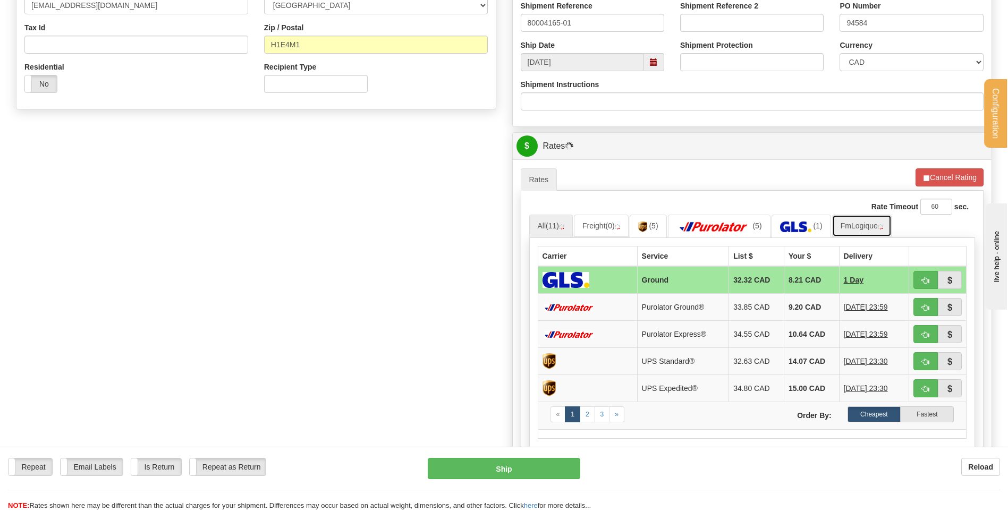
click at [882, 233] on link "FmLogique" at bounding box center [862, 226] width 60 height 22
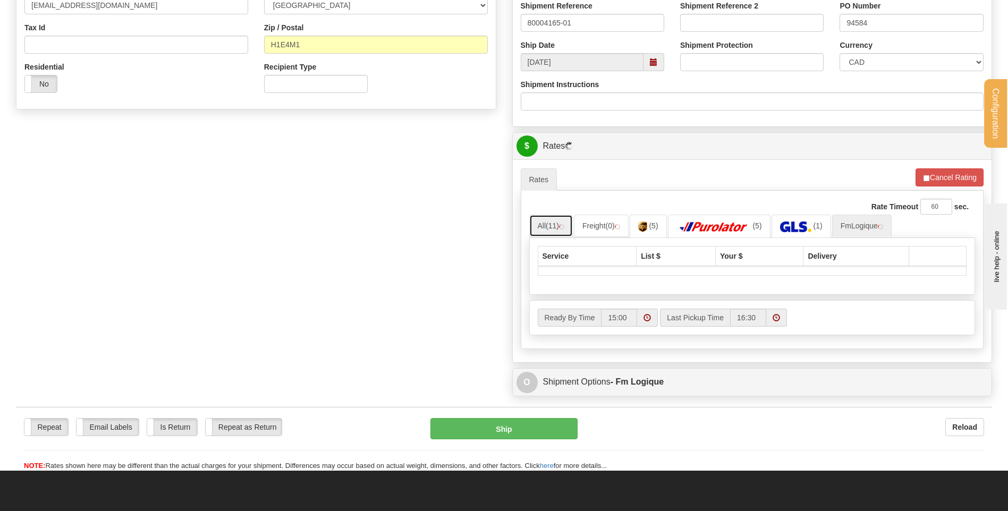
click at [545, 231] on link "All (11)" at bounding box center [551, 226] width 44 height 22
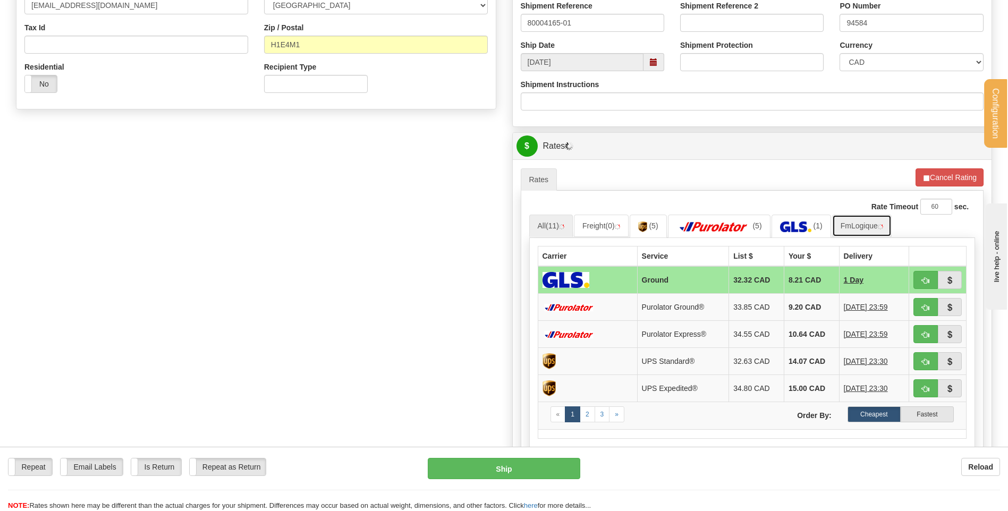
click at [865, 224] on link "FmLogique" at bounding box center [862, 226] width 60 height 22
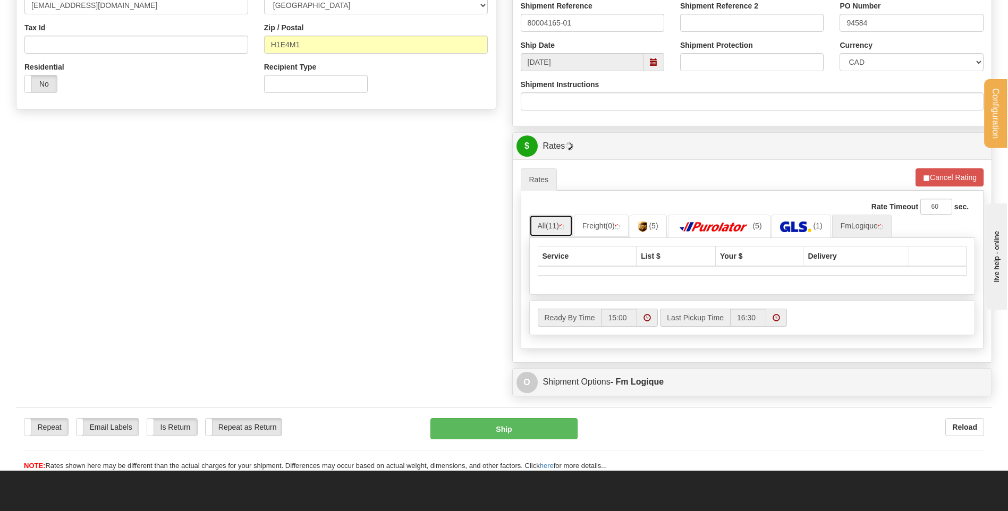
click at [555, 227] on span "(11)" at bounding box center [552, 226] width 13 height 9
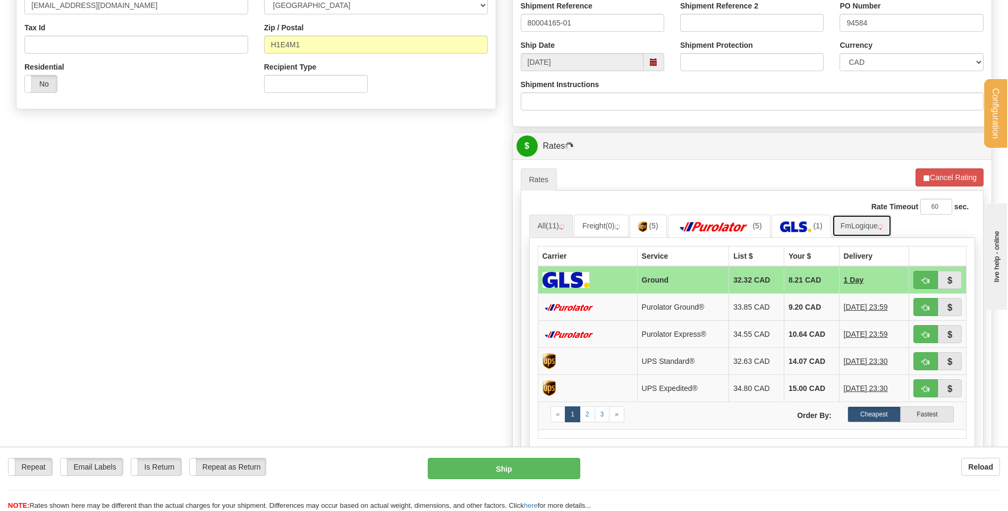
click at [851, 224] on link "FmLogique" at bounding box center [862, 226] width 60 height 22
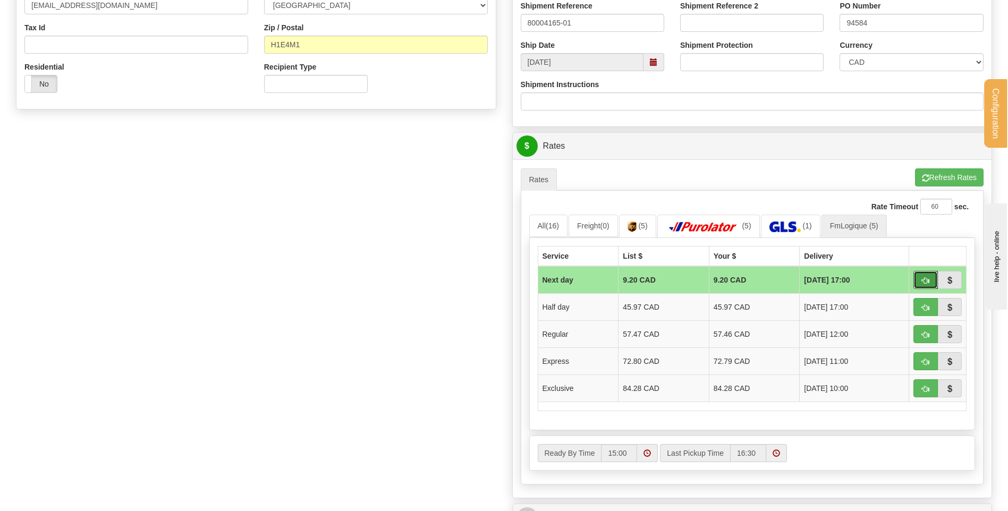
drag, startPoint x: 915, startPoint y: 279, endPoint x: 903, endPoint y: 280, distance: 12.8
click at [916, 279] on button "button" at bounding box center [925, 280] width 24 height 18
type input "jour"
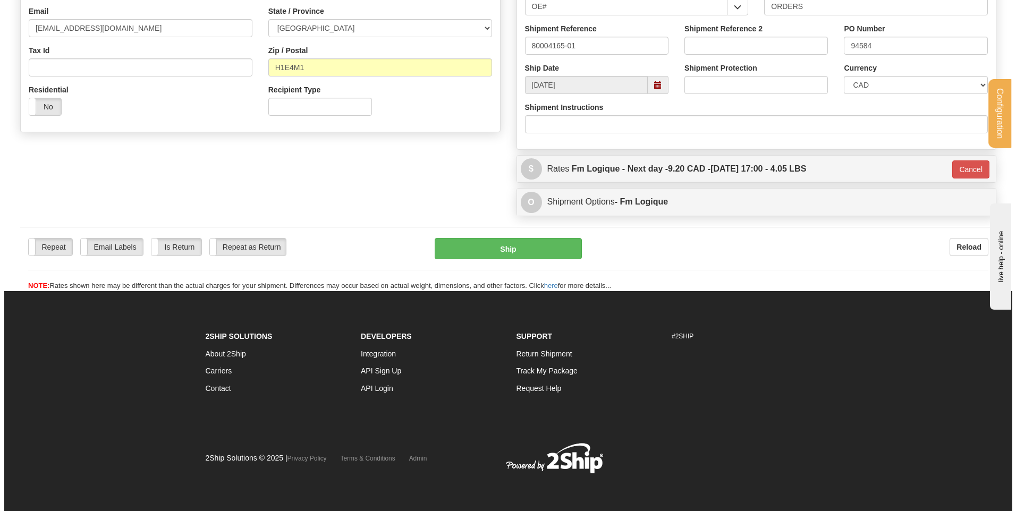
scroll to position [296, 0]
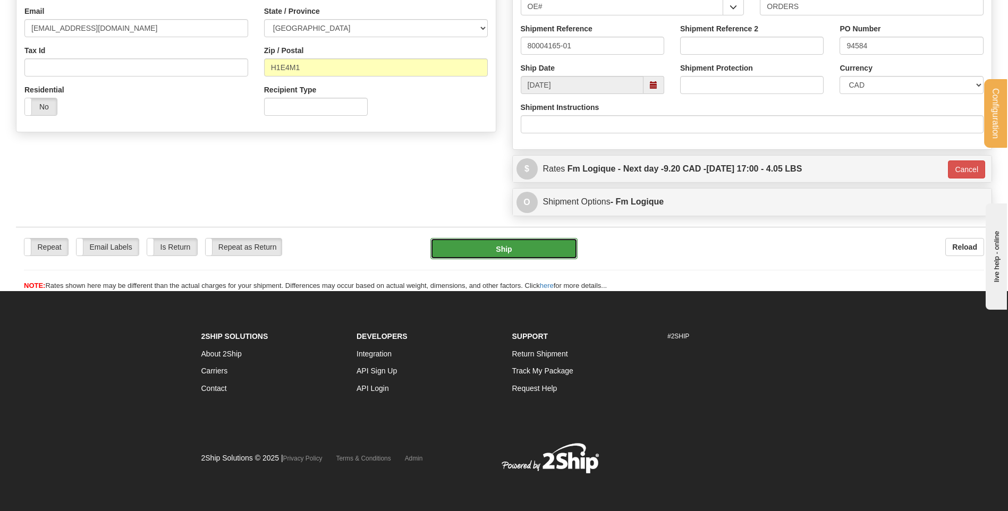
click at [544, 251] on button "Ship" at bounding box center [503, 248] width 147 height 21
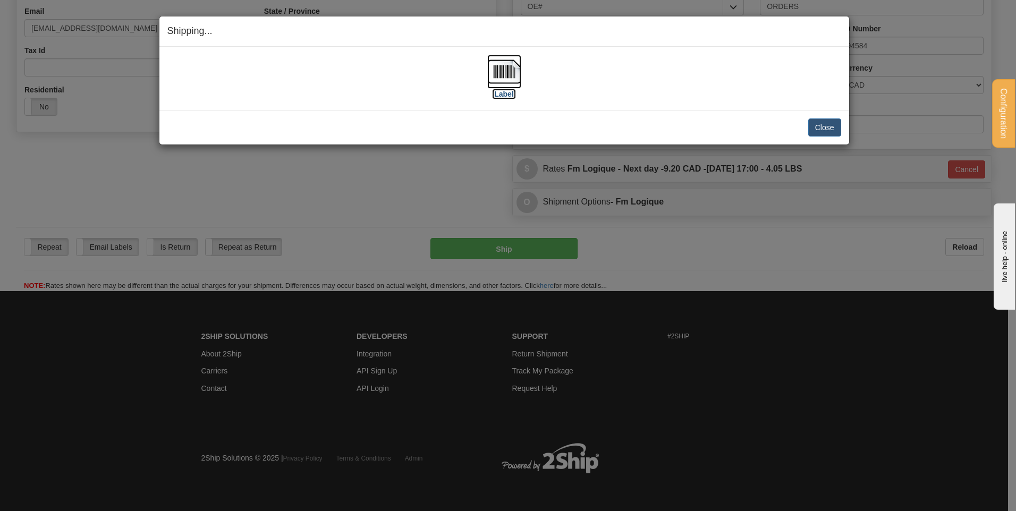
click at [503, 71] on img at bounding box center [504, 72] width 34 height 34
click at [831, 123] on button "Close" at bounding box center [824, 127] width 33 height 18
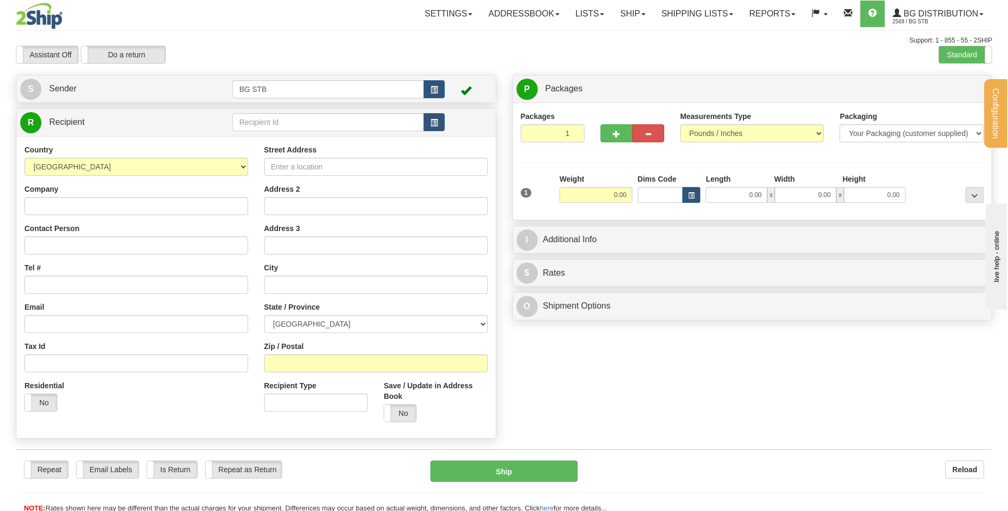
click at [272, 112] on td at bounding box center [338, 123] width 212 height 22
click at [274, 115] on input "text" at bounding box center [327, 122] width 191 height 18
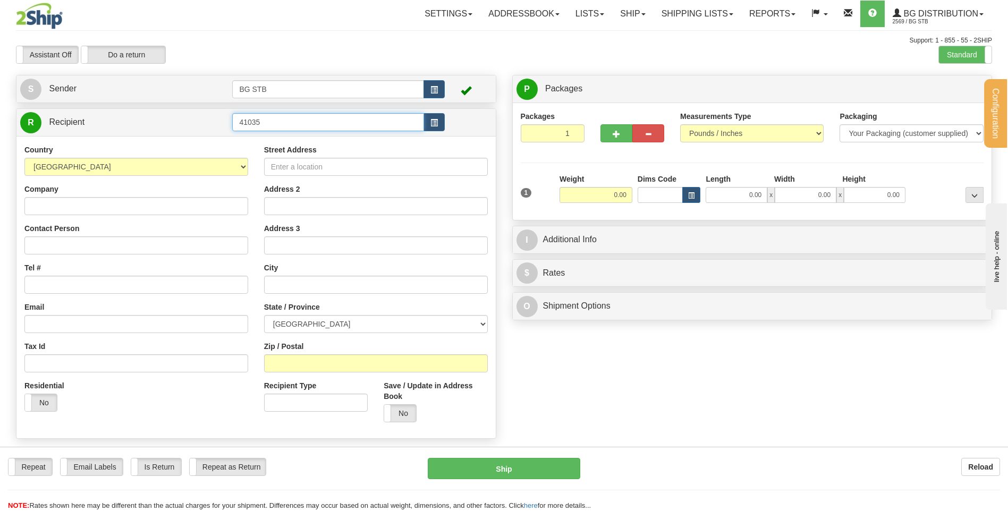
click at [245, 122] on input "41035" at bounding box center [327, 122] width 191 height 18
click at [236, 134] on div "1035" at bounding box center [325, 139] width 181 height 12
type input "1035"
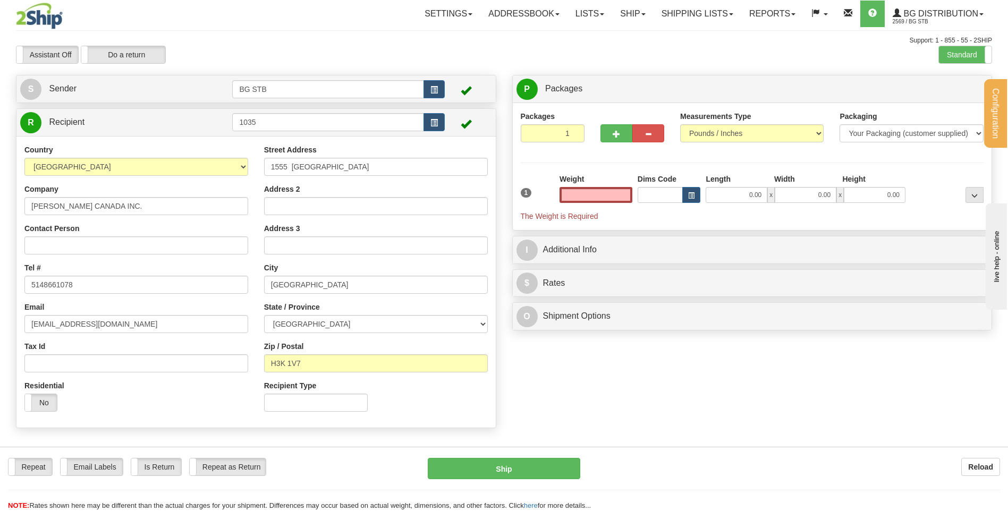
type input "0.00"
click at [618, 193] on input "0.00" at bounding box center [595, 195] width 73 height 16
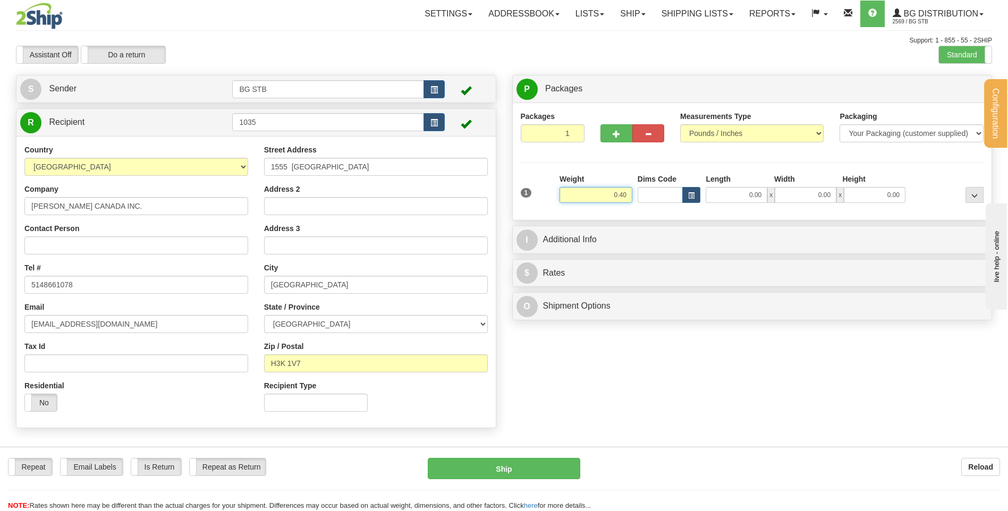
type input "0.40"
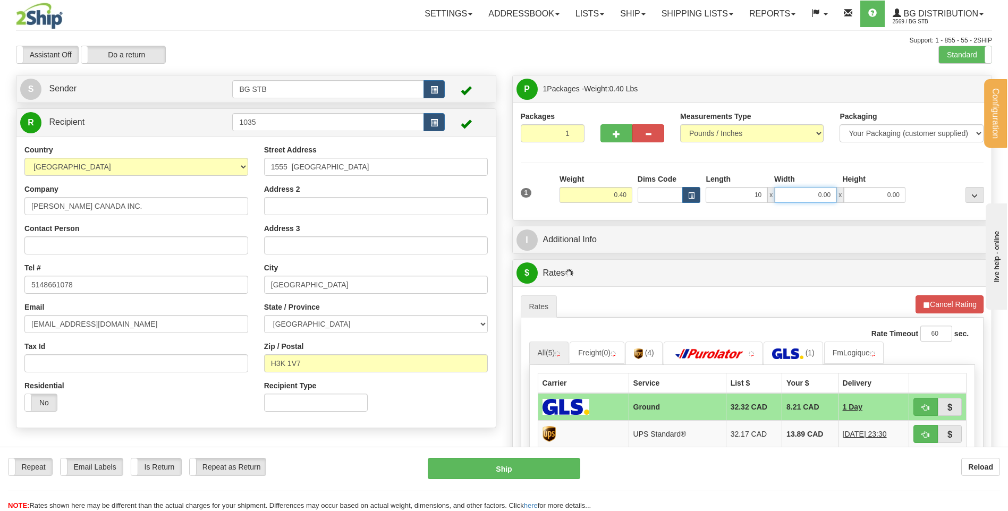
type input "10.00"
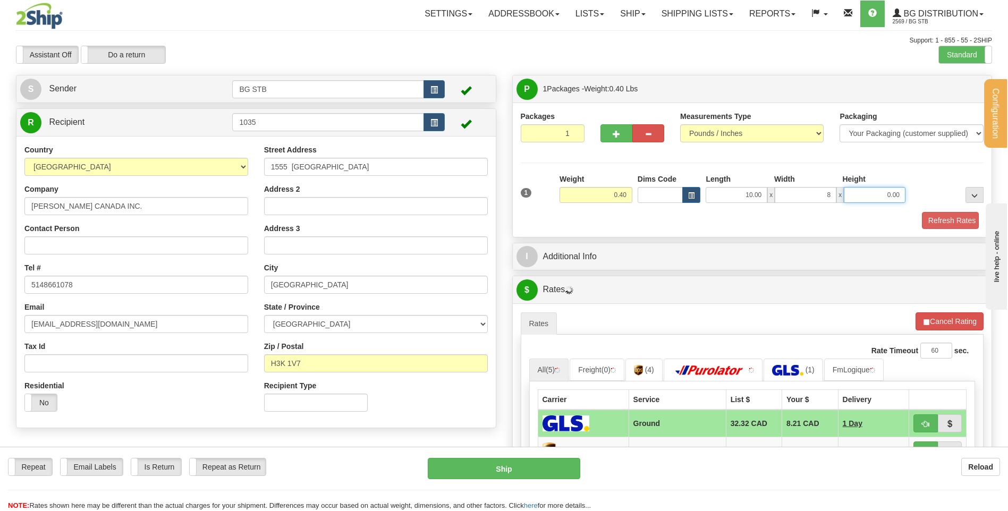
type input "8.00"
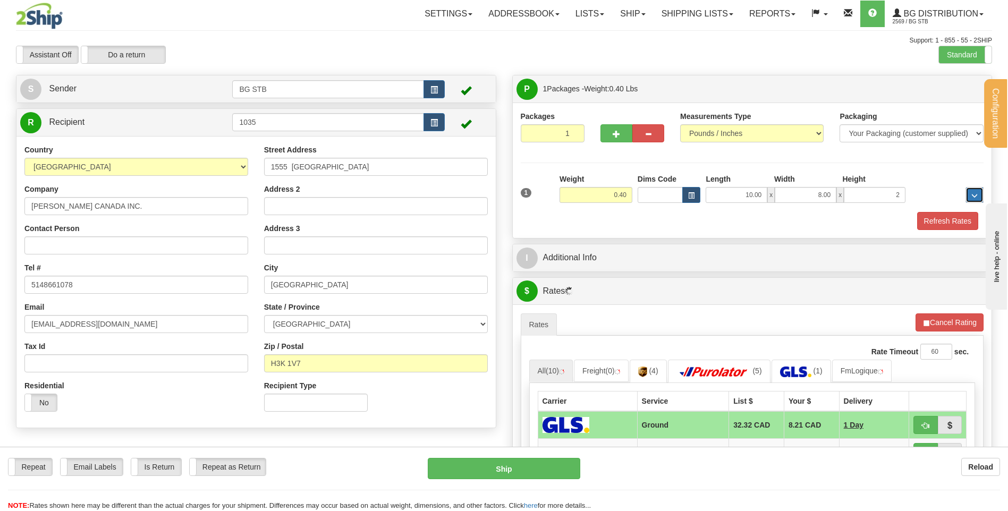
type input "2.00"
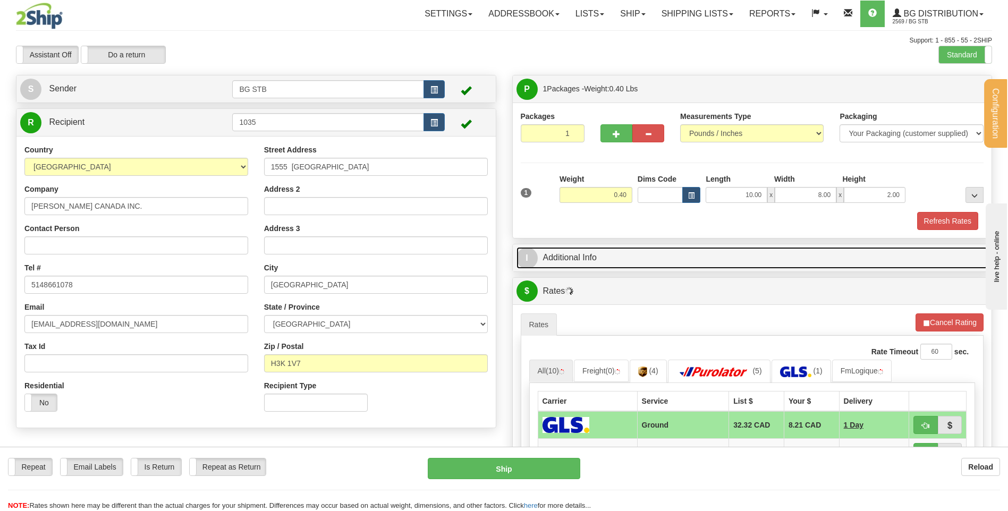
click at [580, 254] on link "I Additional Info" at bounding box center [752, 258] width 472 height 22
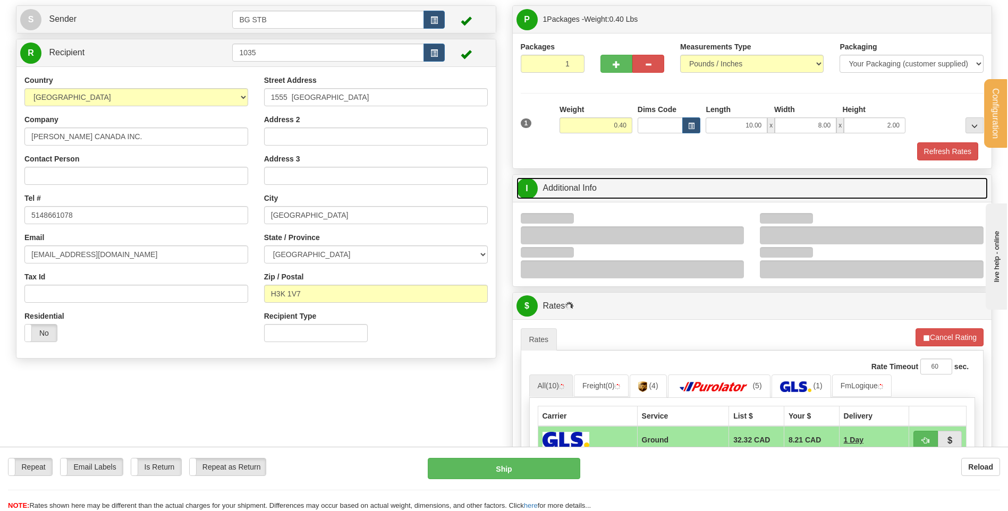
scroll to position [159, 0]
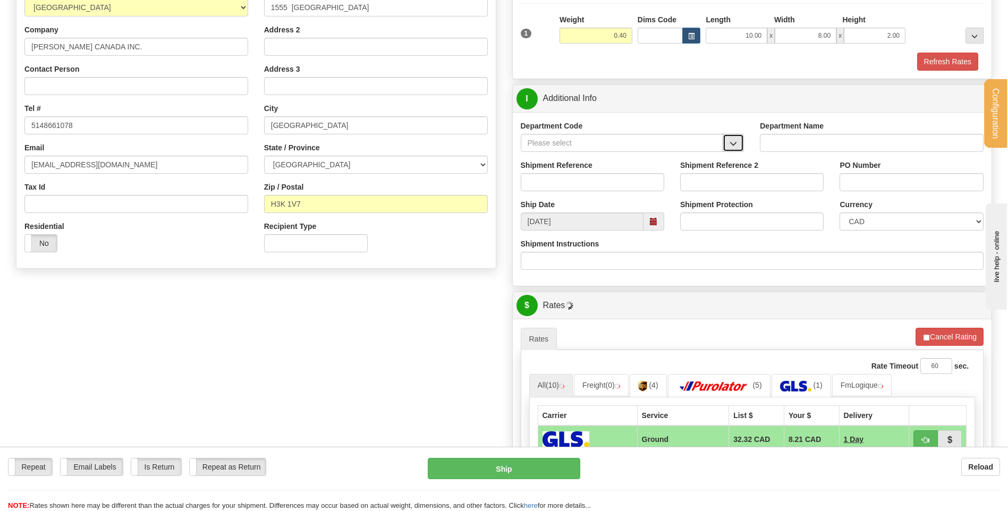
click at [725, 148] on button "button" at bounding box center [733, 143] width 21 height 18
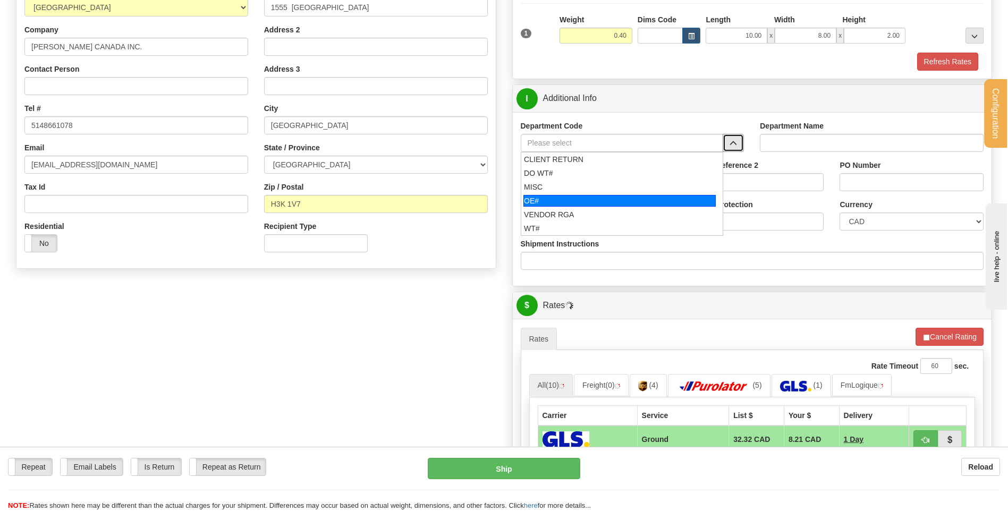
drag, startPoint x: 589, startPoint y: 199, endPoint x: 590, endPoint y: 180, distance: 18.6
click at [589, 196] on div "OE#" at bounding box center [619, 201] width 192 height 12
type input "OE#"
type input "ORDERS"
click at [590, 180] on input "Shipment Reference" at bounding box center [592, 182] width 143 height 18
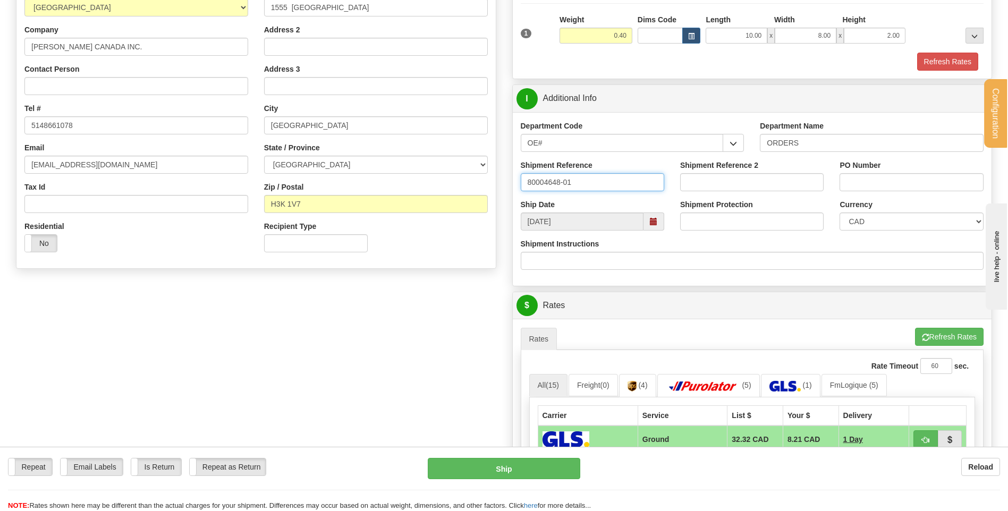
type input "80004648-01"
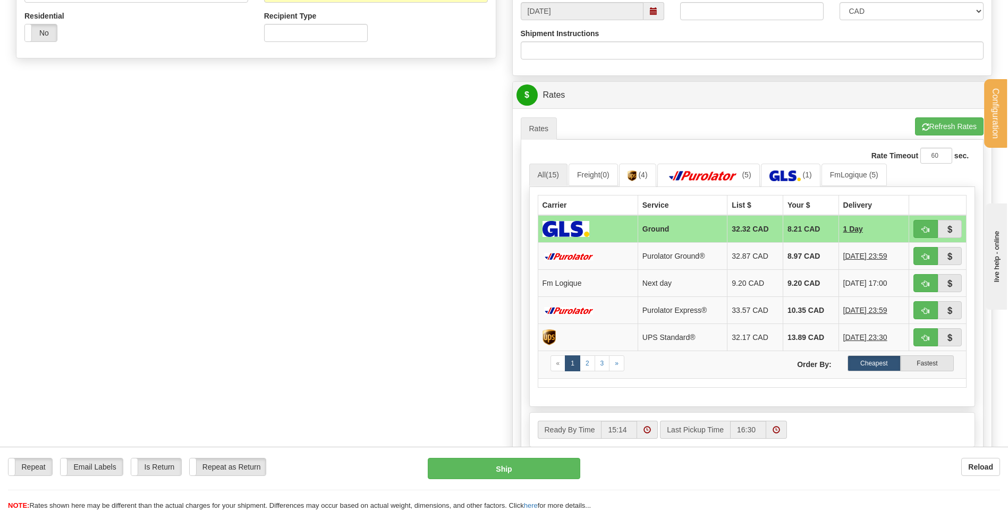
scroll to position [531, 0]
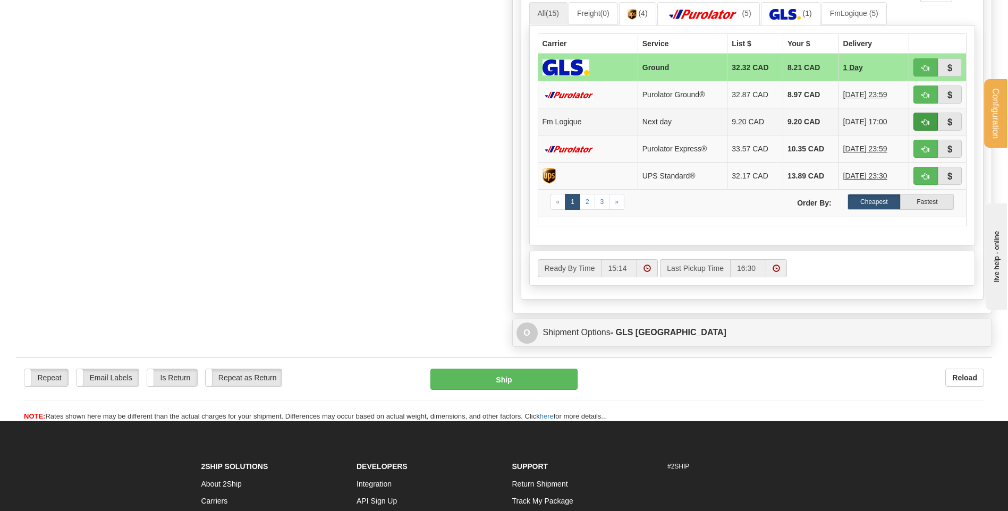
type input "10016597"
click at [919, 123] on button "button" at bounding box center [925, 122] width 24 height 18
type input "jour"
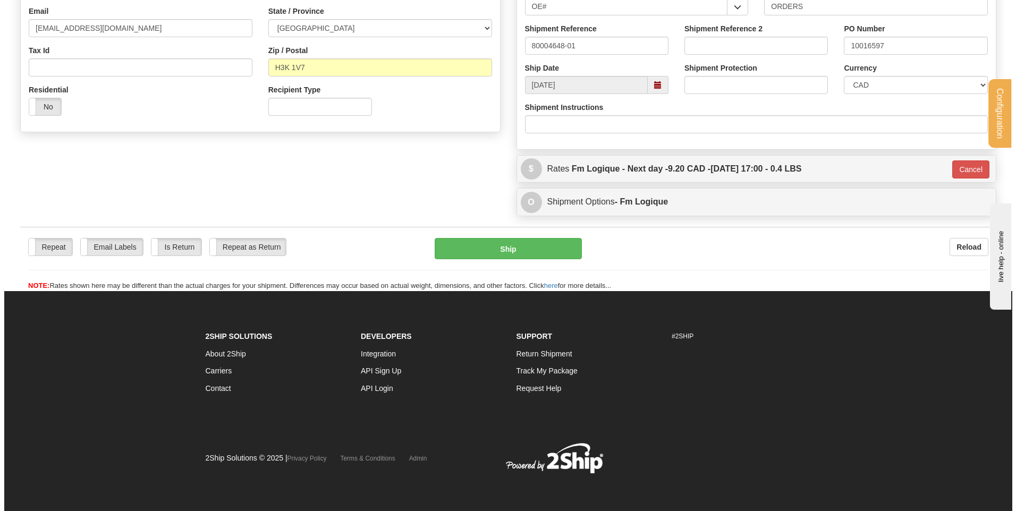
scroll to position [296, 0]
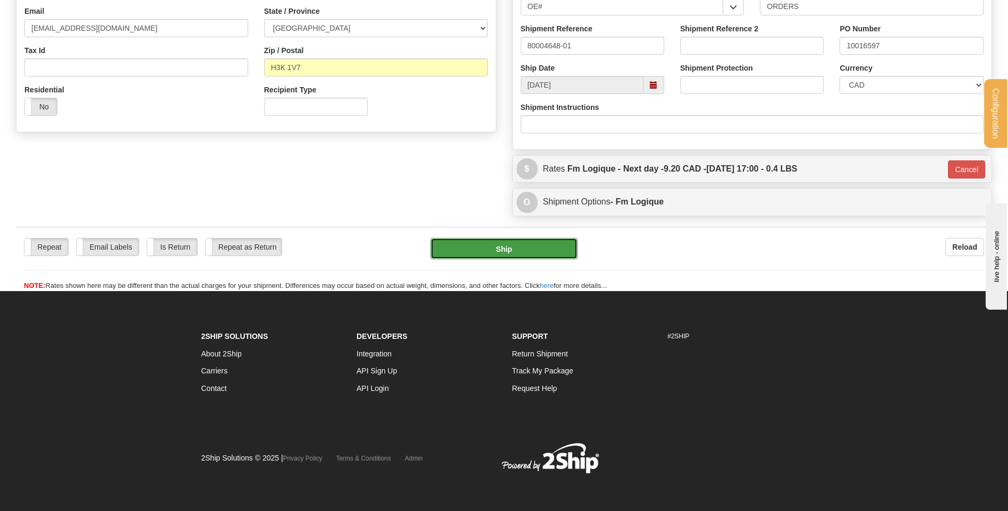
click at [484, 245] on button "Ship" at bounding box center [503, 248] width 147 height 21
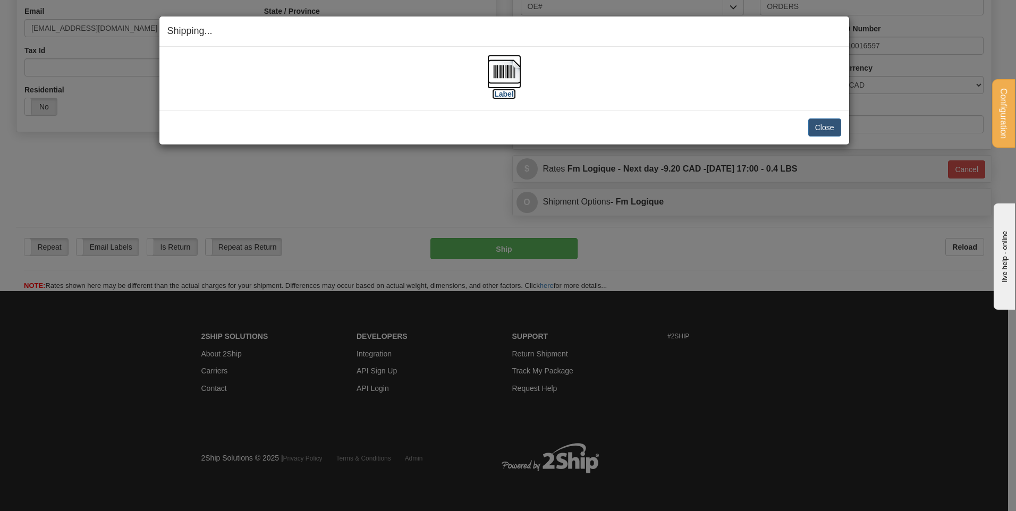
click at [506, 78] on img at bounding box center [504, 72] width 34 height 34
click at [825, 127] on button "Close" at bounding box center [824, 127] width 33 height 18
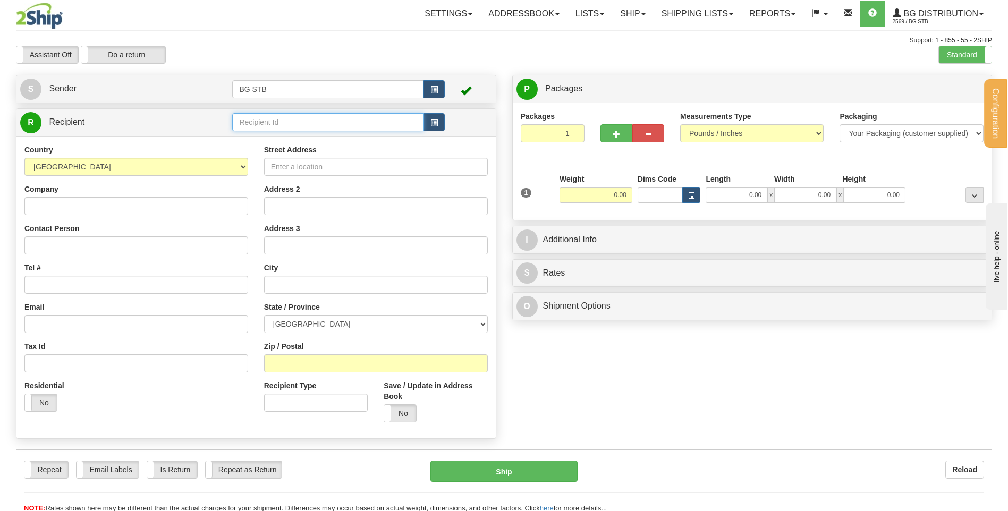
click at [264, 117] on input "text" at bounding box center [327, 122] width 191 height 18
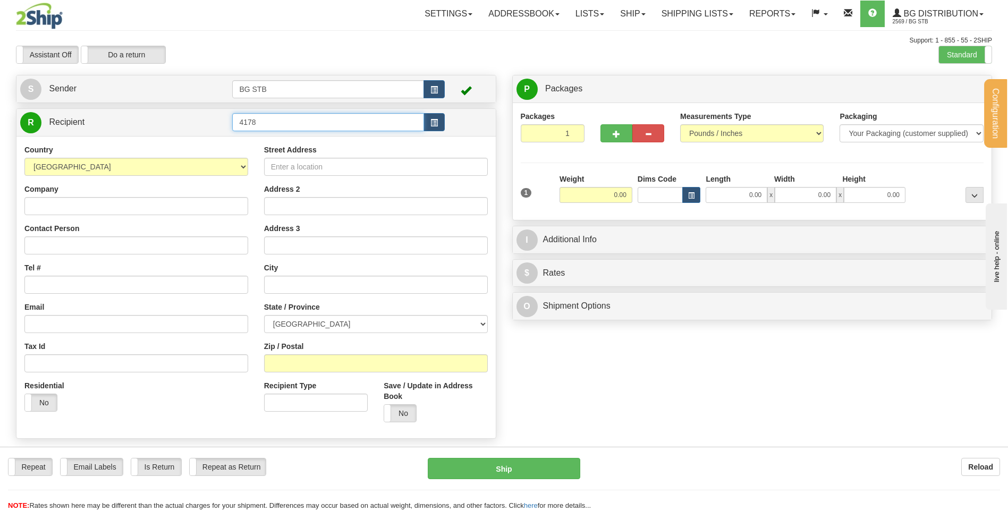
type input "4178"
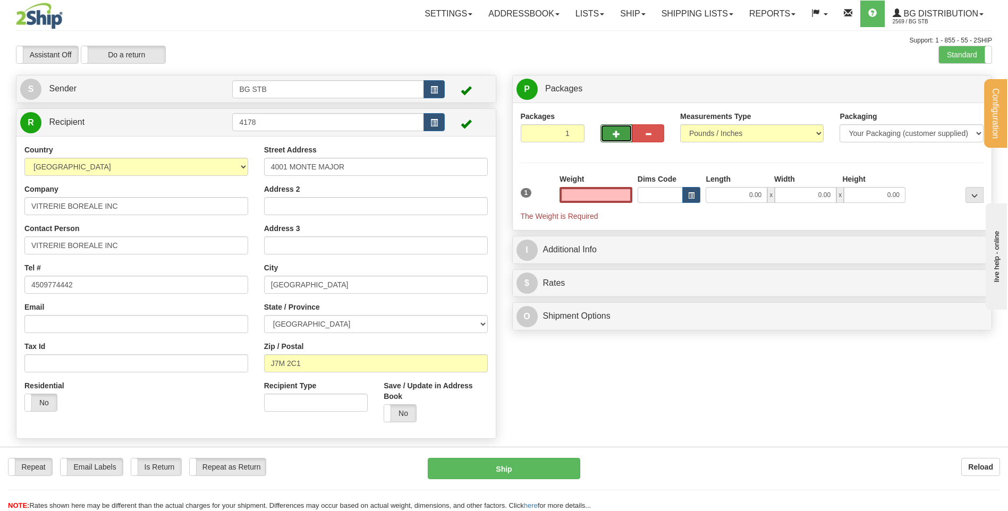
type input "0.00"
click at [614, 139] on button "button" at bounding box center [616, 133] width 32 height 18
type input "2"
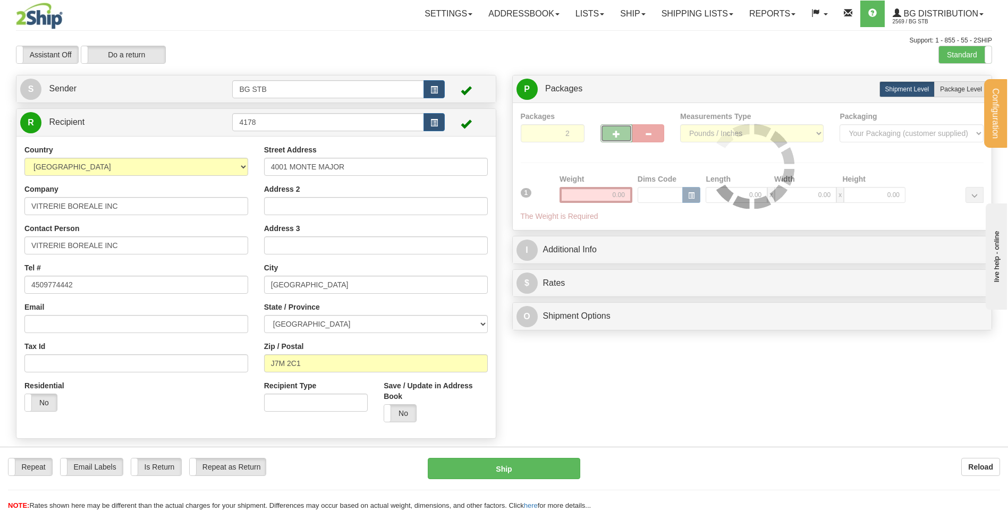
drag, startPoint x: 956, startPoint y: 87, endPoint x: 876, endPoint y: 102, distance: 81.7
click at [953, 86] on span "Package Level" at bounding box center [961, 89] width 42 height 7
radio input "true"
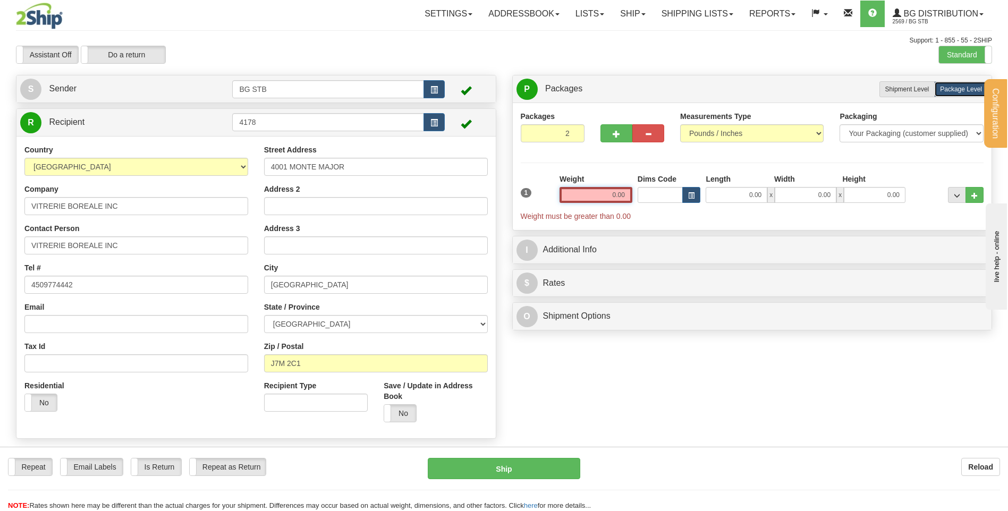
click at [614, 197] on input "0.00" at bounding box center [595, 195] width 73 height 16
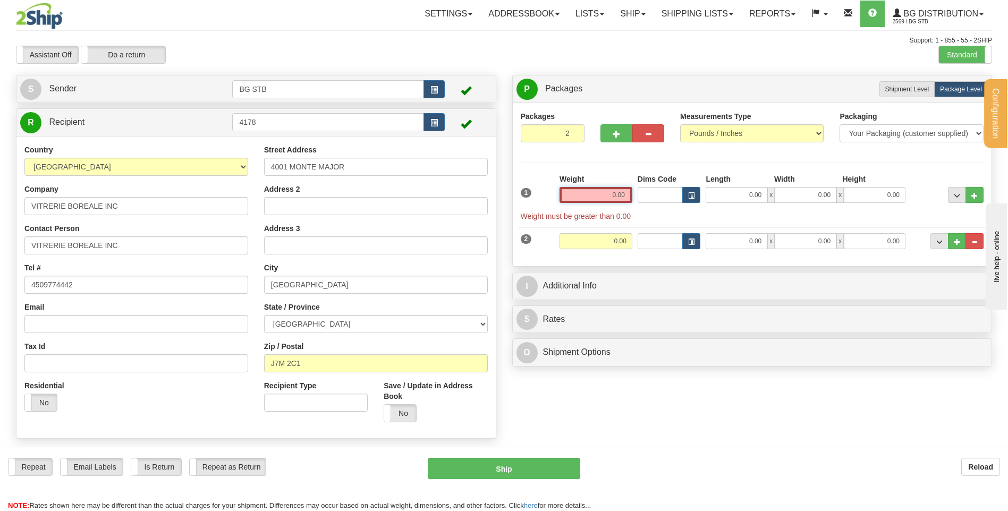
click at [619, 191] on input "0.00" at bounding box center [595, 195] width 73 height 16
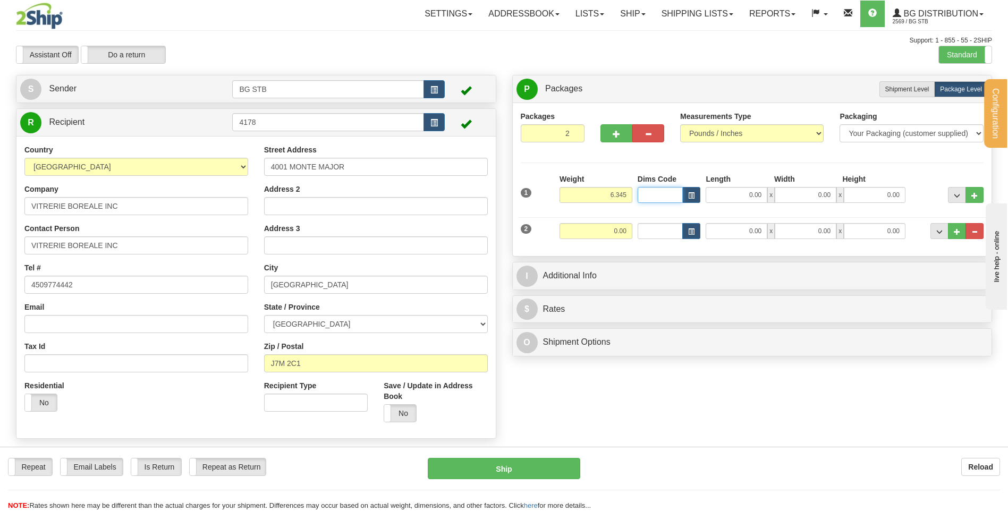
type input "6.34"
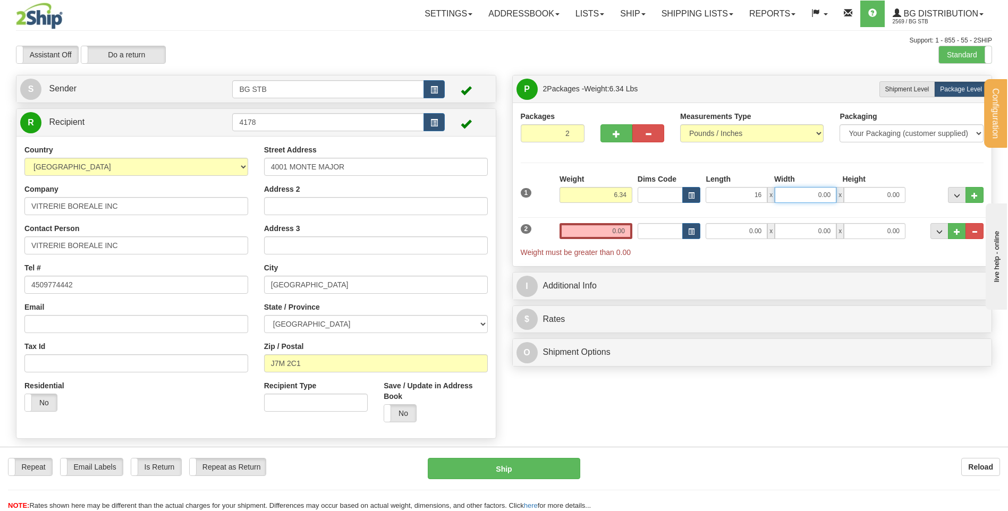
type input "16.00"
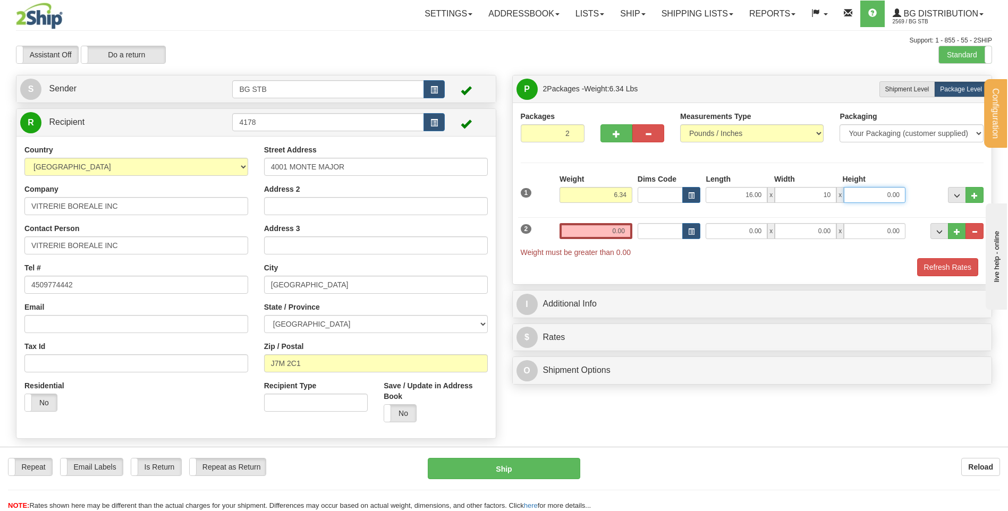
type input "10.00"
click at [584, 226] on input "0.00" at bounding box center [595, 231] width 73 height 16
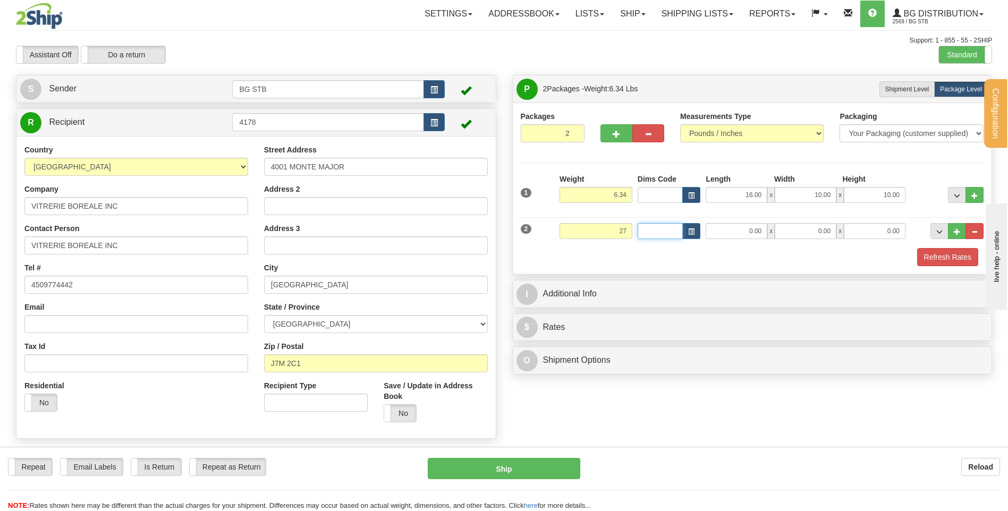
type input "27.00"
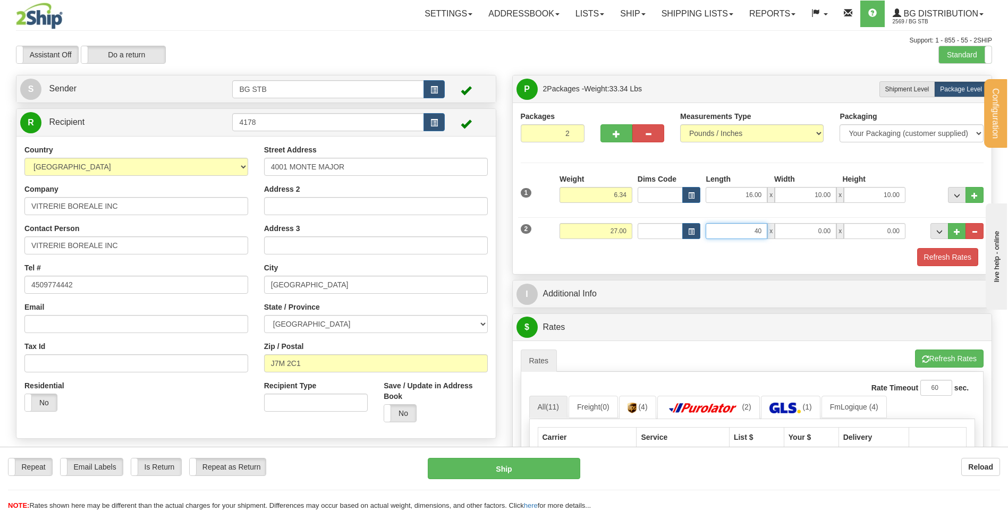
type input "40.00"
type input "11.00"
type input "12.00"
click at [624, 135] on button "button" at bounding box center [616, 133] width 32 height 18
type input "3"
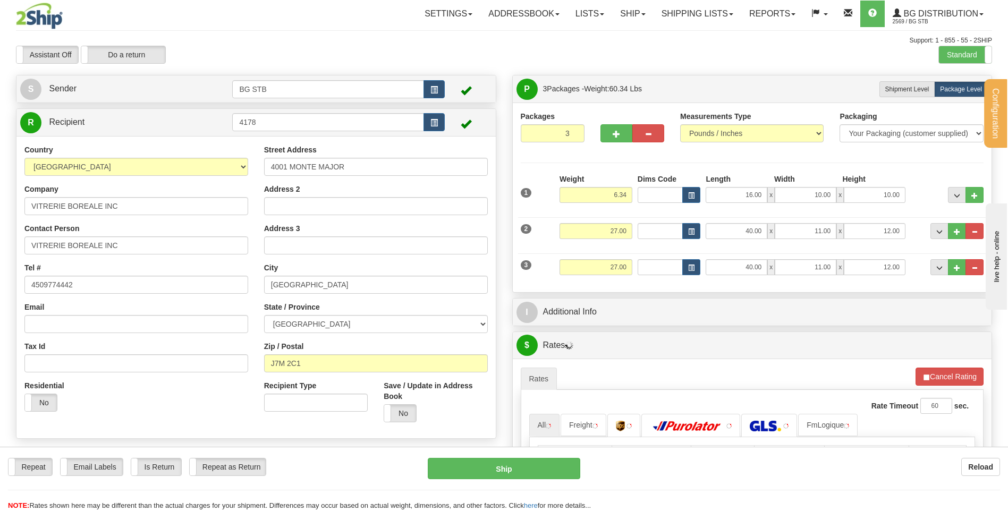
click at [642, 292] on div "P Packages 3 Packages - Weight: 60.34 Lbs Shipment Level Shipm. Package Level P…" at bounding box center [752, 184] width 480 height 218
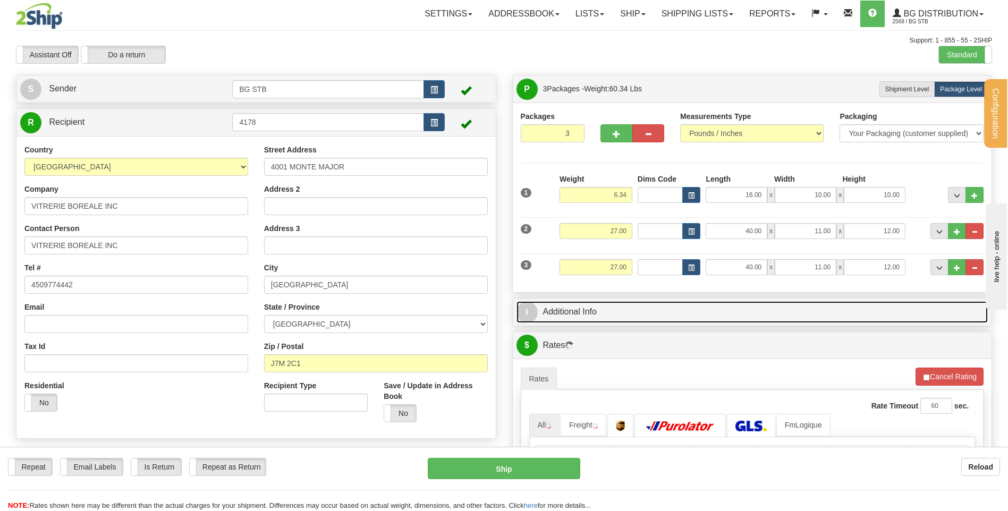
drag, startPoint x: 647, startPoint y: 308, endPoint x: 655, endPoint y: 299, distance: 12.1
click at [647, 308] on link "I Additional Info" at bounding box center [752, 312] width 472 height 22
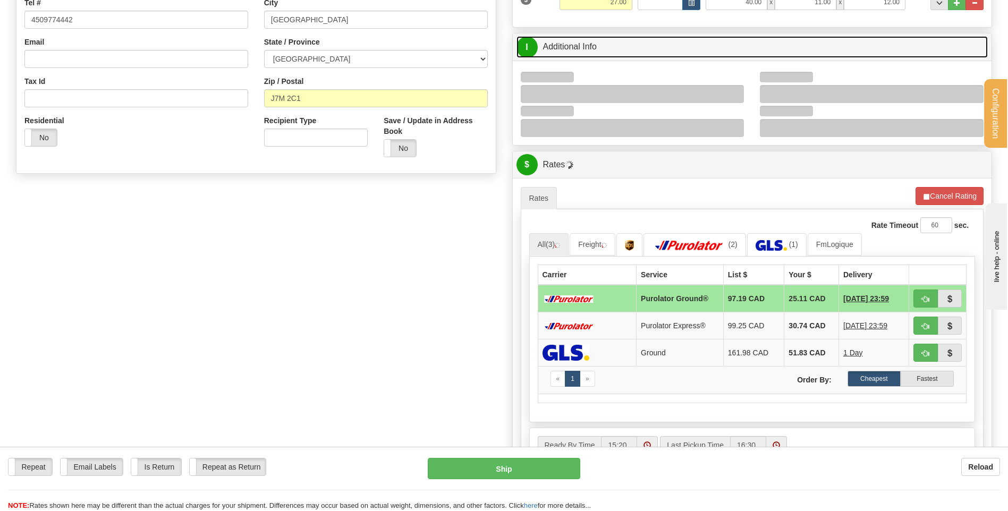
scroll to position [266, 0]
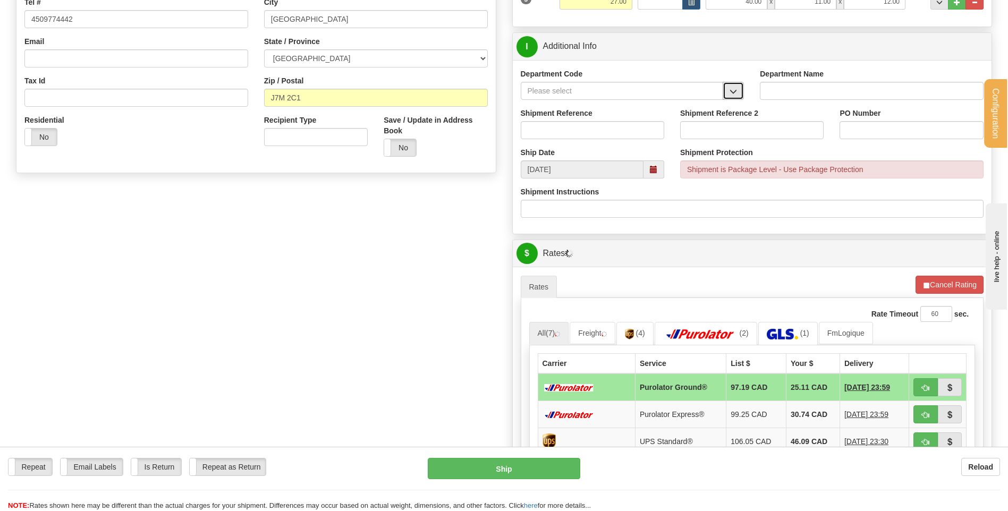
click at [736, 92] on span "button" at bounding box center [732, 91] width 7 height 7
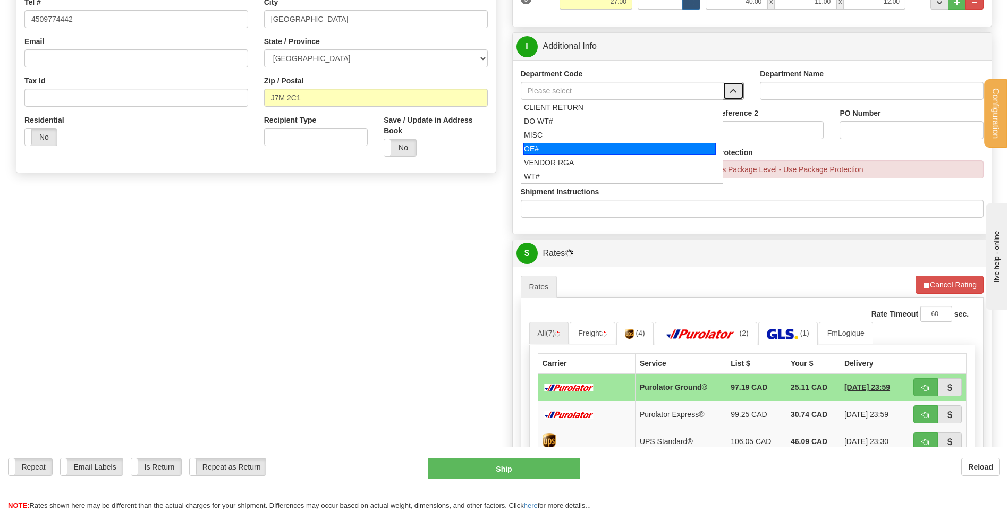
drag, startPoint x: 650, startPoint y: 141, endPoint x: 643, endPoint y: 130, distance: 13.1
click at [649, 142] on li "OE#" at bounding box center [622, 149] width 202 height 14
type input "OE#"
type input "ORDERS"
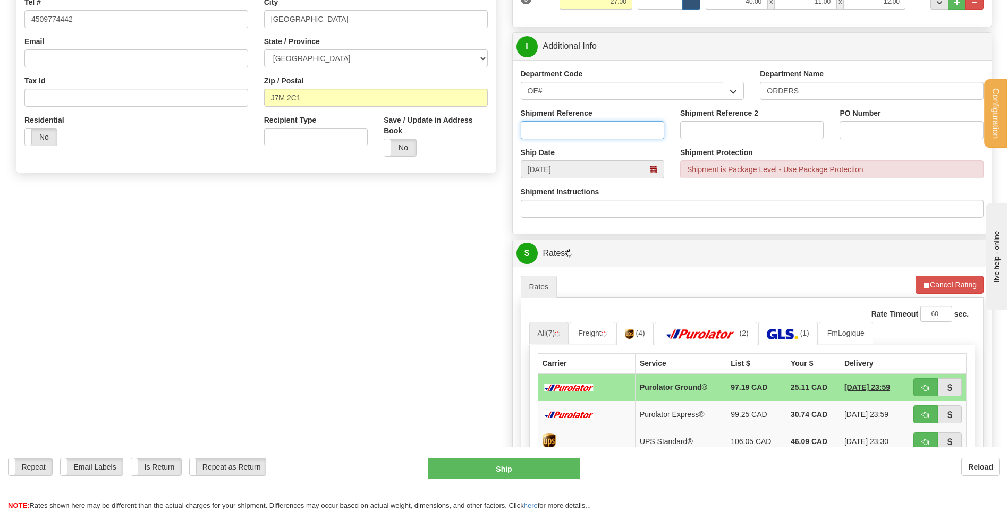
click at [643, 130] on input "Shipment Reference" at bounding box center [592, 130] width 143 height 18
type input "80004684-01 // -02"
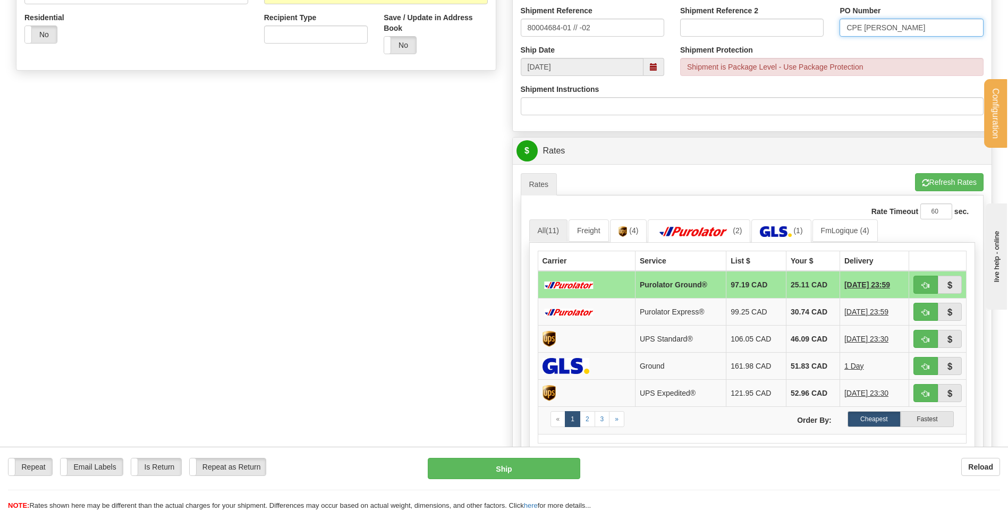
scroll to position [478, 0]
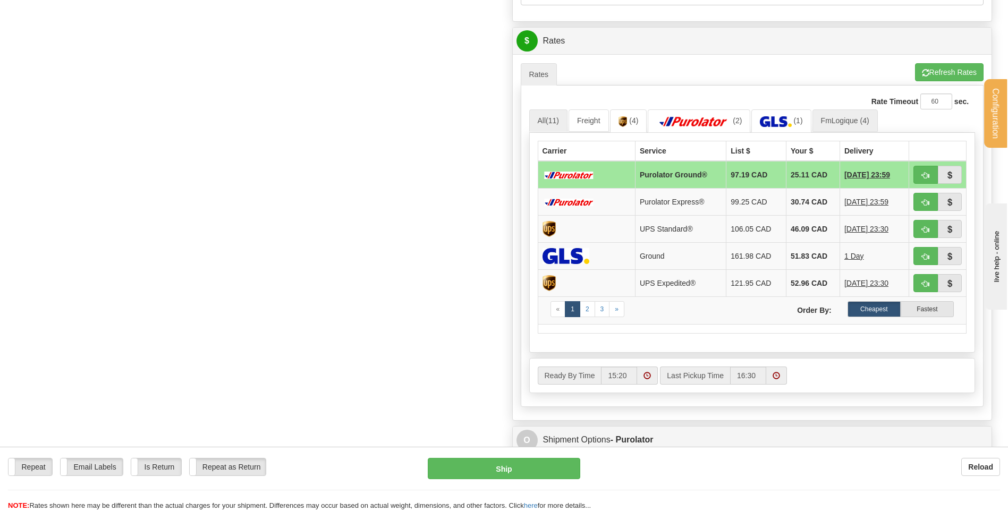
type input "CPE BRIN DE FOIN"
click at [837, 122] on link "FmLogique (4)" at bounding box center [844, 120] width 65 height 22
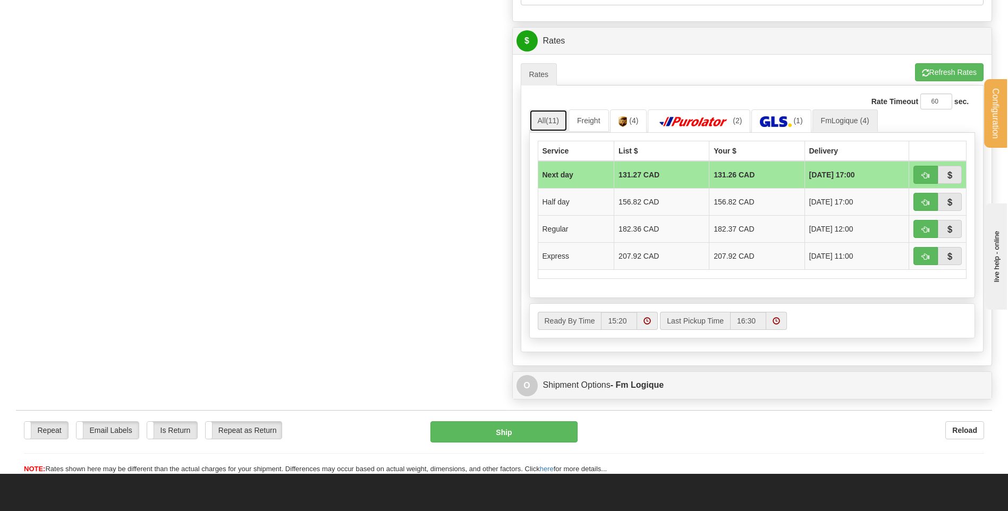
click at [554, 120] on span "(11)" at bounding box center [552, 120] width 13 height 9
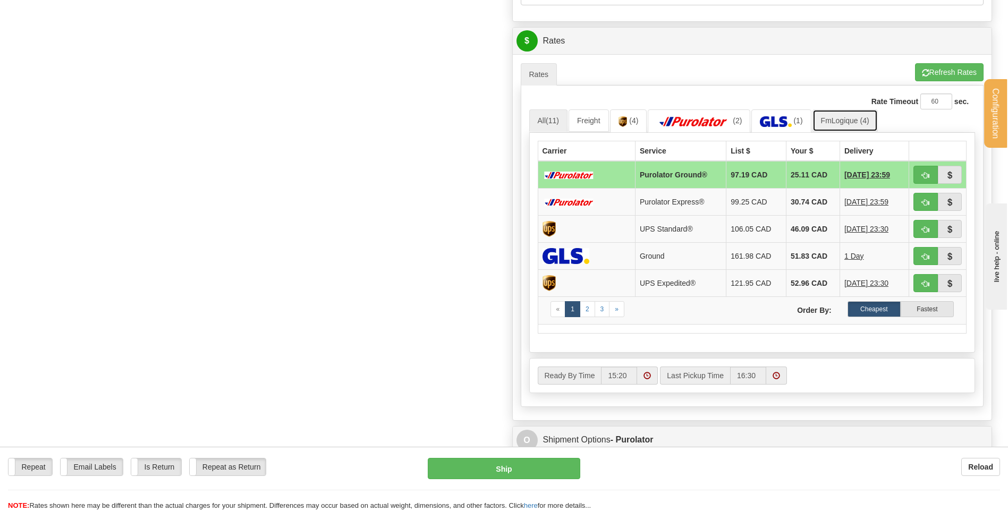
click at [831, 123] on link "FmLogique (4)" at bounding box center [844, 120] width 65 height 22
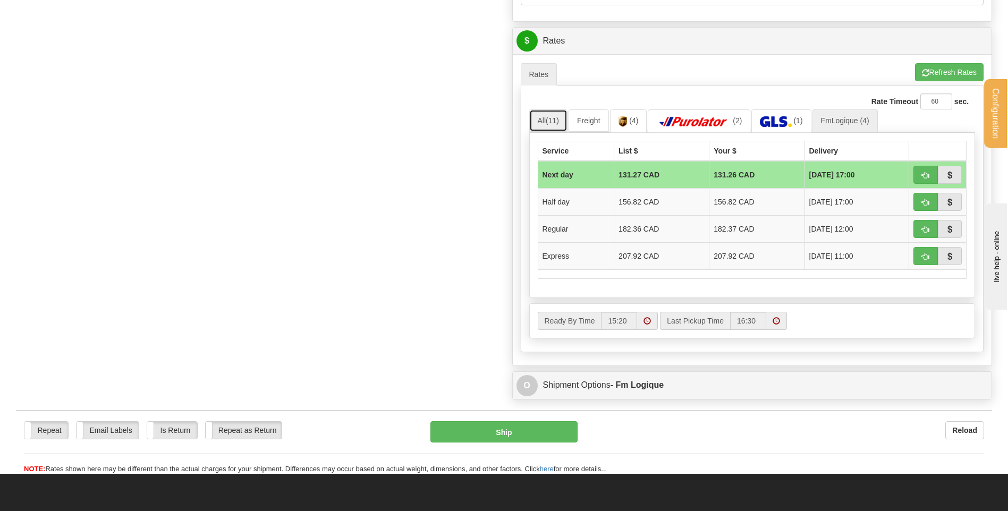
click at [545, 112] on link "All (11)" at bounding box center [548, 120] width 38 height 22
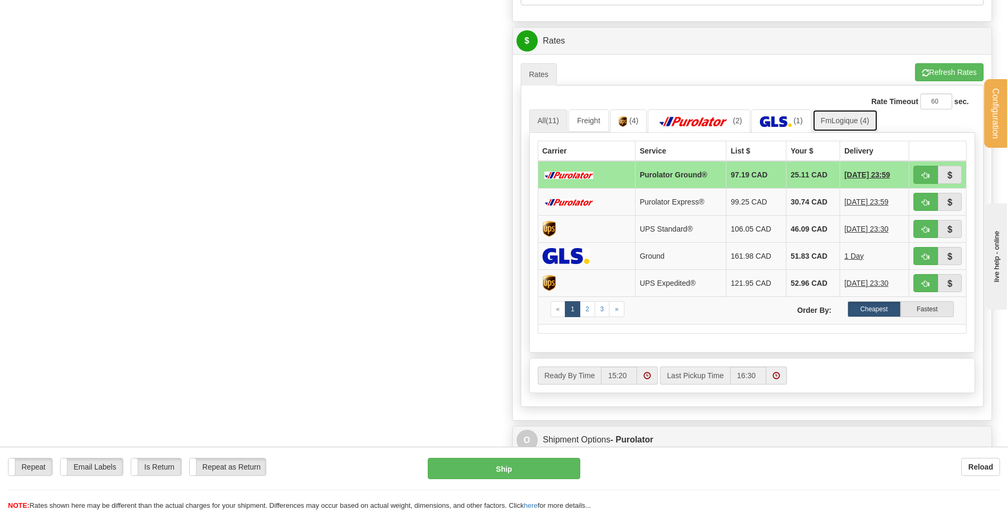
click at [847, 120] on link "FmLogique (4)" at bounding box center [844, 120] width 65 height 22
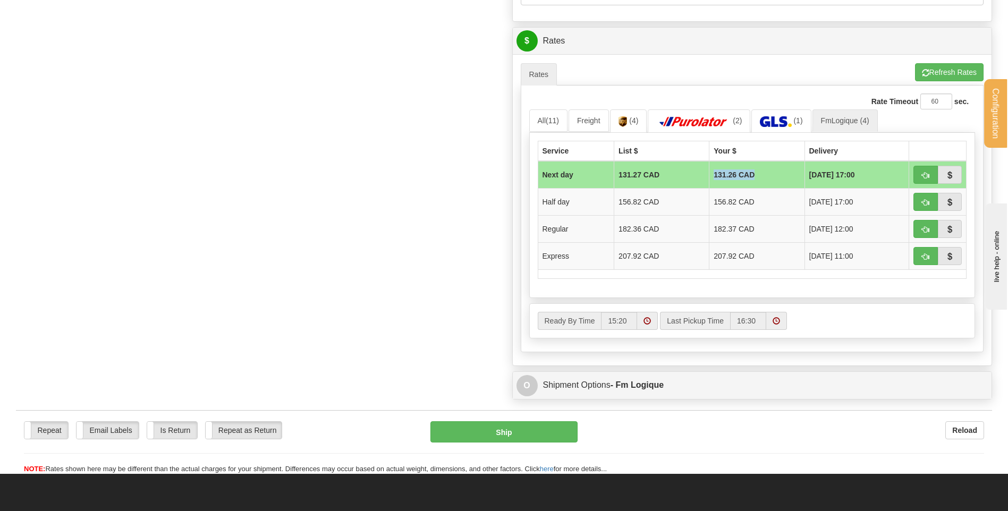
drag, startPoint x: 706, startPoint y: 172, endPoint x: 749, endPoint y: 174, distance: 43.1
click at [749, 174] on td "131.26 CAD" at bounding box center [756, 175] width 95 height 28
click at [751, 287] on div "Service List $ Your $ Delivery Next day 131.27 CAD 131.26 CAD 08/25/2025 17:00 …" at bounding box center [752, 215] width 446 height 165
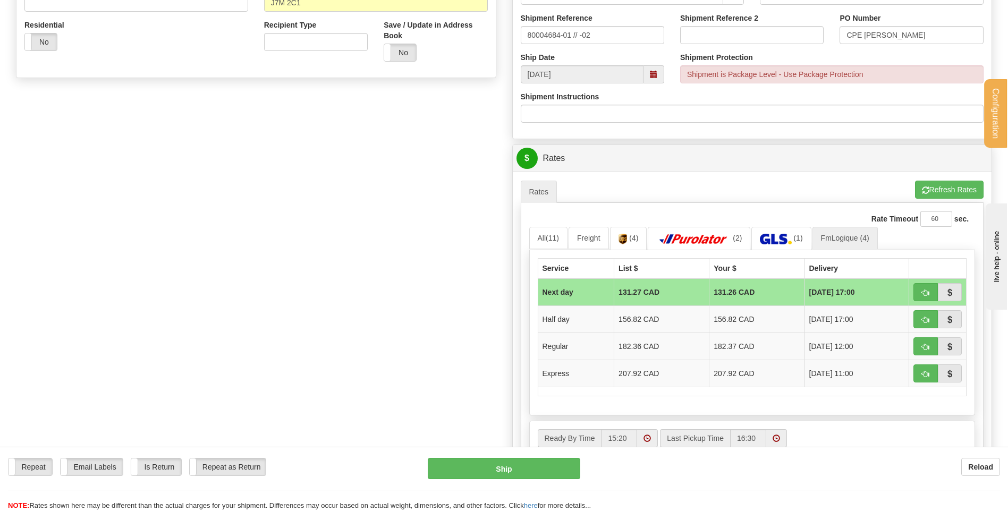
scroll to position [266, 0]
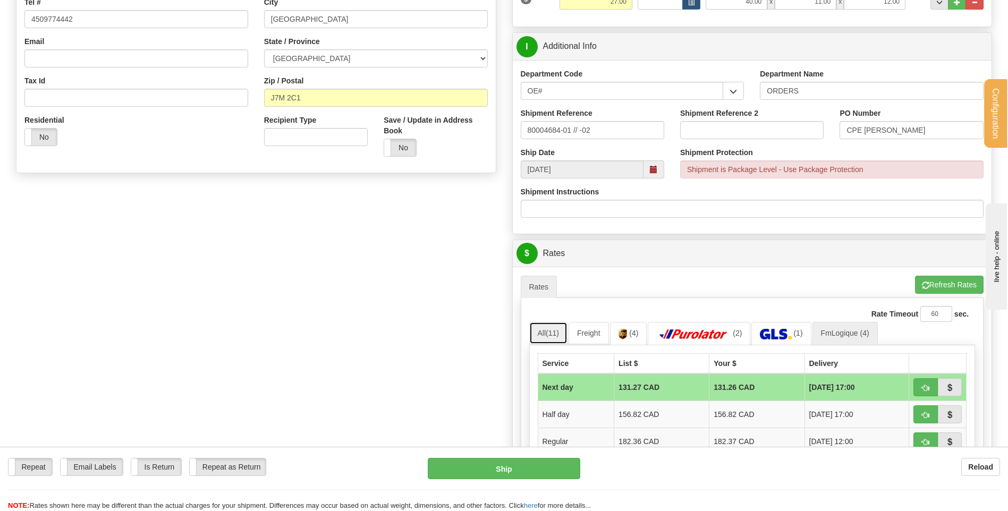
click at [552, 332] on span "(11)" at bounding box center [552, 333] width 13 height 9
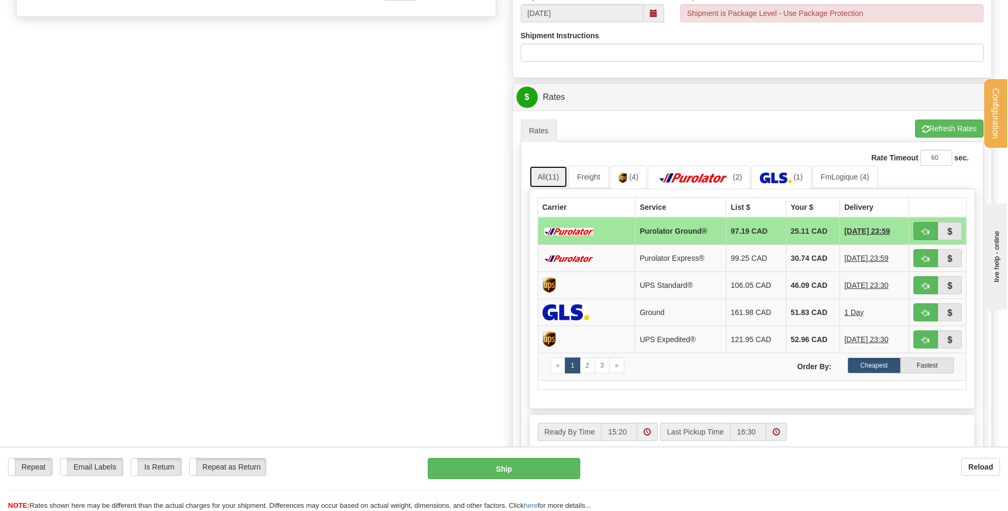
scroll to position [425, 0]
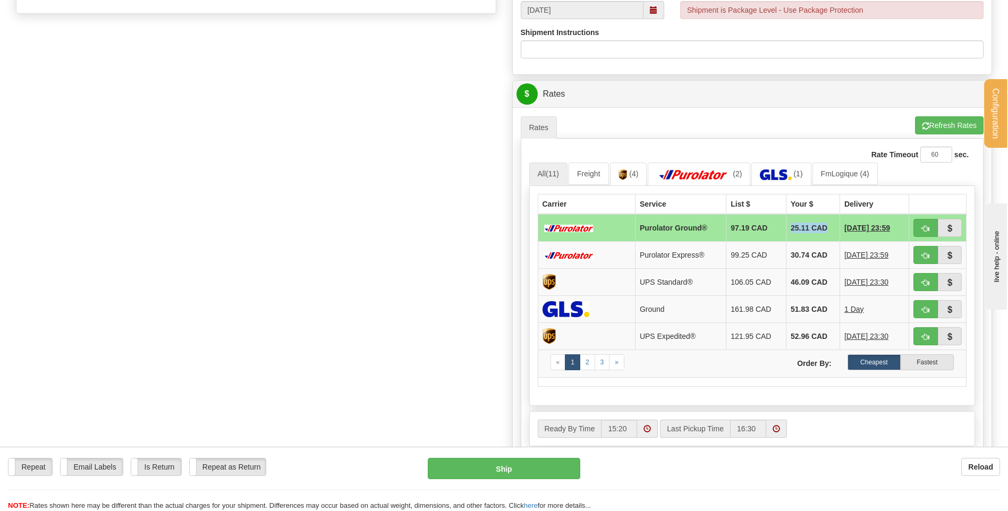
drag, startPoint x: 782, startPoint y: 227, endPoint x: 826, endPoint y: 229, distance: 44.1
click at [826, 229] on td "25.11 CAD" at bounding box center [813, 228] width 54 height 28
click at [381, 290] on div "Create a label for the return Create Pickup Without Label S" at bounding box center [504, 81] width 992 height 862
drag, startPoint x: 779, startPoint y: 224, endPoint x: 848, endPoint y: 234, distance: 69.4
click at [858, 229] on tr "Purolator Ground® 97.19 CAD 25.11 CAD 08/21/2025 23:59" at bounding box center [752, 228] width 429 height 28
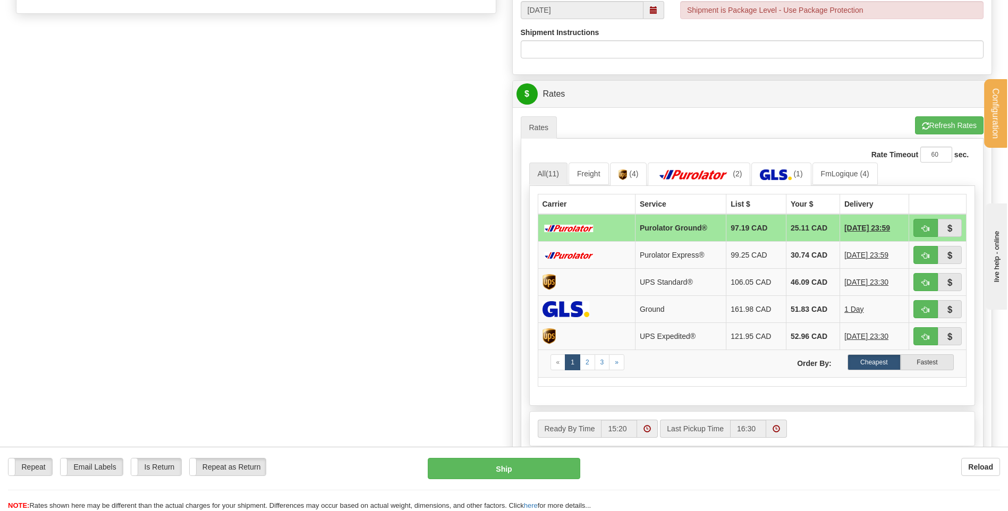
click at [313, 306] on div "Create a label for the return Create Pickup Without Label S" at bounding box center [504, 81] width 992 height 862
drag, startPoint x: 779, startPoint y: 229, endPoint x: 819, endPoint y: 231, distance: 39.9
click at [819, 231] on td "25.11 CAD" at bounding box center [813, 228] width 54 height 28
click at [350, 285] on div "Create a label for the return Create Pickup Without Label S" at bounding box center [504, 81] width 992 height 862
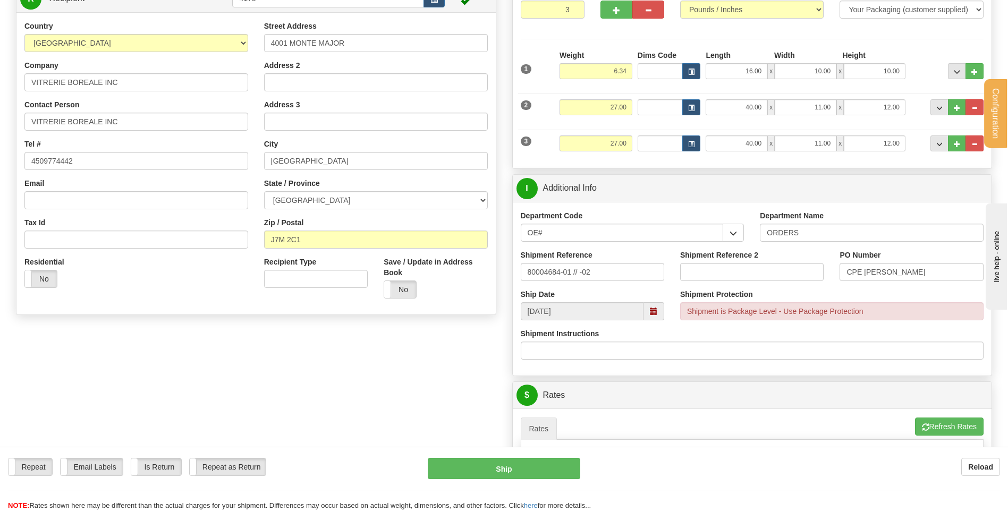
scroll to position [106, 0]
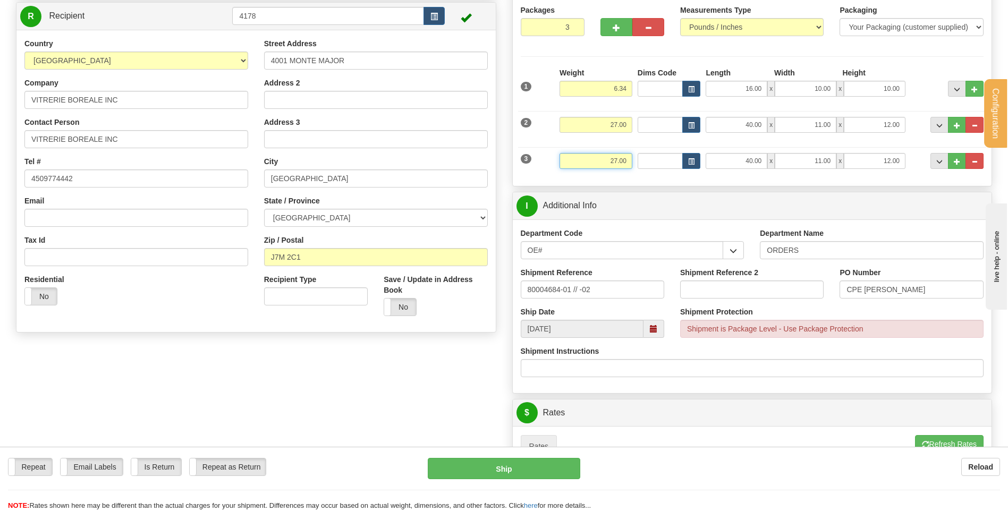
drag, startPoint x: 599, startPoint y: 159, endPoint x: 633, endPoint y: 175, distance: 38.3
click at [637, 159] on div "3 Weight 27.00 Dims Code Length Width Height" at bounding box center [752, 160] width 469 height 36
click at [615, 189] on div "P Packages 3 Packages - Weight: 60.34 Lbs Shipment Level Shipm. Package Level P…" at bounding box center [752, 400] width 496 height 862
drag, startPoint x: 608, startPoint y: 93, endPoint x: 643, endPoint y: 133, distance: 53.1
click at [627, 90] on input "6.34" at bounding box center [595, 89] width 73 height 16
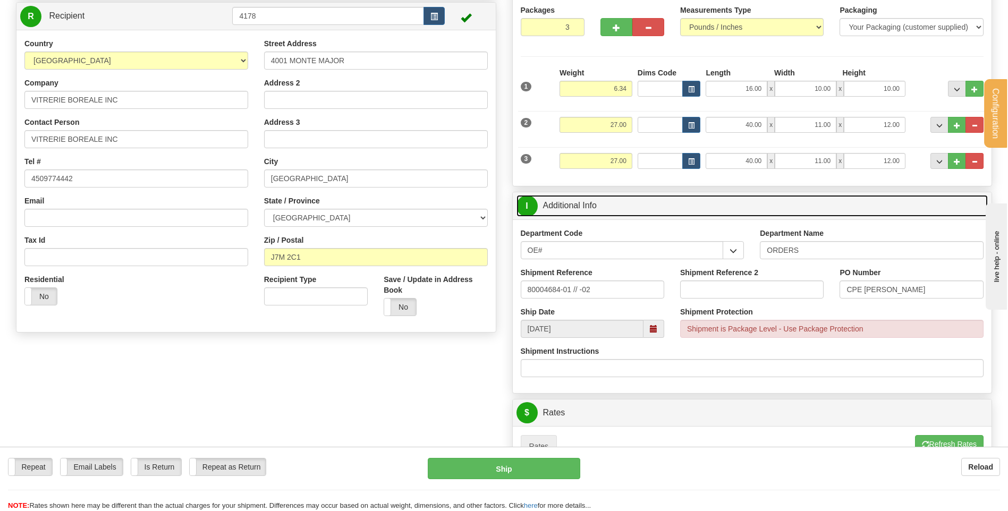
click at [636, 210] on link "I Additional Info" at bounding box center [752, 206] width 472 height 22
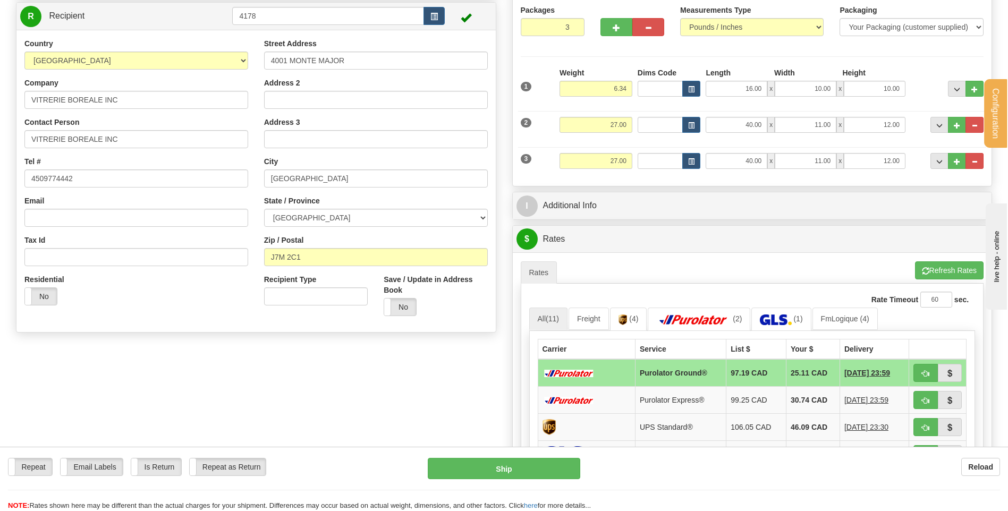
click at [639, 181] on div "Packages 3 3 Measurements Type" at bounding box center [752, 91] width 479 height 190
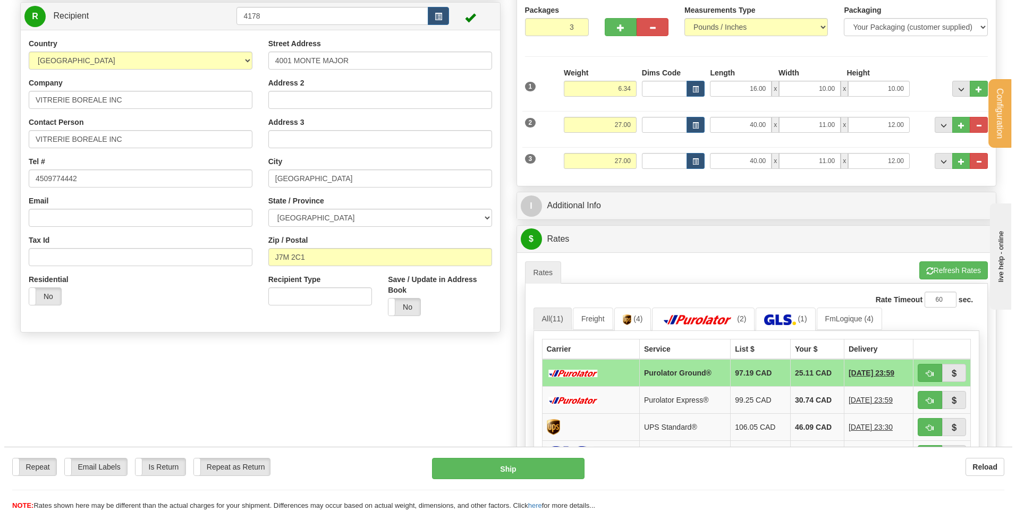
scroll to position [213, 0]
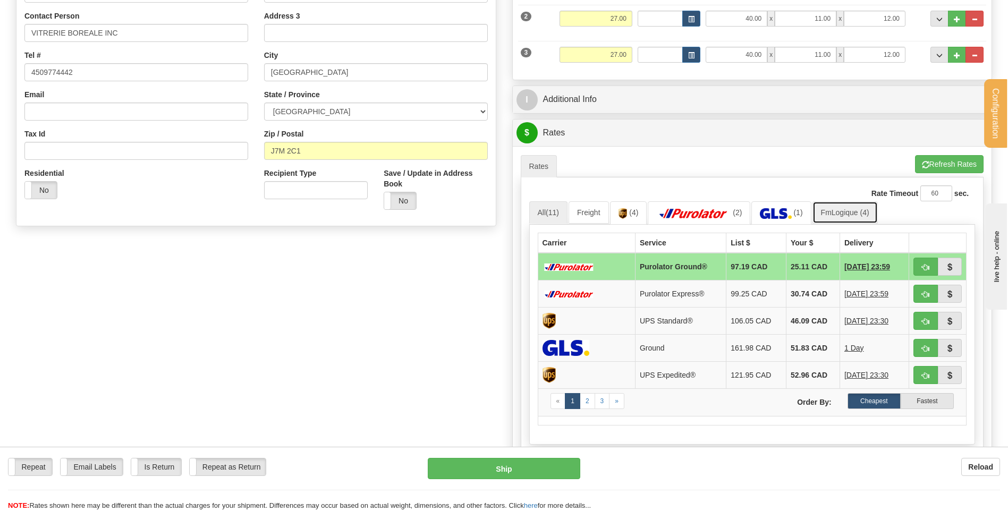
click at [830, 209] on link "FmLogique (4)" at bounding box center [844, 212] width 65 height 22
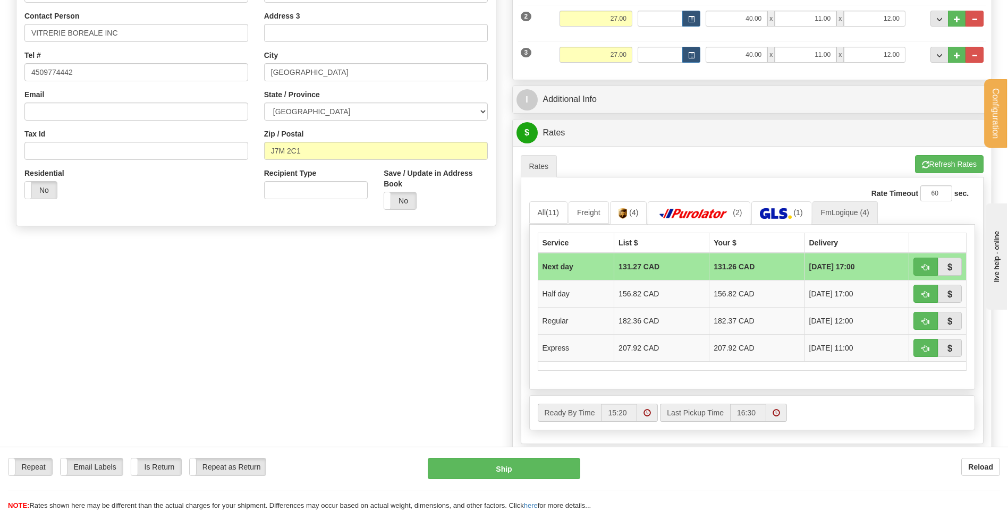
click at [910, 267] on td at bounding box center [937, 267] width 57 height 28
click at [918, 265] on button "button" at bounding box center [925, 267] width 24 height 18
type input "jour"
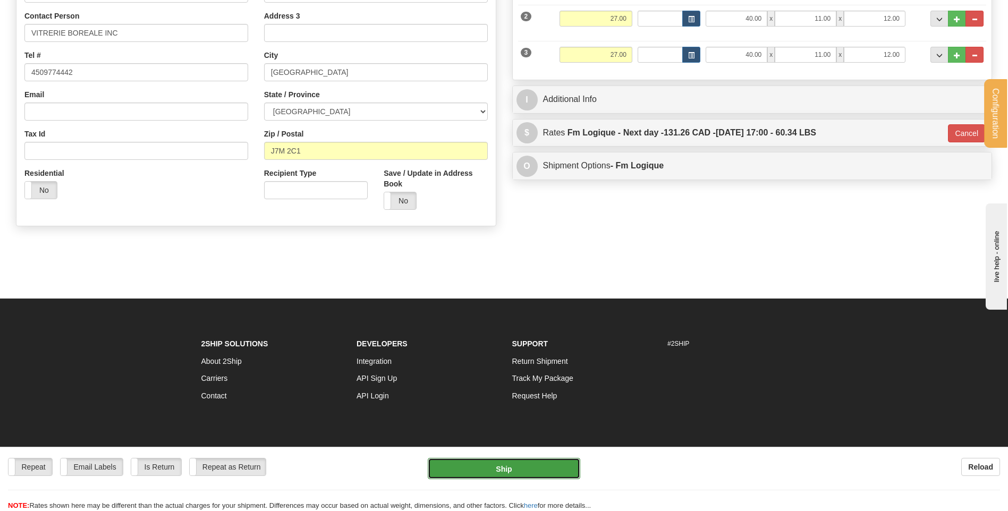
click at [501, 464] on button "Ship" at bounding box center [504, 468] width 152 height 21
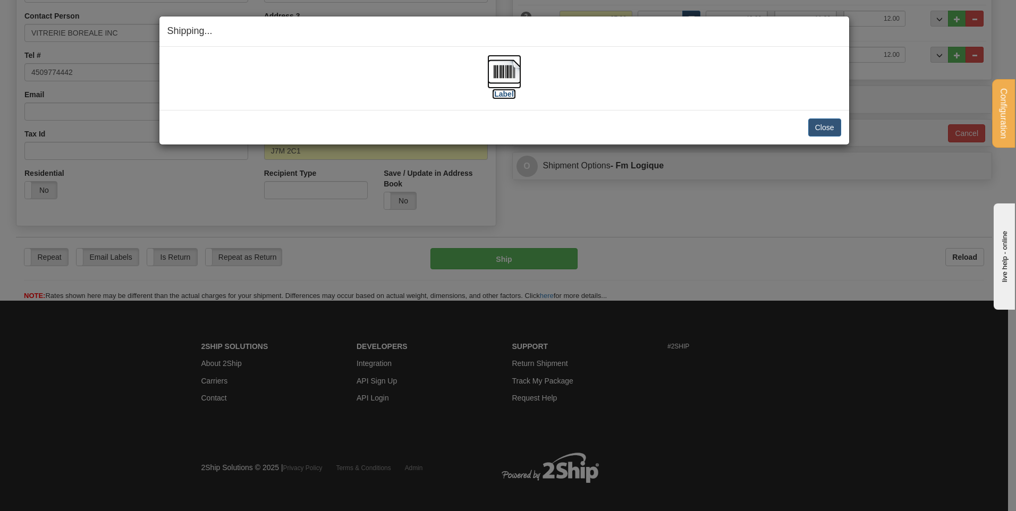
click at [500, 83] on img at bounding box center [504, 72] width 34 height 34
click at [827, 124] on button "Close" at bounding box center [824, 127] width 33 height 18
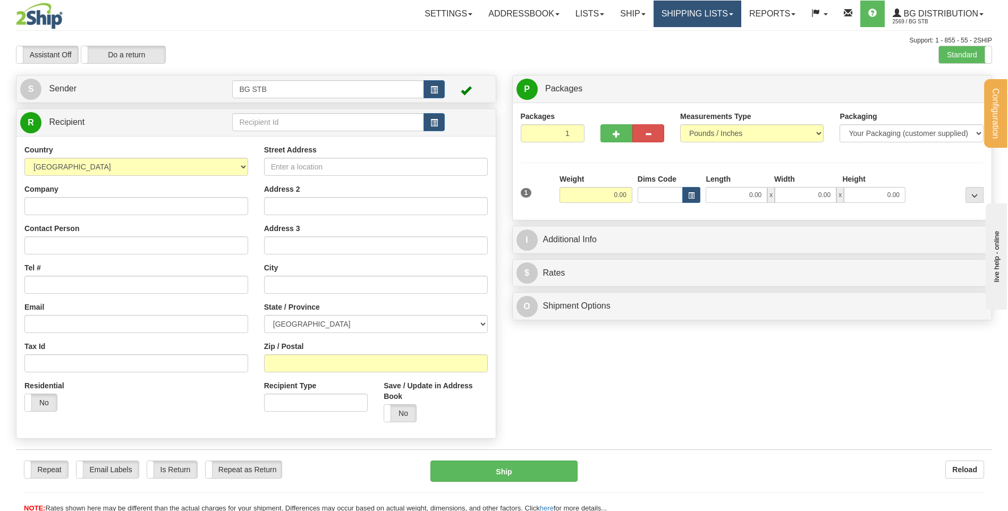
drag, startPoint x: 694, startPoint y: 18, endPoint x: 670, endPoint y: 49, distance: 39.7
click at [694, 18] on link "Shipping lists" at bounding box center [697, 14] width 88 height 27
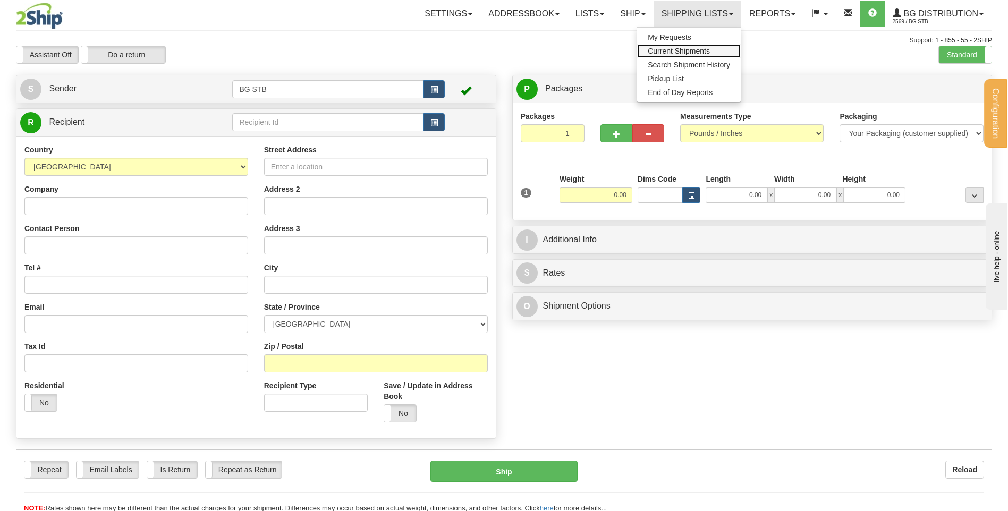
click at [674, 54] on span "Current Shipments" at bounding box center [679, 51] width 62 height 9
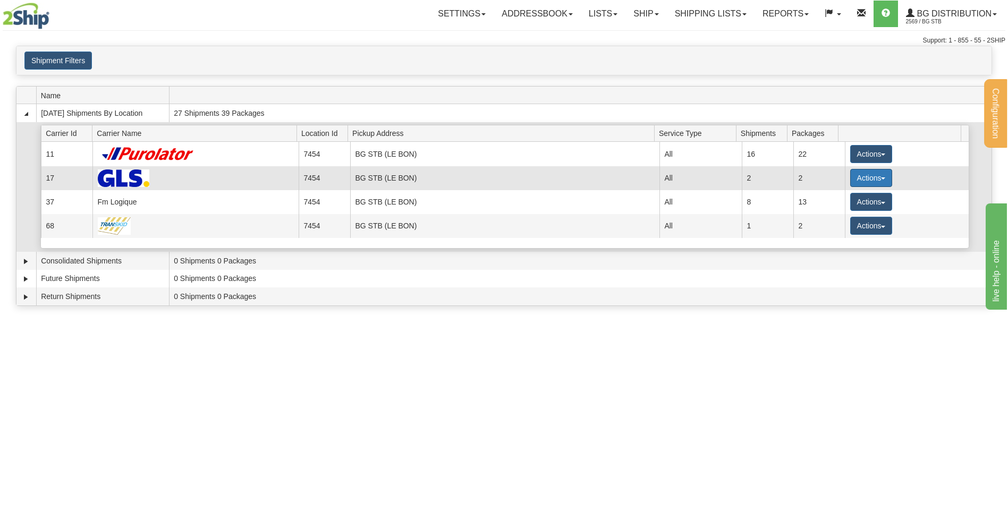
click at [869, 174] on button "Actions" at bounding box center [871, 178] width 43 height 18
click at [844, 197] on span "Details" at bounding box center [831, 197] width 29 height 7
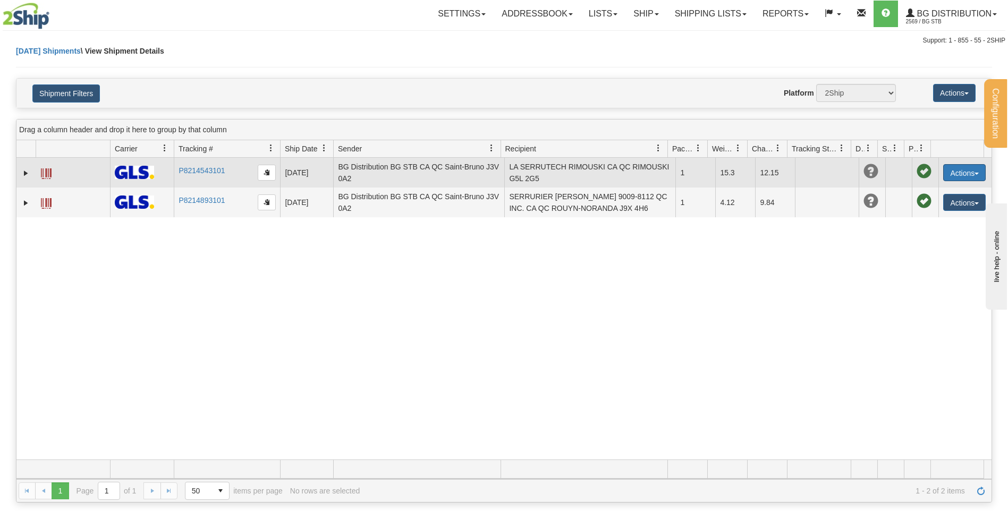
click at [948, 174] on button "Actions" at bounding box center [964, 172] width 43 height 17
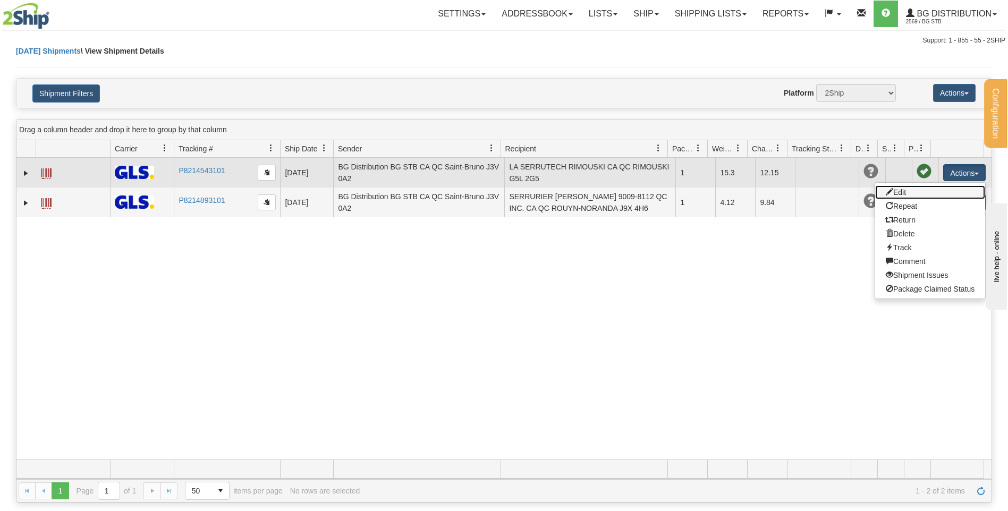
click at [927, 193] on link "Edit" at bounding box center [930, 192] width 110 height 14
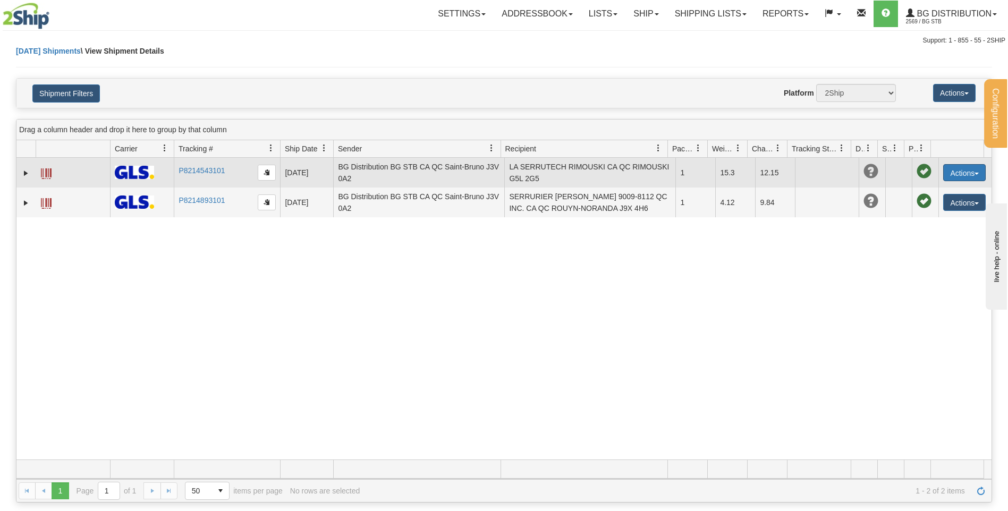
click at [962, 169] on button "Actions" at bounding box center [964, 172] width 43 height 17
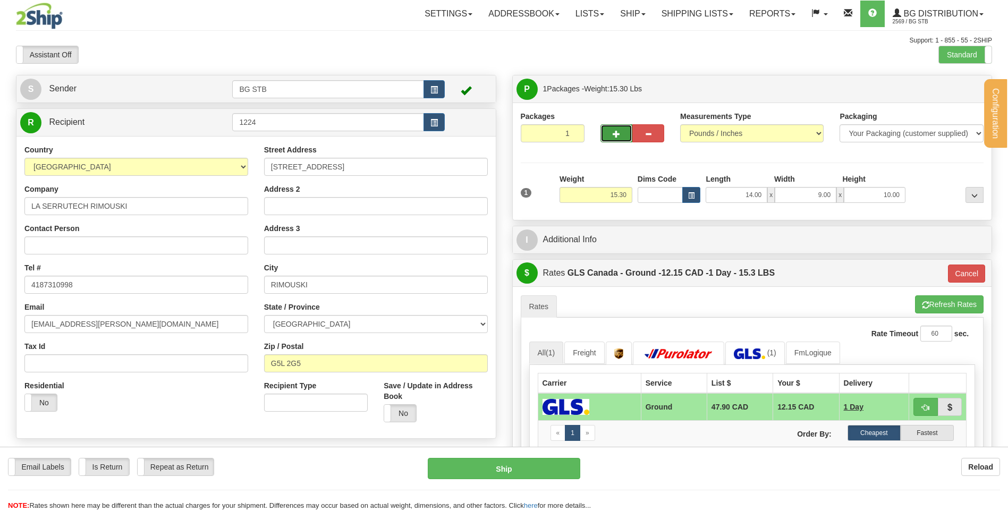
click at [618, 135] on span "button" at bounding box center [616, 134] width 7 height 7
type input "2"
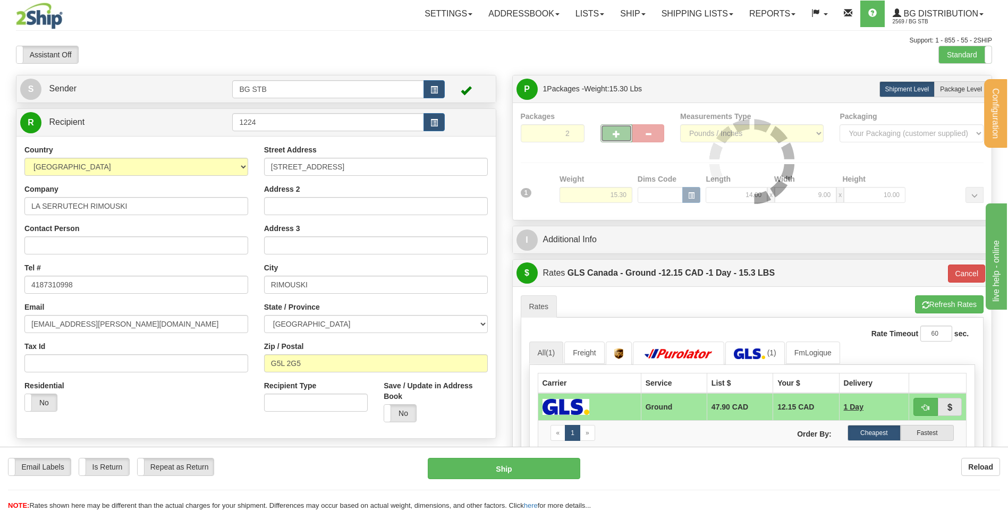
type input "1"
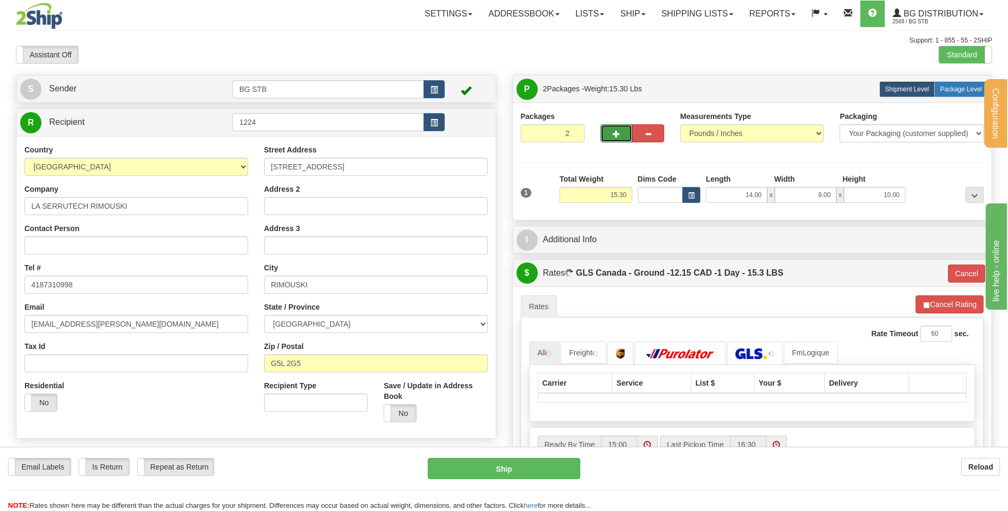
click at [950, 86] on span "Package Level" at bounding box center [961, 89] width 42 height 7
radio input "true"
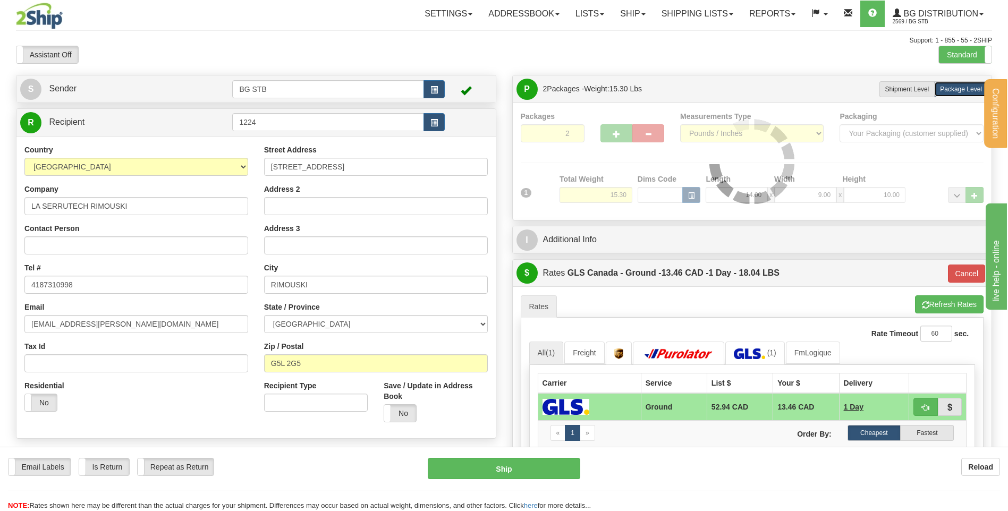
type input "1"
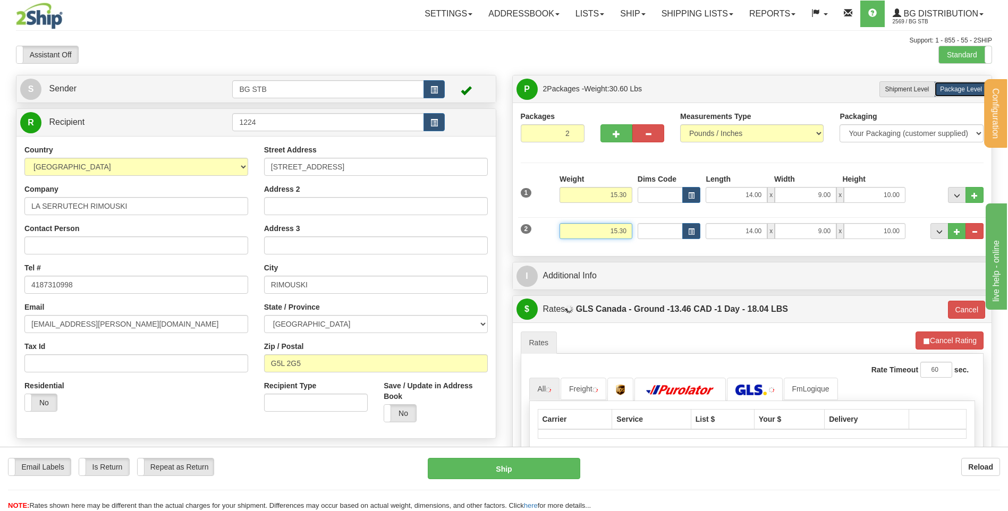
drag, startPoint x: 603, startPoint y: 229, endPoint x: 679, endPoint y: 228, distance: 76.0
click at [677, 228] on div "2 Weight 15.30 Dims Code Length Width Height" at bounding box center [752, 230] width 469 height 36
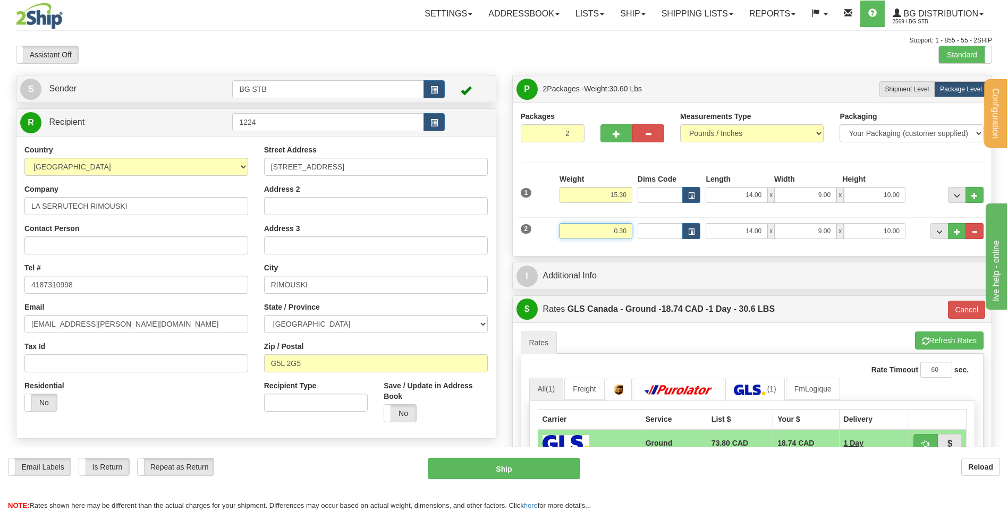
type input "0.30"
type input "1"
type input "10.00"
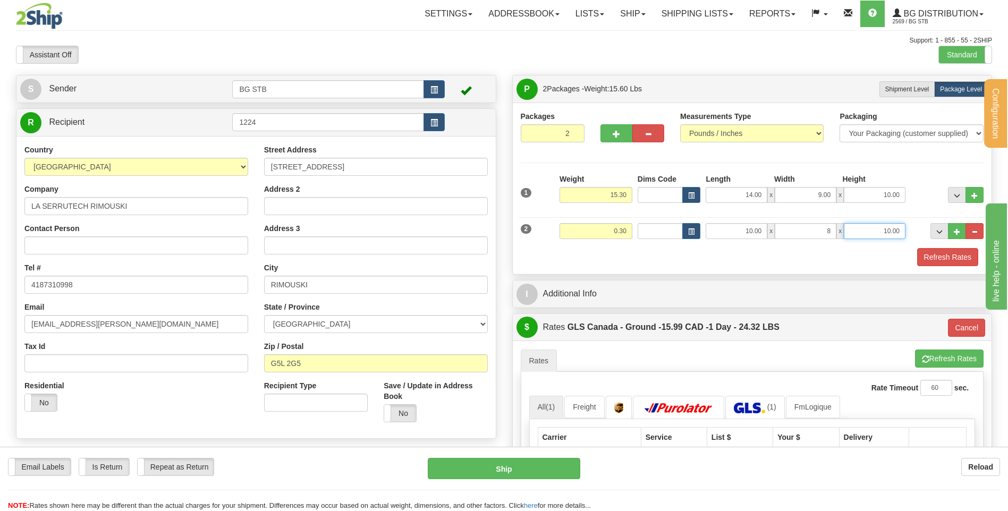
type input "8.00"
type input "2.00"
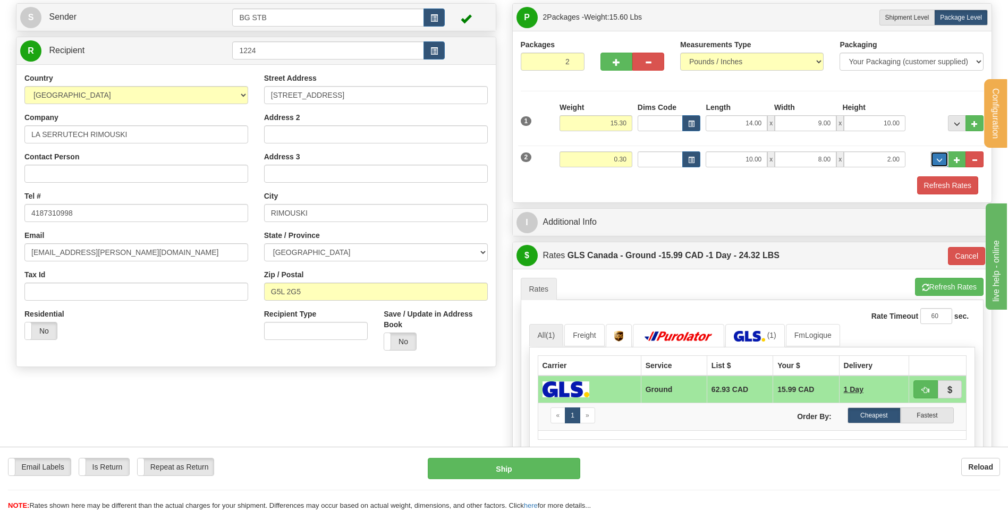
scroll to position [159, 0]
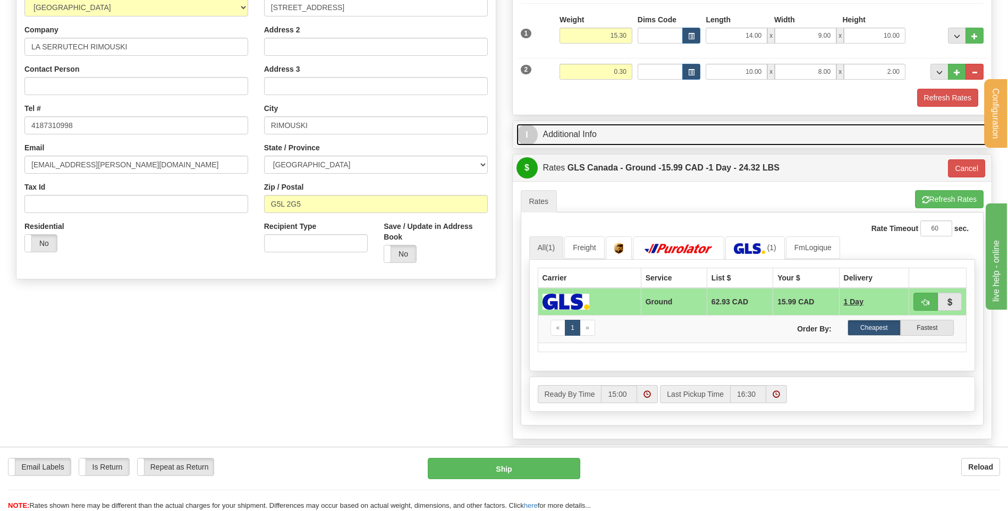
click at [615, 142] on link "I Additional Info" at bounding box center [752, 135] width 472 height 22
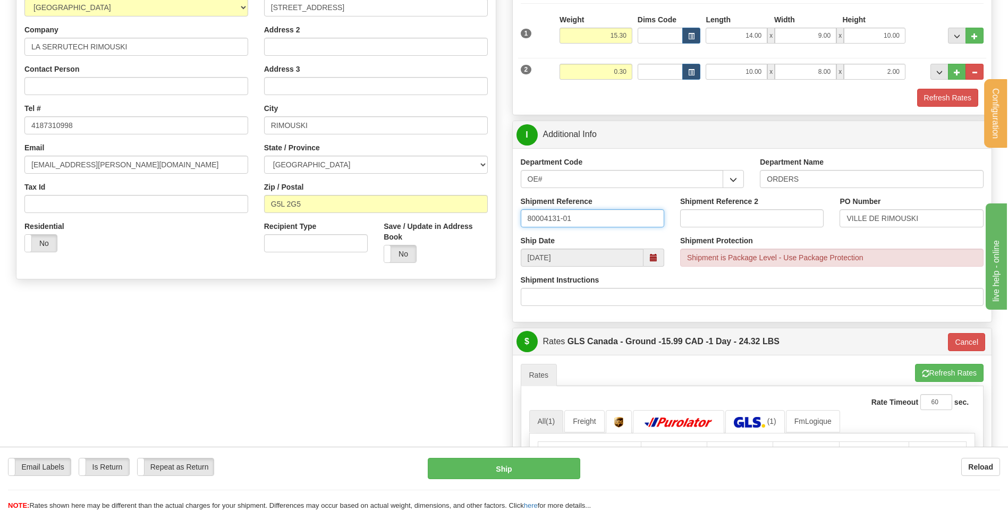
click at [597, 211] on input "80004131-01" at bounding box center [592, 218] width 143 height 18
type input "80004131-01 // 80004677-01"
click at [936, 213] on input "VILLE DE RIMOUSKI" at bounding box center [910, 218] width 143 height 18
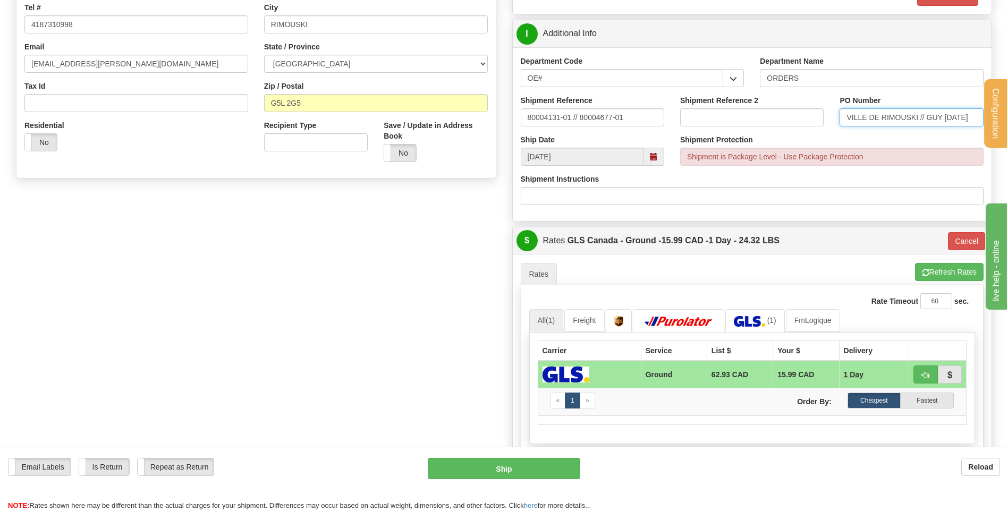
scroll to position [425, 0]
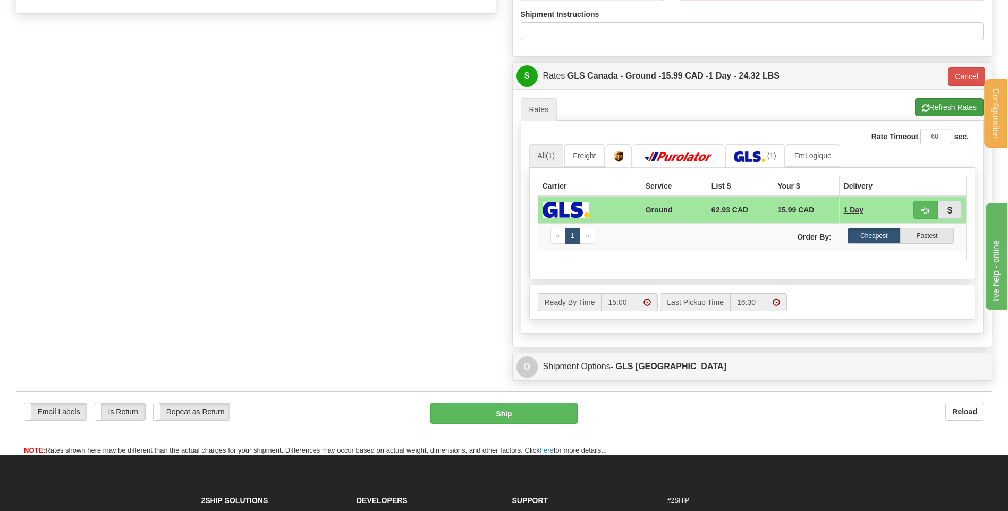
type input "VILLE DE RIMOUSKI // GUY [DATE]"
click at [962, 105] on button "Refresh Rates" at bounding box center [949, 107] width 69 height 18
click at [933, 208] on button "button" at bounding box center [925, 210] width 24 height 18
click at [930, 209] on button "button" at bounding box center [925, 210] width 24 height 18
click at [923, 211] on span "button" at bounding box center [925, 210] width 7 height 7
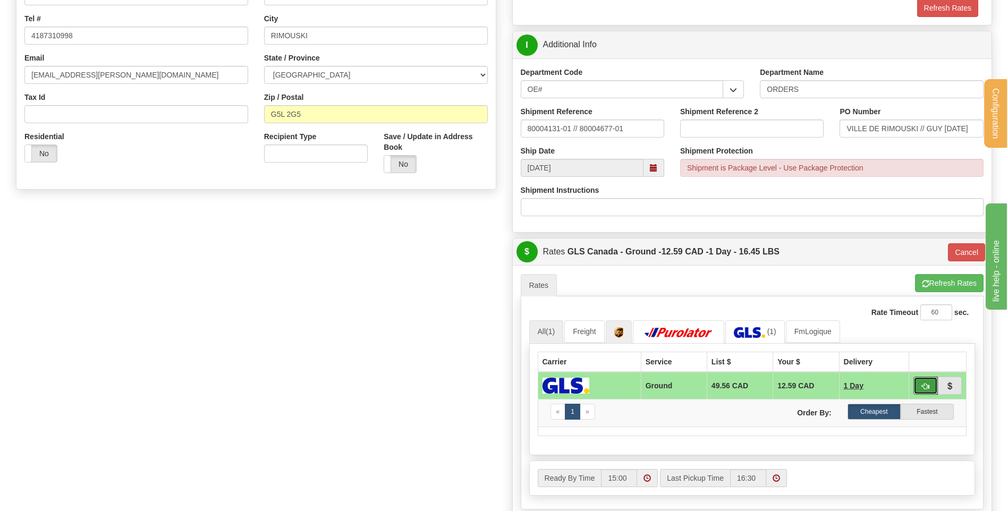
scroll to position [372, 0]
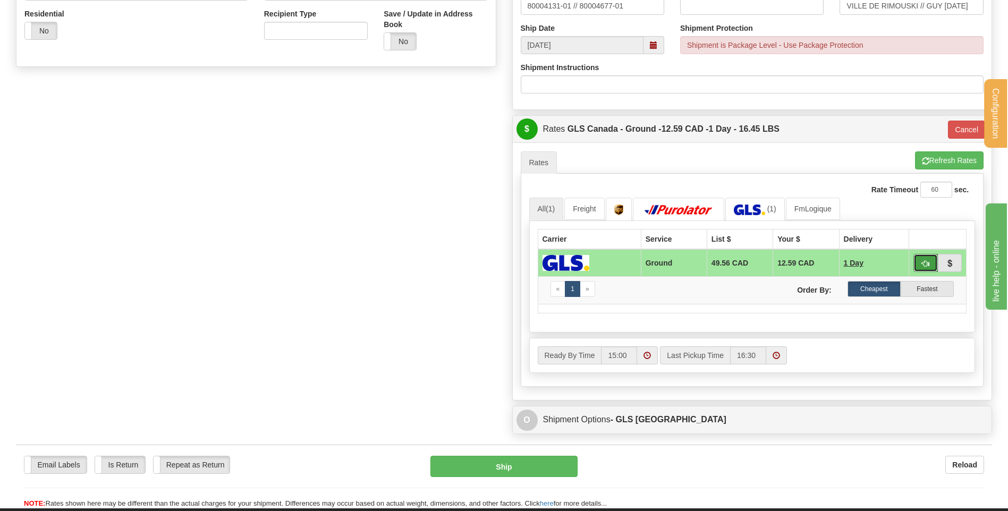
click at [919, 259] on button "button" at bounding box center [925, 263] width 24 height 18
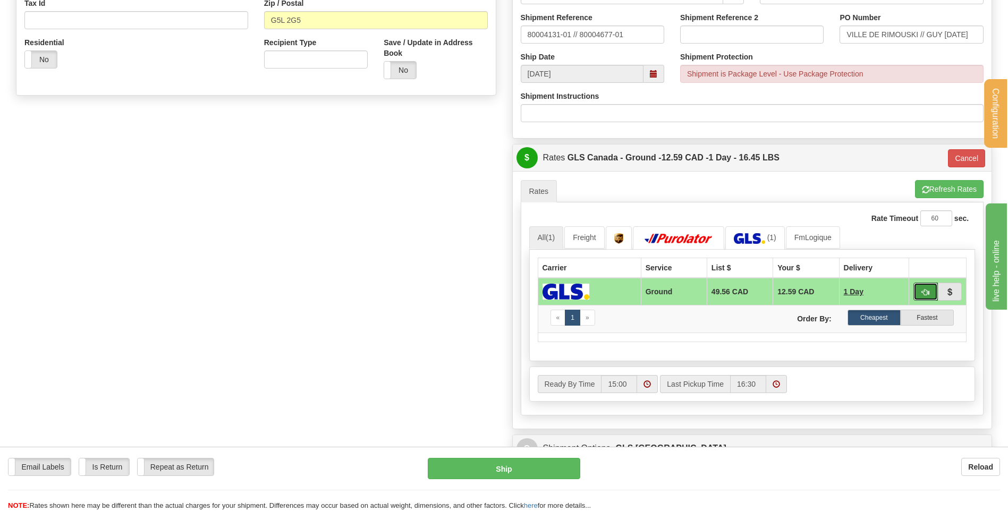
scroll to position [319, 0]
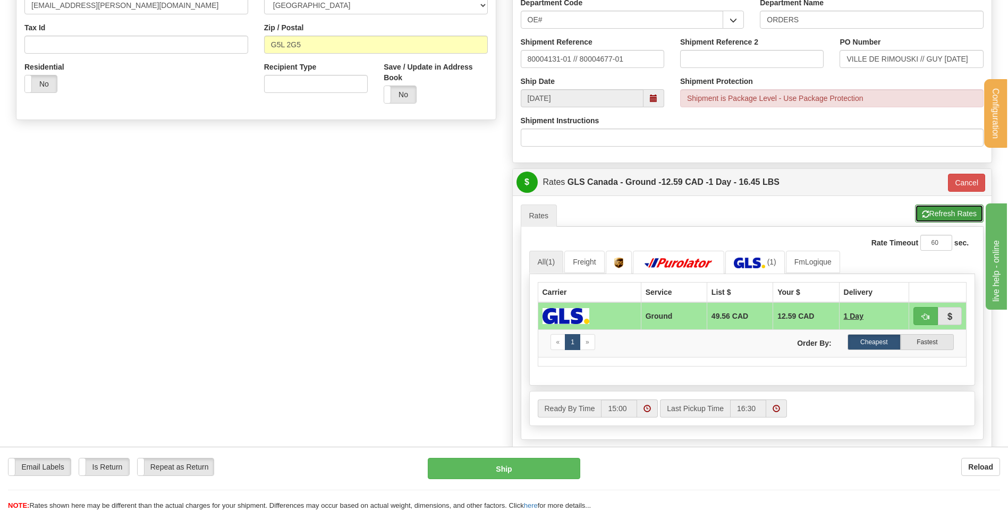
click at [949, 216] on button "Refresh Rates" at bounding box center [949, 214] width 69 height 18
type input "1"
click at [919, 318] on button "button" at bounding box center [925, 316] width 24 height 18
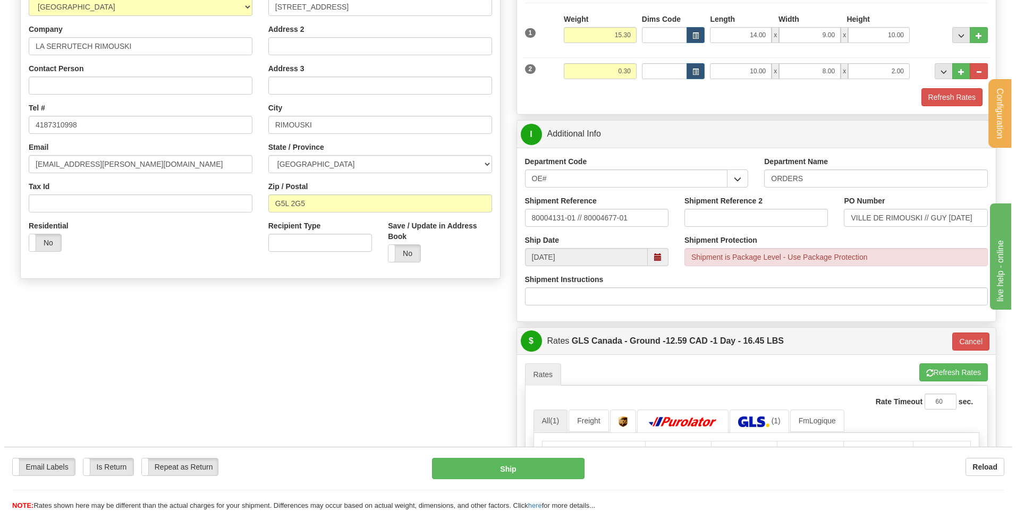
scroll to position [159, 0]
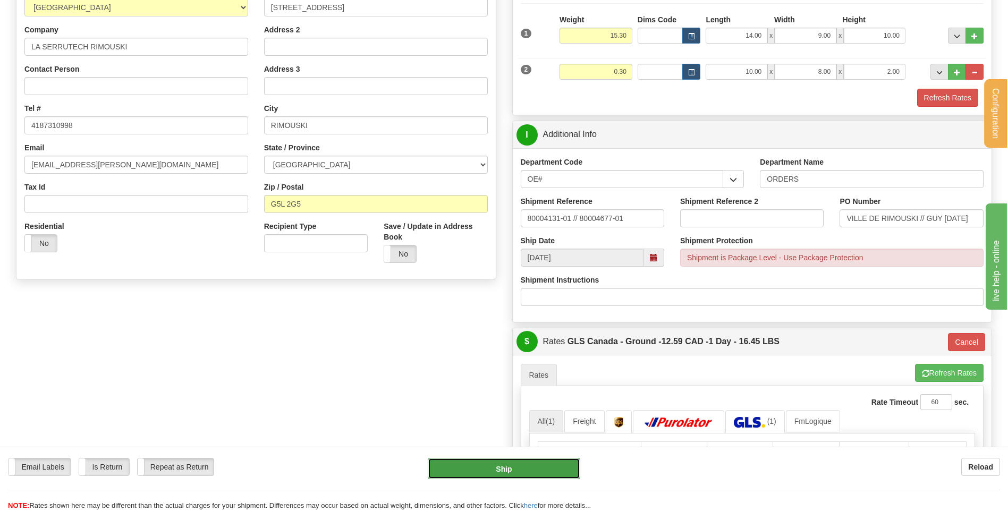
click at [479, 473] on button "Ship" at bounding box center [504, 468] width 152 height 21
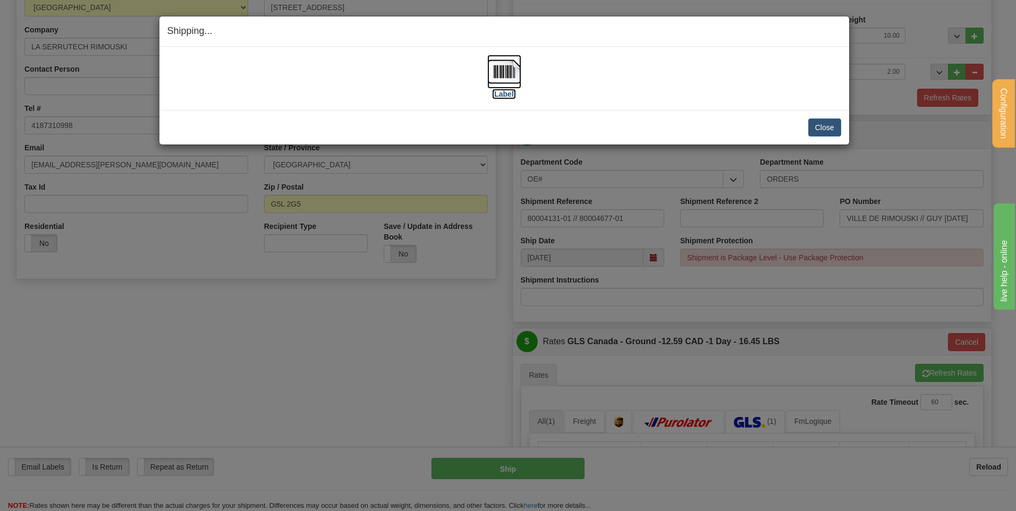
click at [512, 80] on img at bounding box center [504, 72] width 34 height 34
drag, startPoint x: 482, startPoint y: 69, endPoint x: 489, endPoint y: 69, distance: 7.4
click at [483, 69] on div "[Label]" at bounding box center [504, 78] width 674 height 47
click at [490, 69] on img at bounding box center [504, 72] width 34 height 34
